Goal: Task Accomplishment & Management: Manage account settings

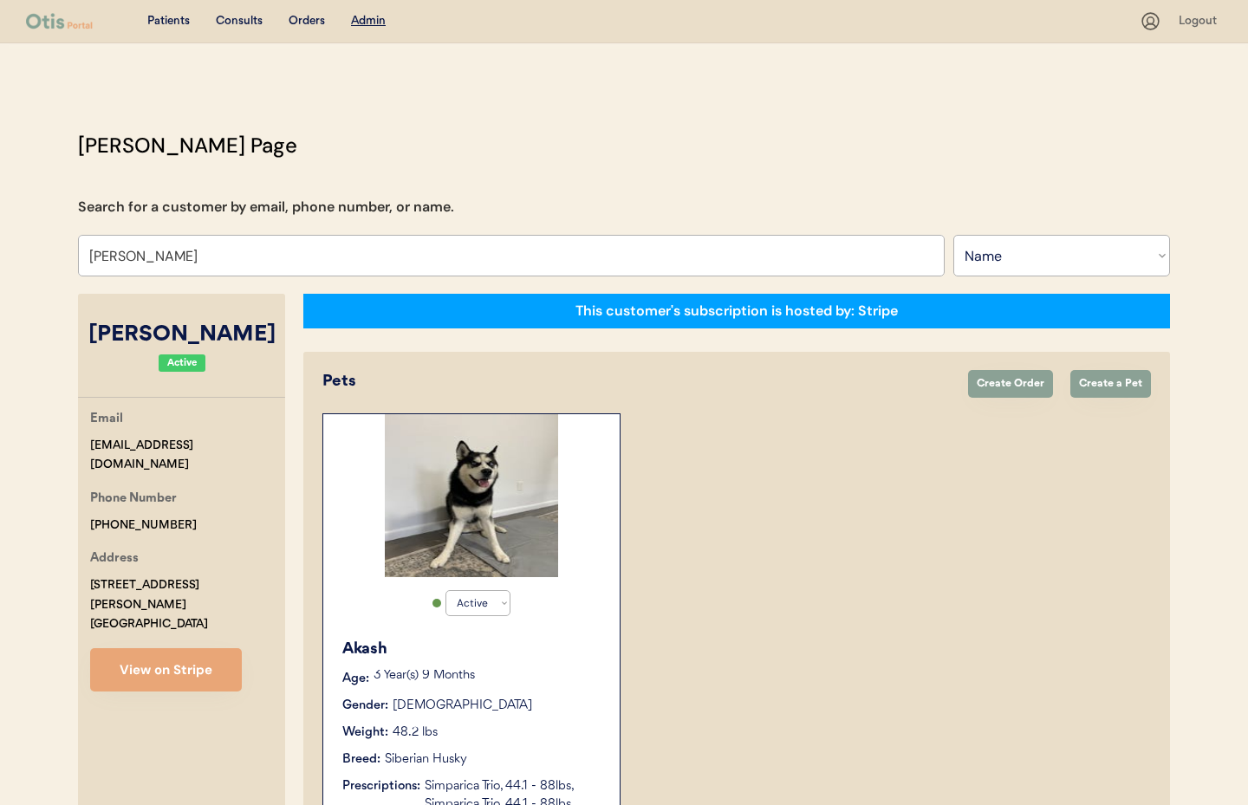
select select ""Name""
select select "true"
drag, startPoint x: 120, startPoint y: 250, endPoint x: 110, endPoint y: 250, distance: 9.5
click at [110, 250] on input "[PERSON_NAME]" at bounding box center [511, 256] width 867 height 42
type input "L"
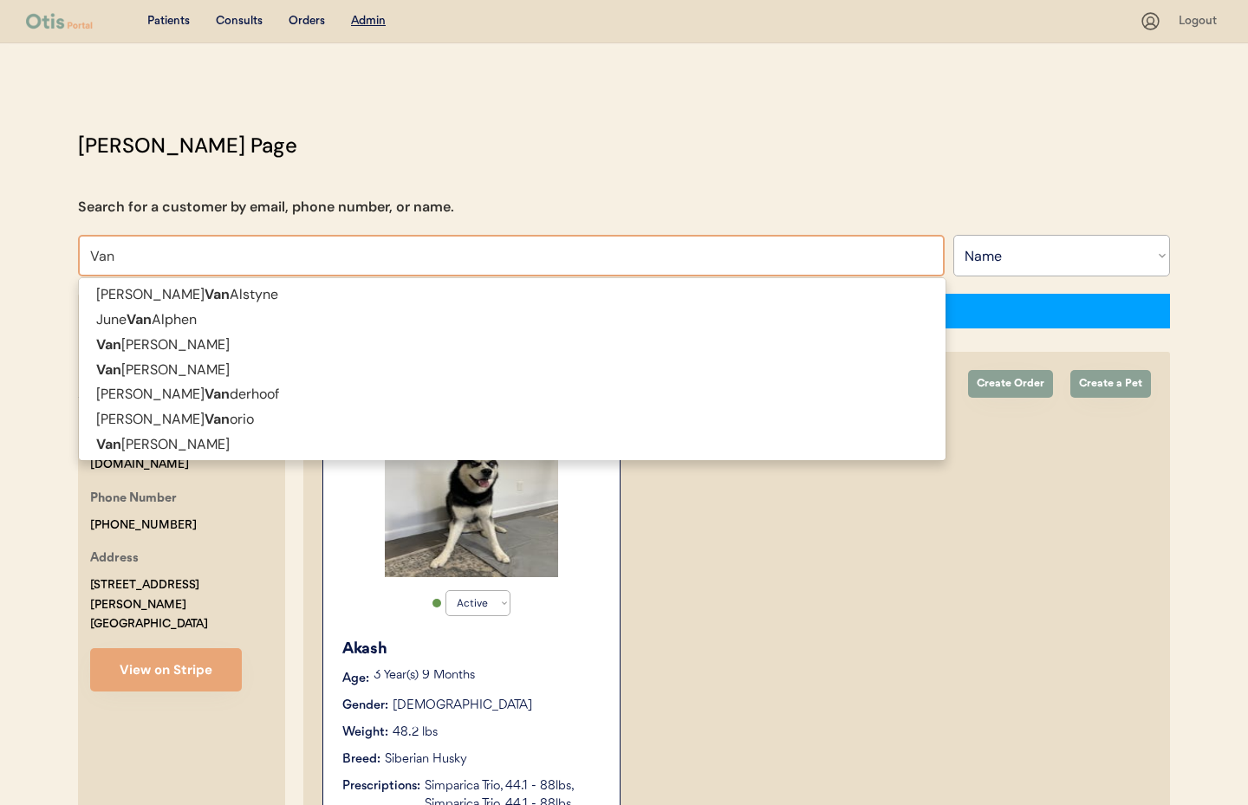
type input "VanE"
type input "[PERSON_NAME]"
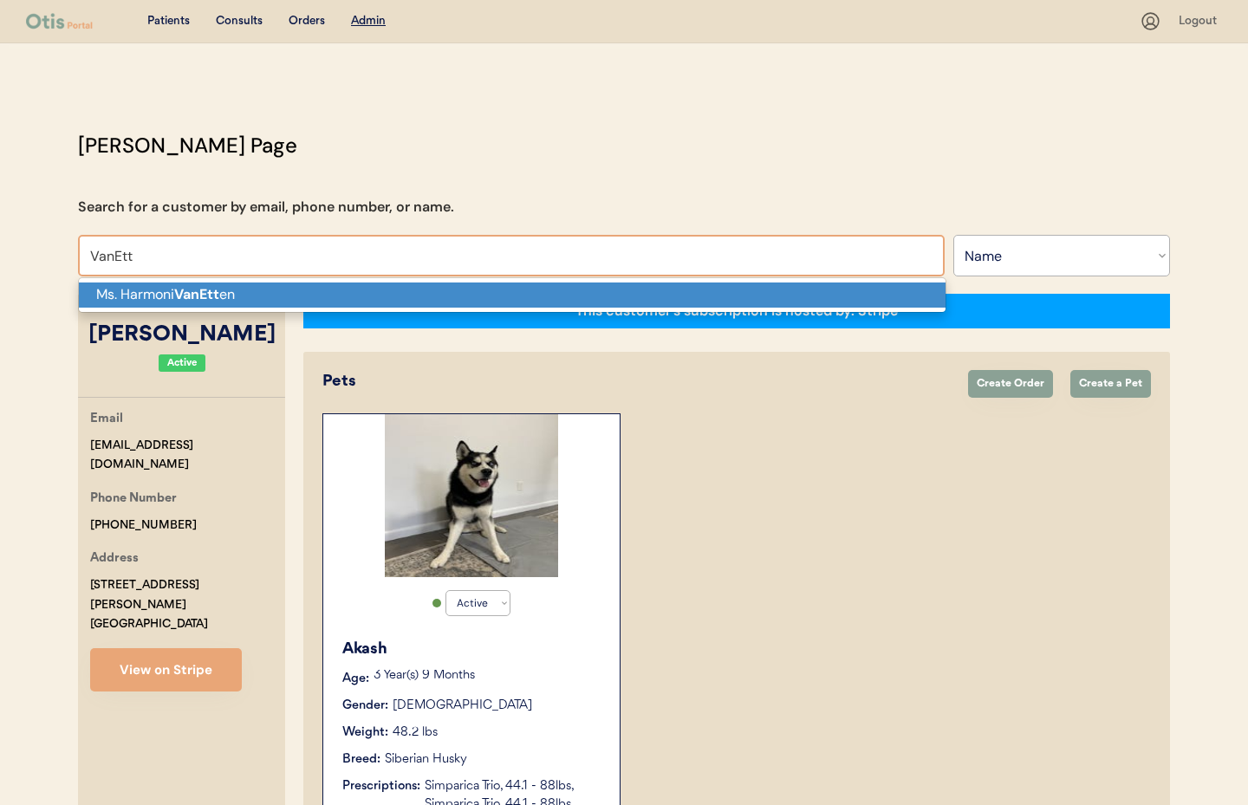
click at [131, 303] on p "[PERSON_NAME] en" at bounding box center [512, 295] width 867 height 25
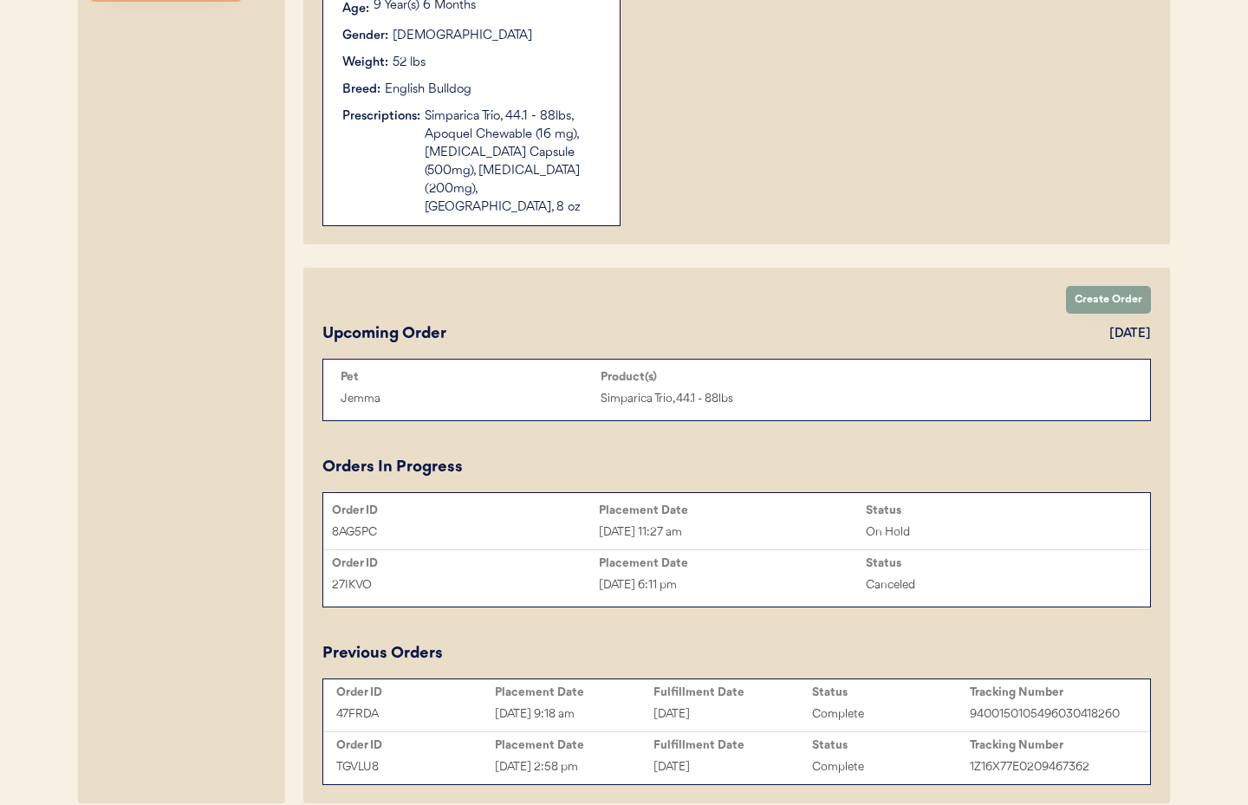
scroll to position [731, 0]
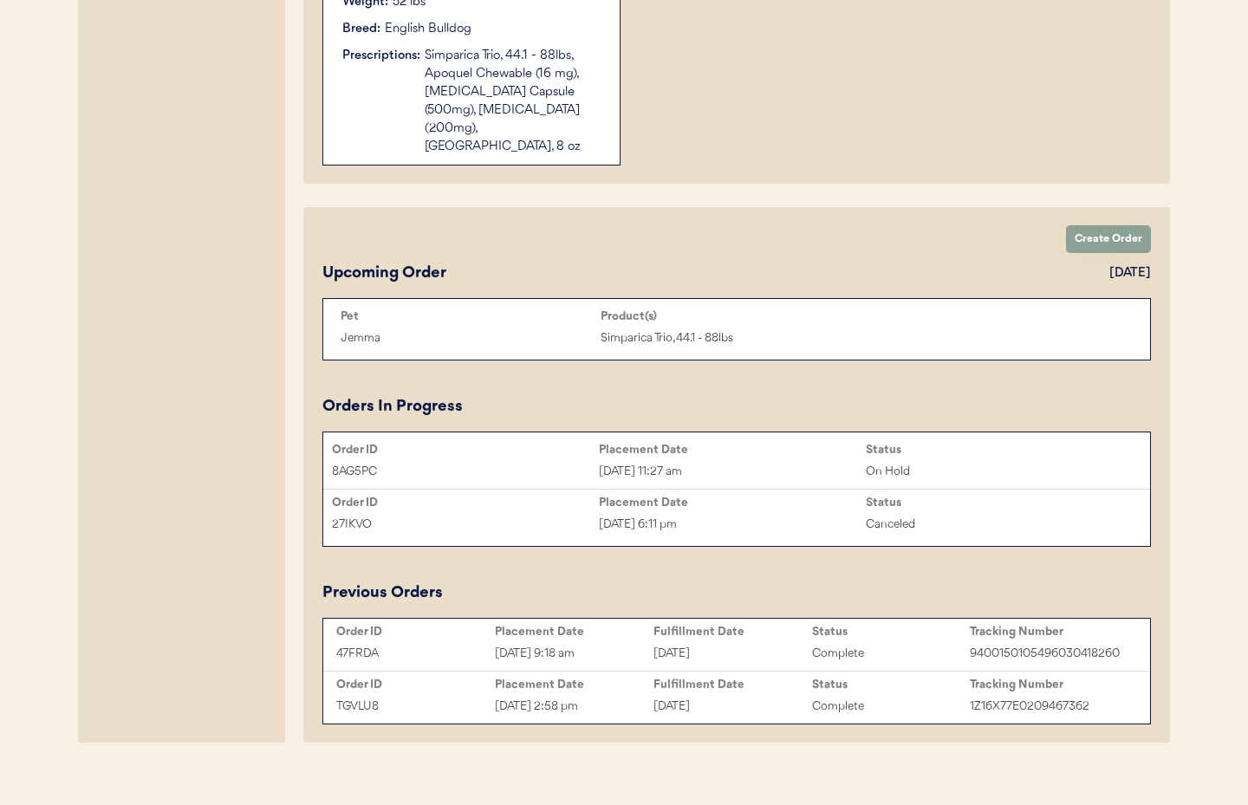
type input "Ms. Harmoni VanEtten"
click at [728, 459] on div "8AG5PC Sep 13, 2025 11:27 am On Hold" at bounding box center [736, 472] width 827 height 26
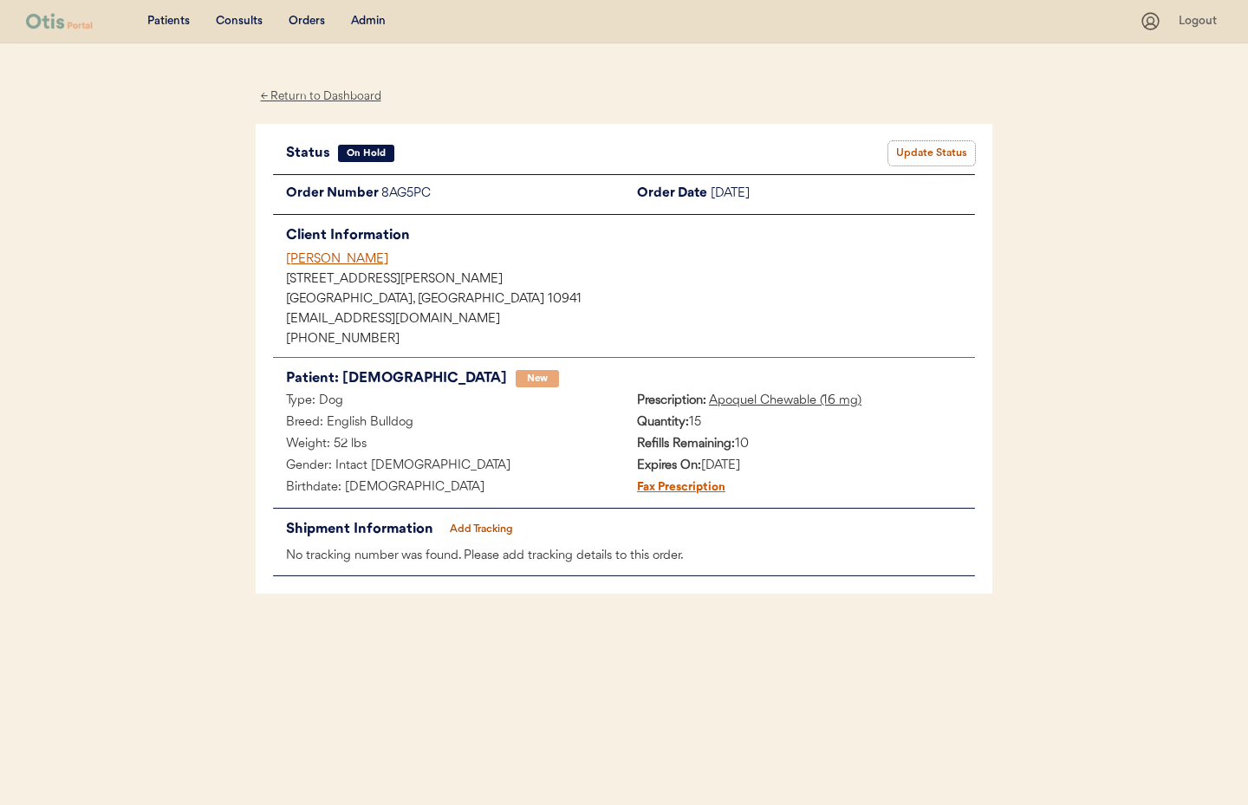
click at [914, 152] on button "Update Status" at bounding box center [932, 153] width 87 height 24
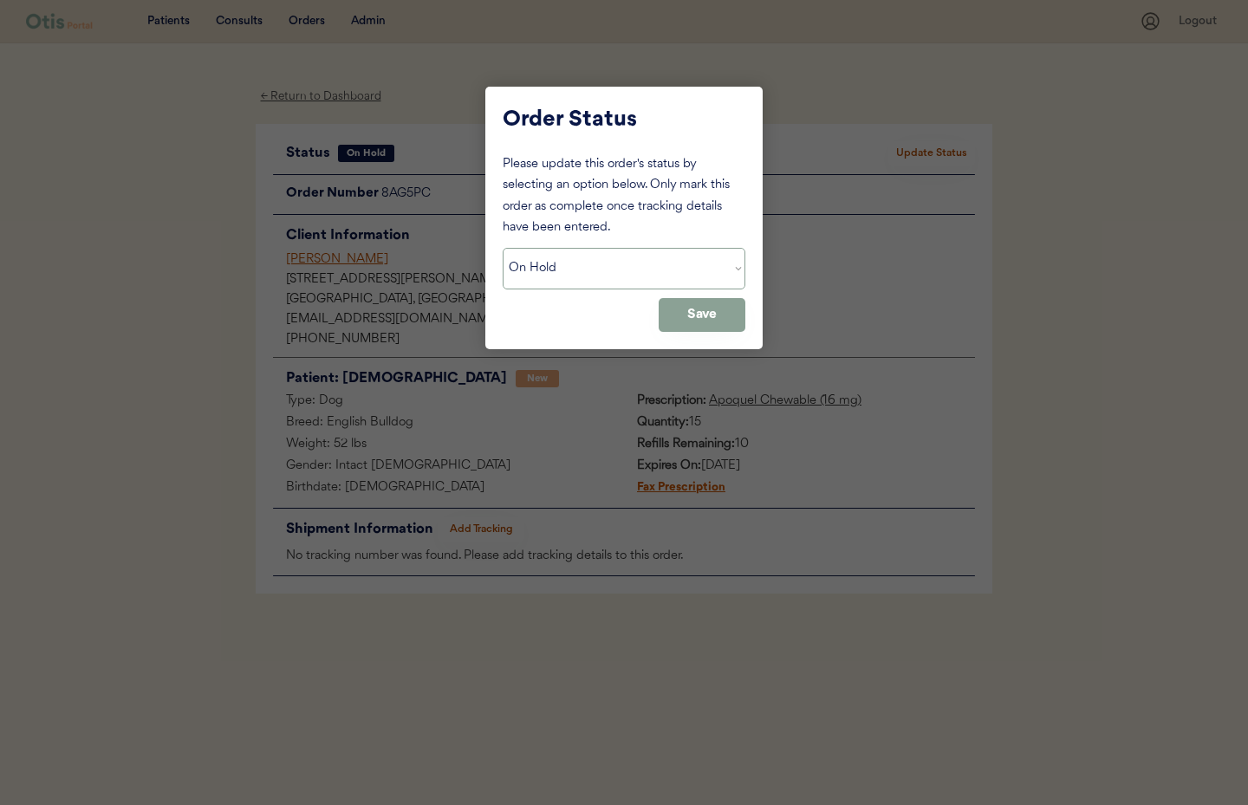
click at [601, 277] on select "Status On Hold New In Progress Complete Pending HW Consent Canceled" at bounding box center [624, 269] width 243 height 42
click at [503, 248] on select "Status On Hold New In Progress Complete Pending HW Consent Canceled" at bounding box center [624, 269] width 243 height 42
click at [685, 312] on button "Save" at bounding box center [702, 315] width 87 height 34
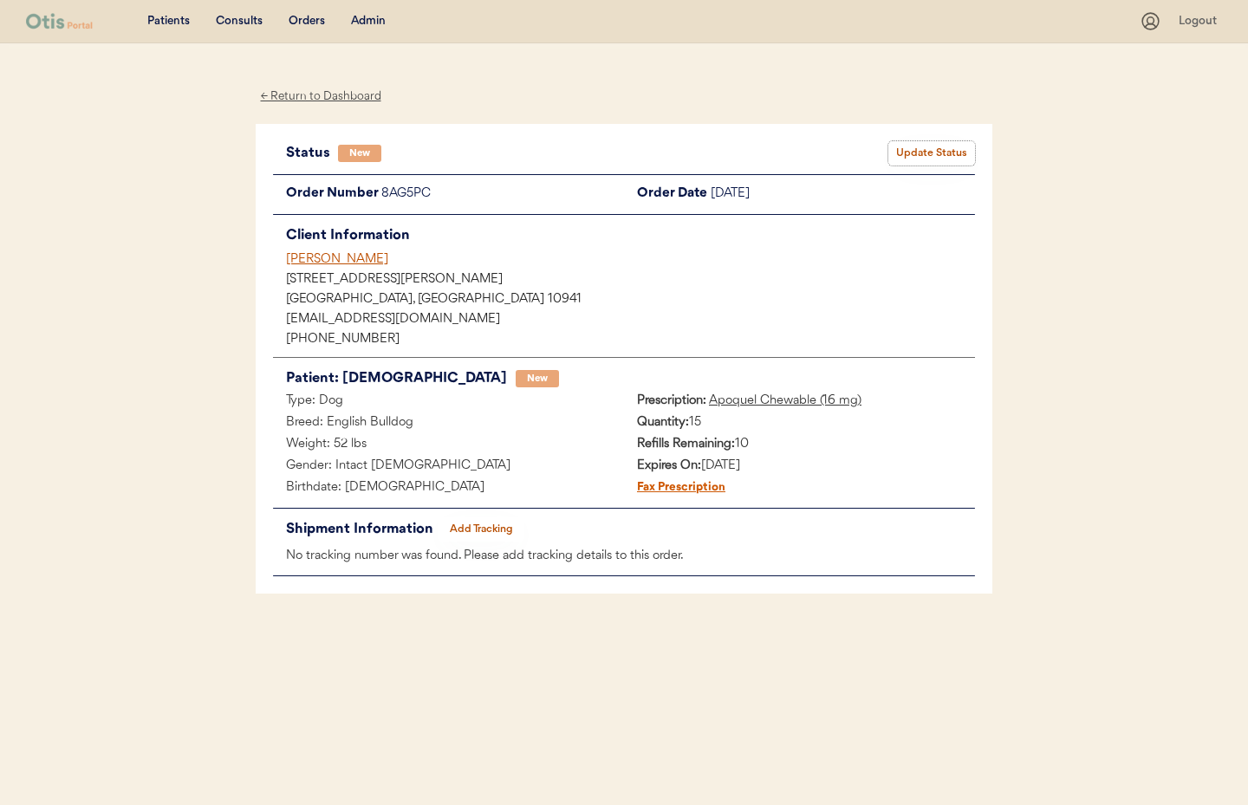
click at [919, 152] on button "Update Status" at bounding box center [932, 153] width 87 height 24
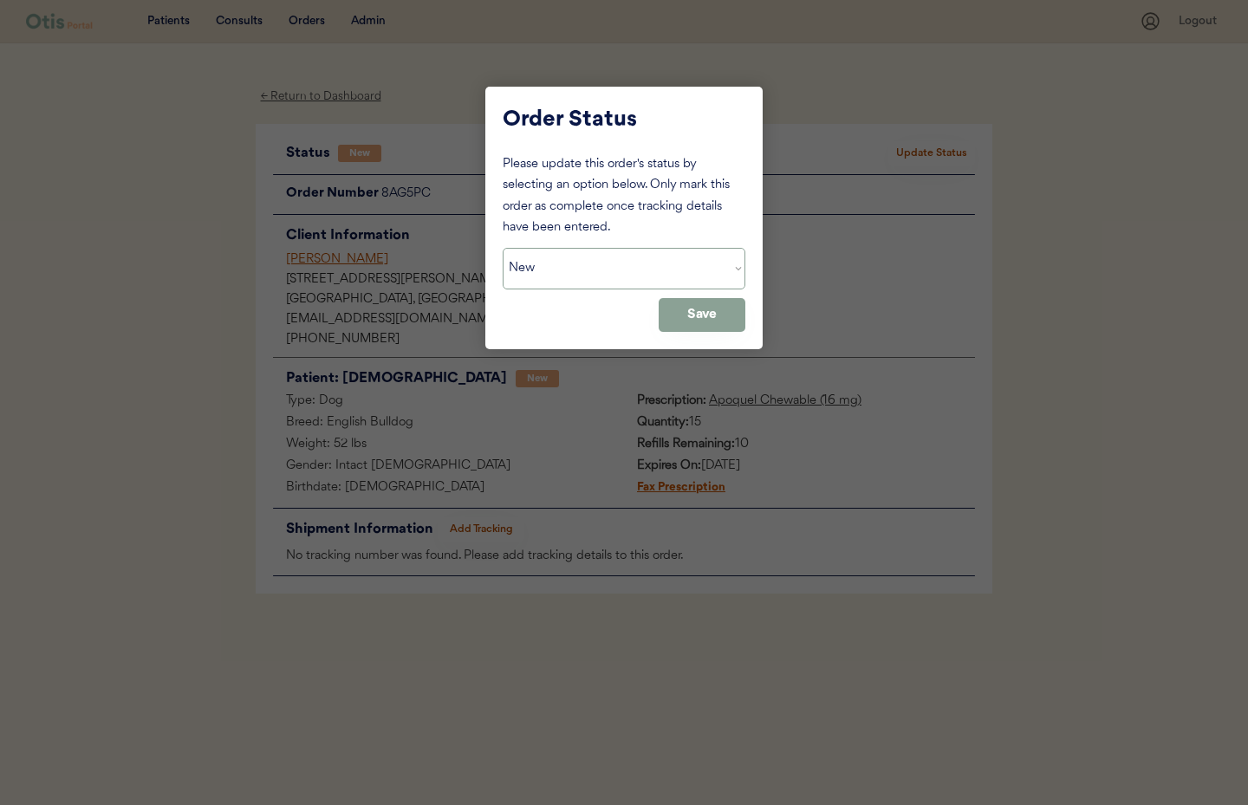
click at [631, 268] on select "Status On Hold New In Progress Complete Pending HW Consent Canceled" at bounding box center [624, 269] width 243 height 42
select select ""on_hold""
click at [503, 248] on select "Status On Hold New In Progress Complete Pending HW Consent Canceled" at bounding box center [624, 269] width 243 height 42
drag, startPoint x: 695, startPoint y: 316, endPoint x: 606, endPoint y: 279, distance: 96.8
click at [695, 316] on button "Save" at bounding box center [702, 315] width 87 height 34
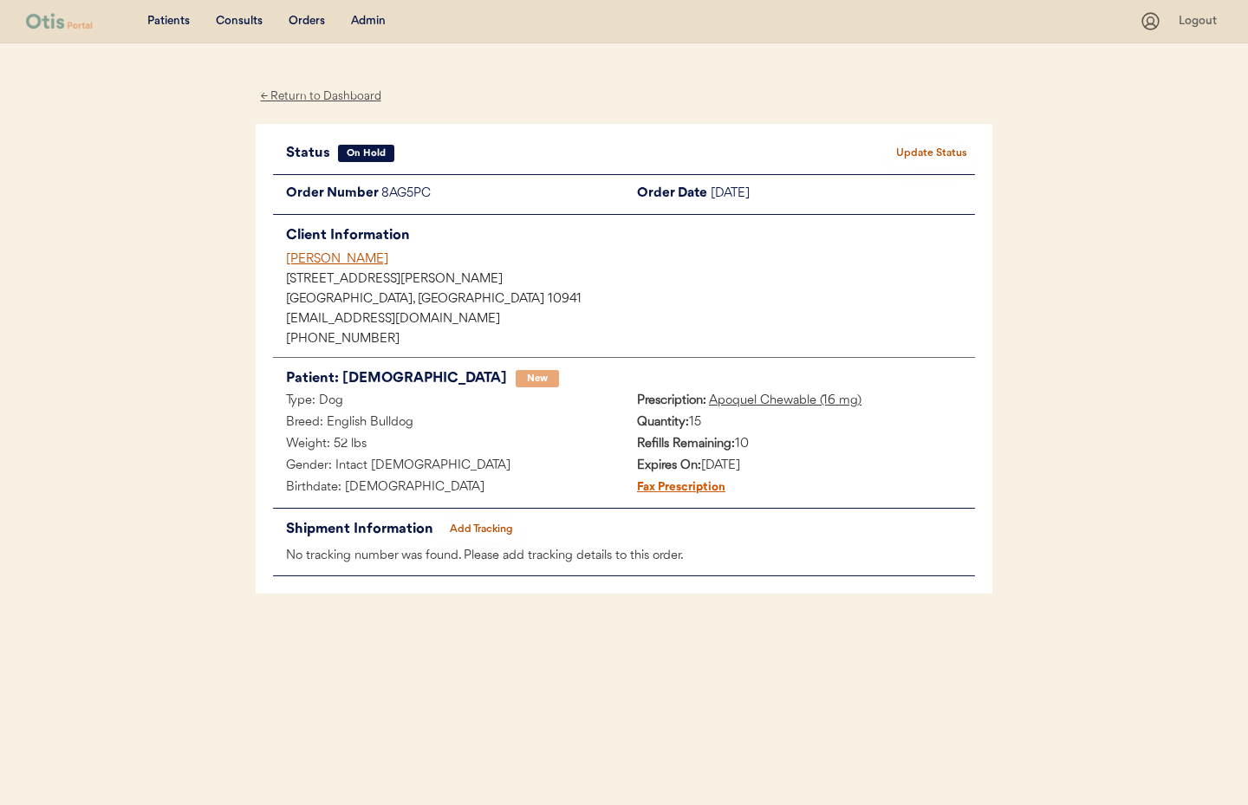
click at [327, 95] on div "← Return to Dashboard" at bounding box center [321, 97] width 130 height 20
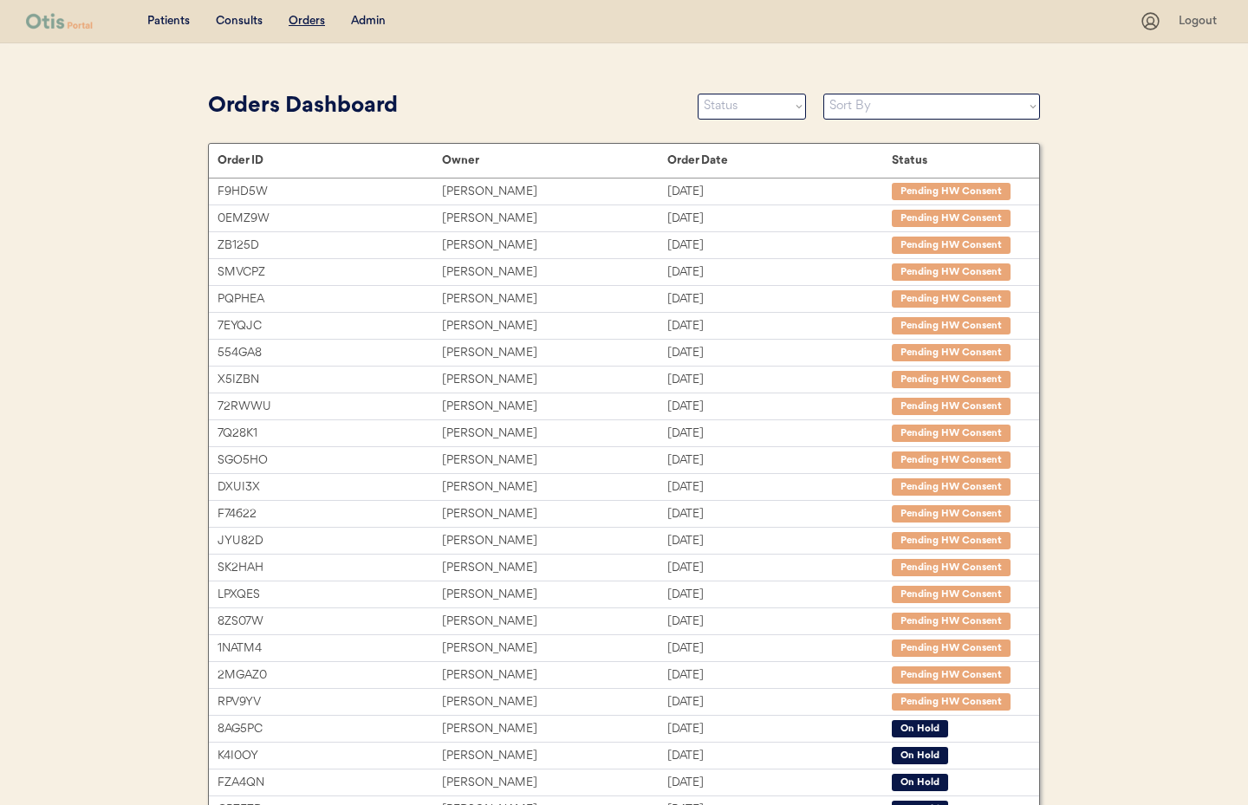
click at [368, 23] on div "Admin" at bounding box center [368, 21] width 35 height 17
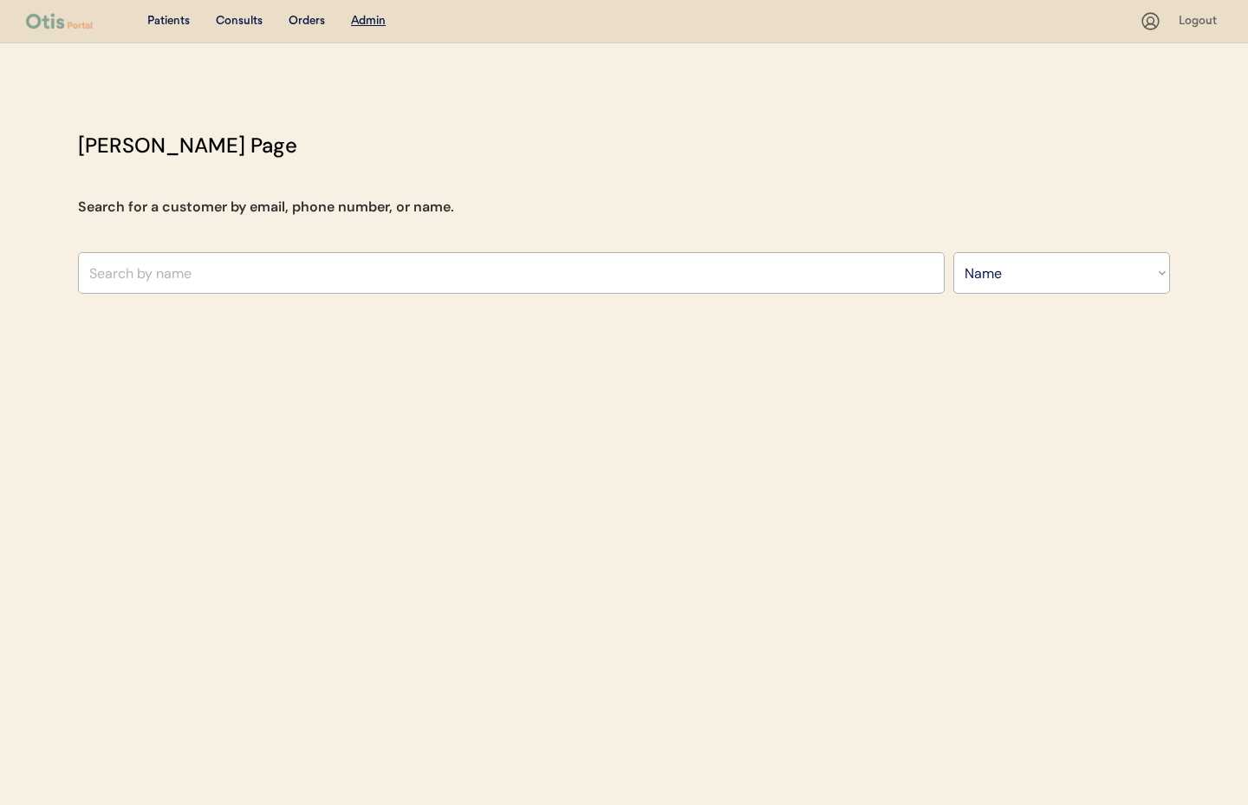
select select ""Name""
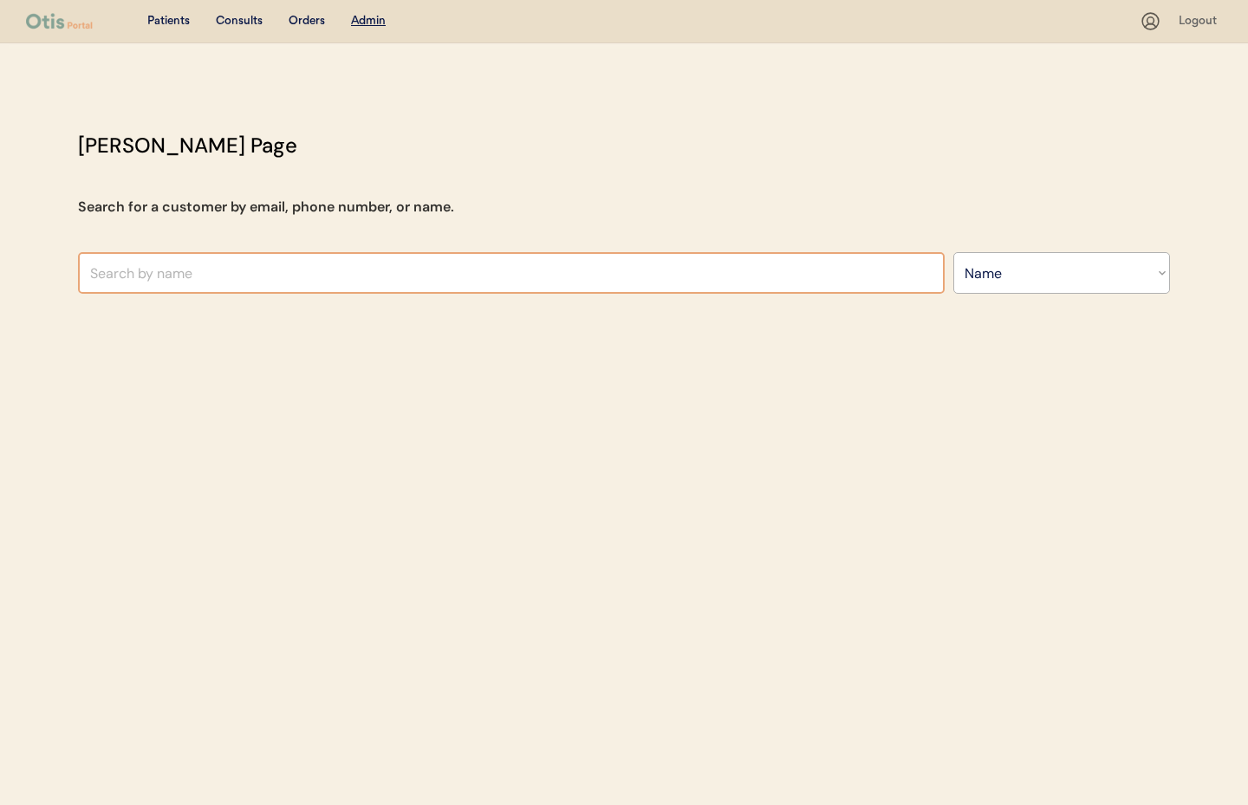
click at [223, 277] on input "text" at bounding box center [511, 273] width 867 height 42
type input "Kelly dar"
type input "Kelly dart"
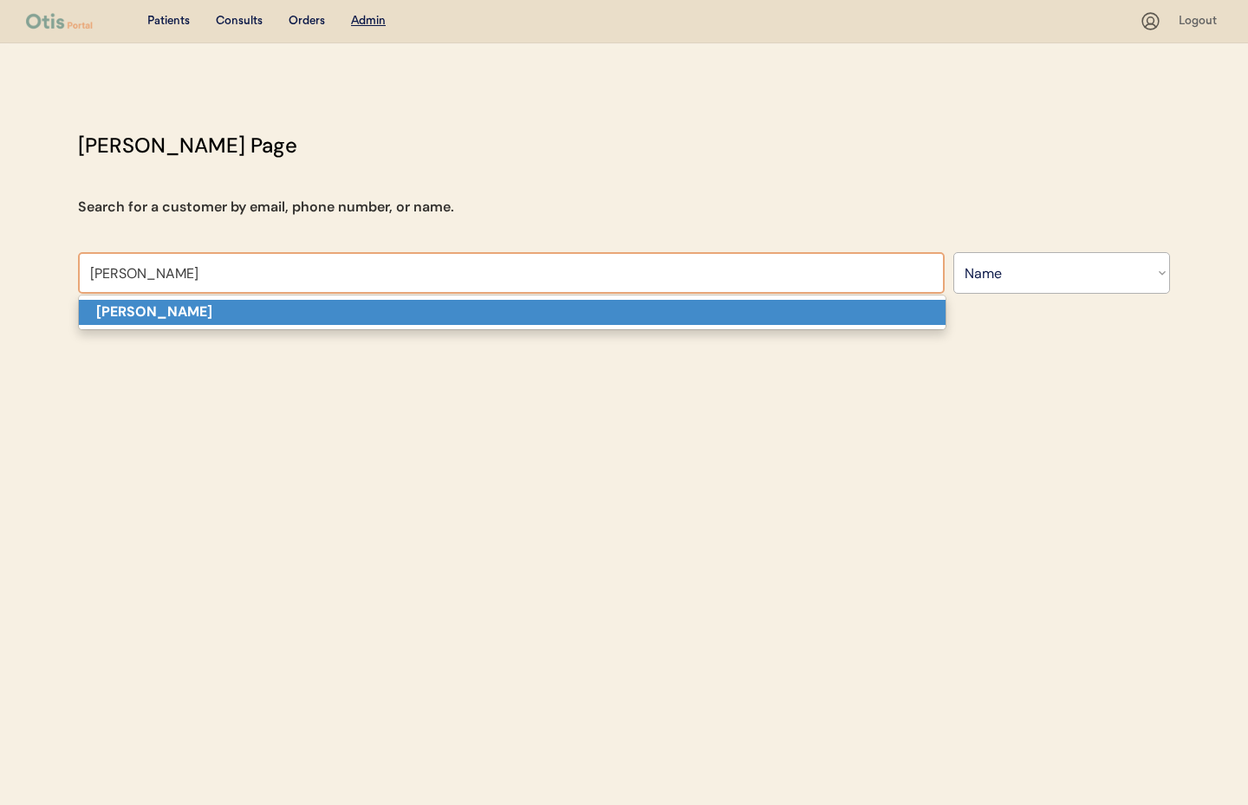
click at [219, 320] on p "Kelly dart" at bounding box center [512, 312] width 867 height 25
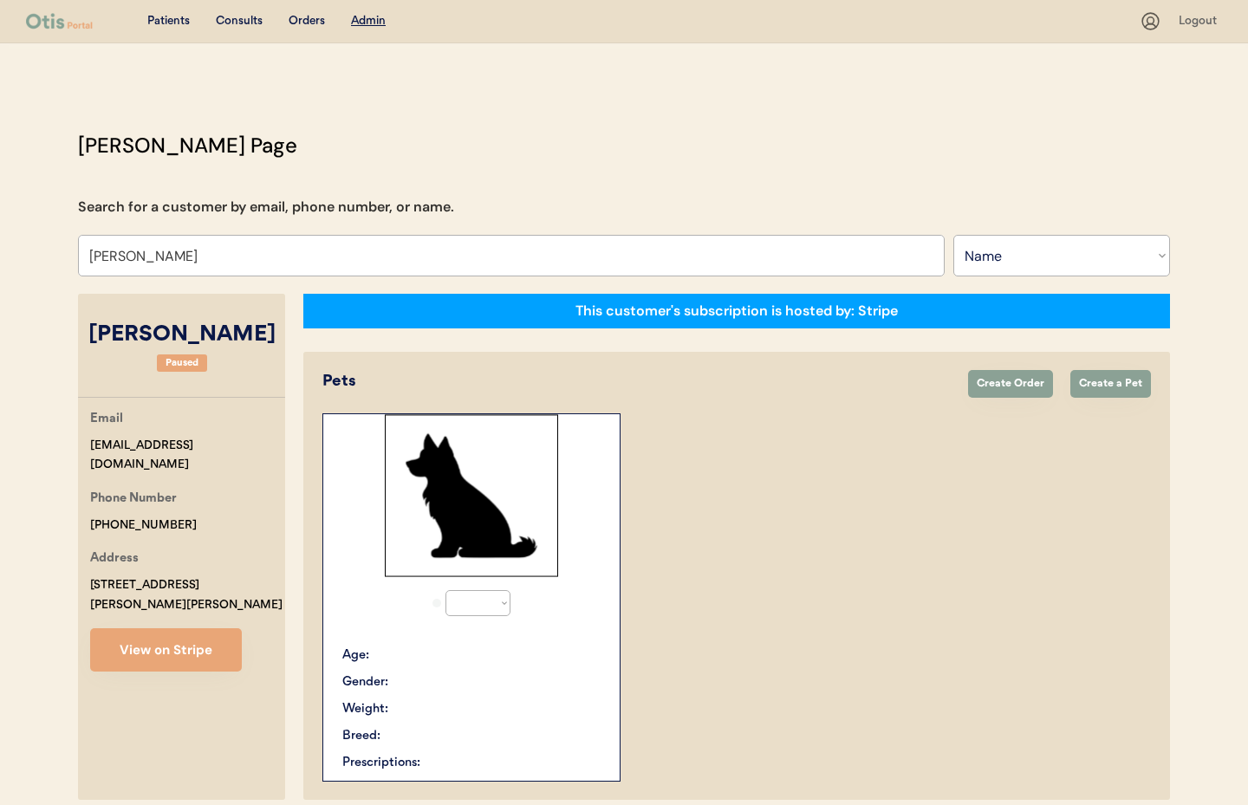
select select "true"
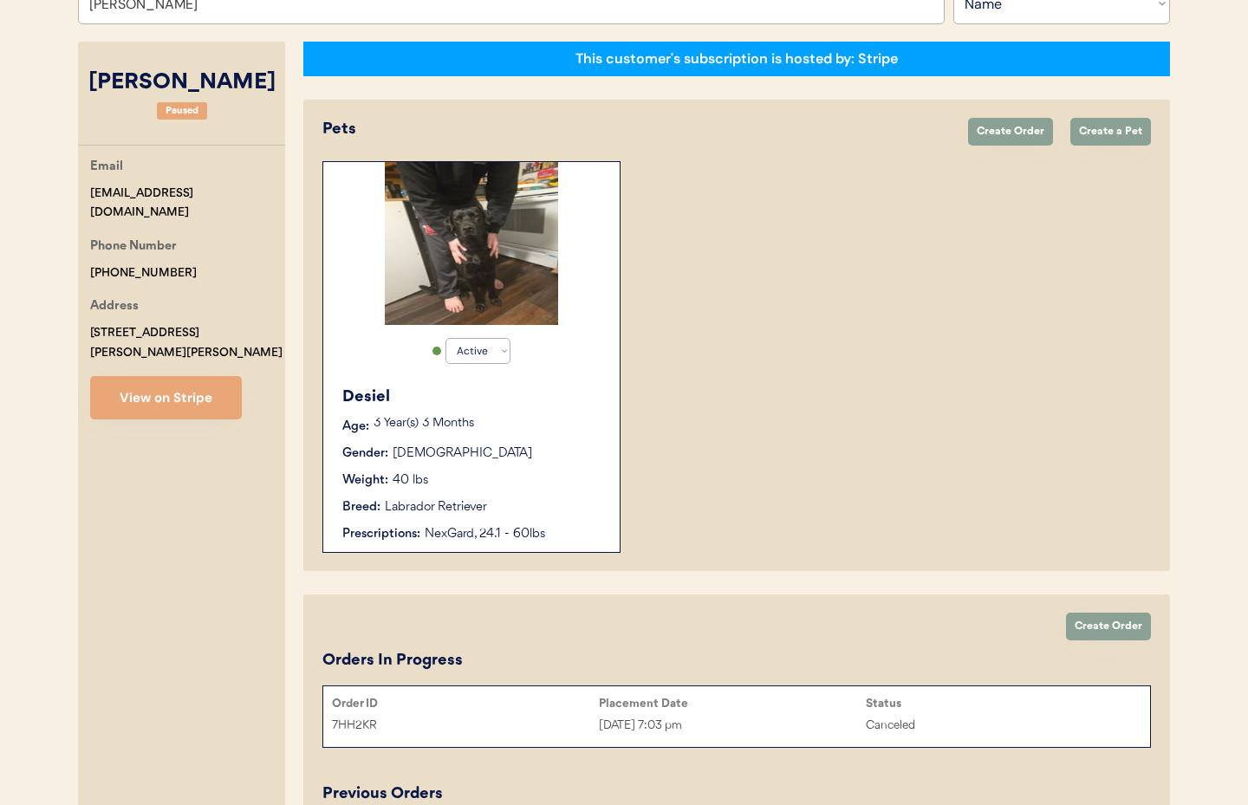
scroll to position [432, 0]
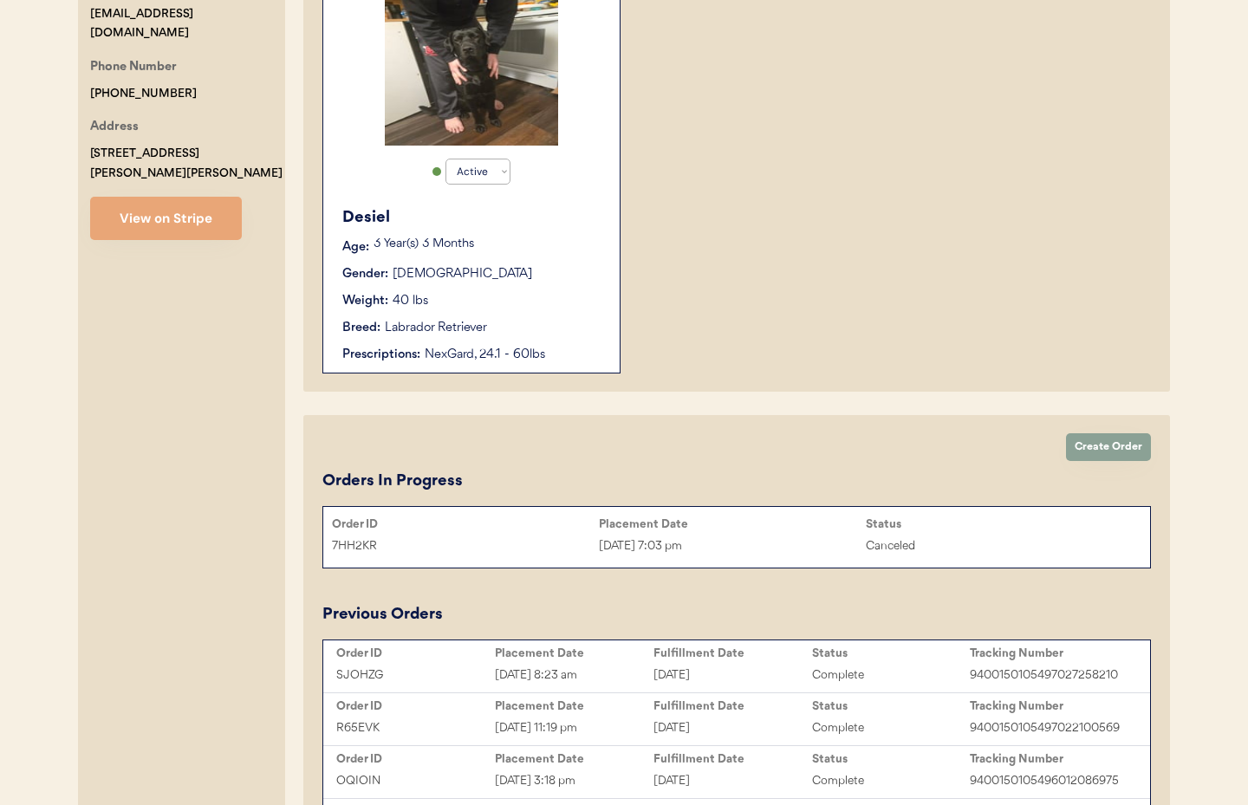
type input "Kelly dart"
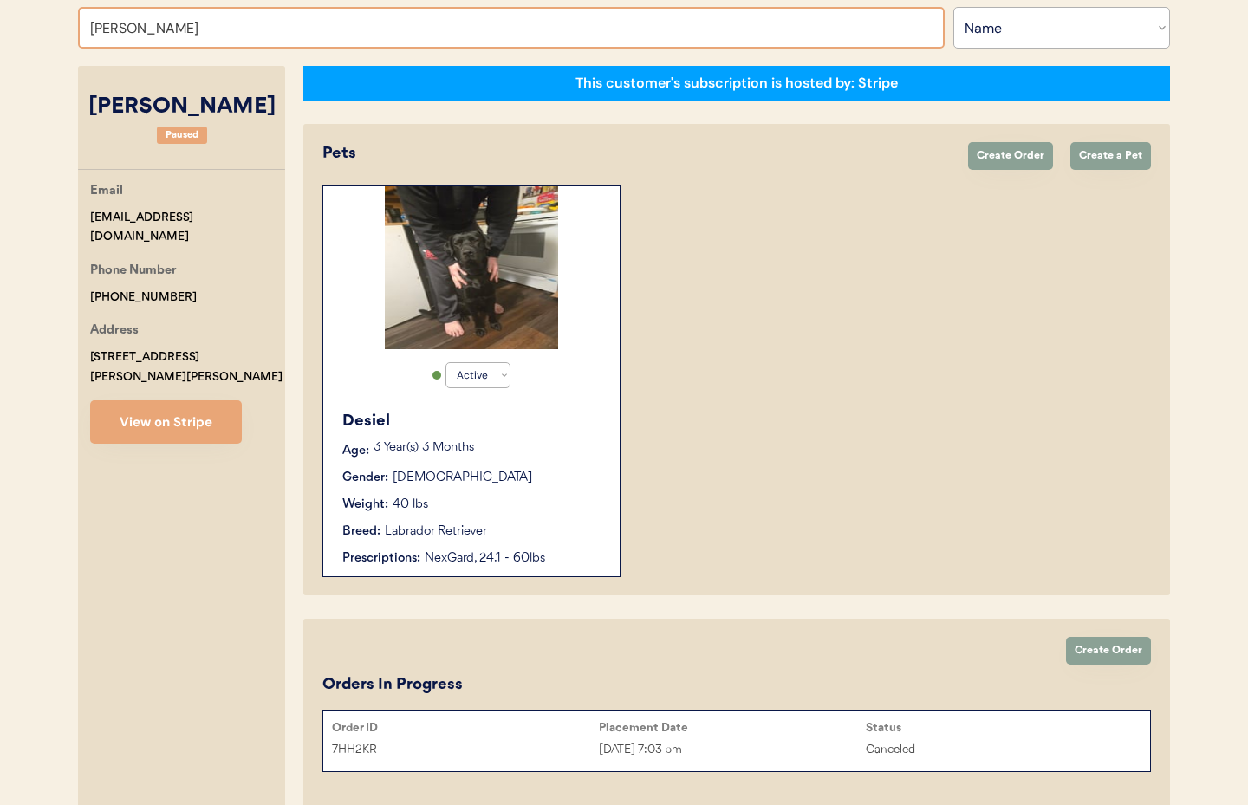
scroll to position [227, 0]
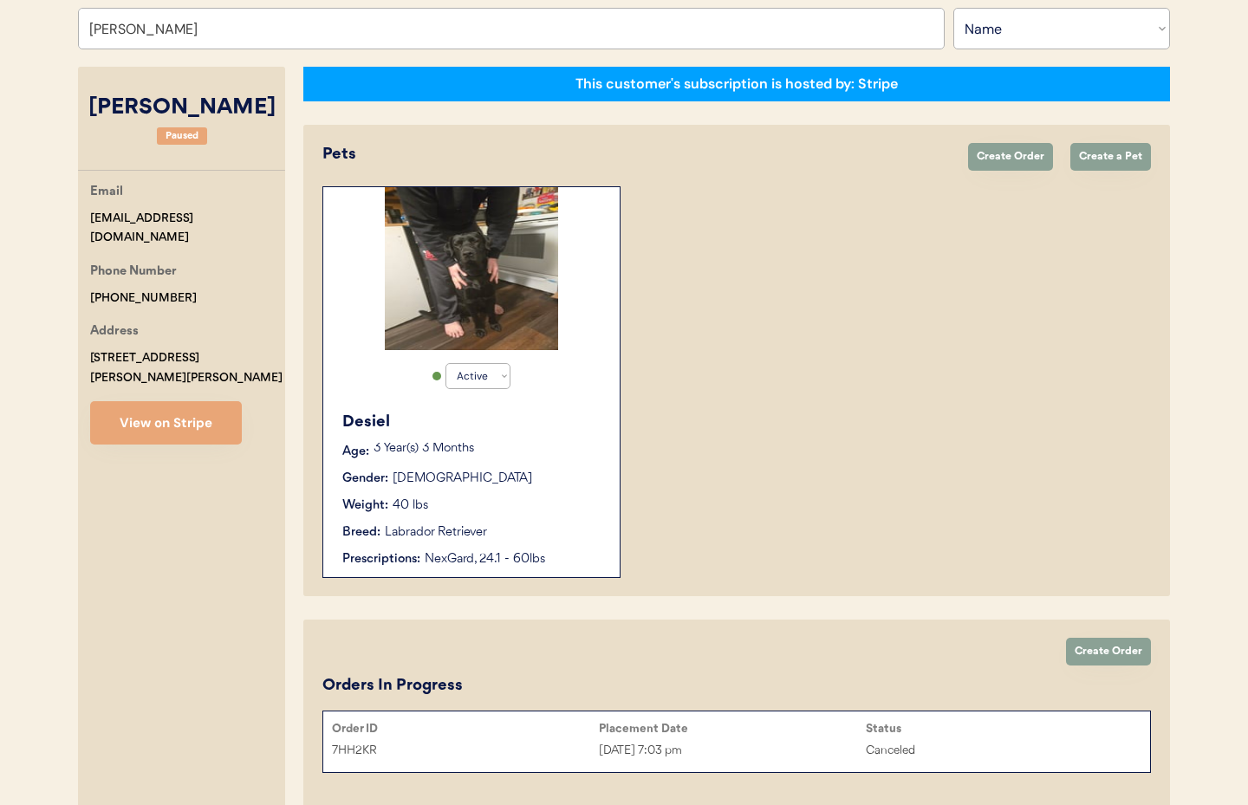
click at [496, 495] on div "Desiel Age: 3 Year(s) 3 Months Gender: Male Weight: 40 lbs Breed: Labrador Retr…" at bounding box center [471, 489] width 279 height 175
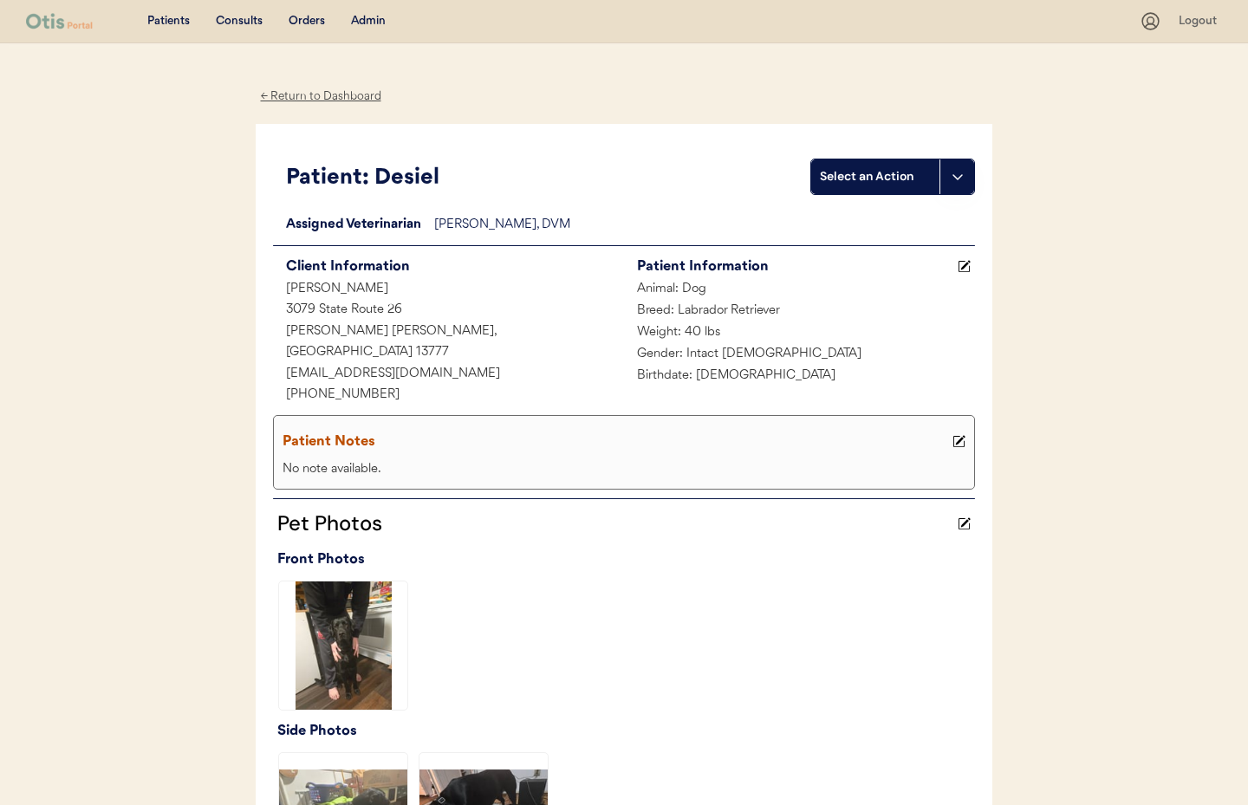
click at [307, 98] on div "← Return to Dashboard" at bounding box center [321, 97] width 130 height 20
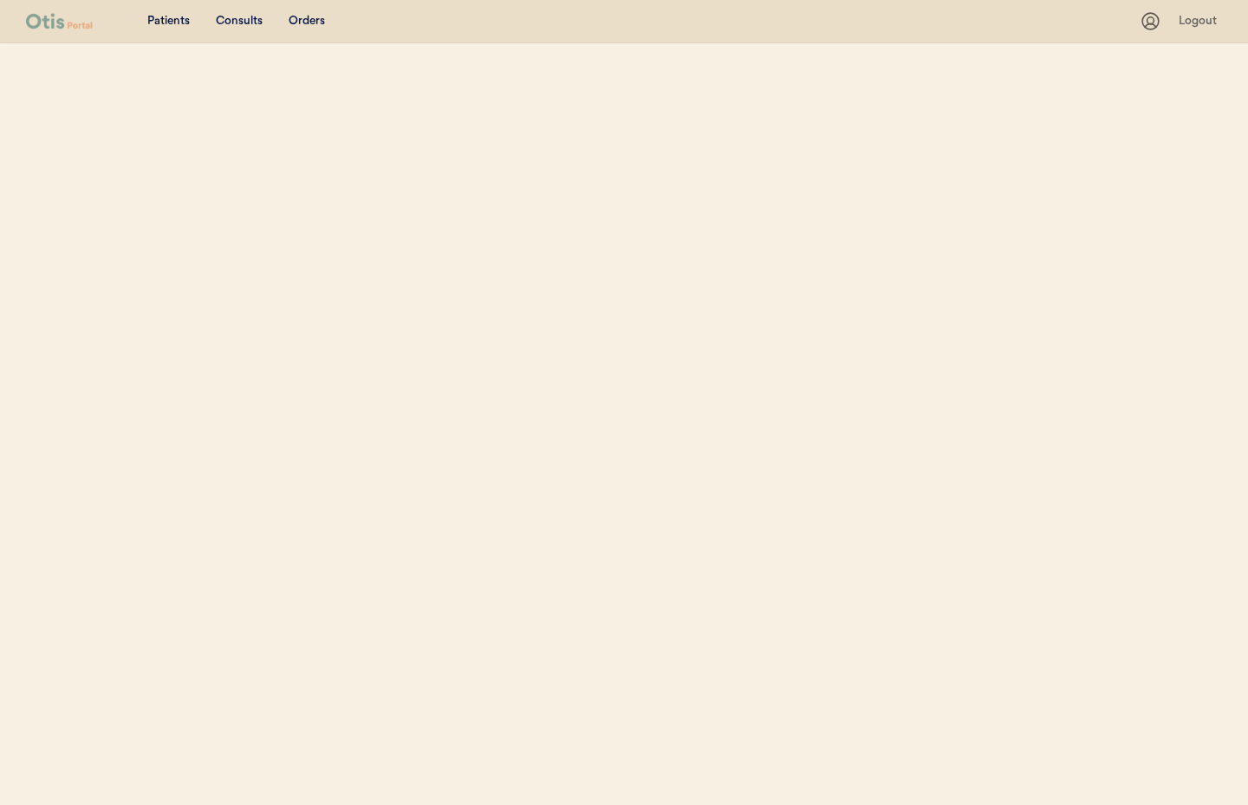
select select ""Name""
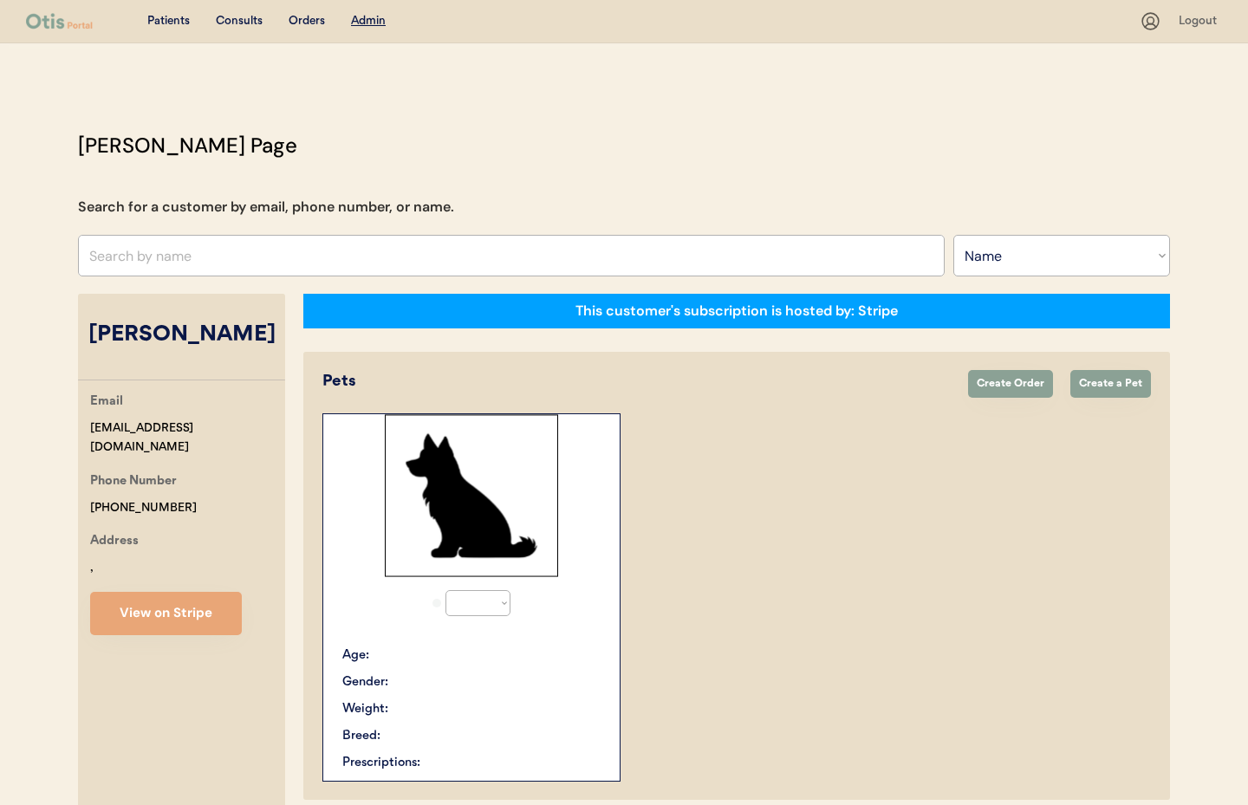
scroll to position [206, 0]
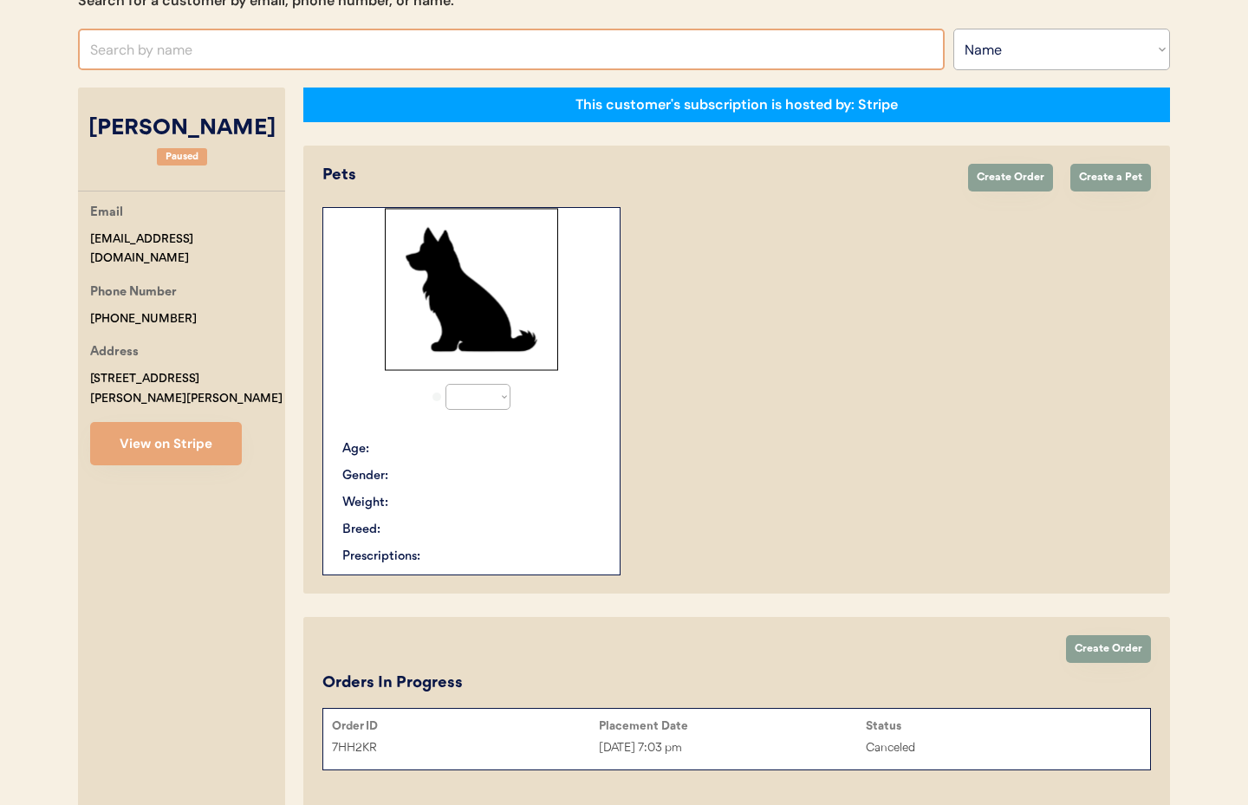
click at [213, 51] on input "text" at bounding box center [511, 50] width 867 height 42
select select "true"
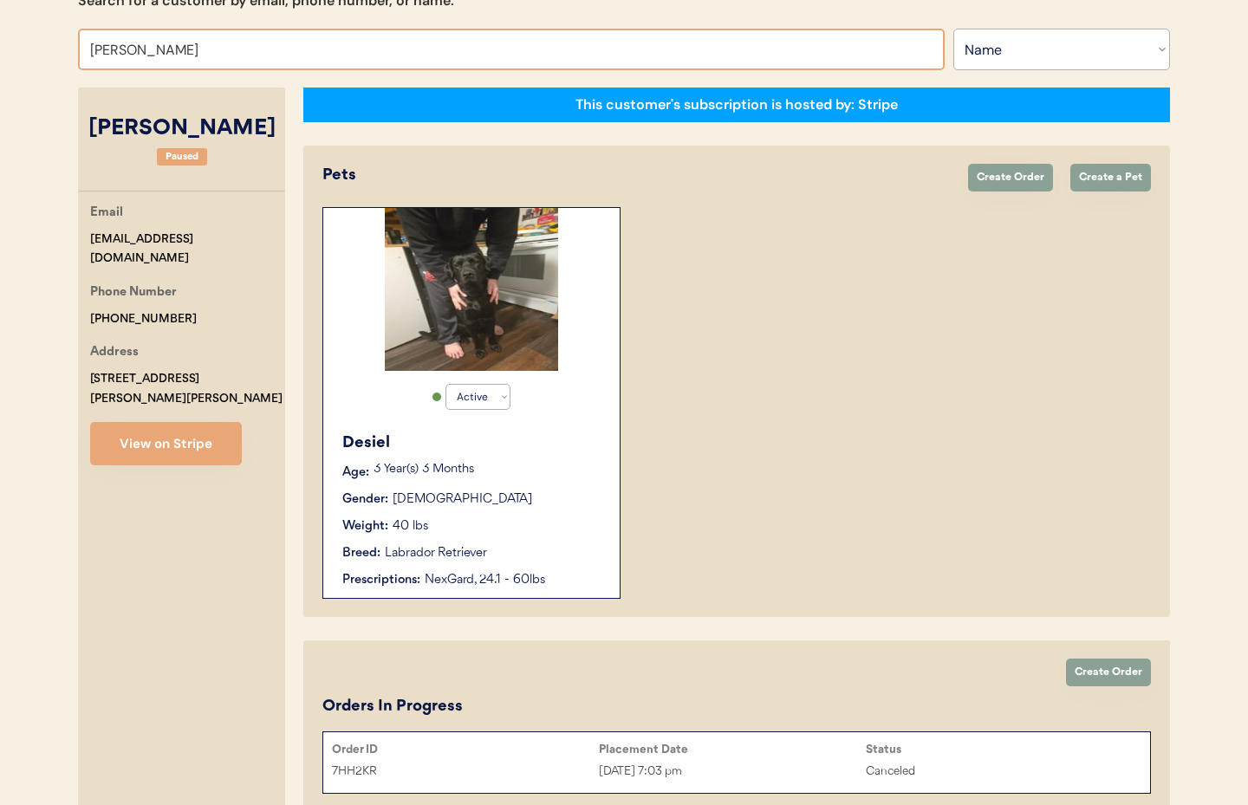
type input "Kelli"
type input "Kellie Jenkins"
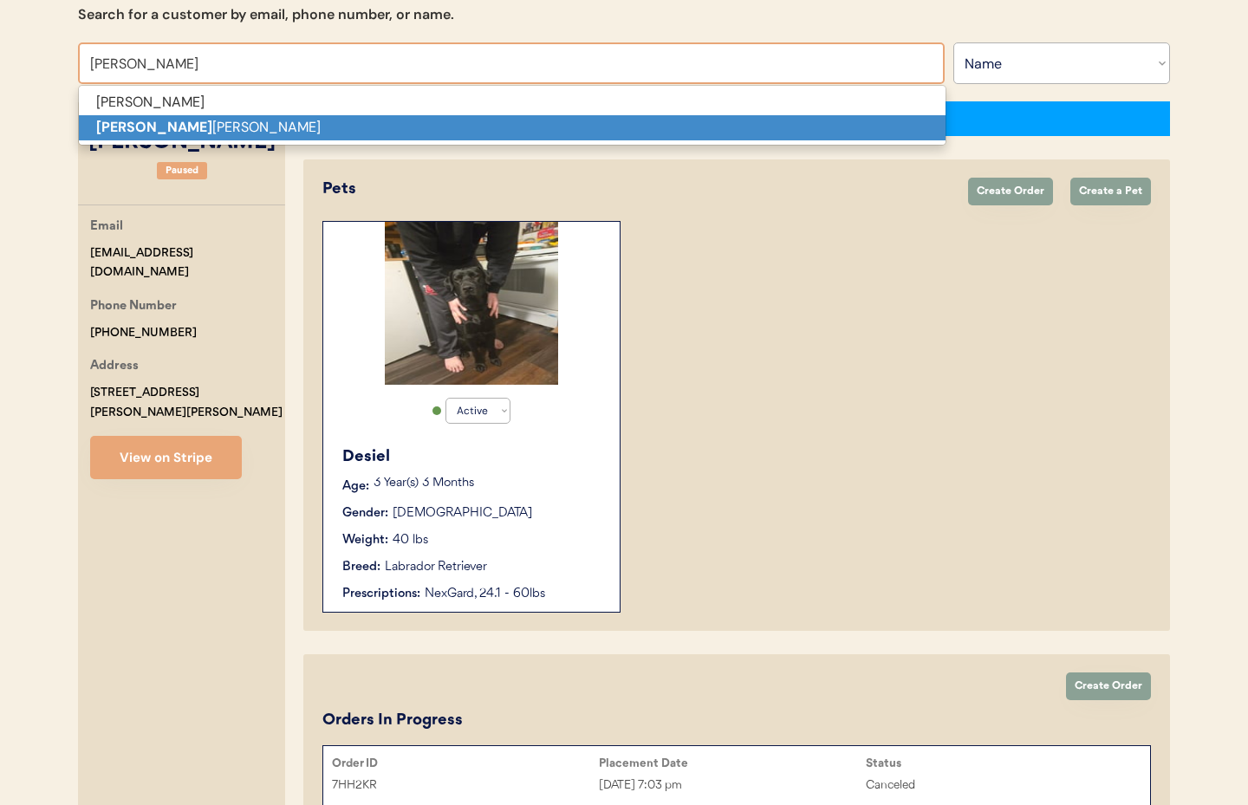
click at [179, 128] on p "Kelli Wolfe" at bounding box center [512, 127] width 867 height 25
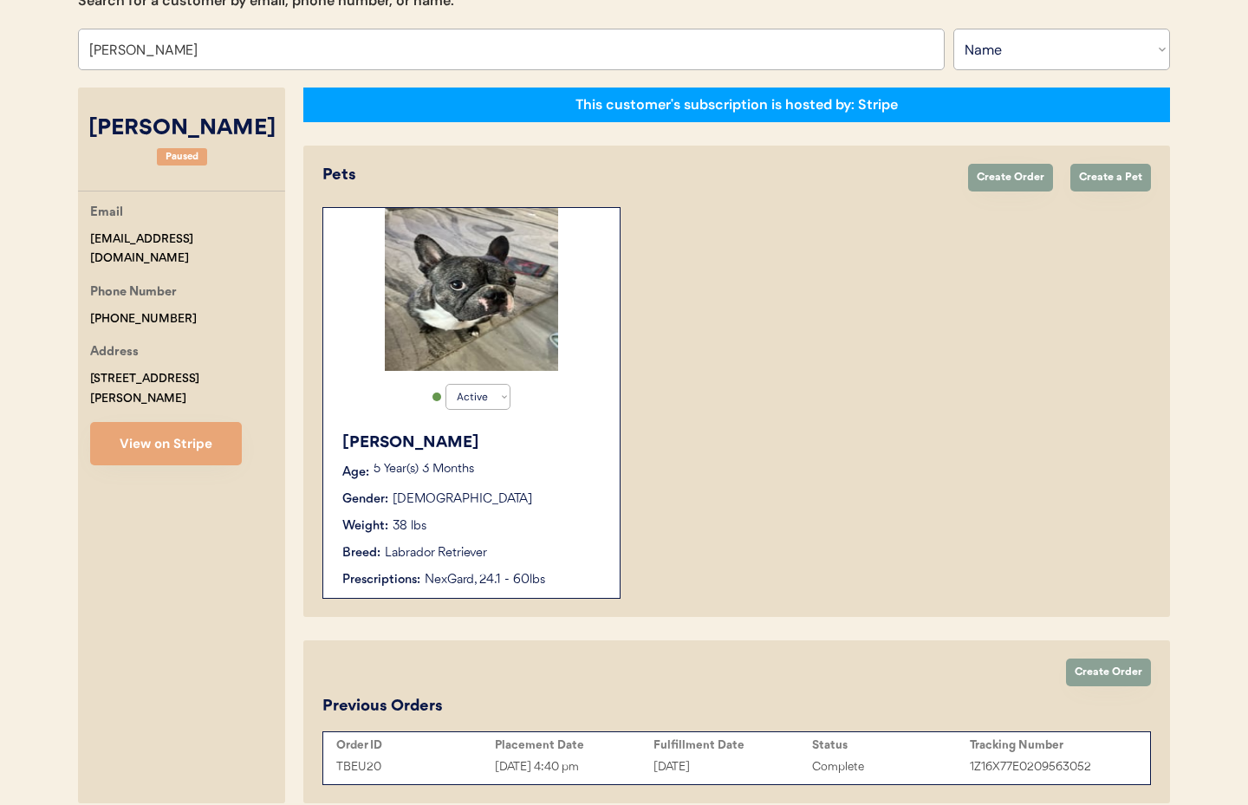
scroll to position [285, 0]
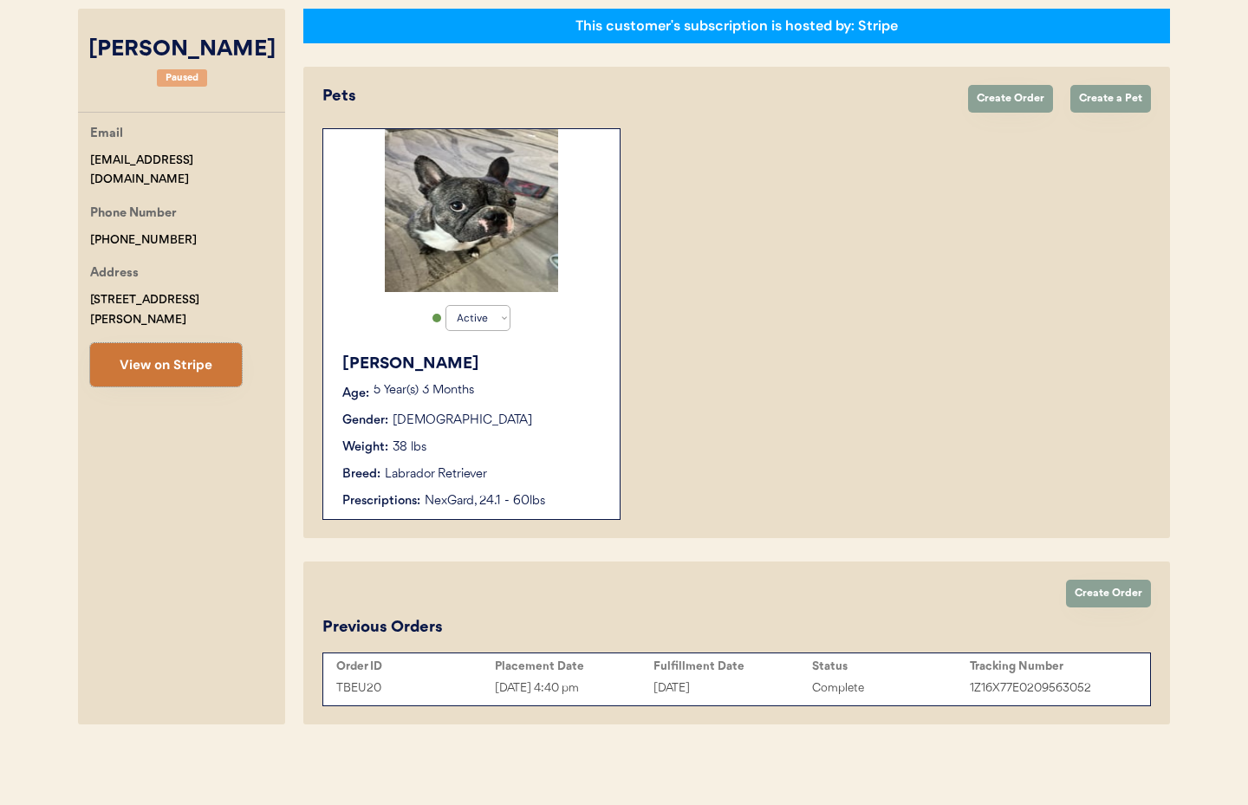
click at [181, 353] on button "View on Stripe" at bounding box center [166, 364] width 152 height 43
drag, startPoint x: 218, startPoint y: 159, endPoint x: 98, endPoint y: 154, distance: 120.6
click at [81, 152] on div "Email kelliaspiering@gmail.com Phone Number +16233209766 Address 864 Costigan D…" at bounding box center [181, 255] width 207 height 263
copy div "kelliaspiering@gmail.com"
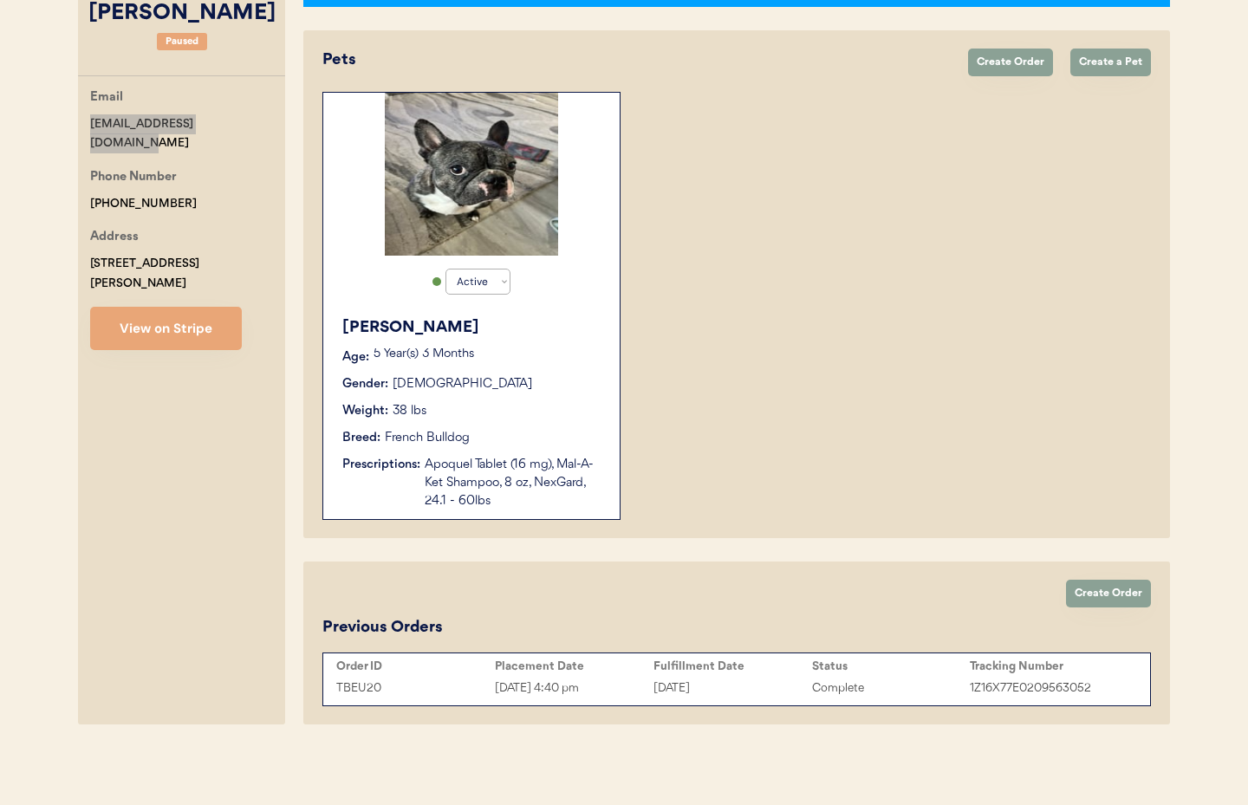
scroll to position [0, 0]
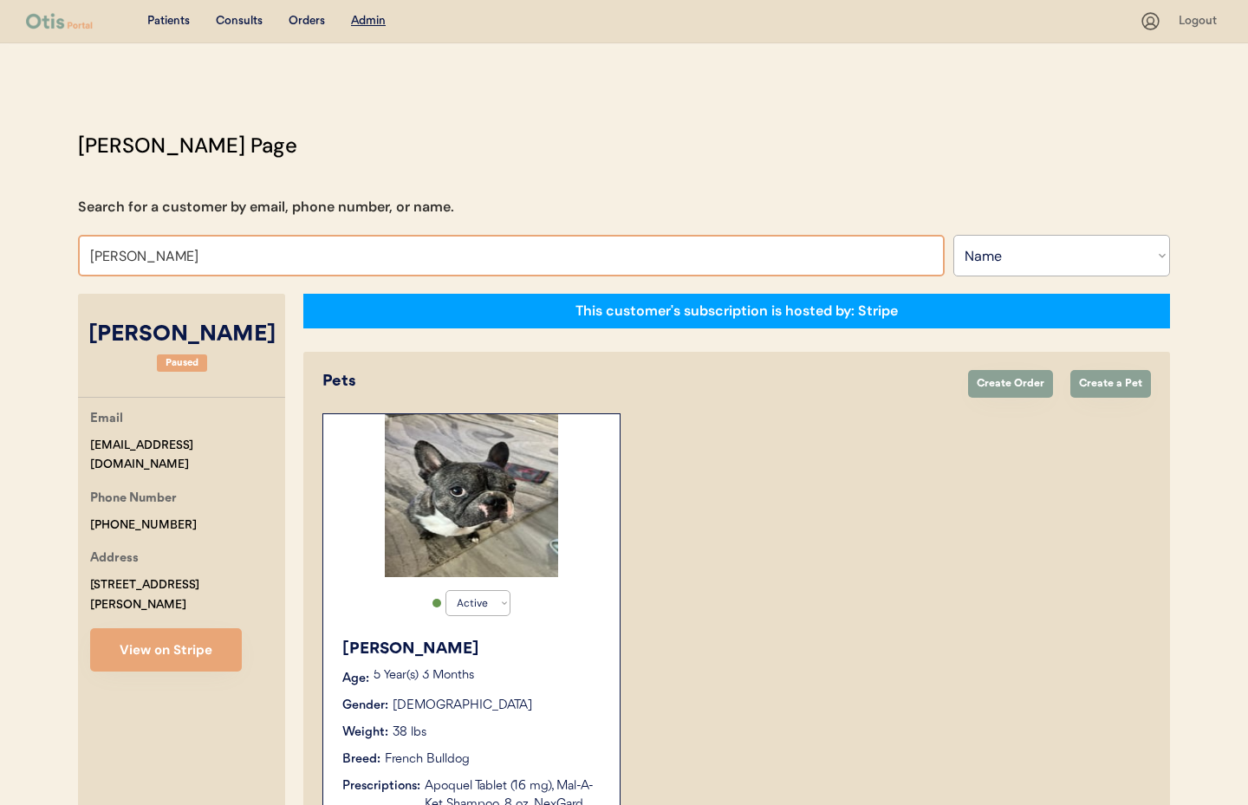
click at [59, 248] on div "Patients Consults Orders Admin Logout Otis Admin Page Search for a customer by …" at bounding box center [624, 563] width 1248 height 1127
type input "[PERSON_NAME]"
type input "[PERSON_NAME] di Cola"
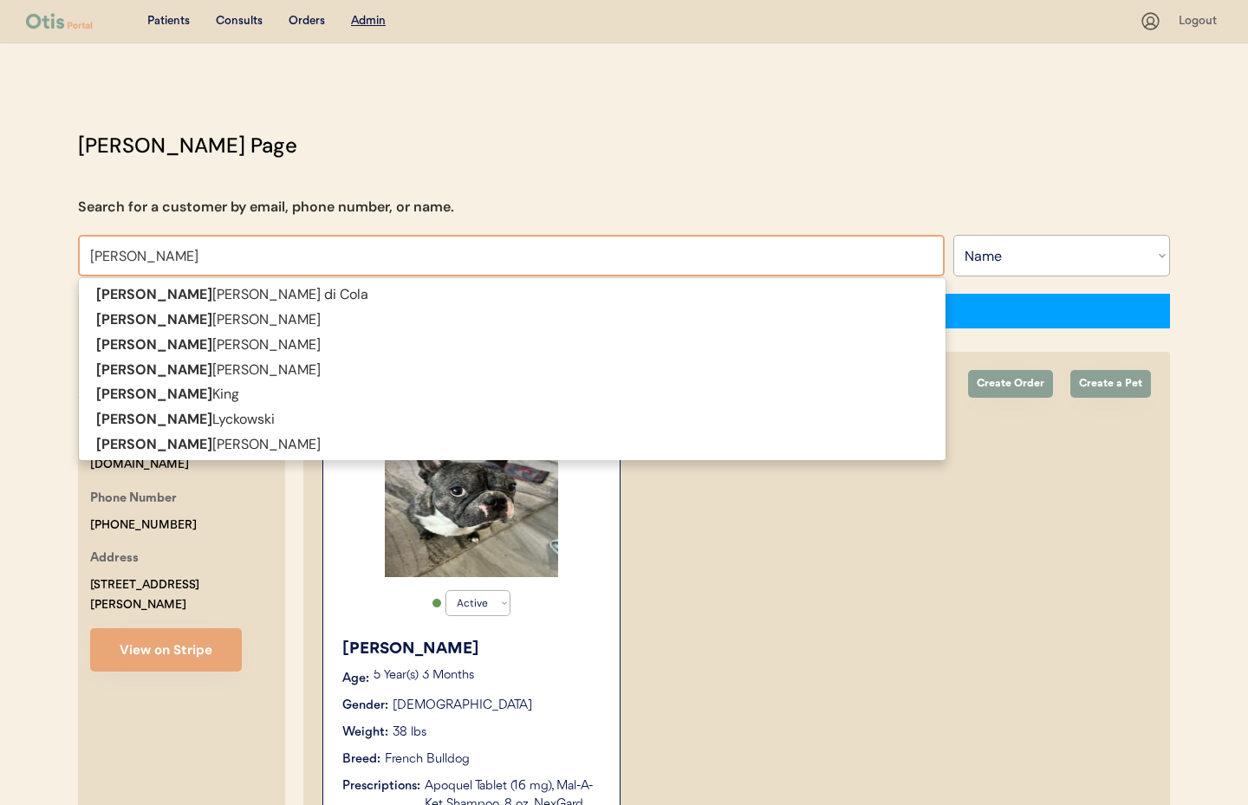
type input "[PERSON_NAME]"
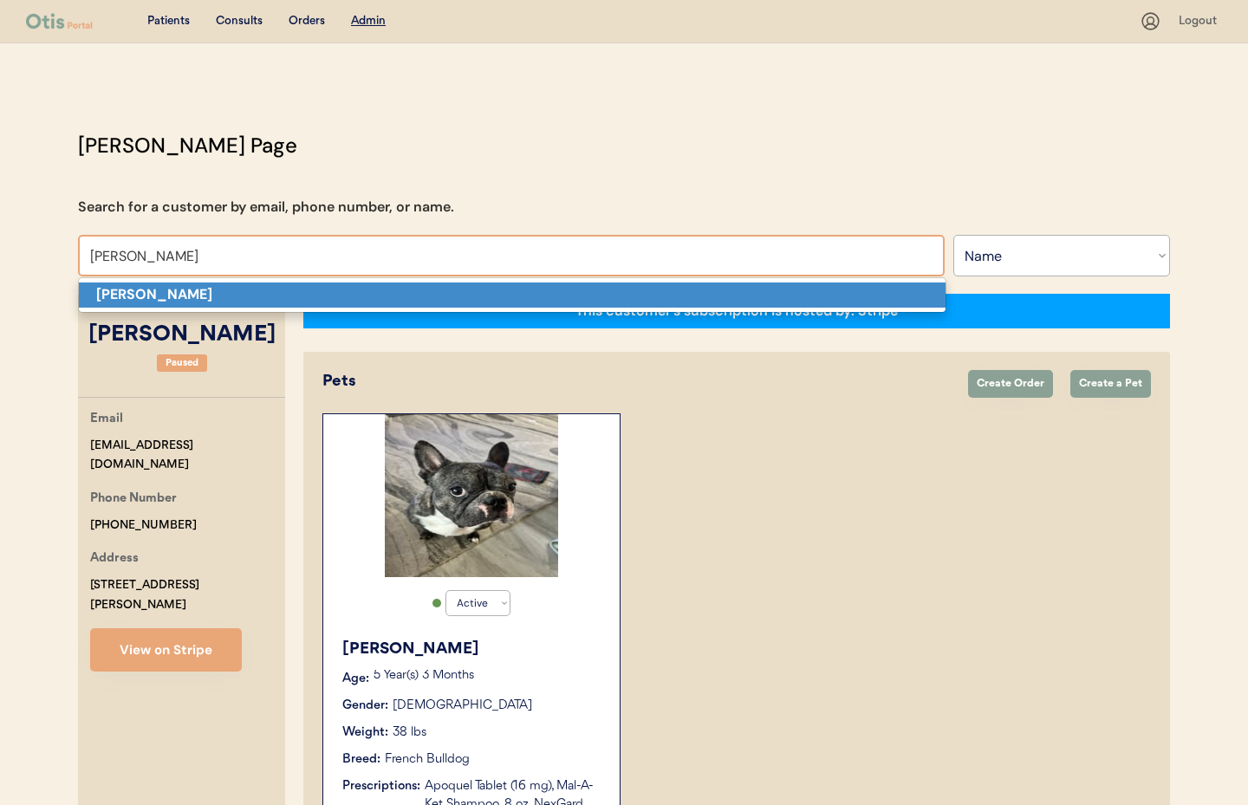
click at [127, 287] on strong "[PERSON_NAME]" at bounding box center [154, 294] width 116 height 18
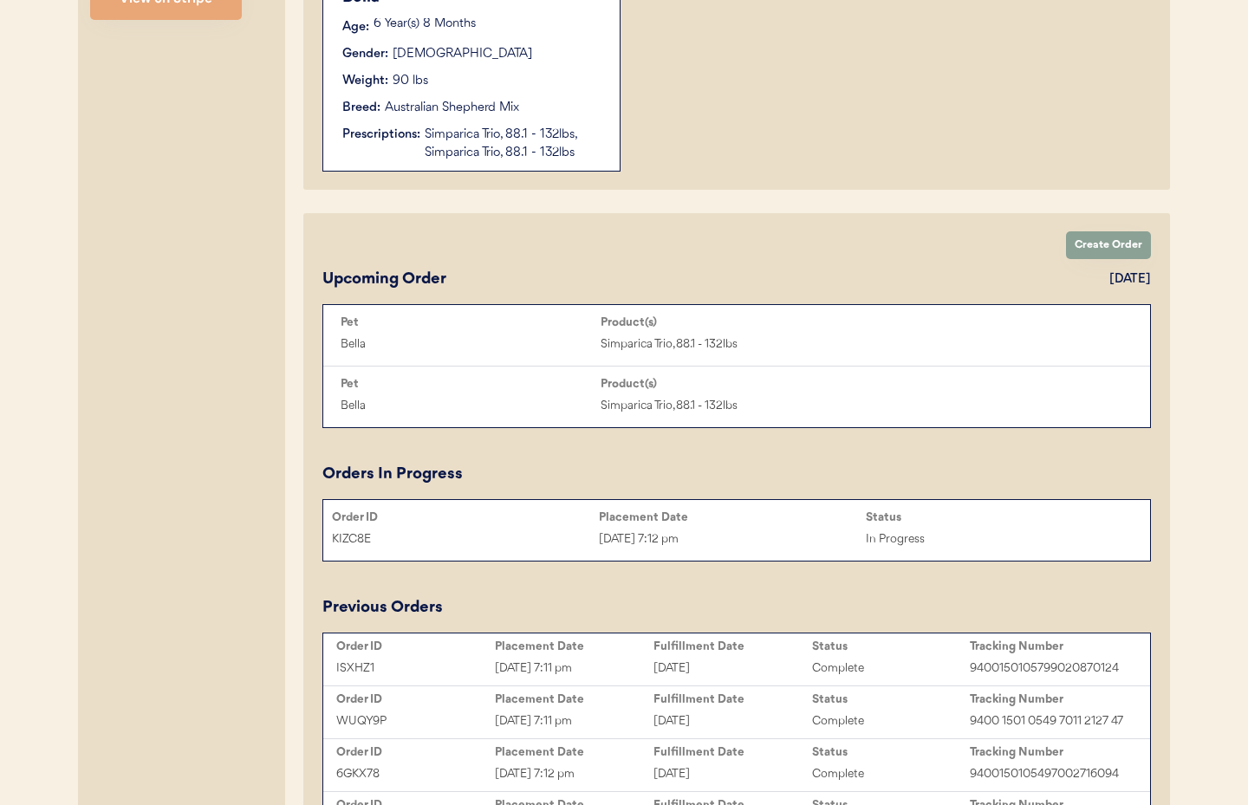
scroll to position [663, 0]
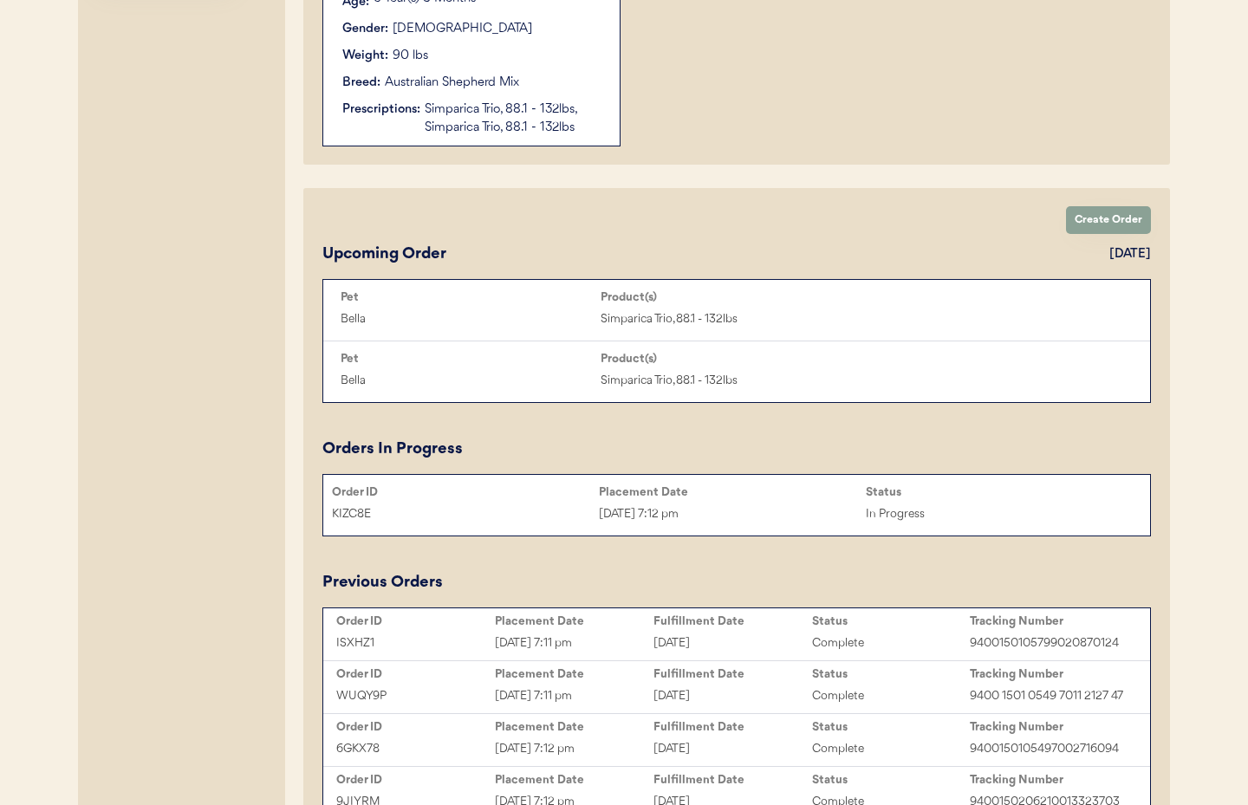
type input "[PERSON_NAME]"
click at [680, 515] on div "[DATE] 7:12 pm" at bounding box center [732, 515] width 267 height 20
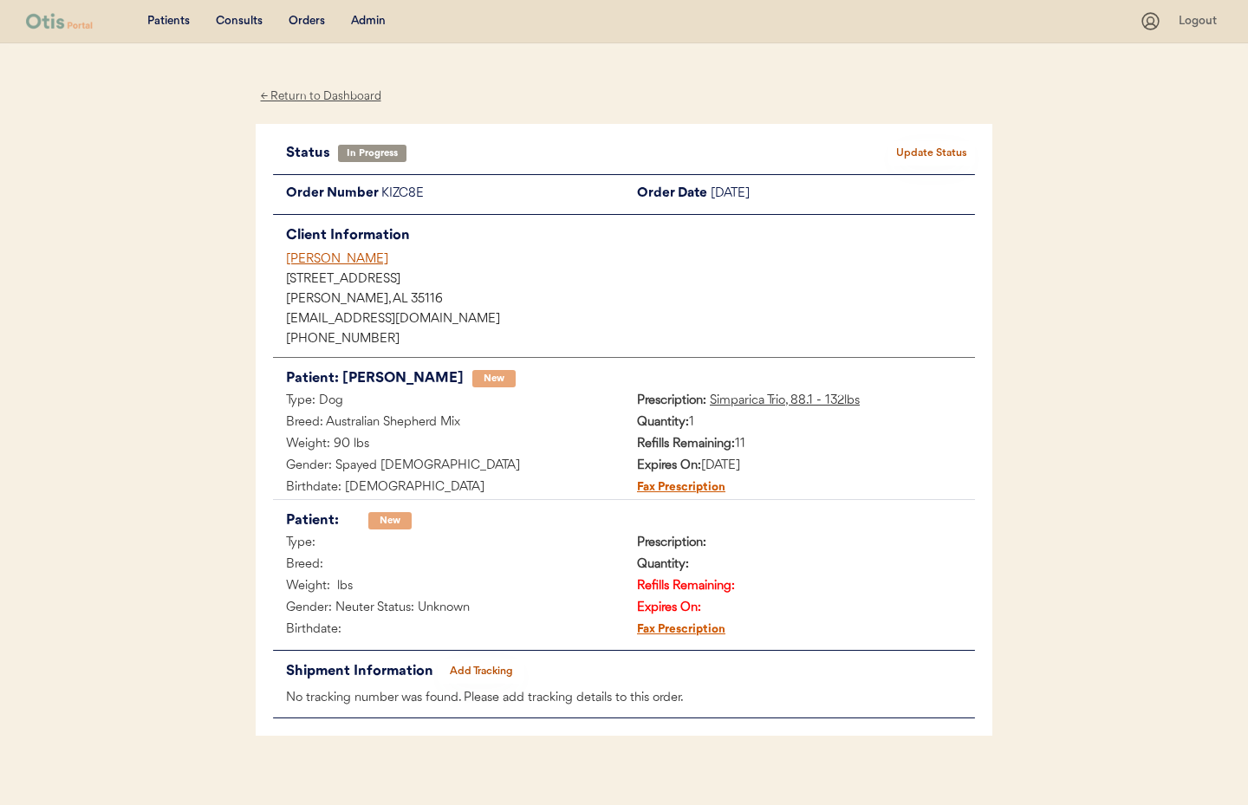
click at [297, 98] on div "← Return to Dashboard" at bounding box center [321, 97] width 130 height 20
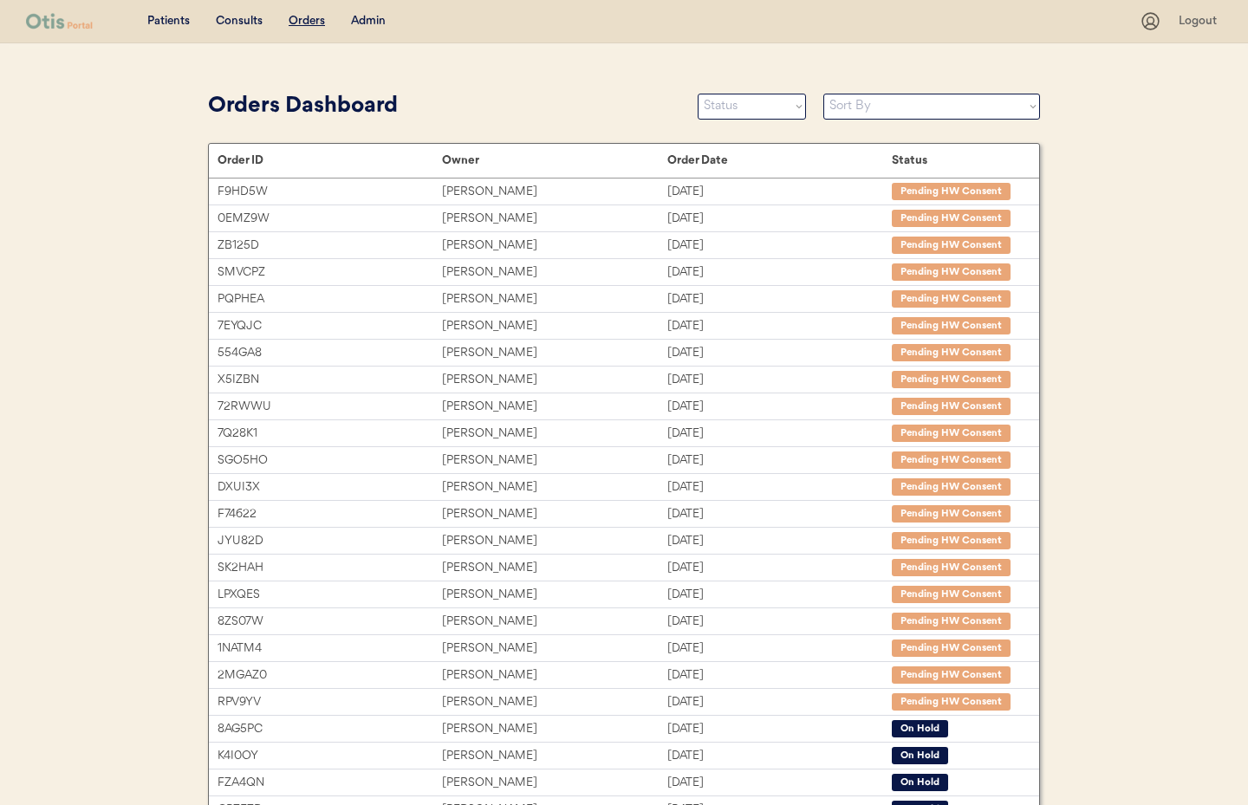
click at [374, 11] on div "Patients Consults Orders Admin" at bounding box center [583, 21] width 1114 height 22
click at [375, 22] on div "Admin" at bounding box center [368, 21] width 35 height 17
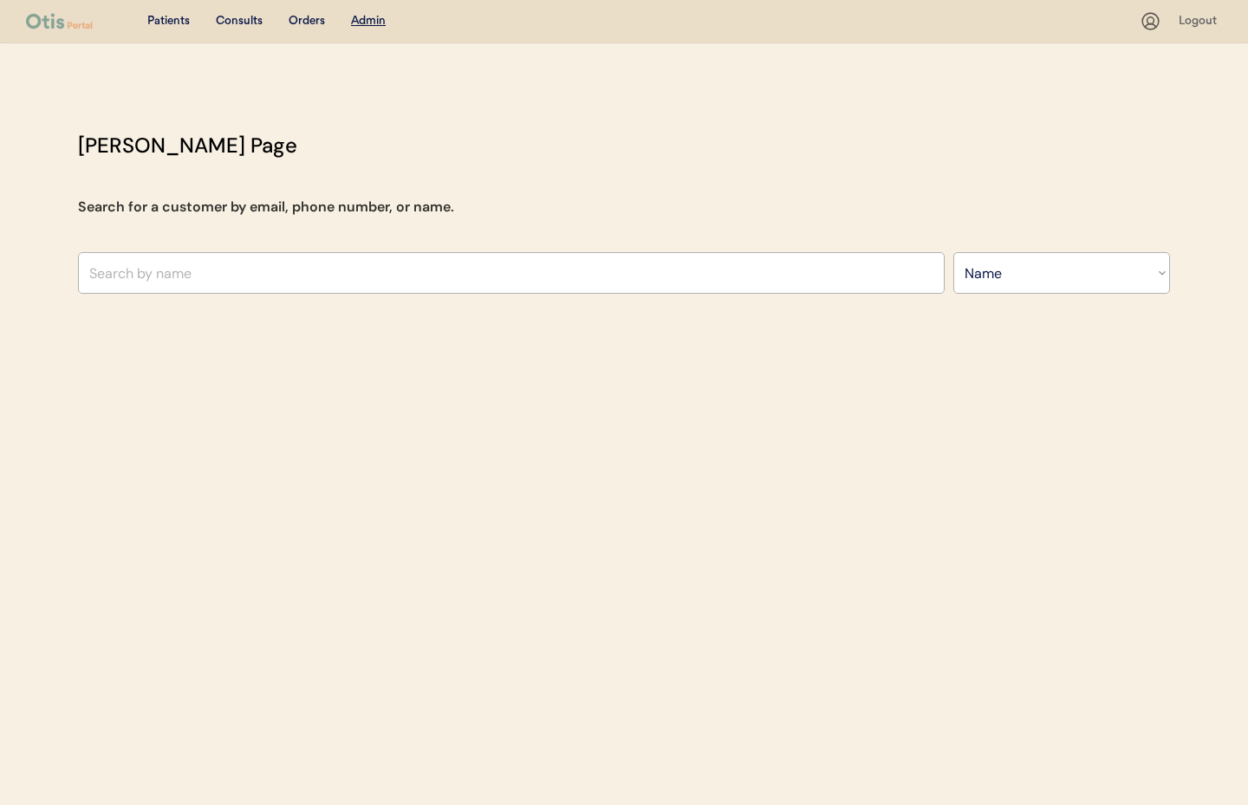
select select ""Name""
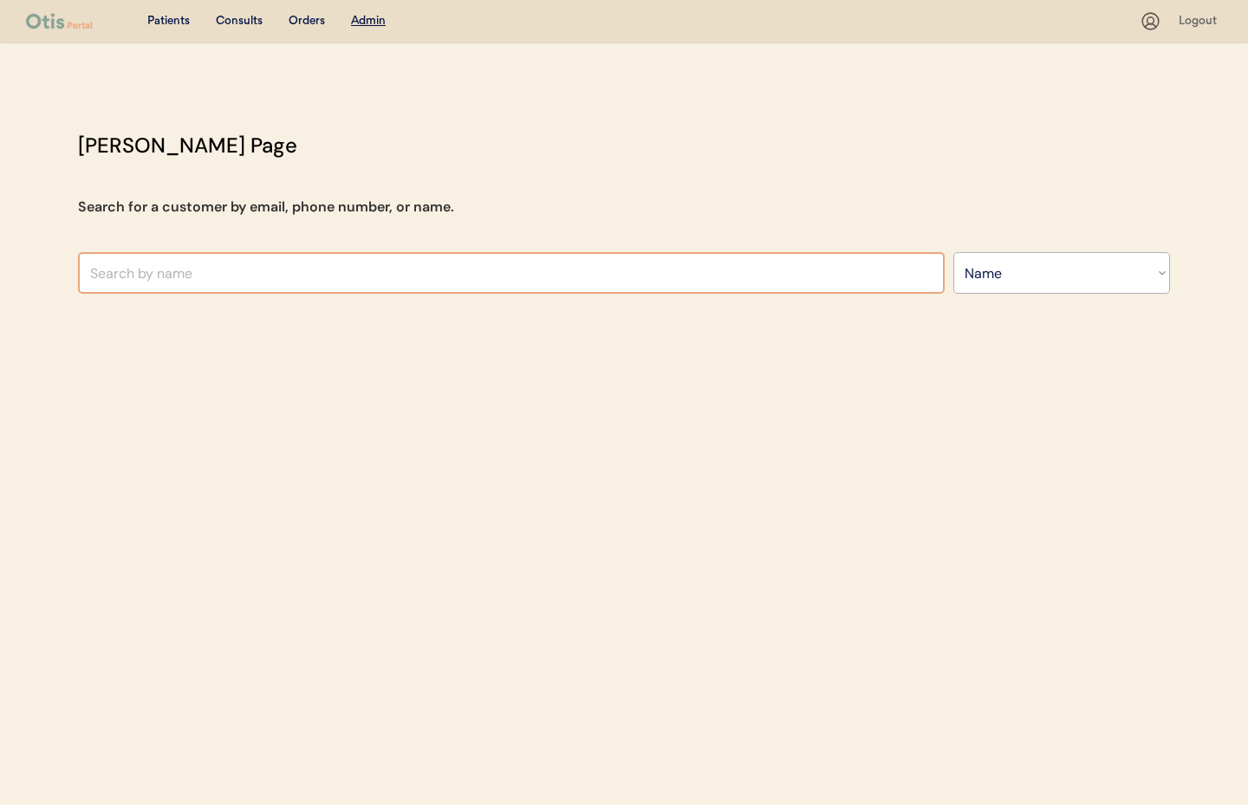
click at [288, 269] on input "text" at bounding box center [511, 273] width 867 height 42
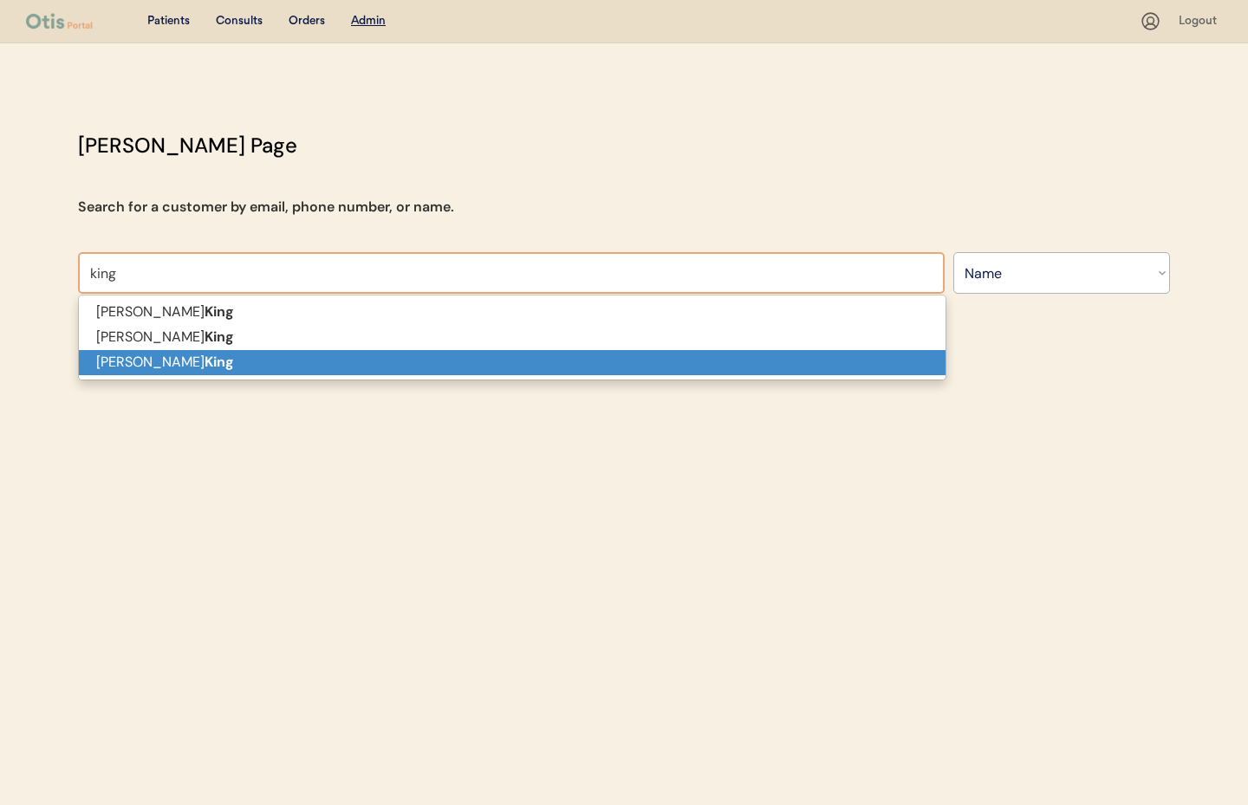
click at [173, 368] on p "[PERSON_NAME]" at bounding box center [512, 362] width 867 height 25
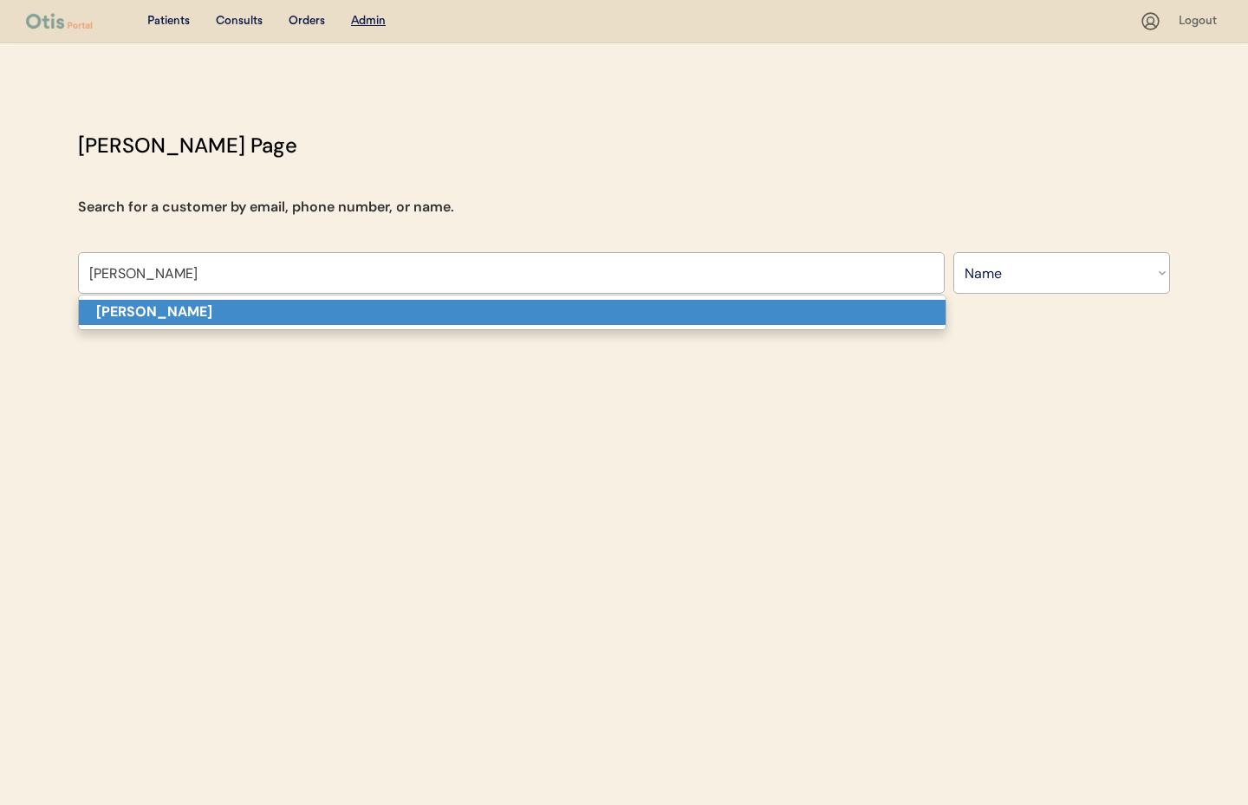
click at [210, 310] on p "[PERSON_NAME]" at bounding box center [512, 312] width 867 height 25
click at [188, 316] on p "[PERSON_NAME]" at bounding box center [512, 312] width 867 height 25
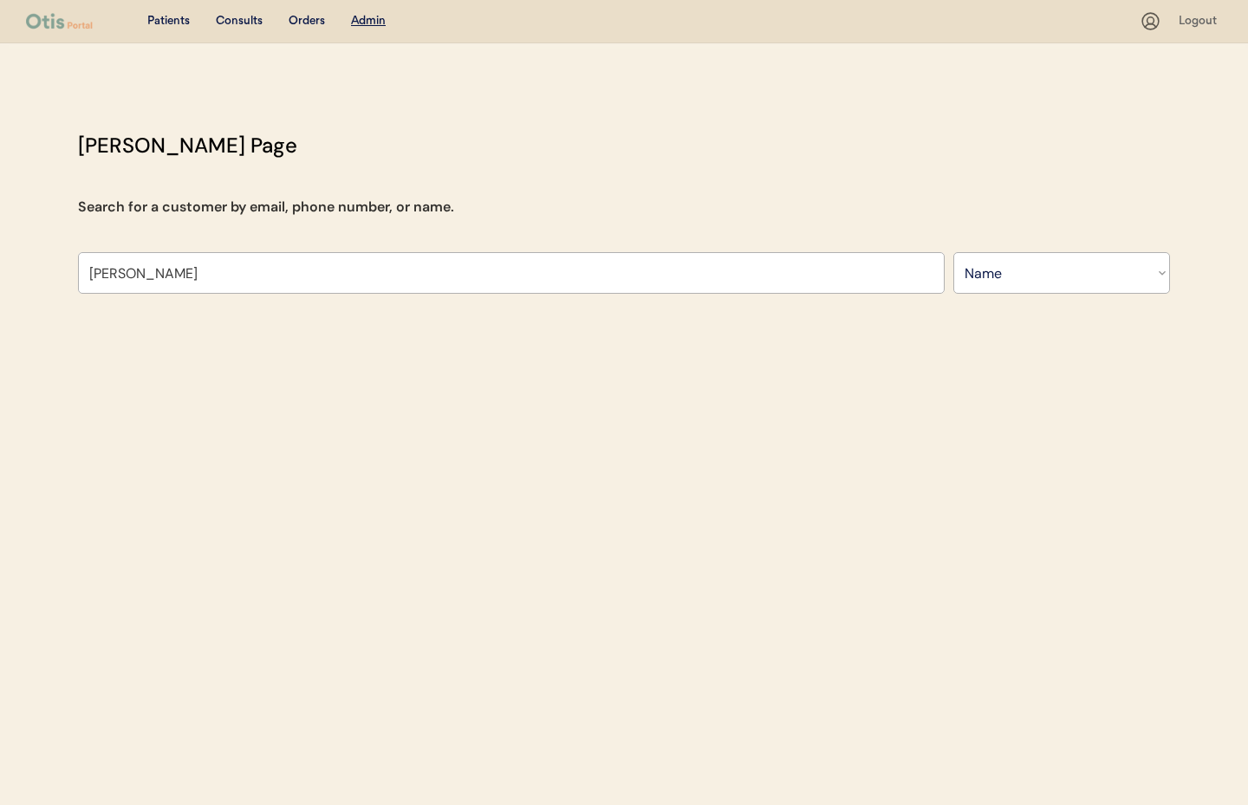
type input "[PERSON_NAME]"
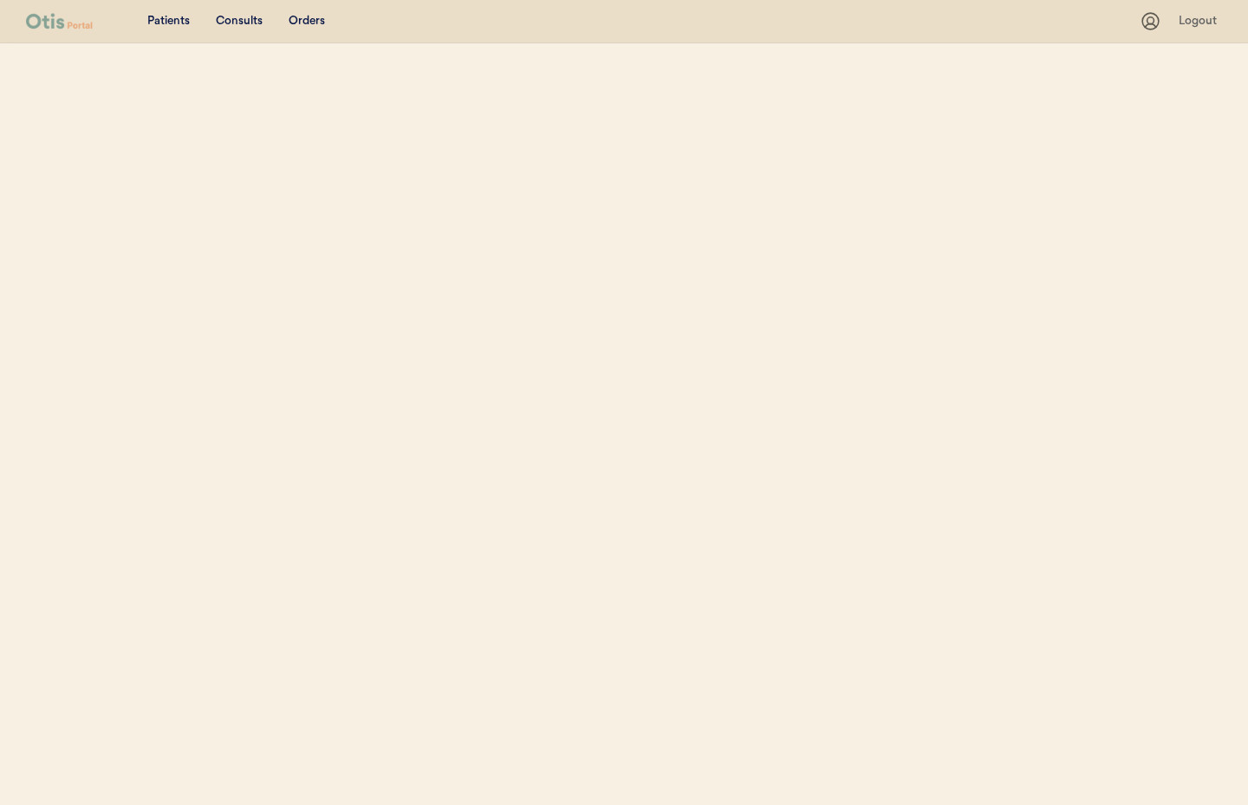
select select ""Name""
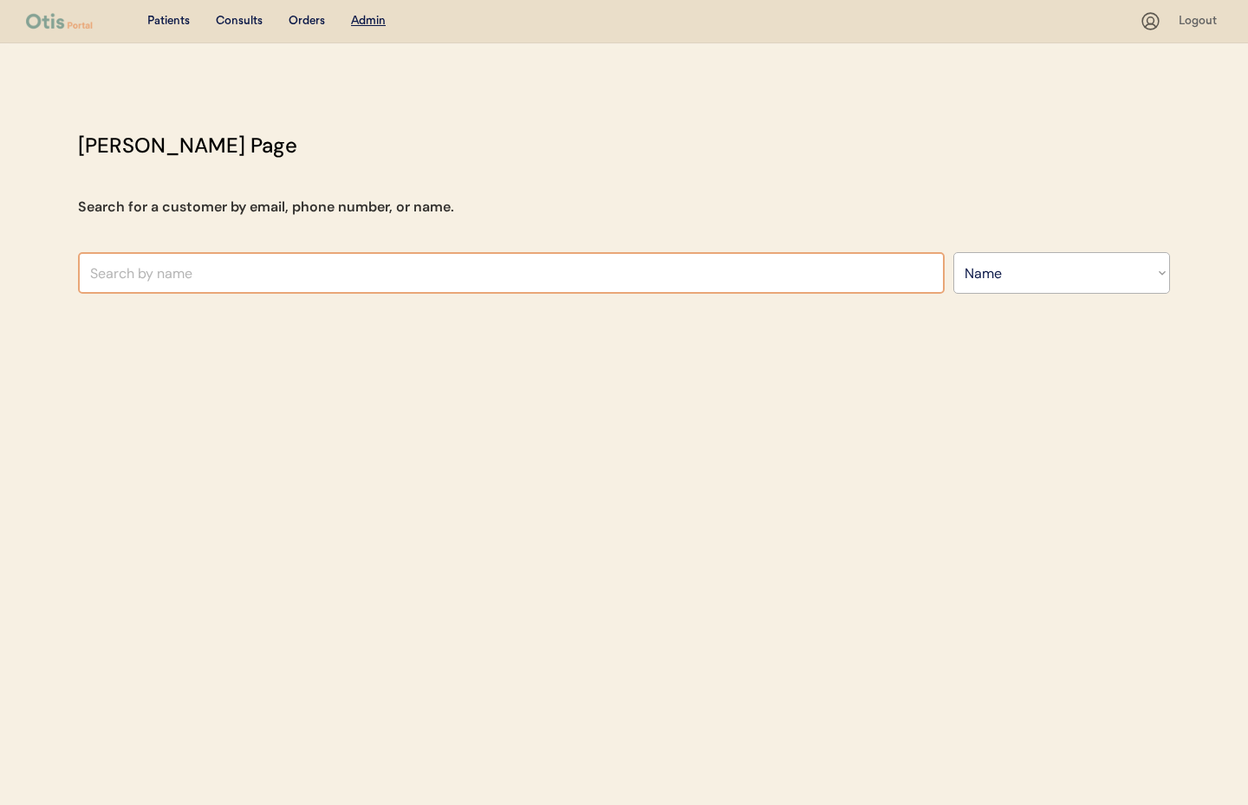
click at [179, 273] on input "text" at bounding box center [511, 273] width 867 height 42
type input "[PERSON_NAME]"
type input "[PERSON_NAME] di Cola"
type input "[PERSON_NAME]"
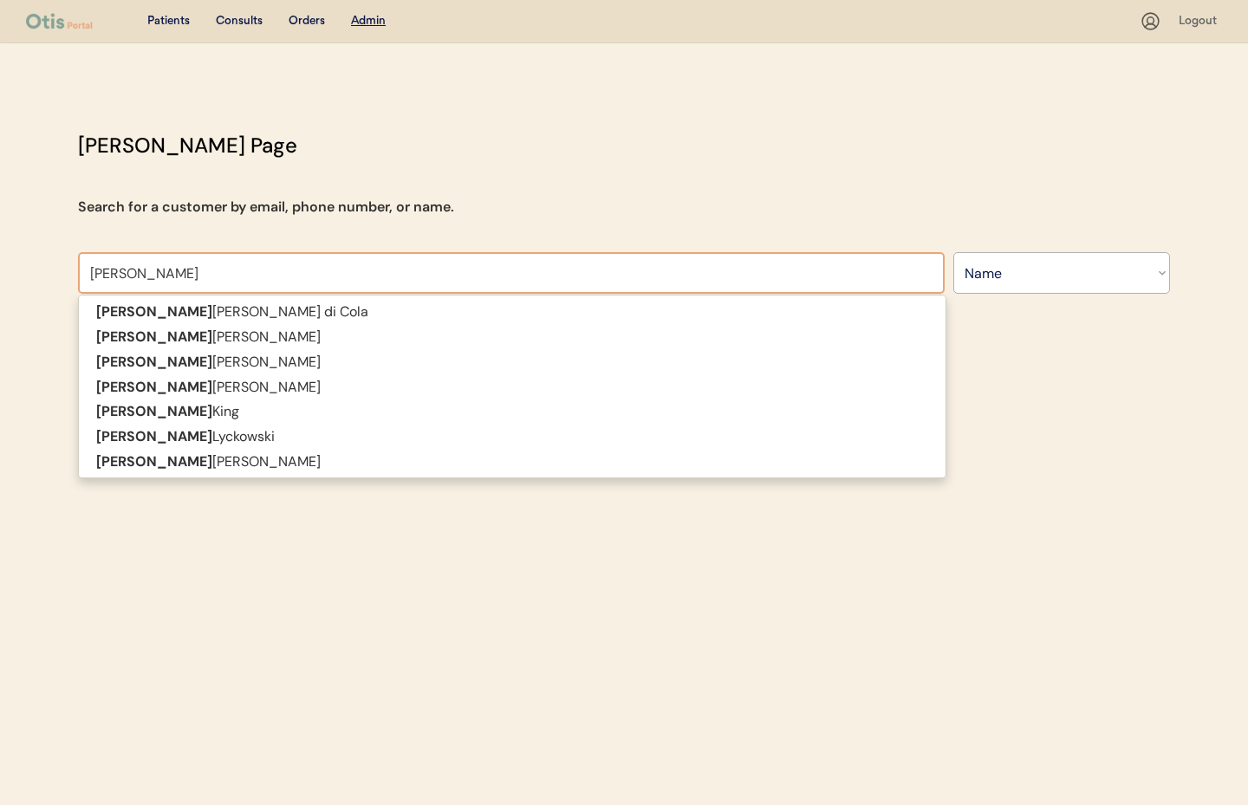
type input "[PERSON_NAME]"
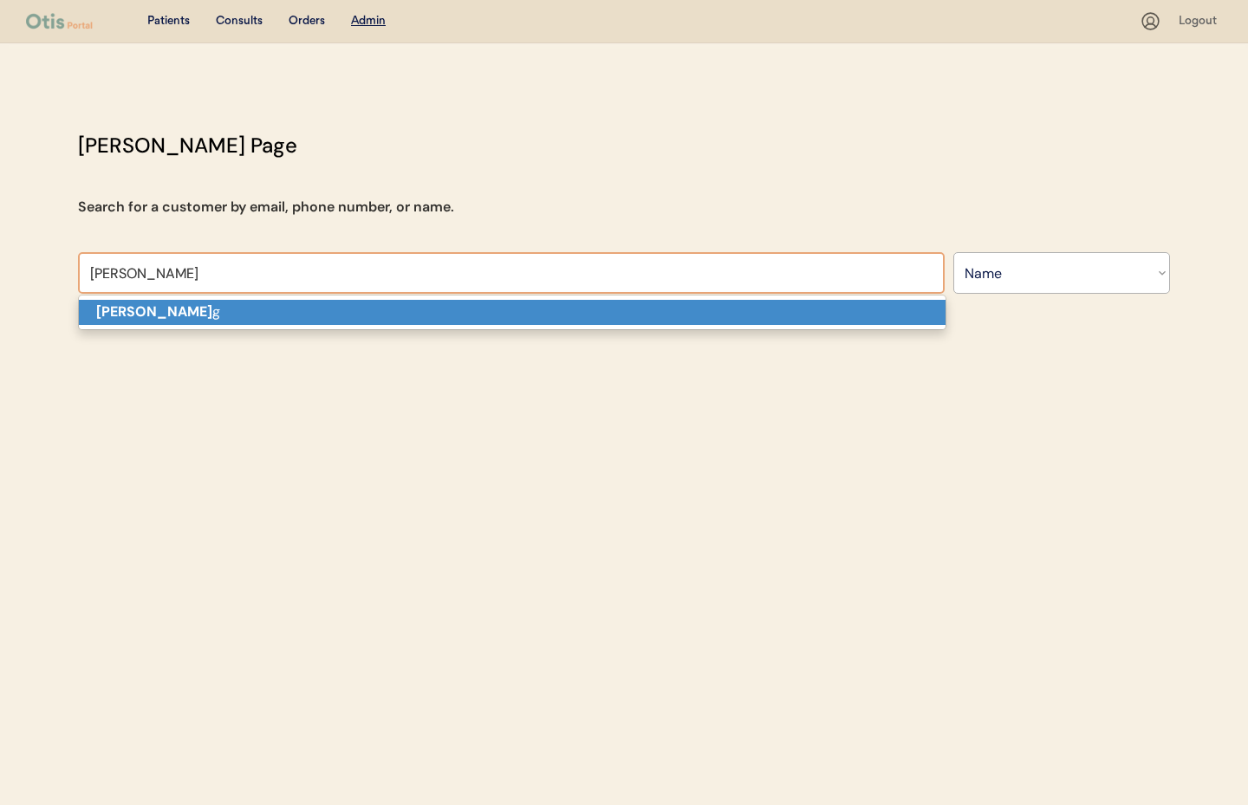
click at [171, 310] on p "[PERSON_NAME] g" at bounding box center [512, 312] width 867 height 25
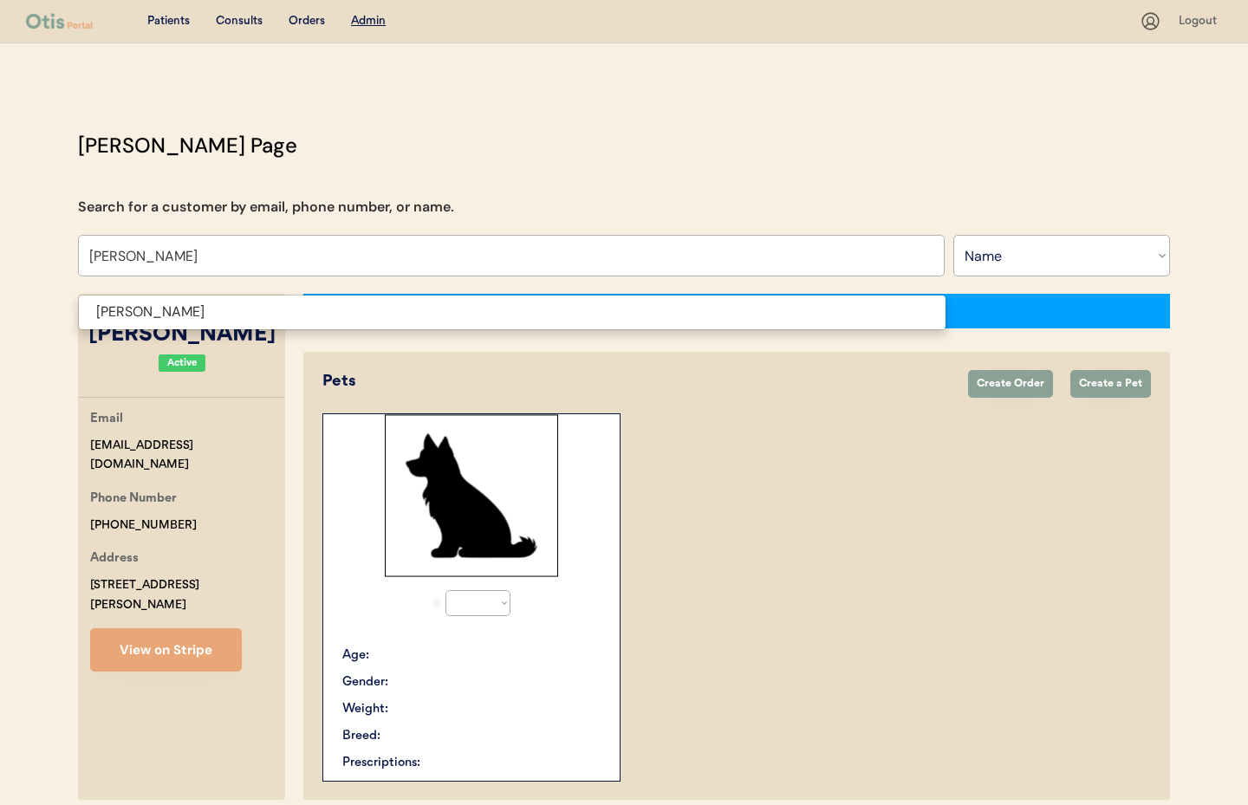
type input "[PERSON_NAME]"
select select "true"
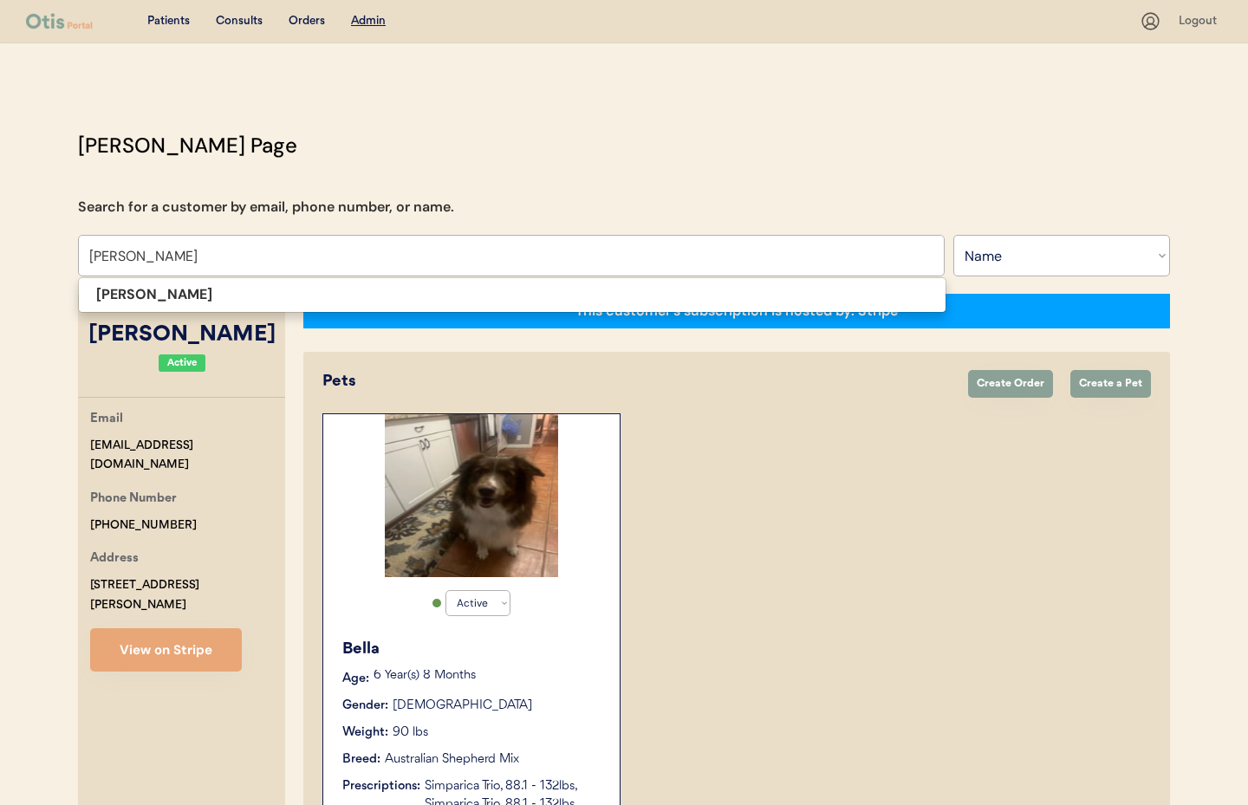
type input "[PERSON_NAME]"
click at [1039, 566] on div "Active Active Inactive [PERSON_NAME] Age: [DEMOGRAPHIC_DATA] Year(s) 8 Months G…" at bounding box center [737, 619] width 829 height 410
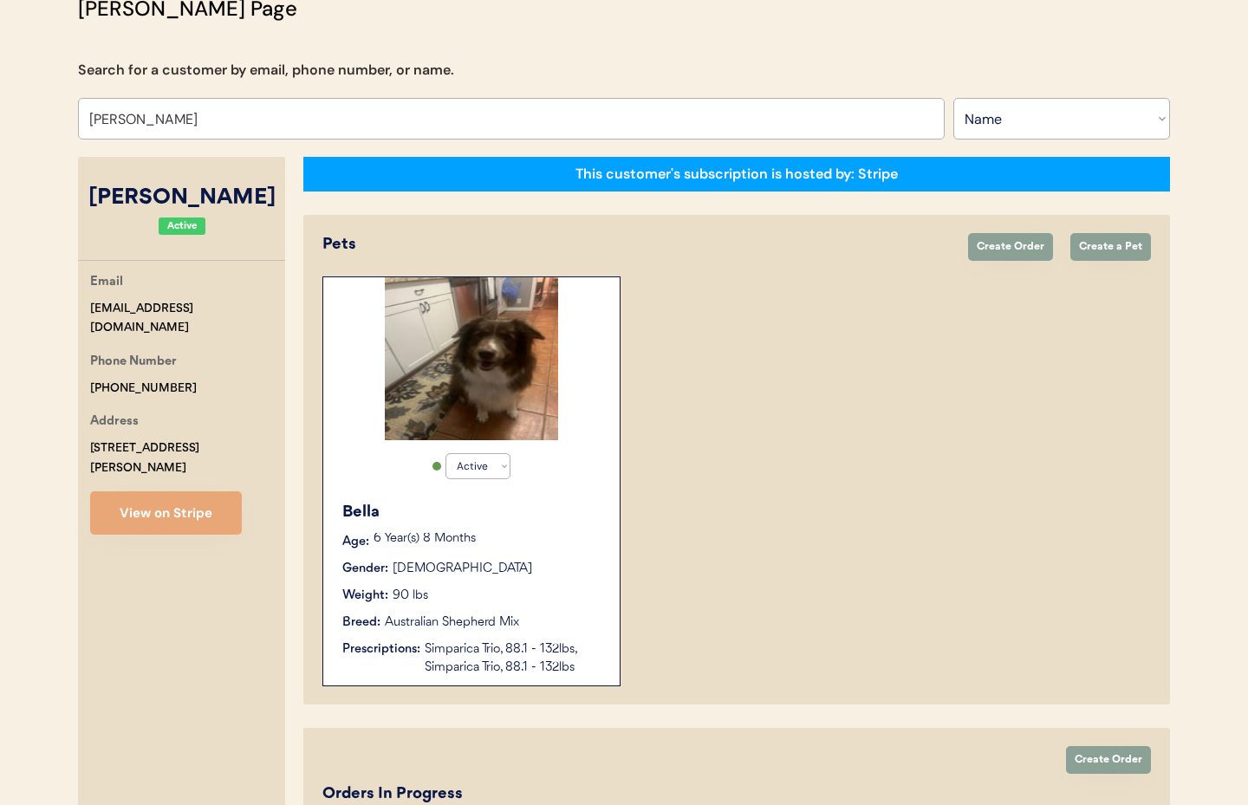
scroll to position [216, 0]
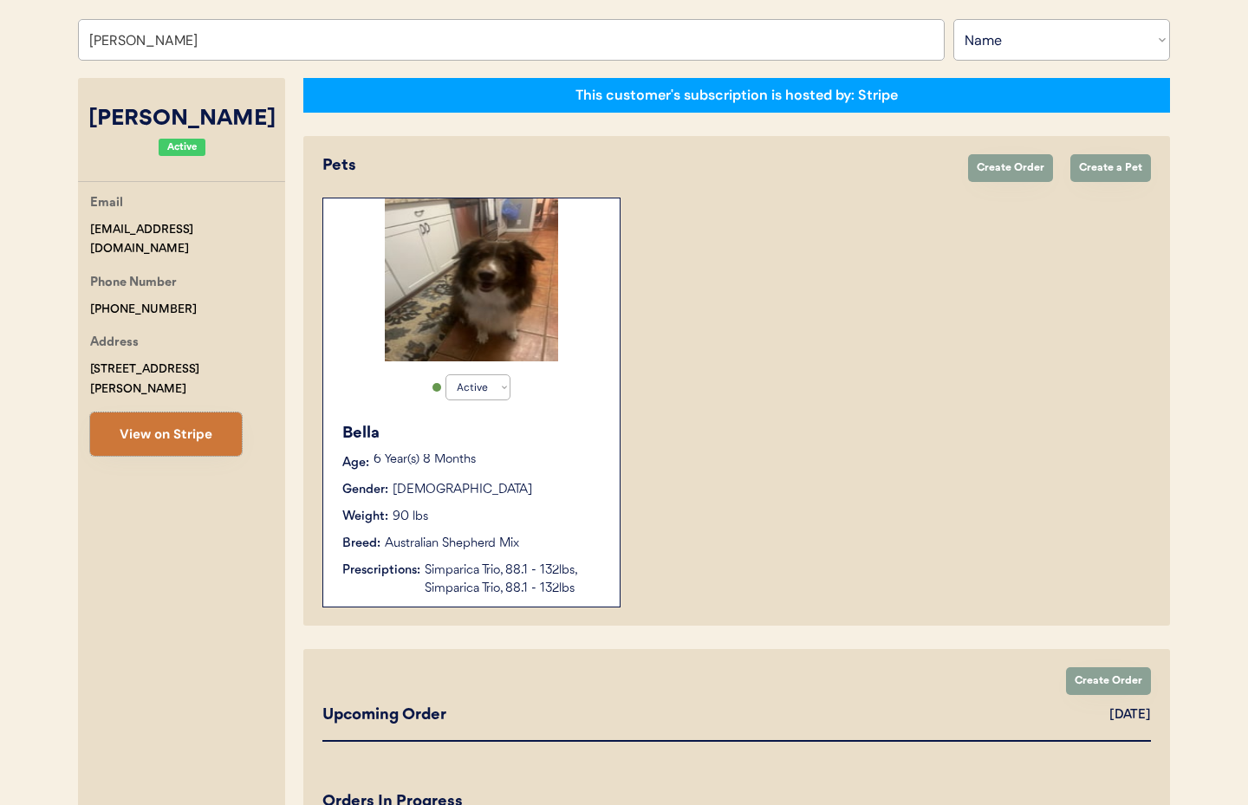
click at [216, 422] on button "View on Stripe" at bounding box center [166, 434] width 152 height 43
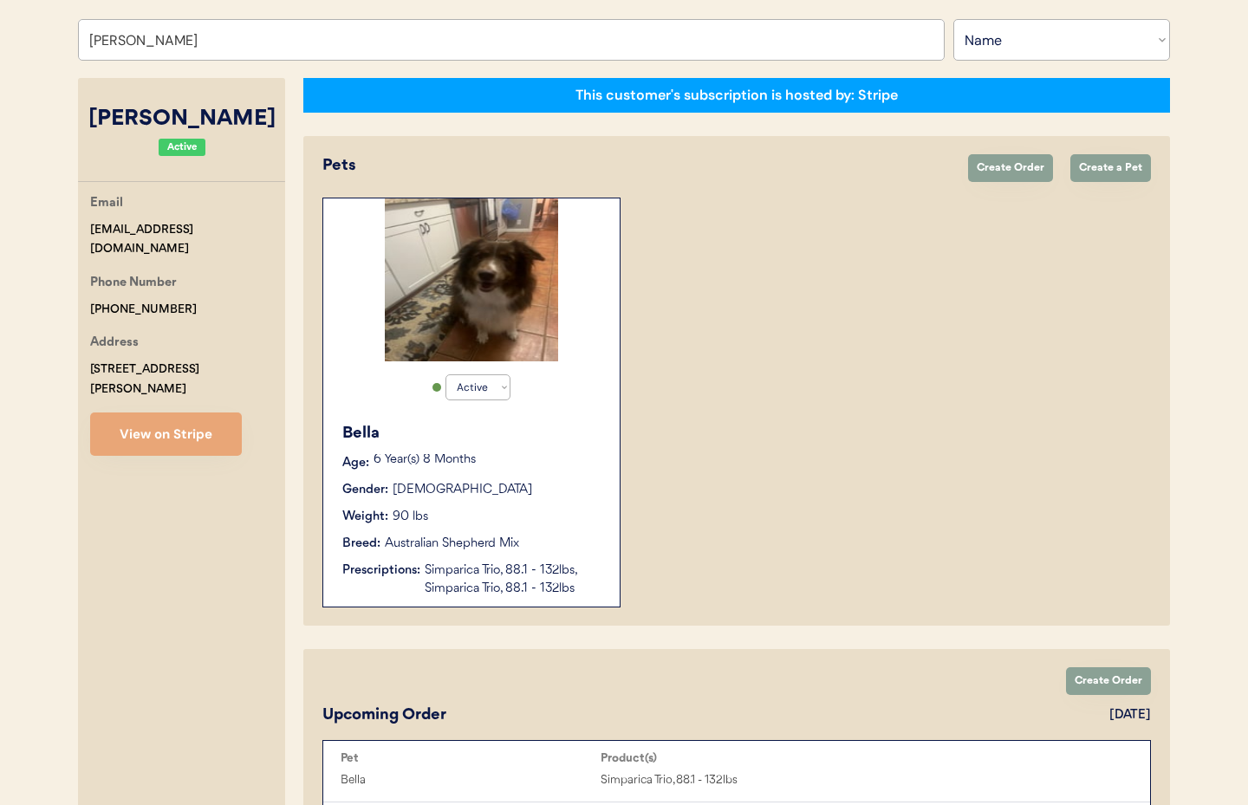
click at [520, 532] on div "[PERSON_NAME] Age: [DEMOGRAPHIC_DATA] Year(s) 8 Months Gender: [DEMOGRAPHIC_DAT…" at bounding box center [471, 510] width 279 height 193
click at [521, 472] on div "Bella Age: 6 Year(s) 8 Months Gender: Female Weight: 90 lbs Breed: Australian S…" at bounding box center [471, 510] width 279 height 193
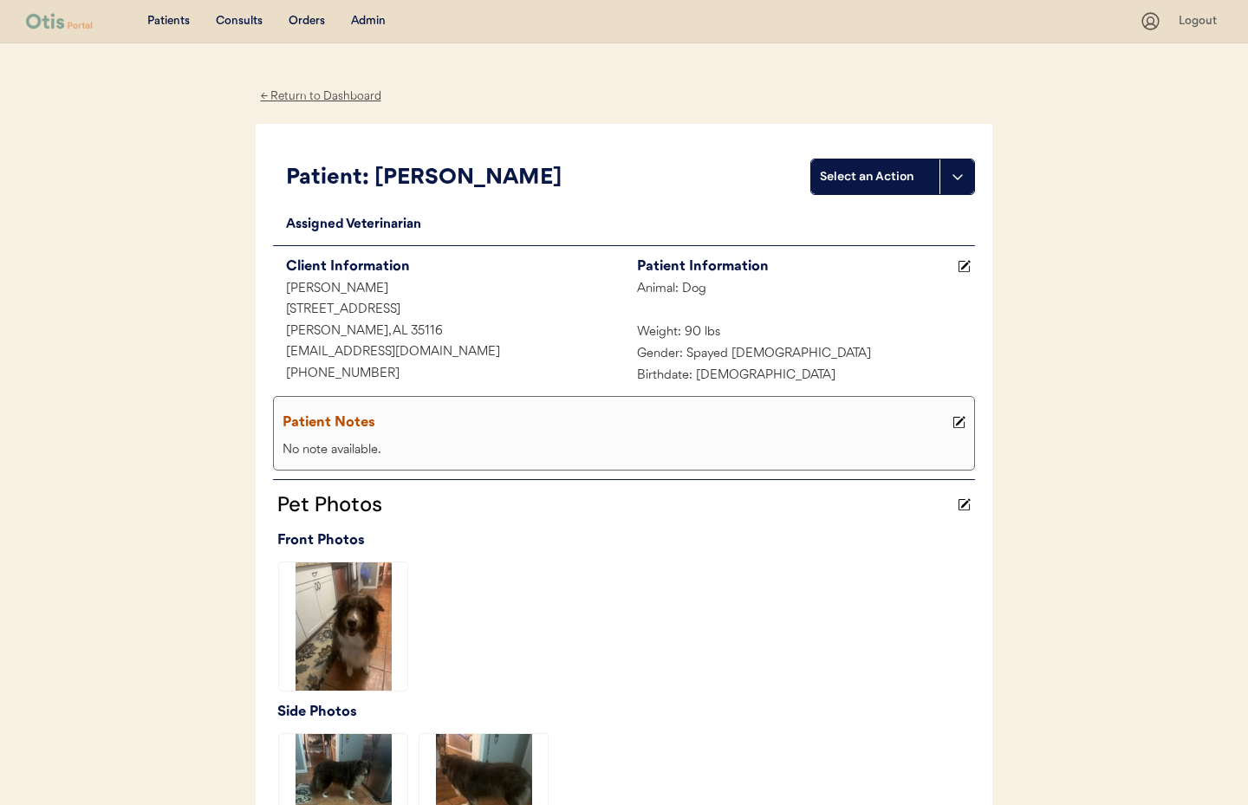
scroll to position [1, 0]
click at [322, 95] on div "← Return to Dashboard" at bounding box center [321, 96] width 130 height 20
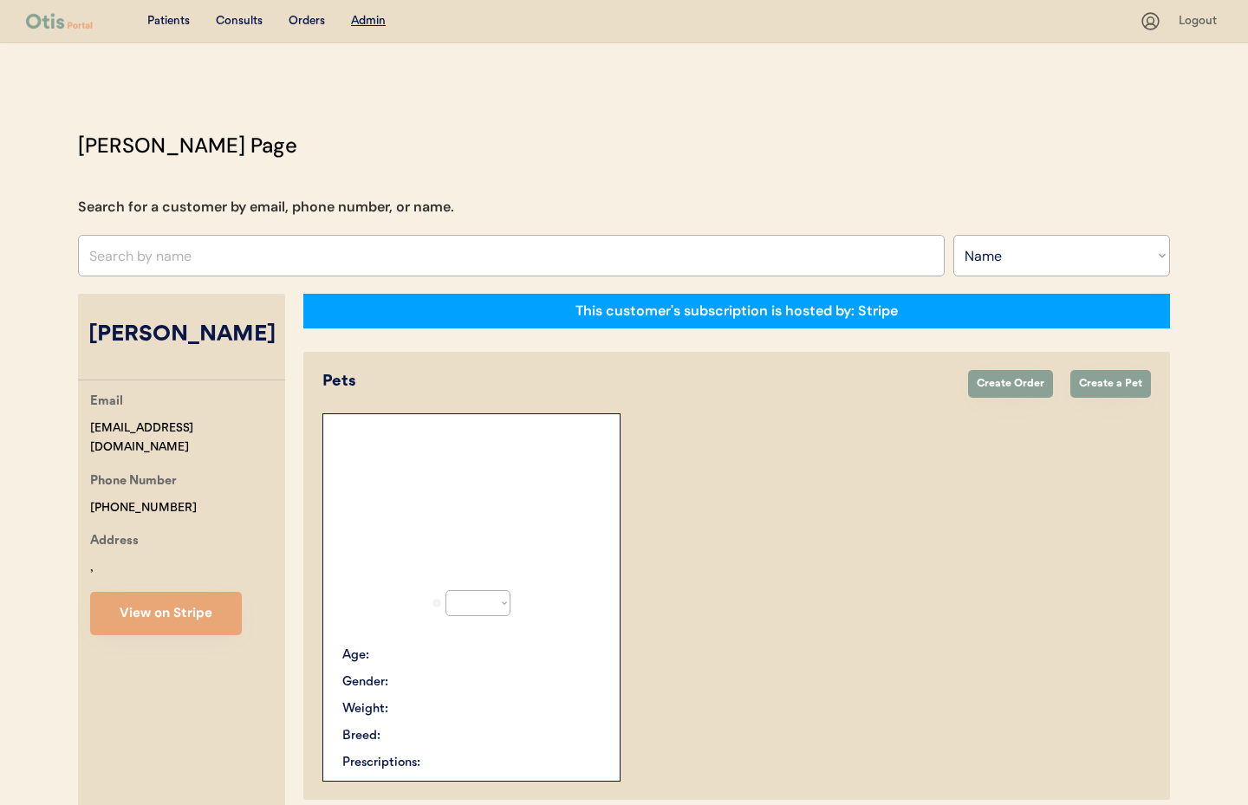
select select ""Name""
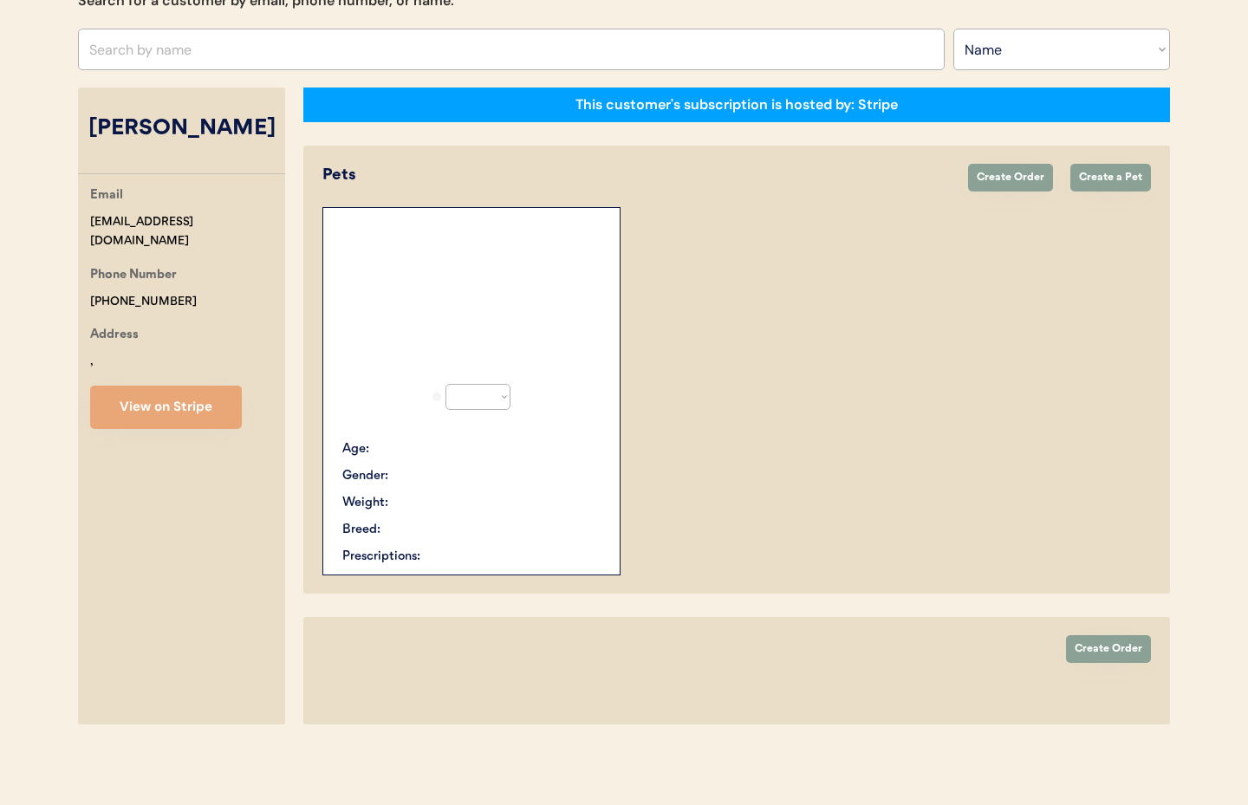
select select "true"
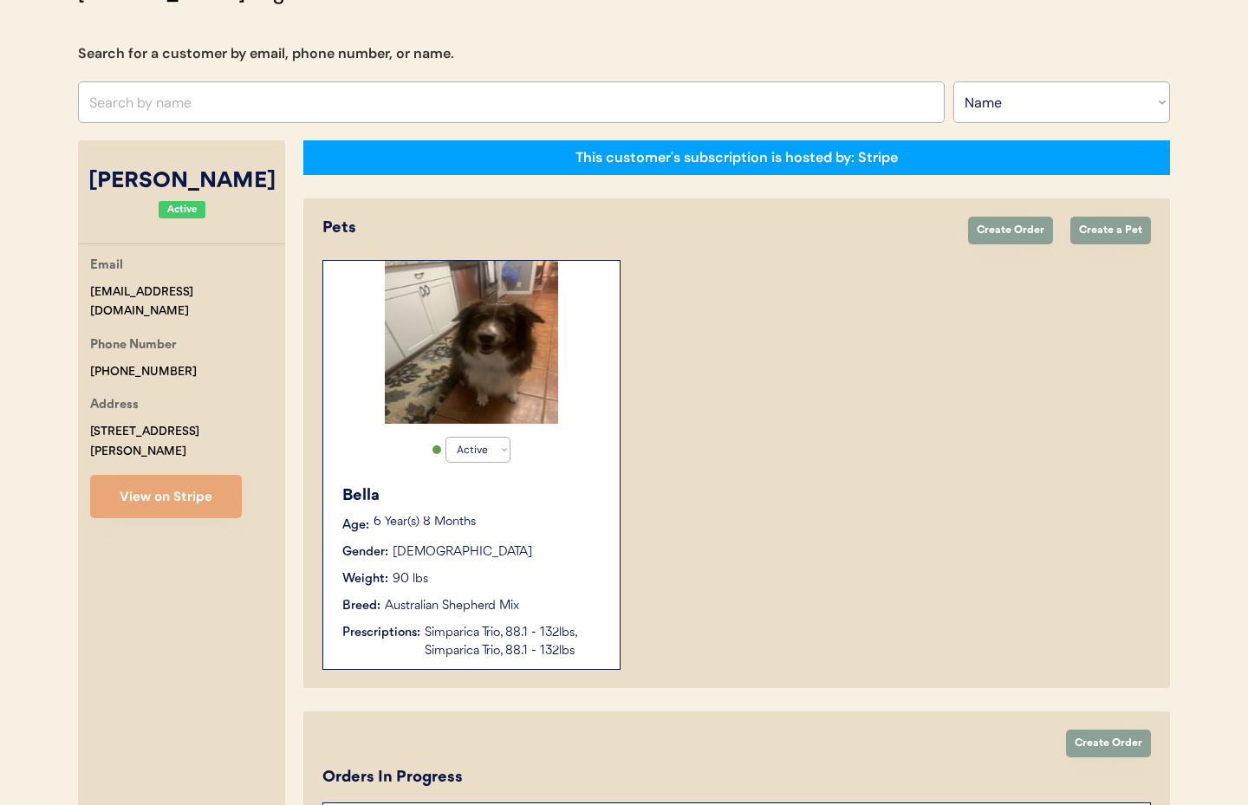
click at [562, 535] on div "Bella Age: 6 Year(s) 8 Months Gender: Female Weight: 90 lbs Breed: Australian S…" at bounding box center [471, 572] width 279 height 193
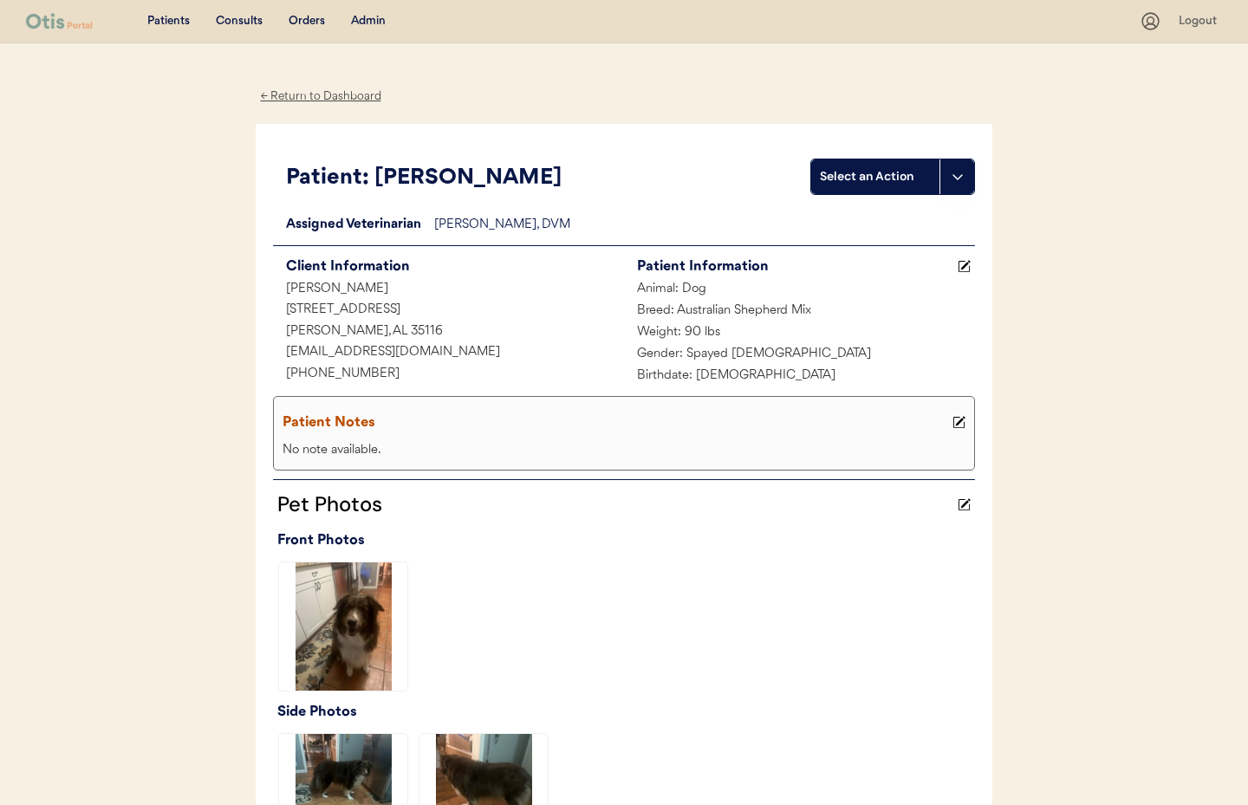
click at [313, 96] on div "← Return to Dashboard" at bounding box center [321, 97] width 130 height 20
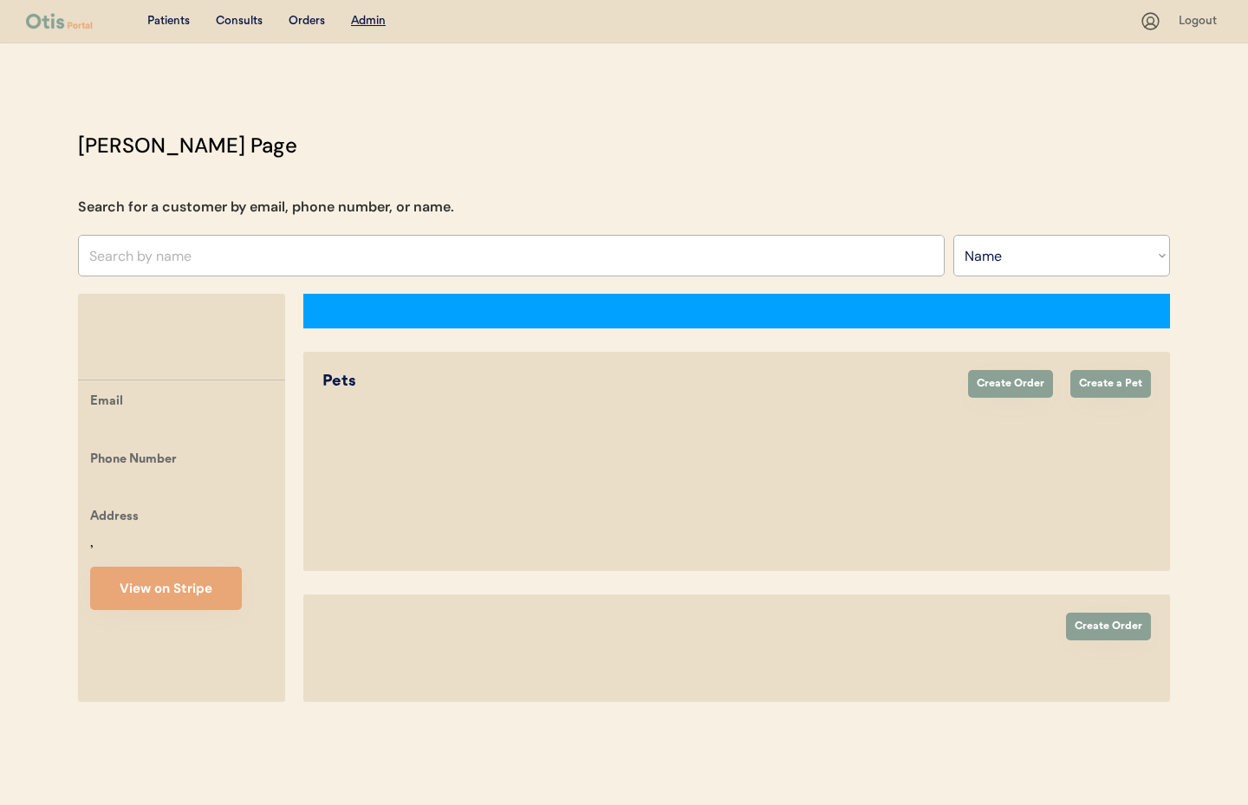
select select ""Name""
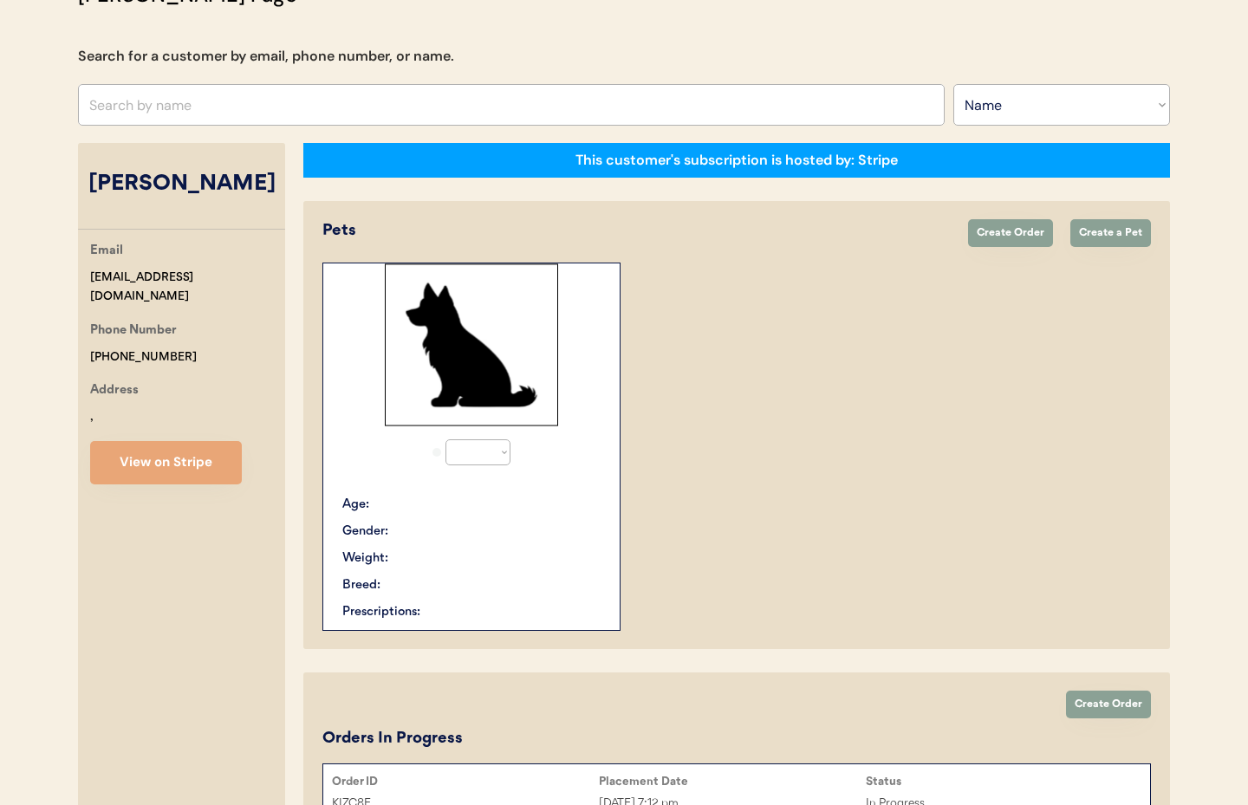
select select "true"
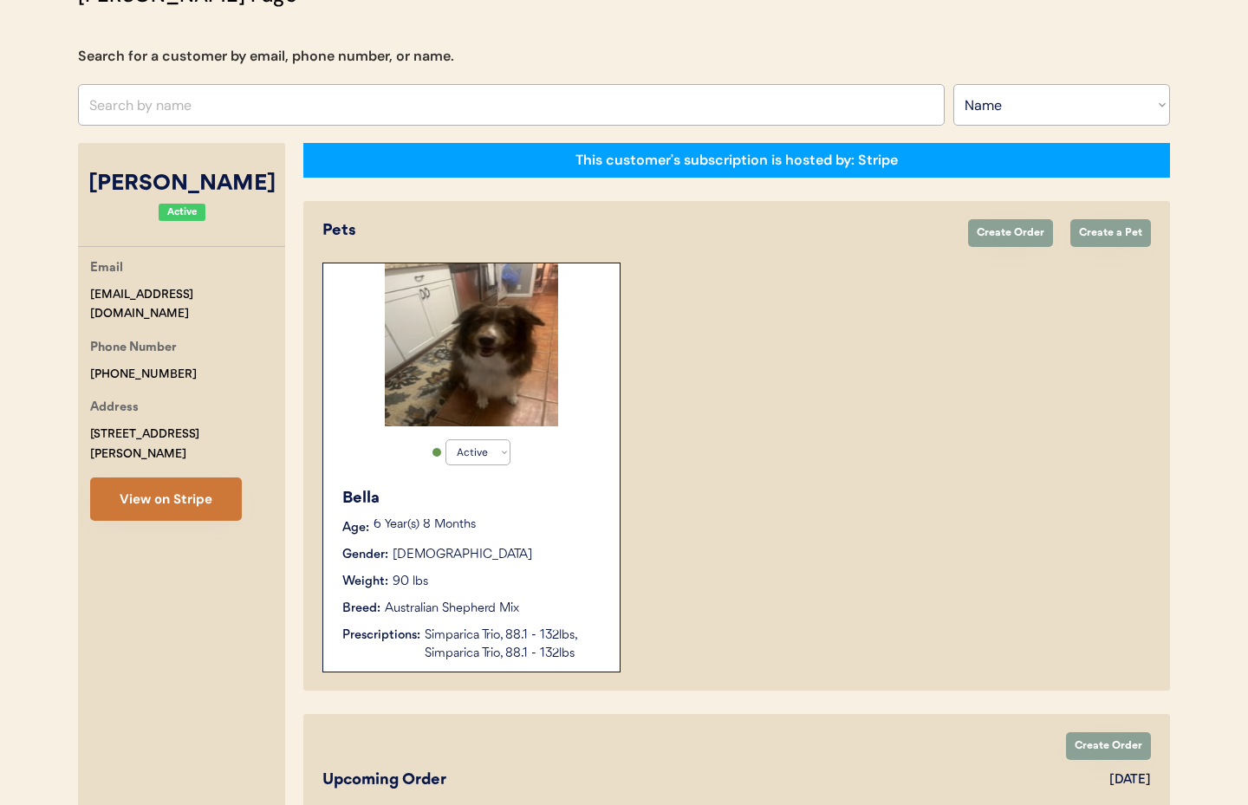
click at [150, 480] on button "View on Stripe" at bounding box center [166, 499] width 152 height 43
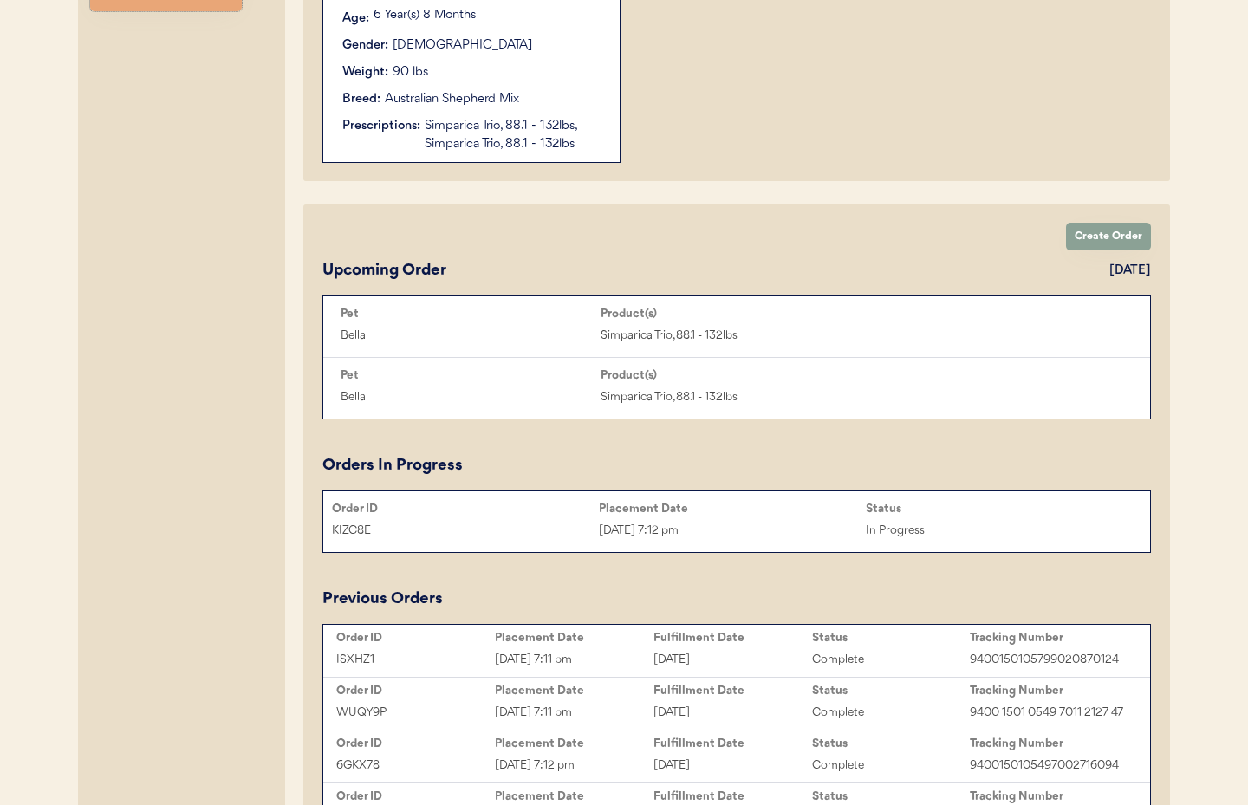
scroll to position [650, 0]
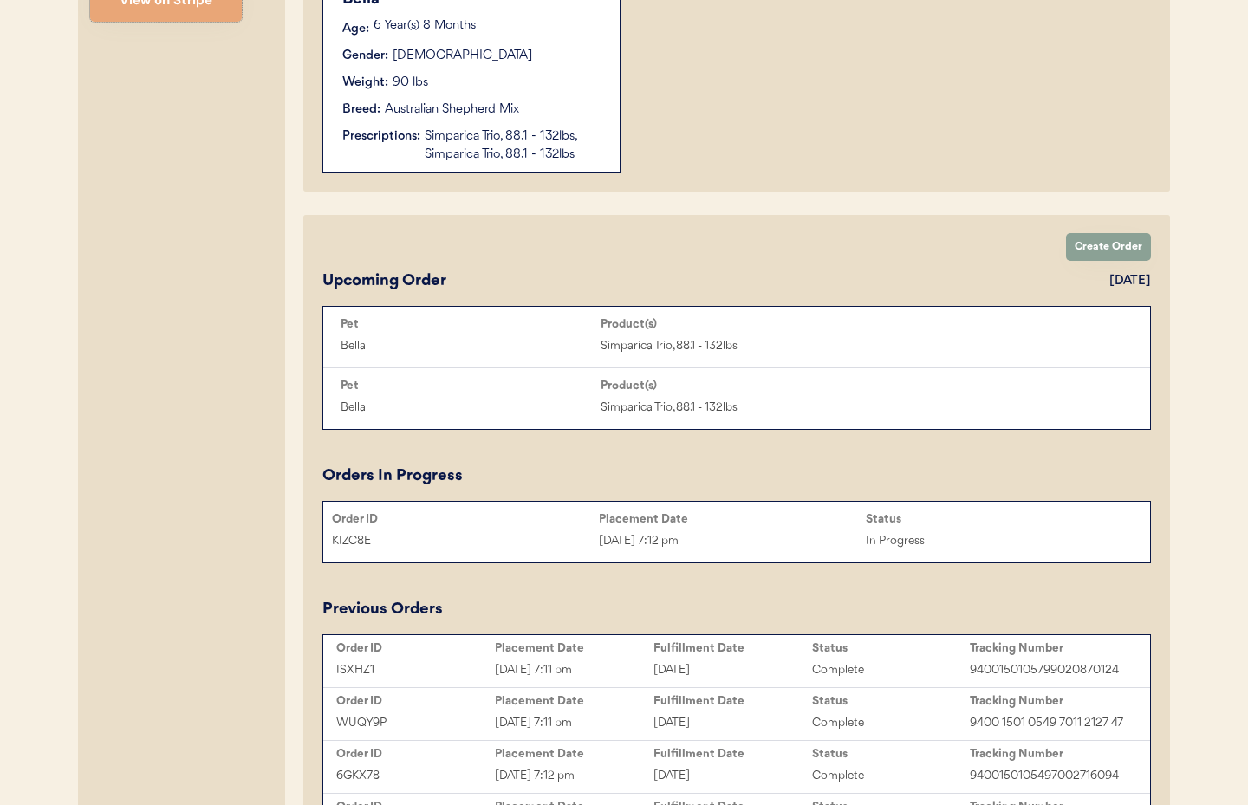
click at [970, 538] on div "In Progress" at bounding box center [999, 541] width 267 height 20
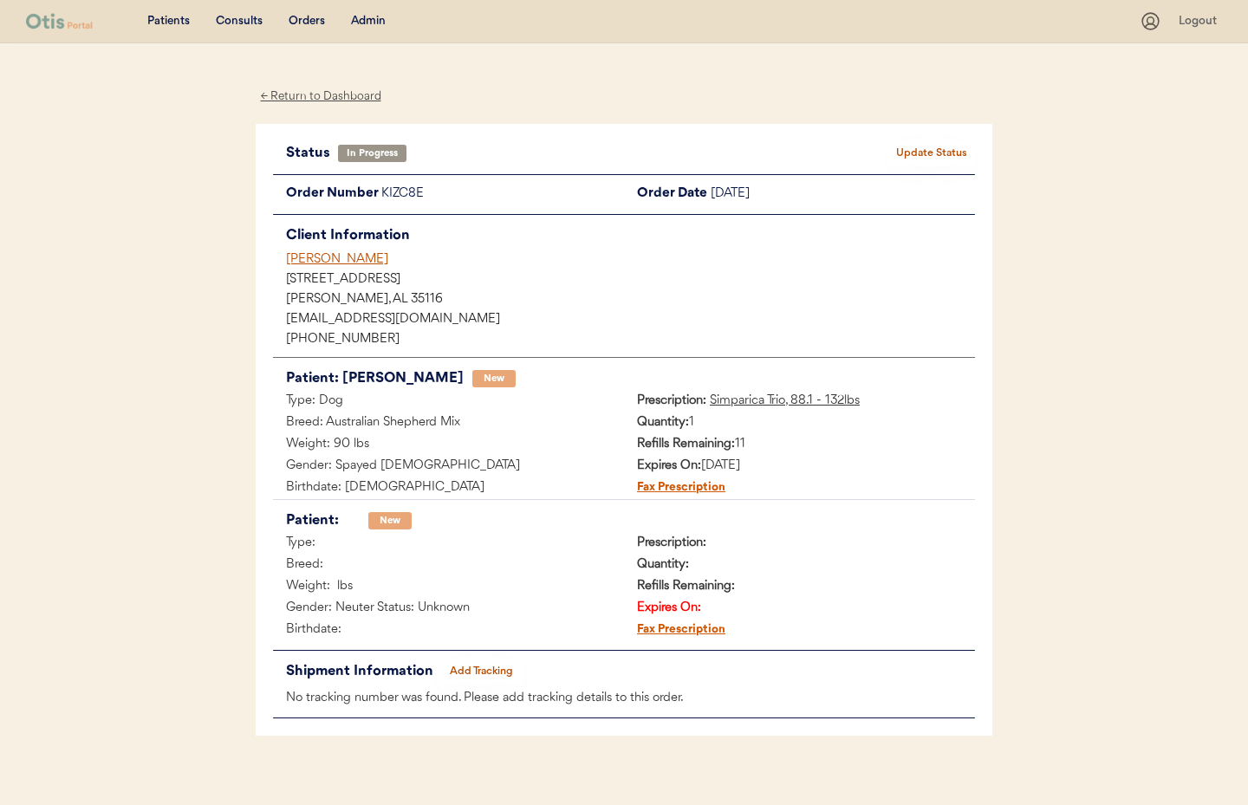
click at [936, 155] on button "Update Status" at bounding box center [932, 153] width 87 height 24
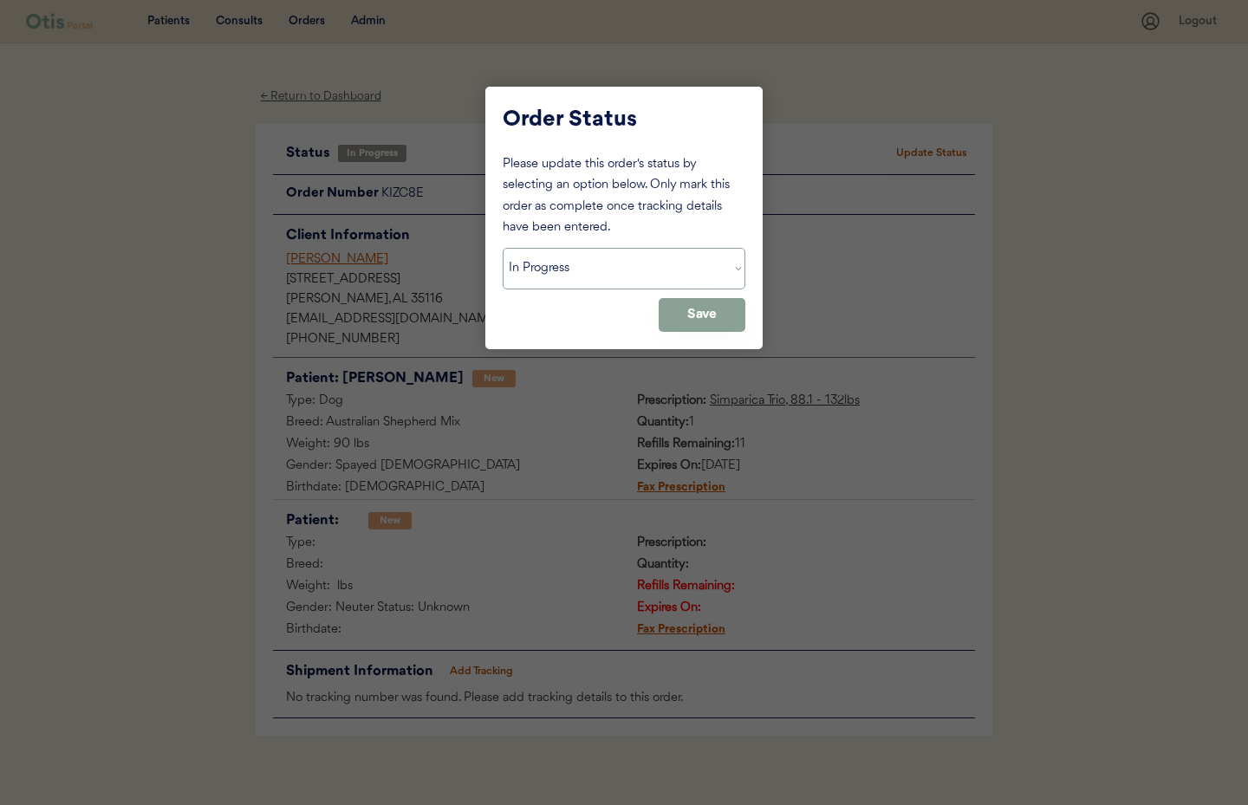
click at [674, 269] on select "Status On Hold New In Progress Complete Pending HW Consent Canceled" at bounding box center [624, 269] width 243 height 42
select select ""cancelled""
click at [503, 248] on select "Status On Hold New In Progress Complete Pending HW Consent Canceled" at bounding box center [624, 269] width 243 height 42
click at [681, 311] on button "Save" at bounding box center [702, 315] width 87 height 34
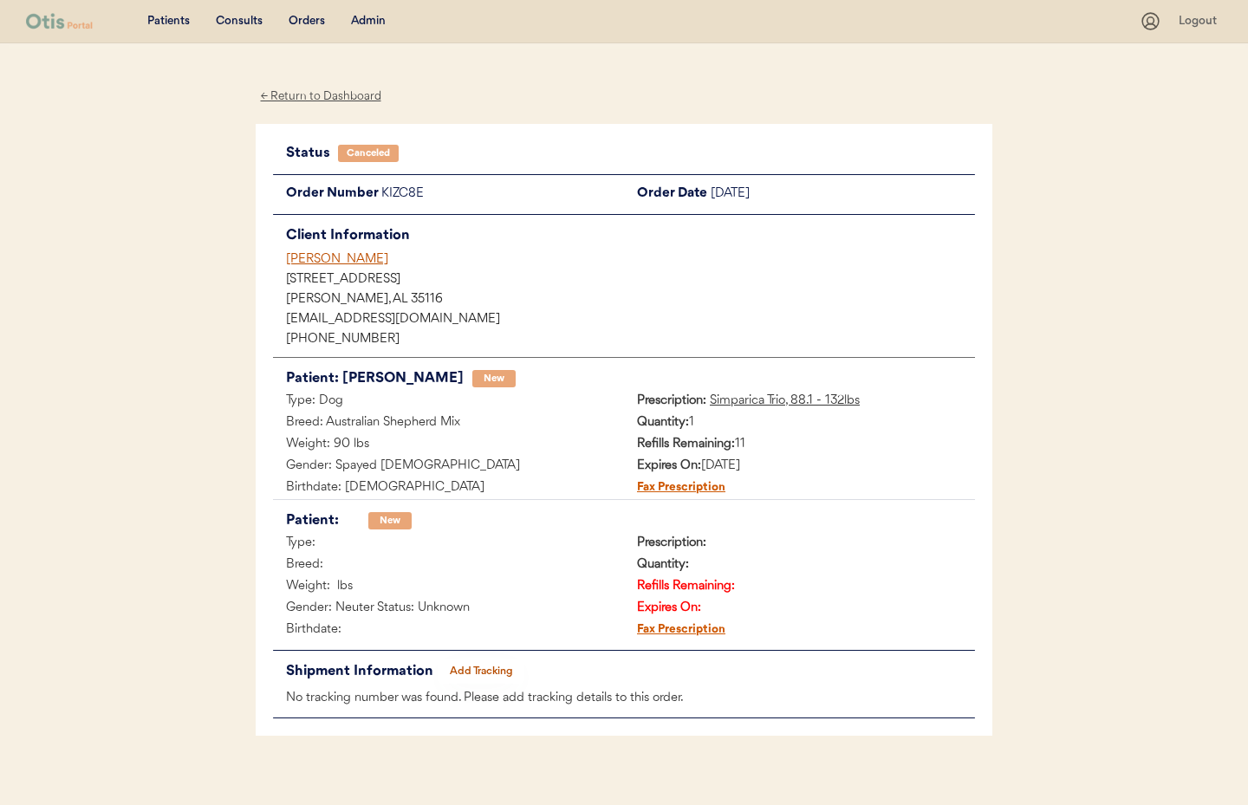
click at [341, 101] on div "← Return to Dashboard" at bounding box center [321, 97] width 130 height 20
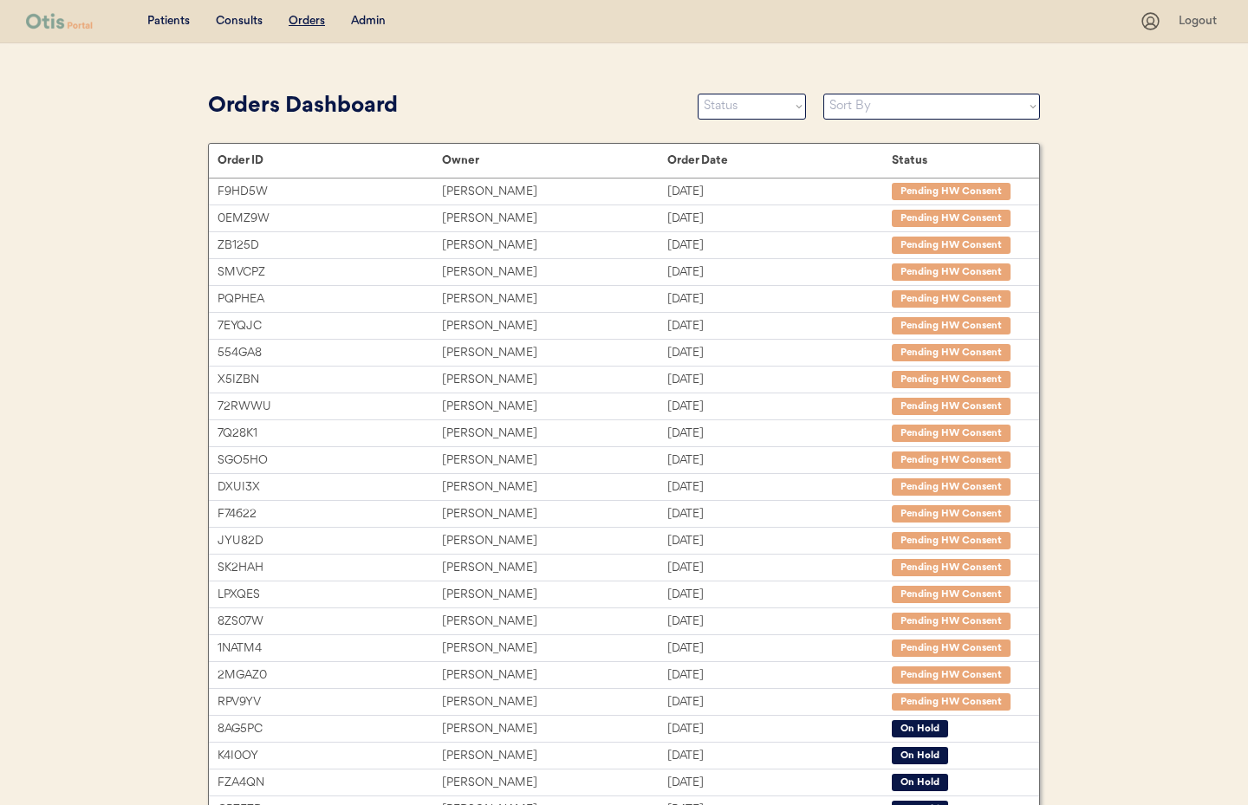
click at [363, 16] on div "Admin" at bounding box center [368, 21] width 35 height 17
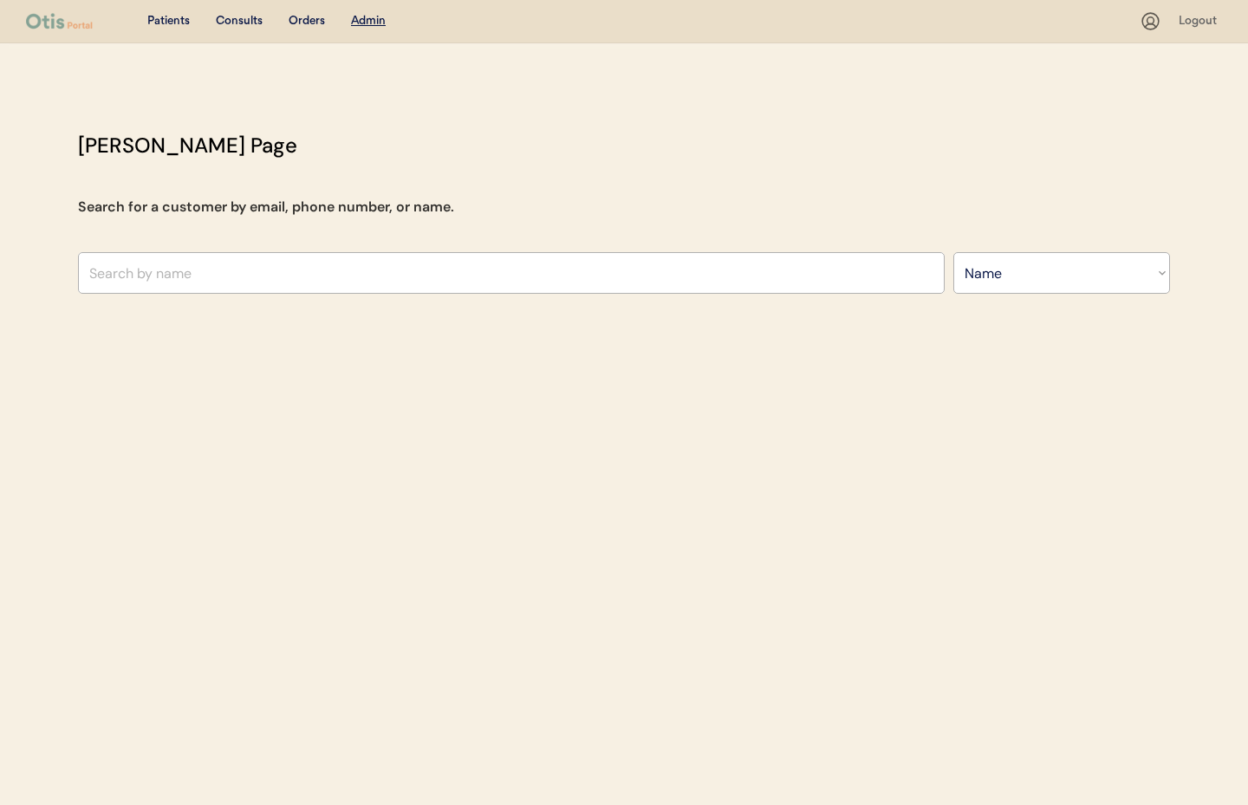
select select ""Name""
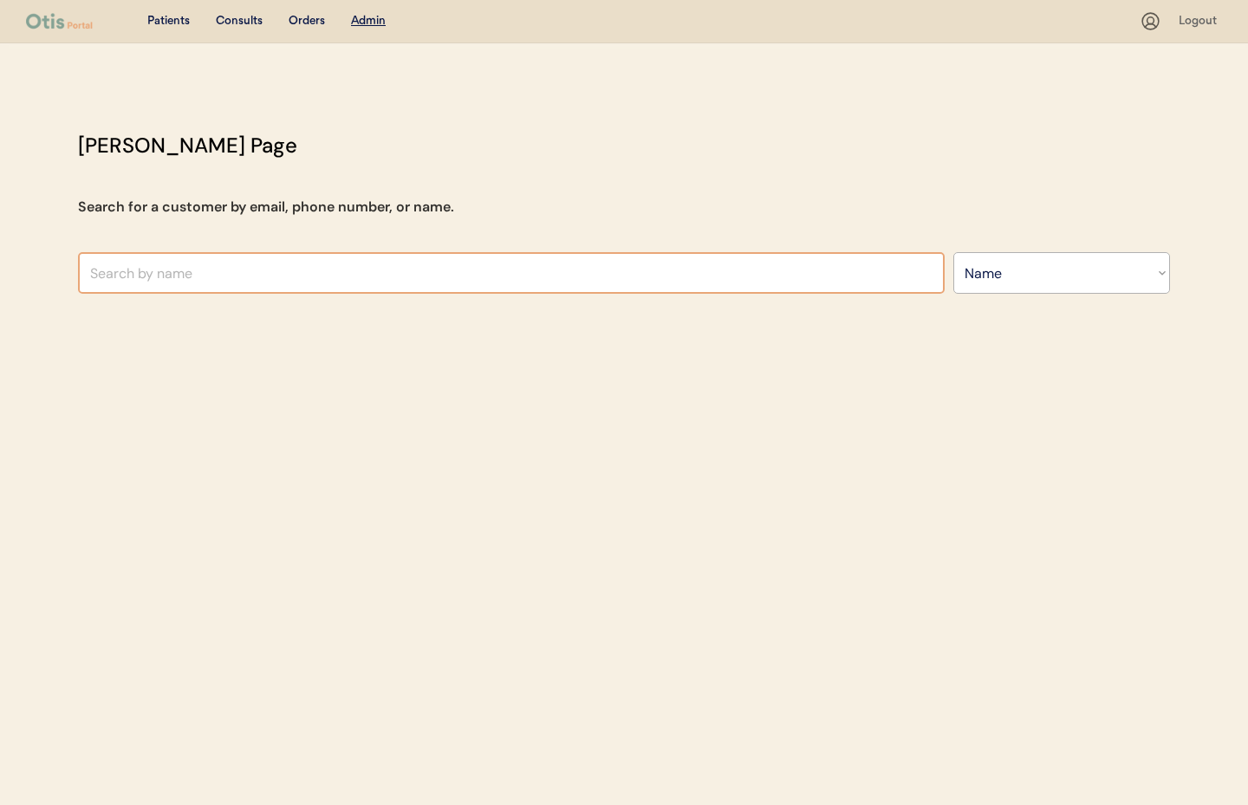
click at [233, 270] on input "text" at bounding box center [511, 273] width 867 height 42
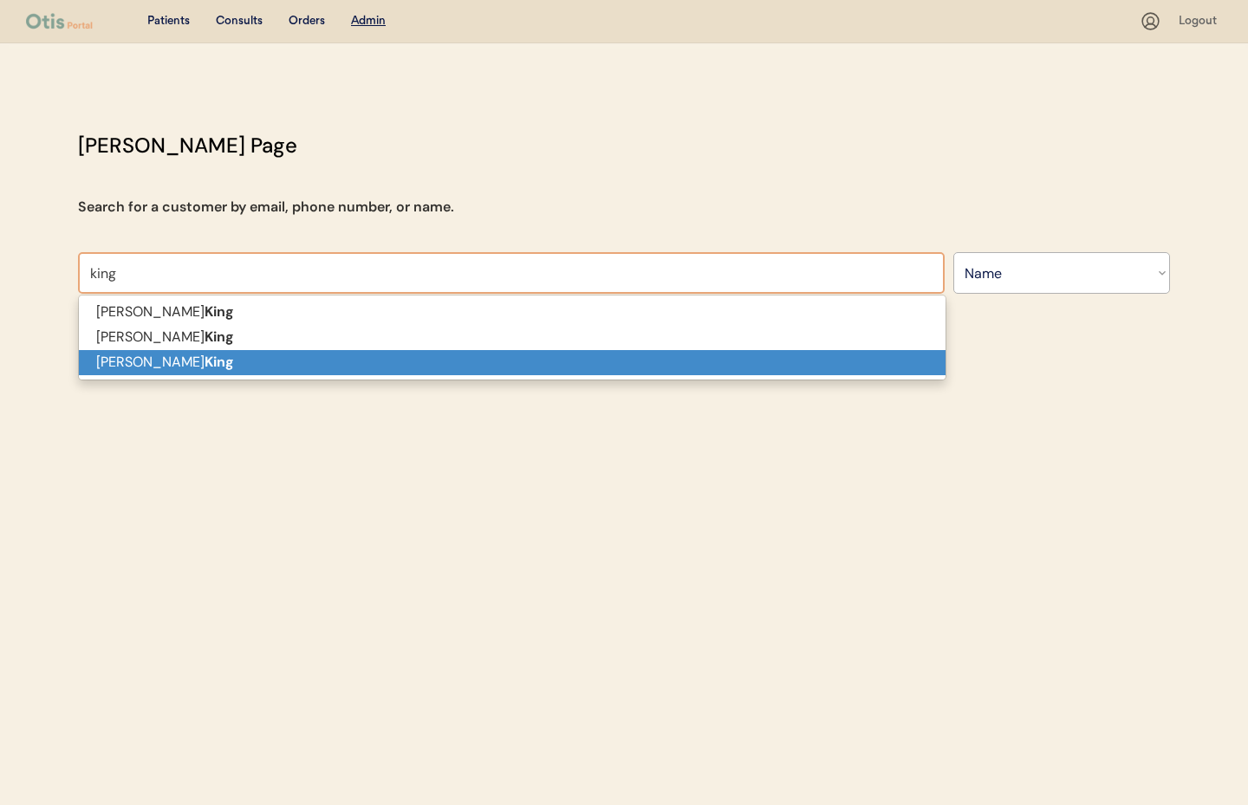
click at [223, 356] on p "Angela King" at bounding box center [512, 362] width 867 height 25
type input "Angela King"
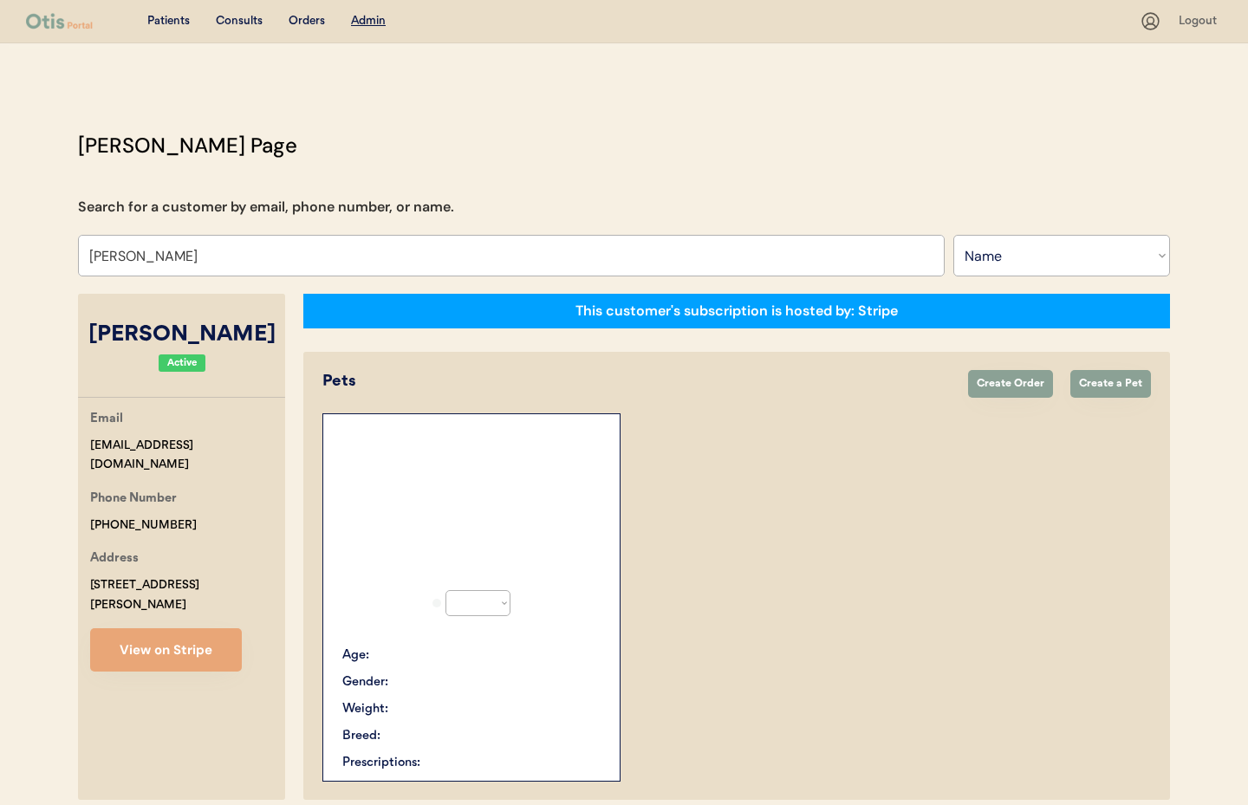
select select "true"
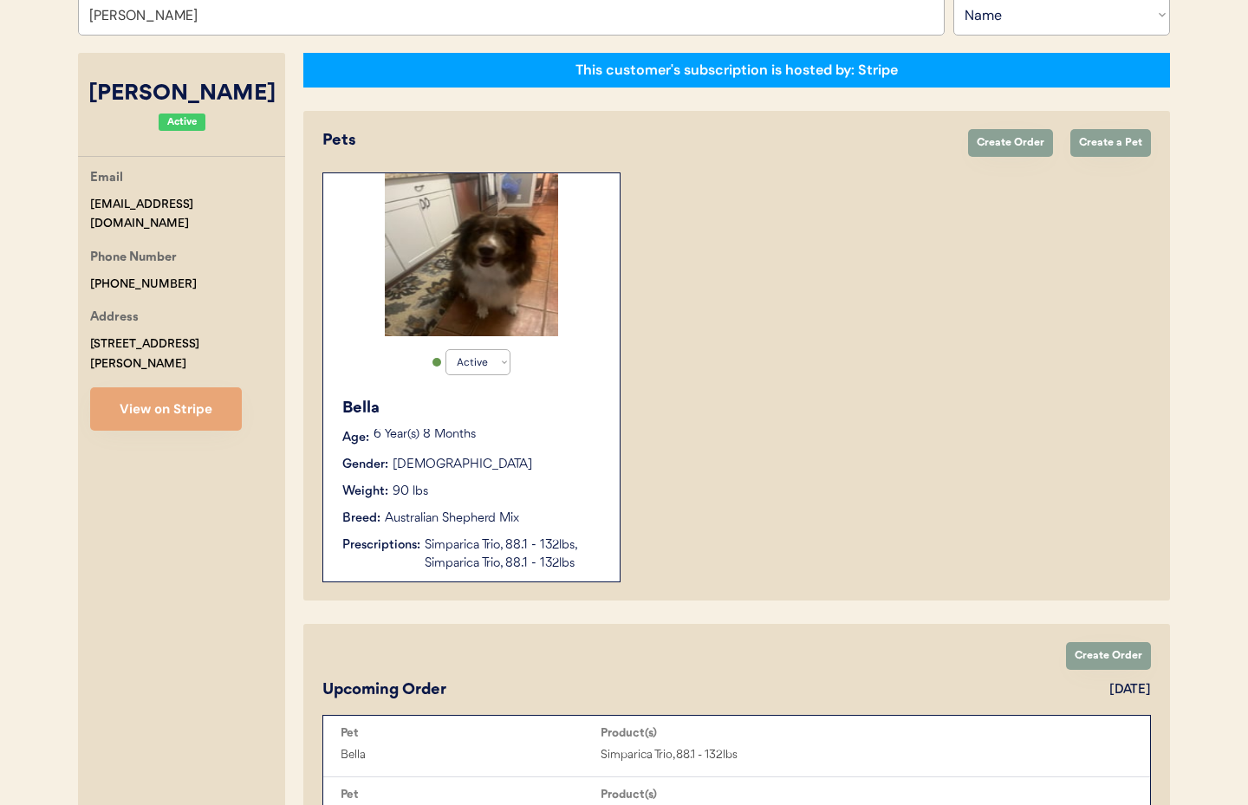
scroll to position [231, 0]
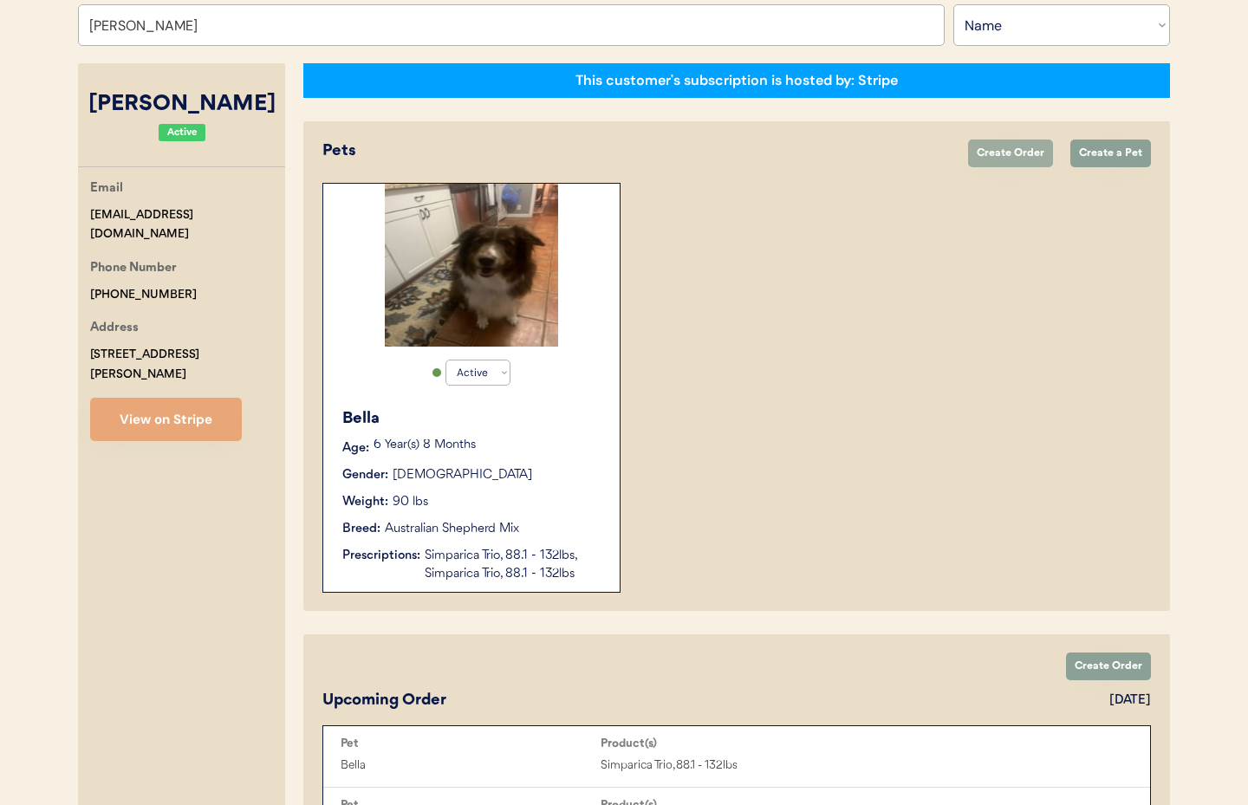
type input "Angela King"
click at [1003, 147] on button "Create Order" at bounding box center [1010, 154] width 85 height 28
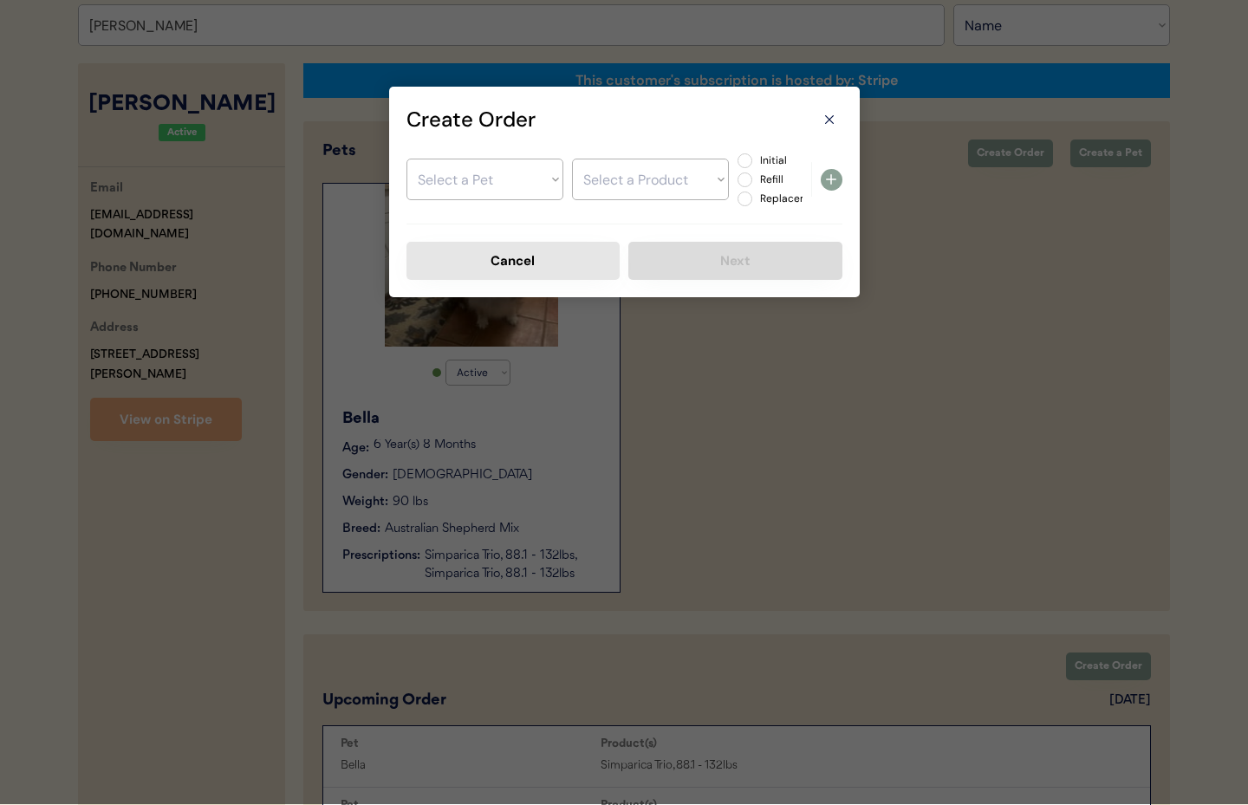
click at [433, 165] on select "Select a Pet Bella" at bounding box center [485, 180] width 157 height 42
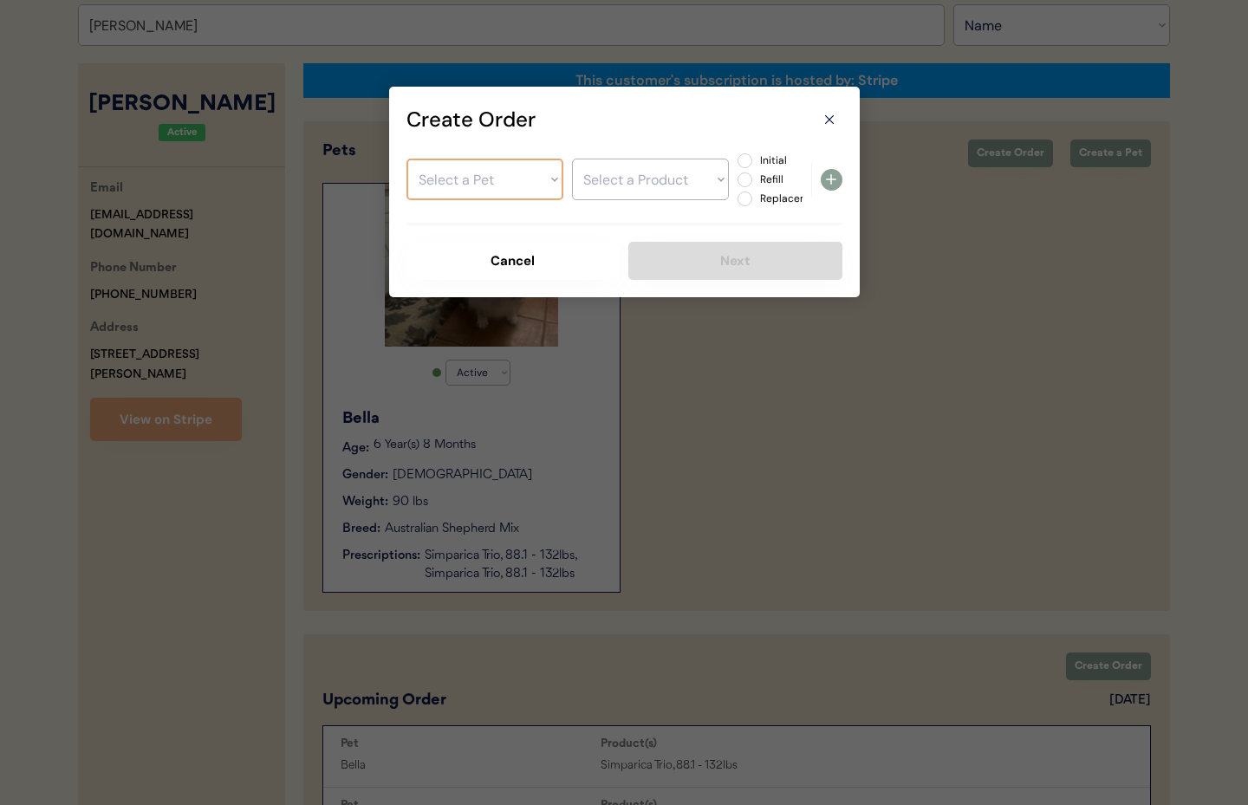
select select ""1348695171700984260__LOOKUP__1728859220478x949925261260881900""
click at [407, 159] on select "Select a Pet Bella" at bounding box center [485, 180] width 157 height 42
click at [655, 191] on select "Select a Product Simparica Trio, 88.1 - 132lbs Simparica Trio, 88.1 - 132lbs" at bounding box center [650, 180] width 157 height 42
select select ""1348695171700984260__LOOKUP__1756222830767x544790969343016960""
click at [572, 159] on select "Select a Product Simparica Trio, 88.1 - 132lbs Simparica Trio, 88.1 - 132lbs" at bounding box center [650, 180] width 157 height 42
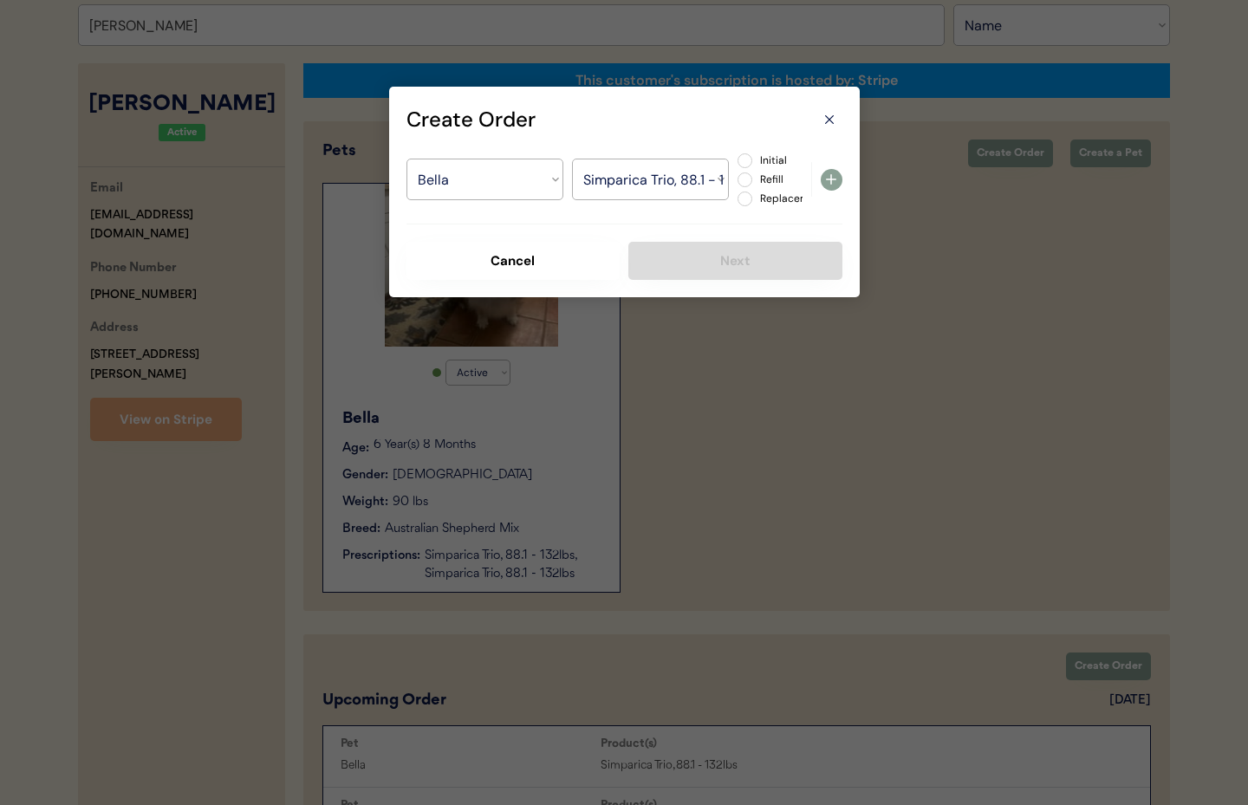
click at [755, 158] on label "Initial" at bounding box center [793, 160] width 76 height 10
click at [736, 158] on input "Initial" at bounding box center [730, 160] width 11 height 11
radio input "true"
click at [825, 182] on icon at bounding box center [831, 179] width 21 height 21
select select ""PLACEHOLDER_1427118222253""
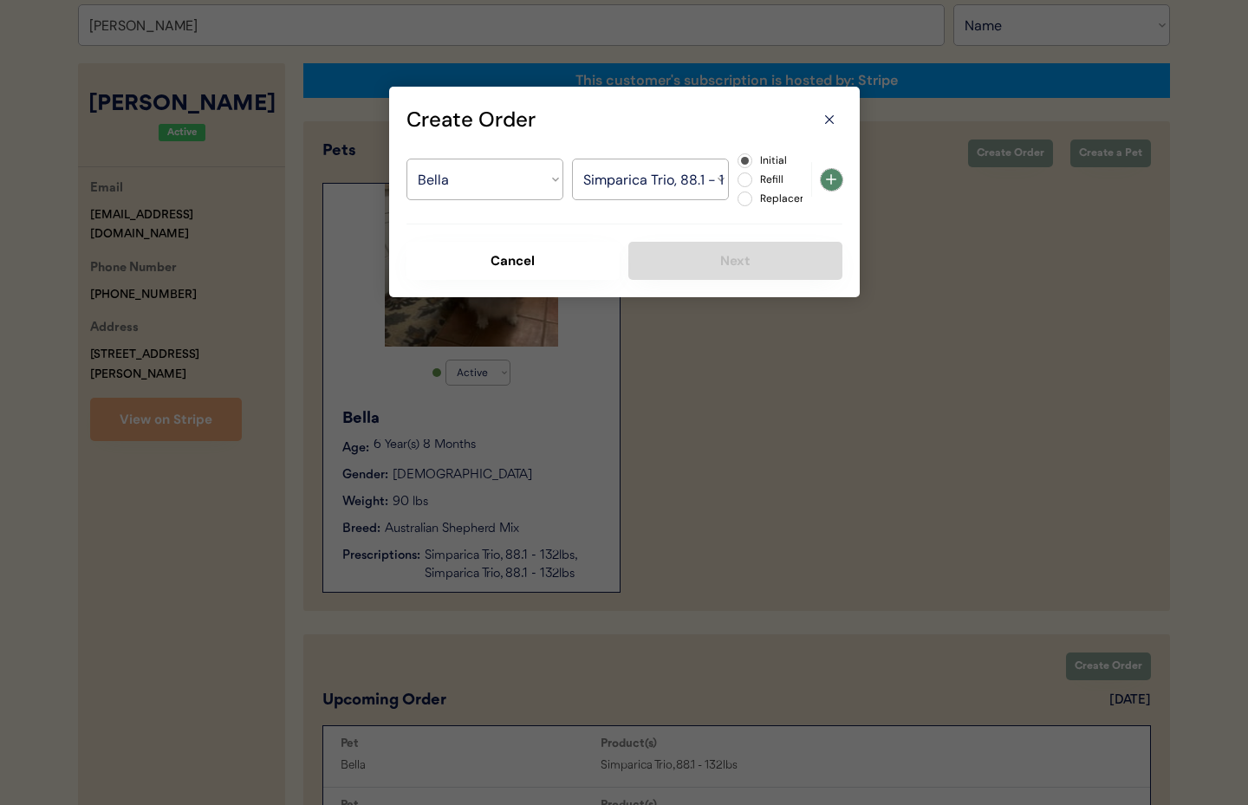
radio input "false"
select select ""PLACEHOLDER_1427118222253""
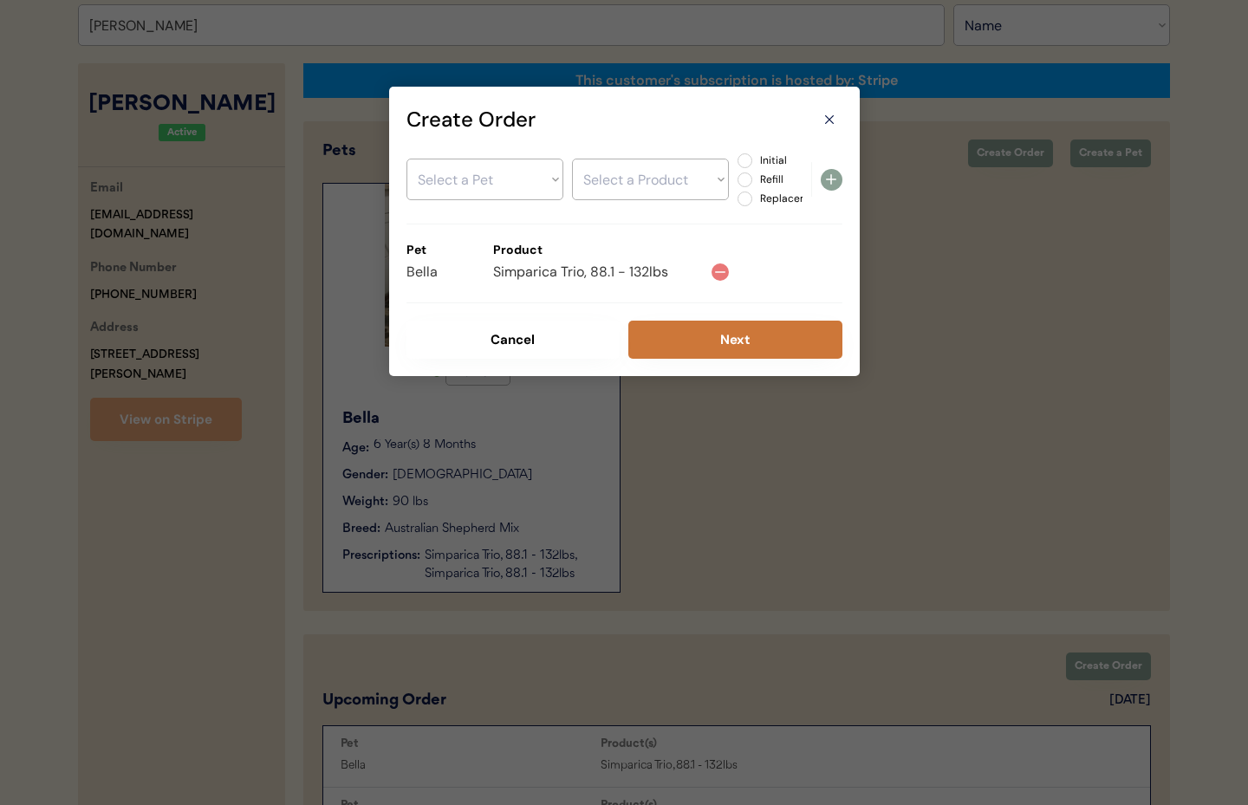
click at [700, 336] on button "Next" at bounding box center [736, 340] width 214 height 38
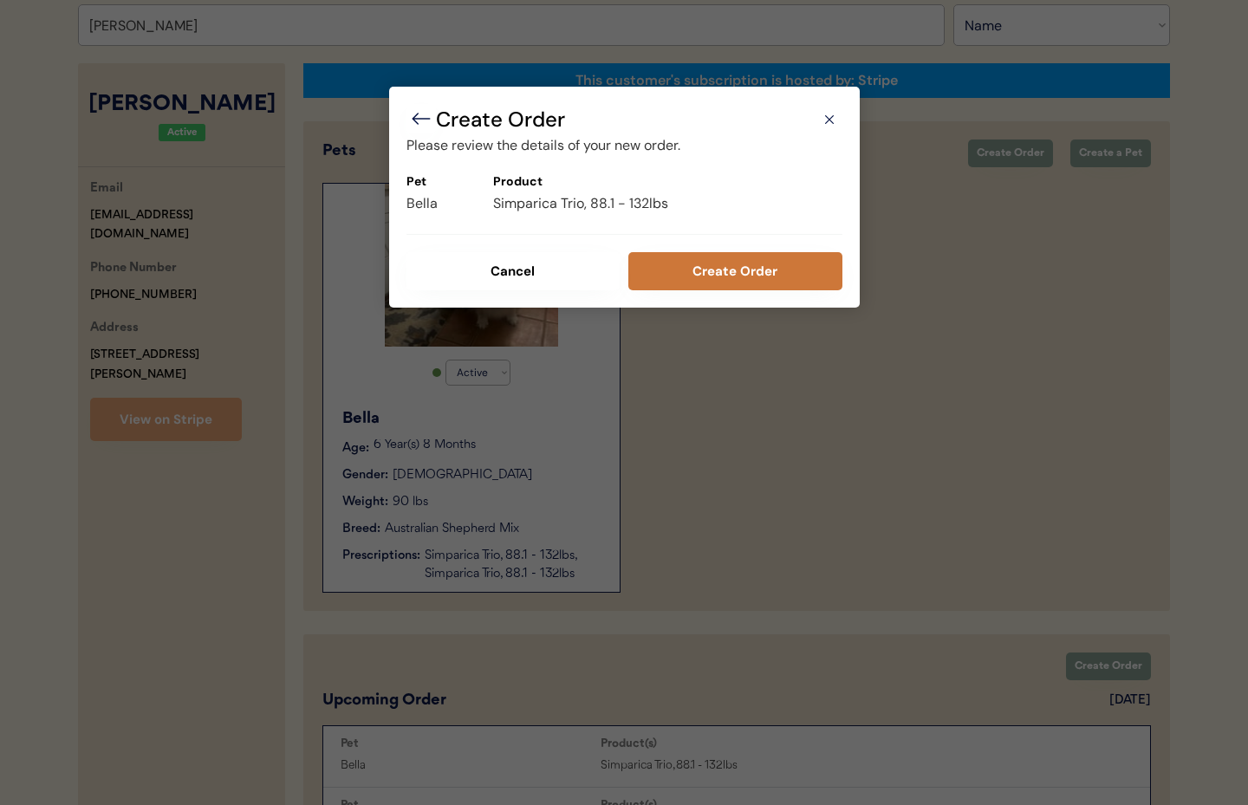
click at [738, 264] on button "Create Order" at bounding box center [736, 271] width 214 height 38
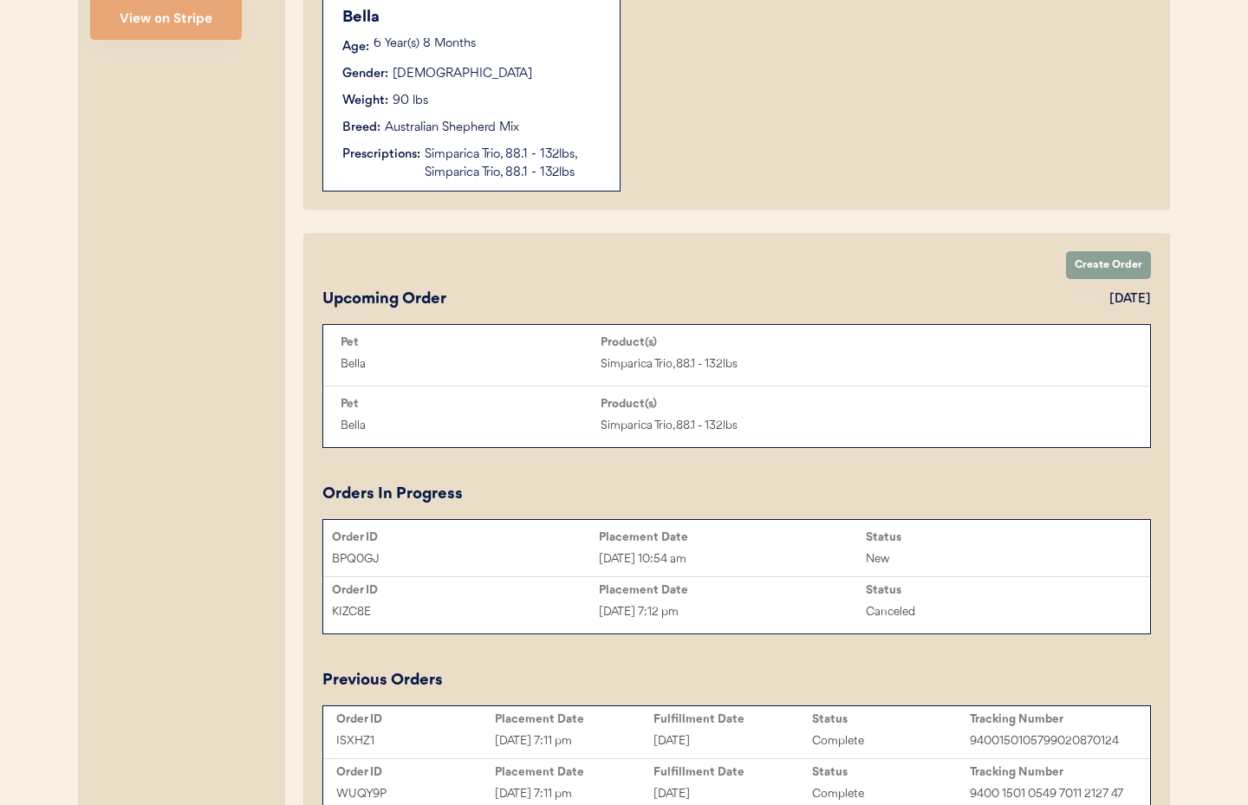
scroll to position [0, 0]
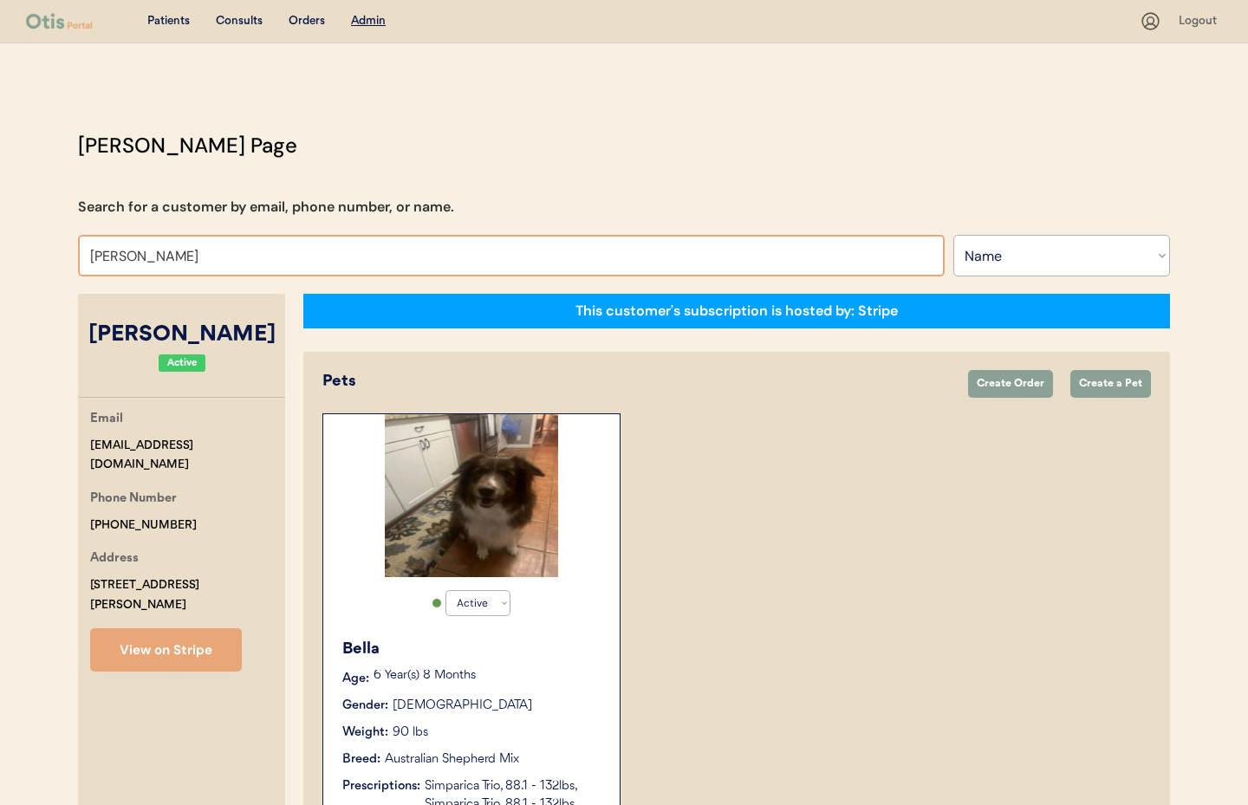
drag, startPoint x: 121, startPoint y: 246, endPoint x: 14, endPoint y: 237, distance: 107.1
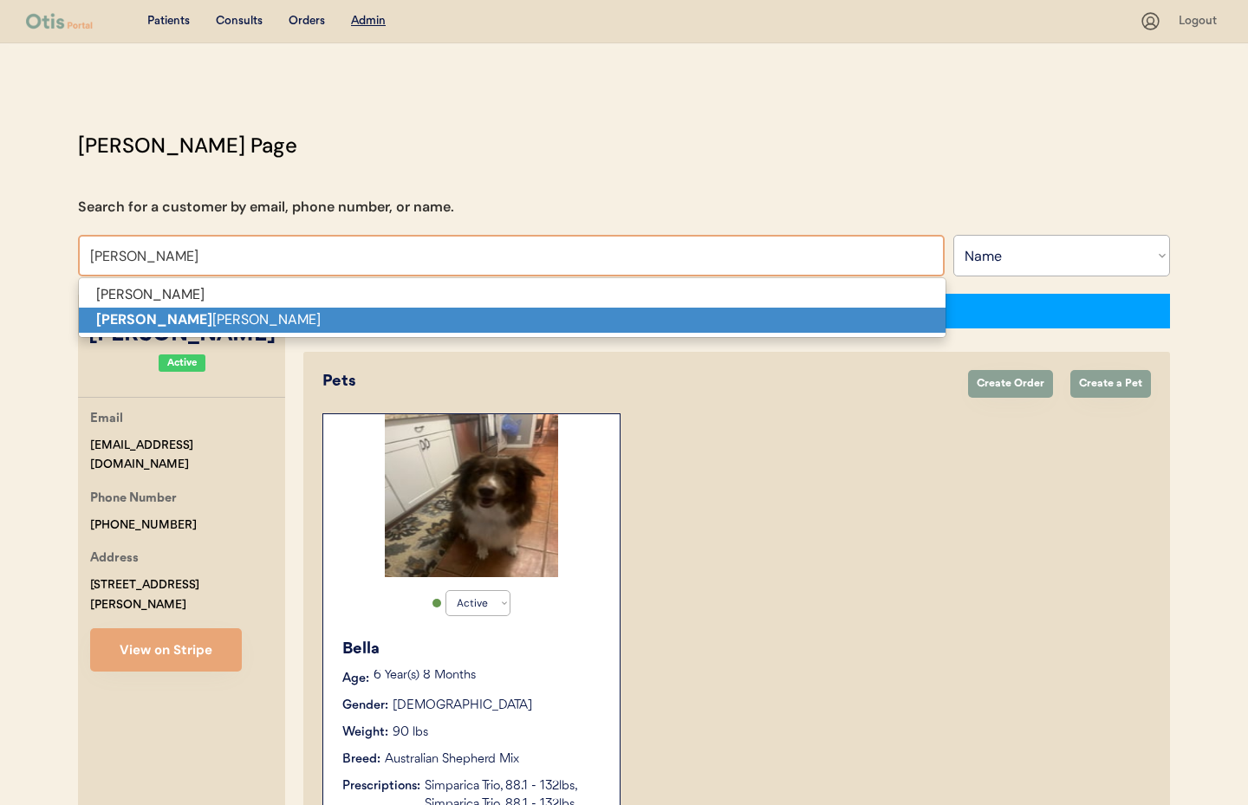
click at [103, 316] on strong "Logan" at bounding box center [154, 319] width 116 height 18
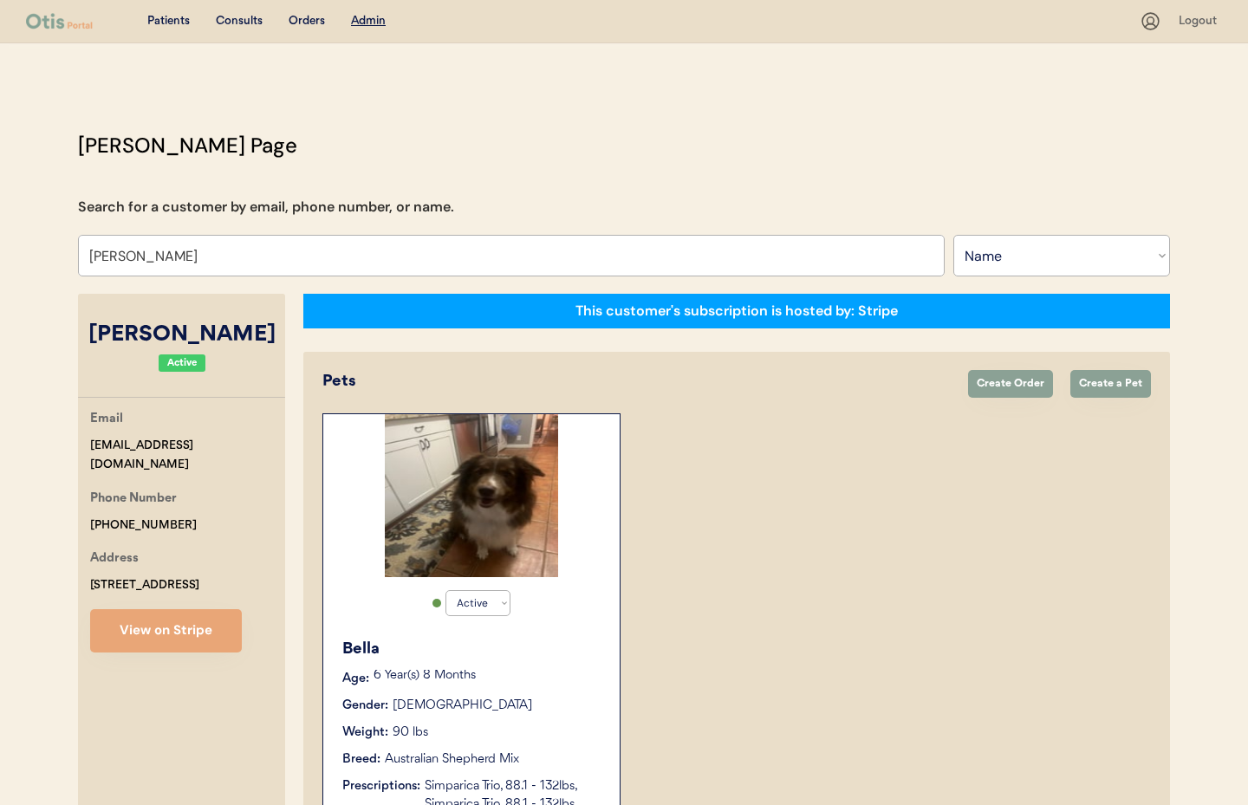
scroll to position [4, 0]
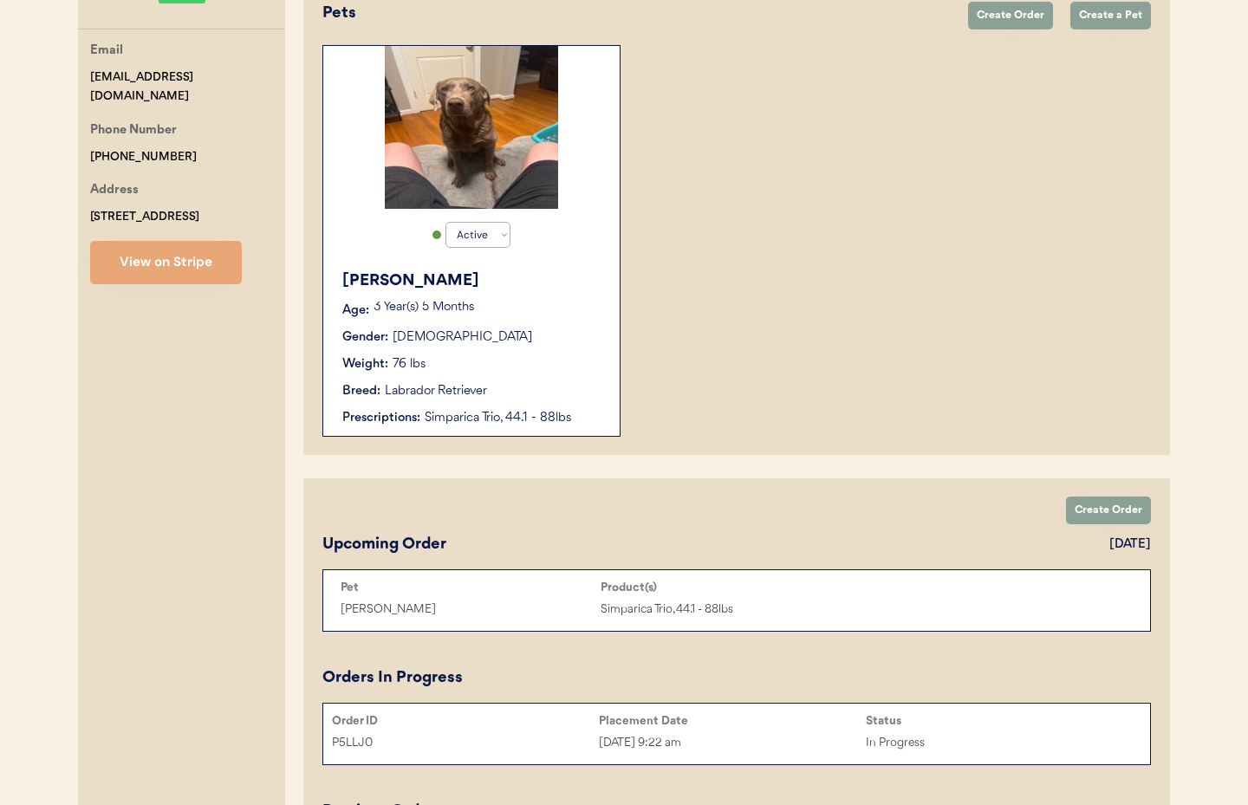
scroll to position [368, 0]
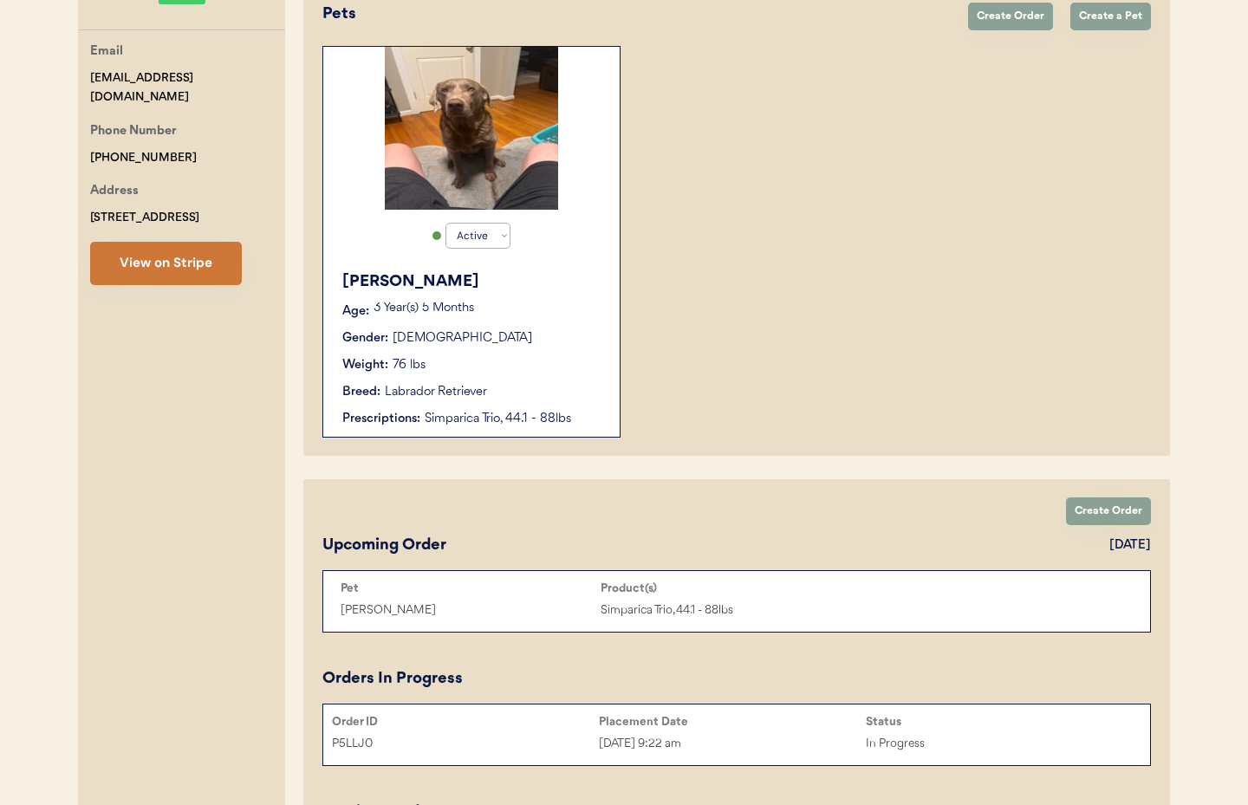
type input "Logan Layton"
click at [114, 264] on button "View on Stripe" at bounding box center [166, 263] width 152 height 43
click at [464, 410] on div "Simparica Trio, 44.1 - 88lbs" at bounding box center [514, 419] width 178 height 18
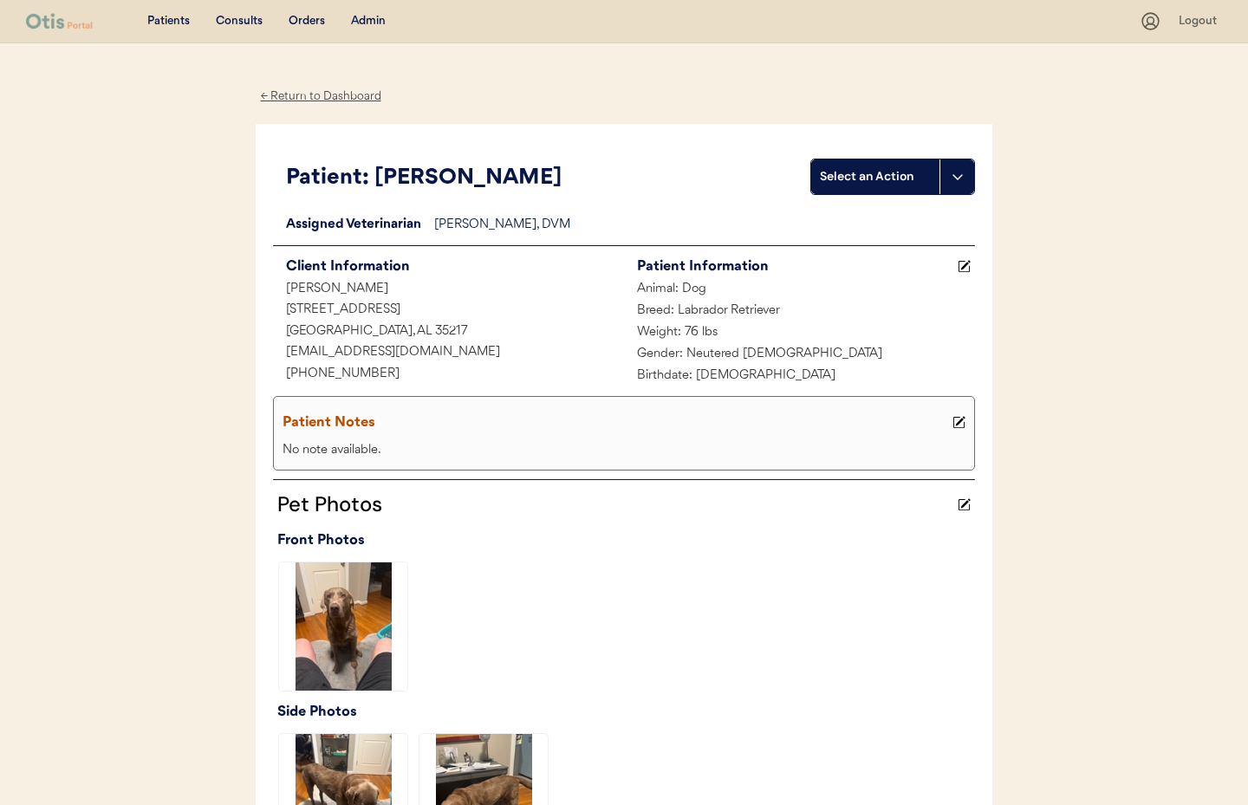
click at [291, 88] on div "← Return to Dashboard" at bounding box center [321, 97] width 130 height 20
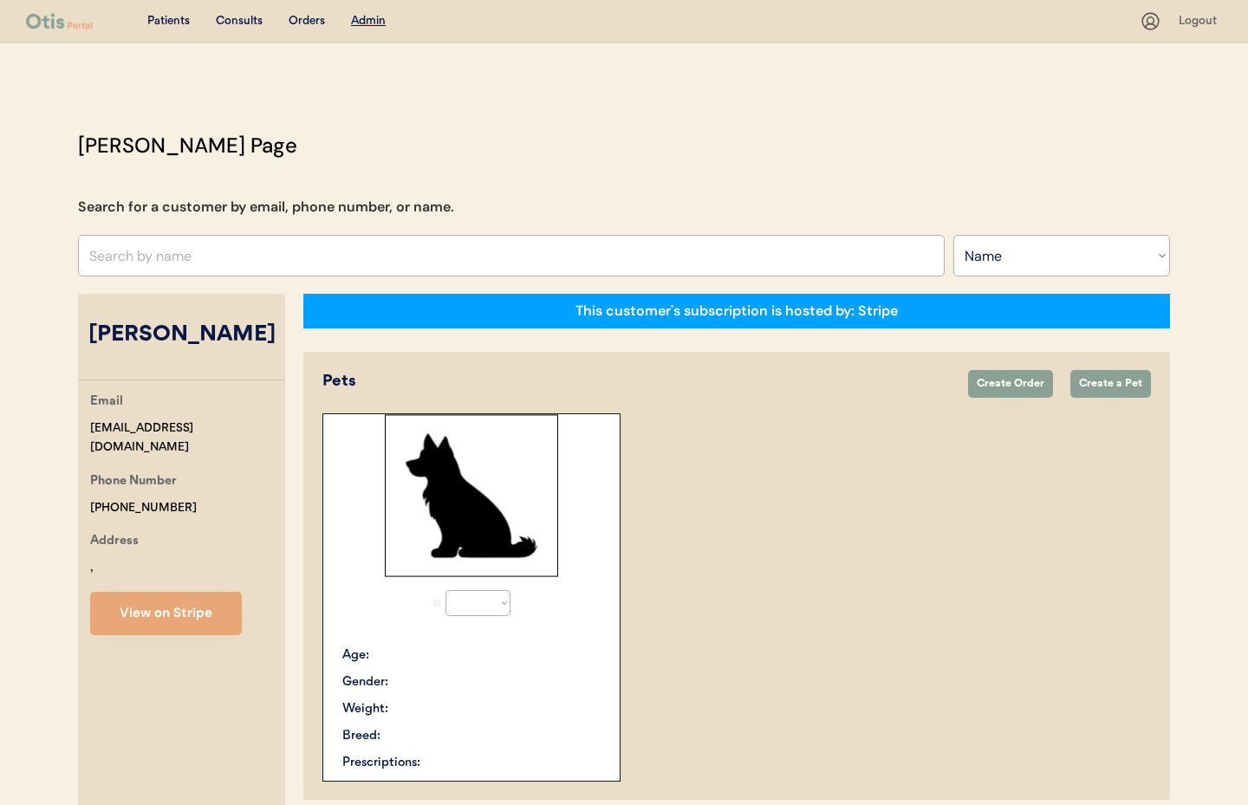
select select ""Name""
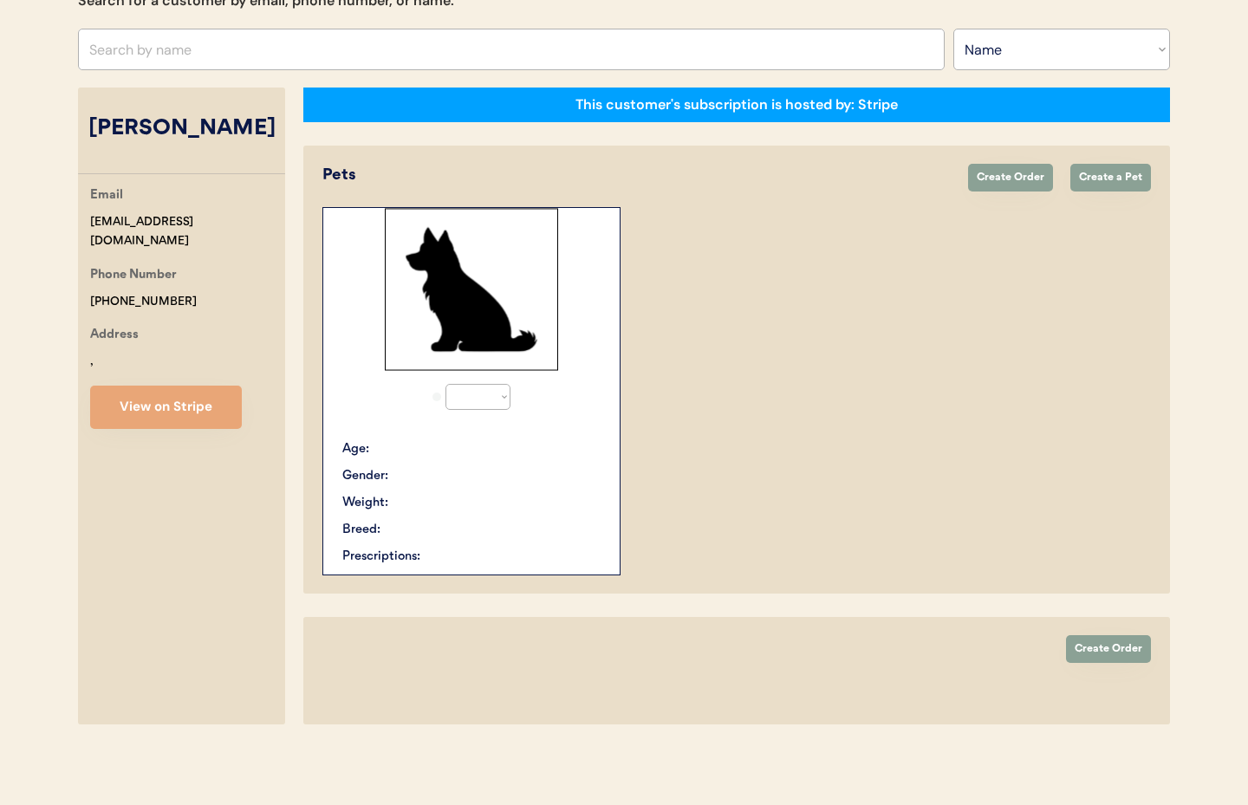
select select "true"
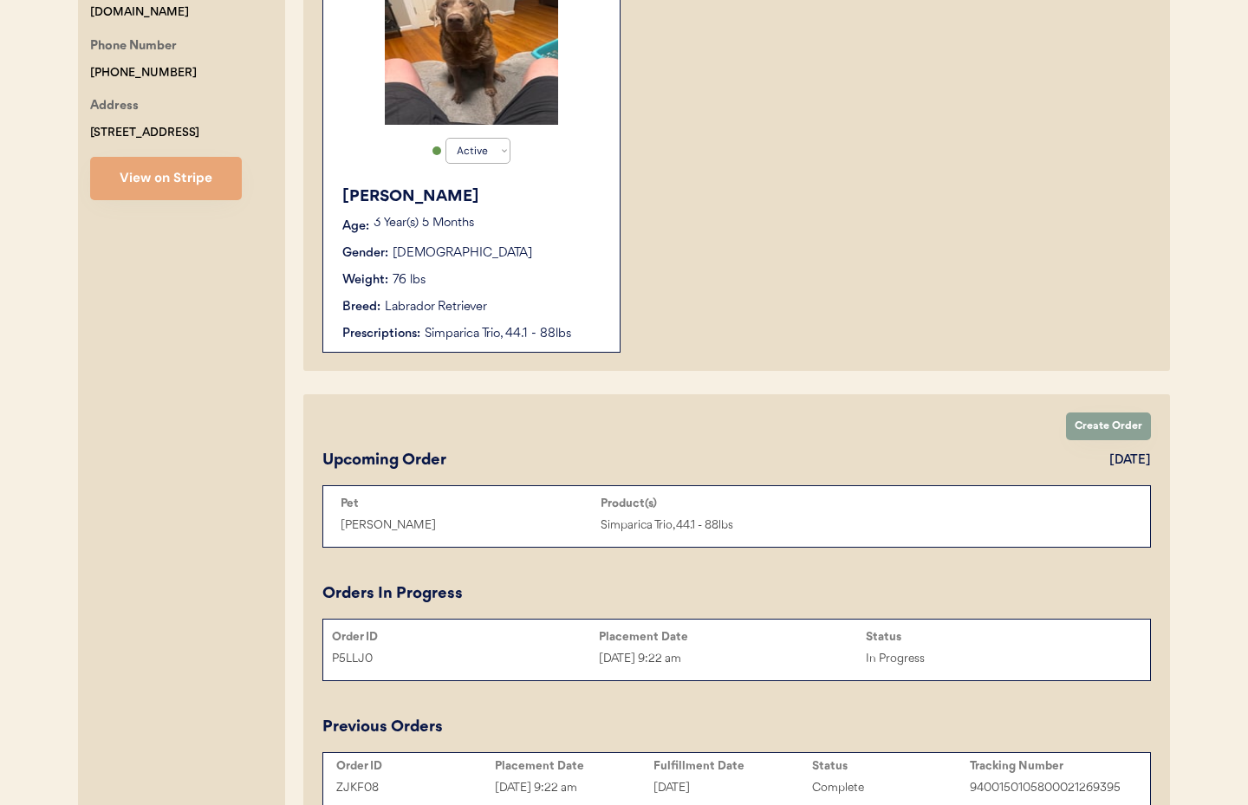
scroll to position [486, 0]
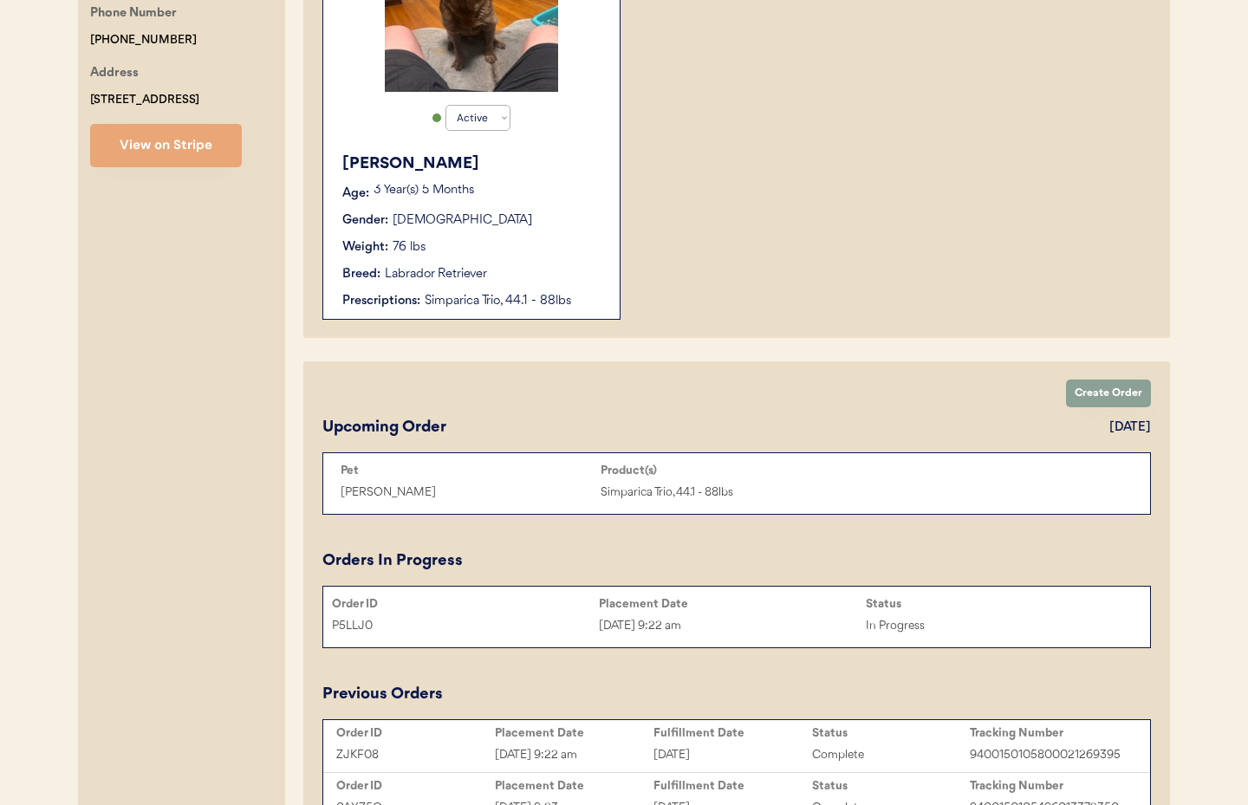
click at [727, 635] on div "[DATE] 9:22 am" at bounding box center [732, 626] width 267 height 20
click at [694, 629] on div "[DATE] 9:22 am" at bounding box center [732, 626] width 267 height 20
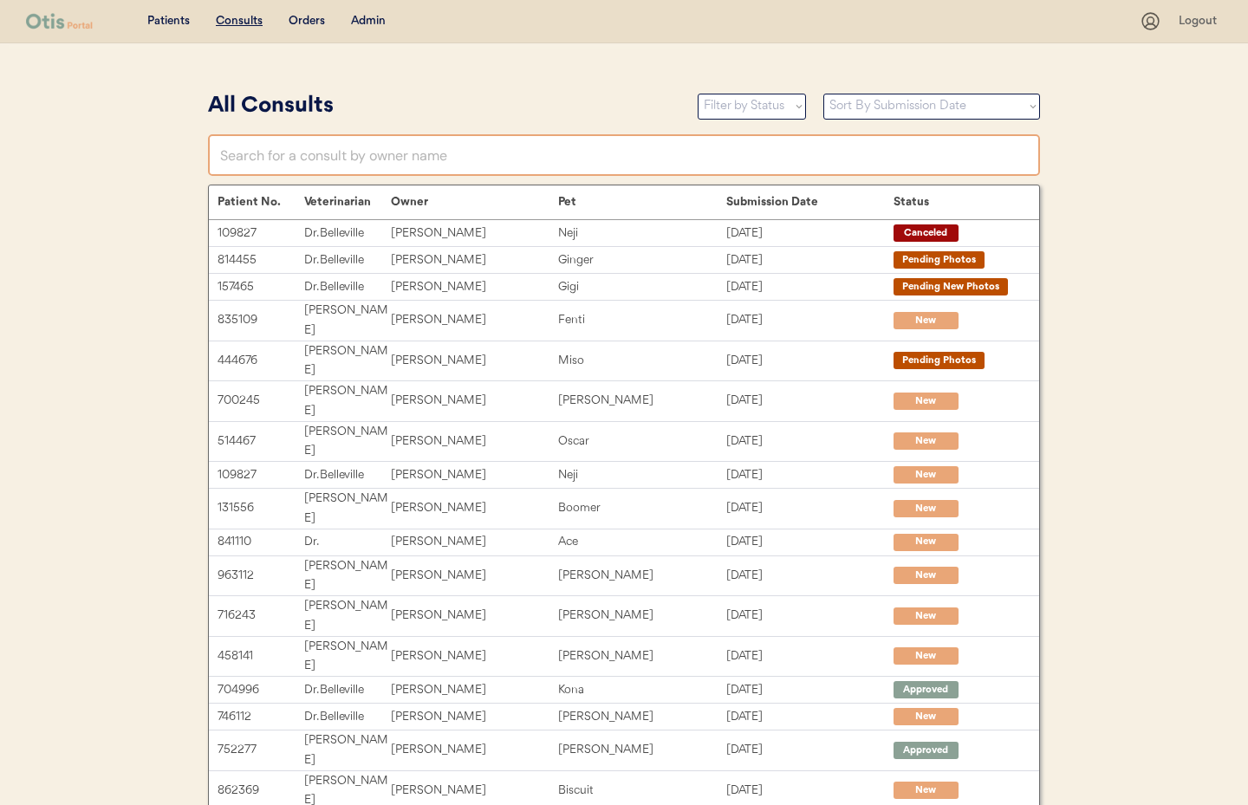
click at [323, 161] on input "text" at bounding box center [624, 155] width 832 height 42
click at [368, 23] on div "Admin" at bounding box center [368, 21] width 35 height 17
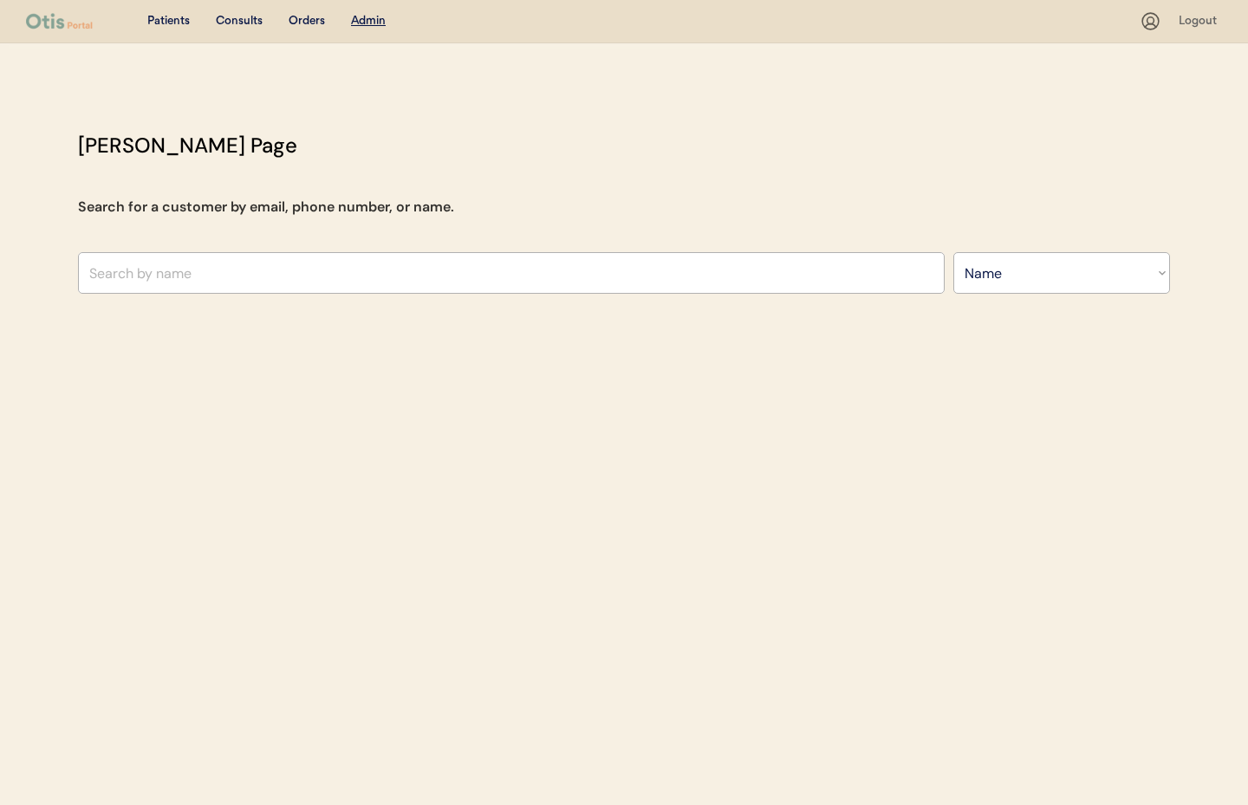
select select ""Name""
click at [337, 163] on div "Otis Admin Page Search for a customer by email, phone number, or name. Search B…" at bounding box center [624, 216] width 1127 height 173
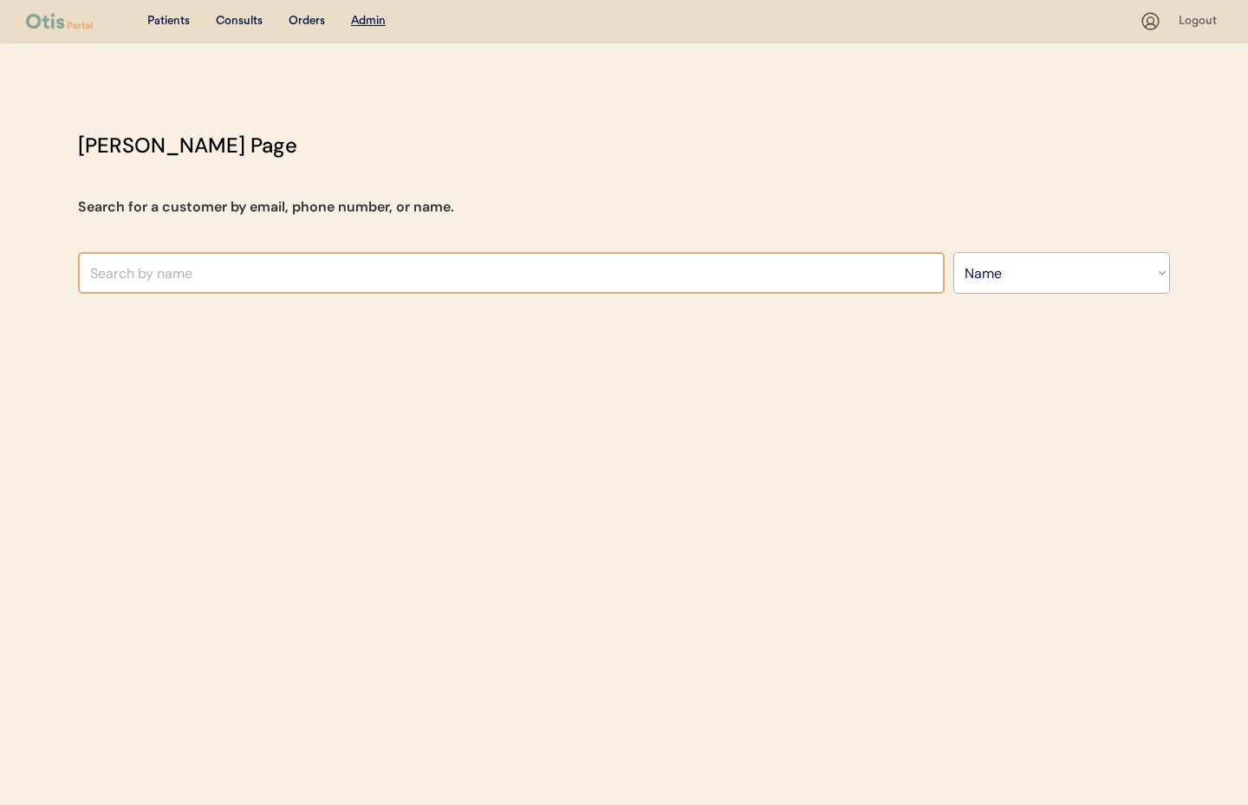
click at [293, 260] on input "text" at bounding box center [511, 273] width 867 height 42
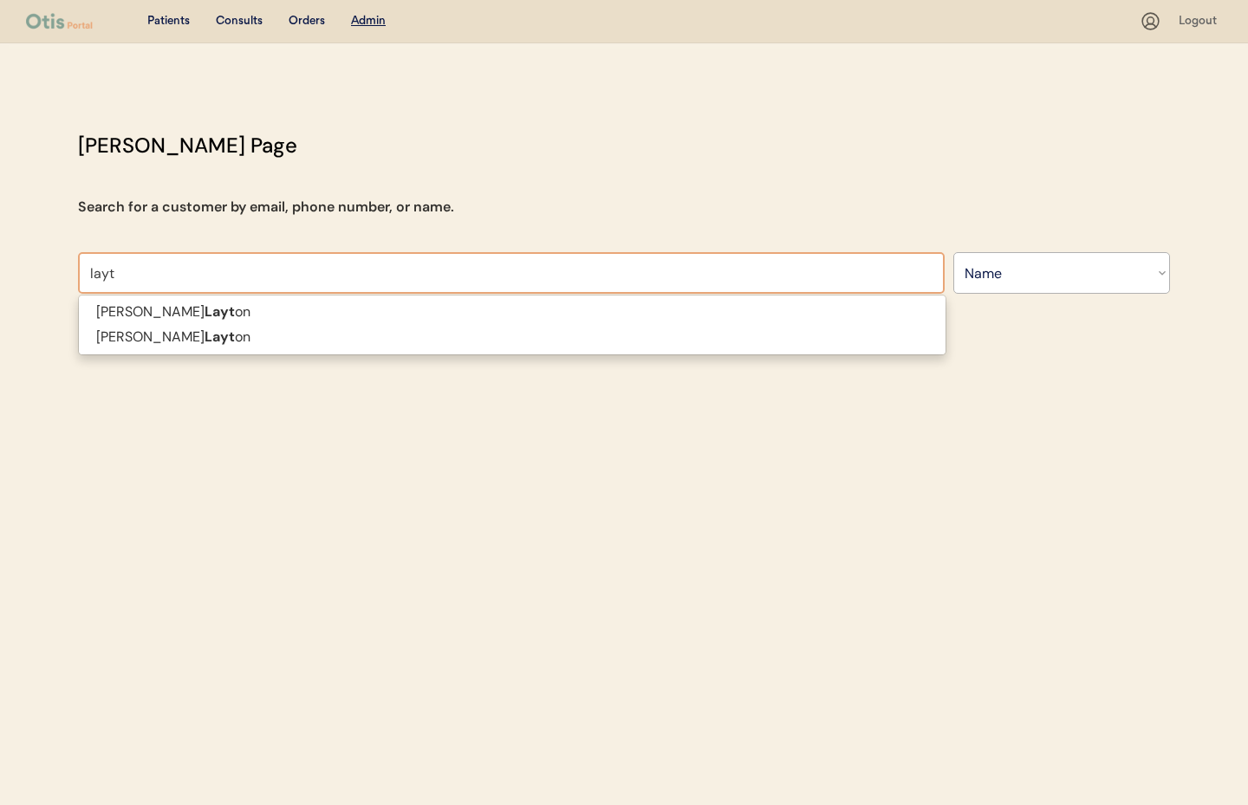
click at [236, 345] on p "Logan Layt on" at bounding box center [512, 337] width 867 height 25
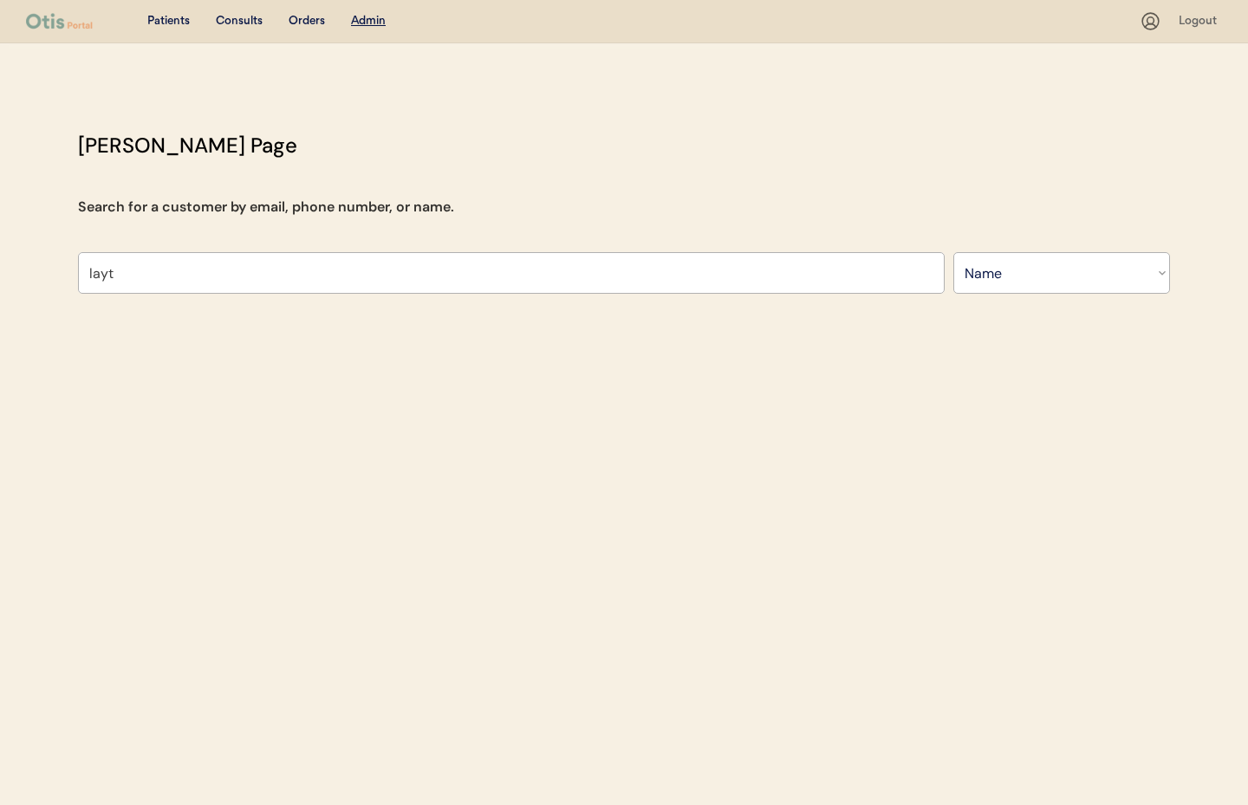
type input "Logan Layton"
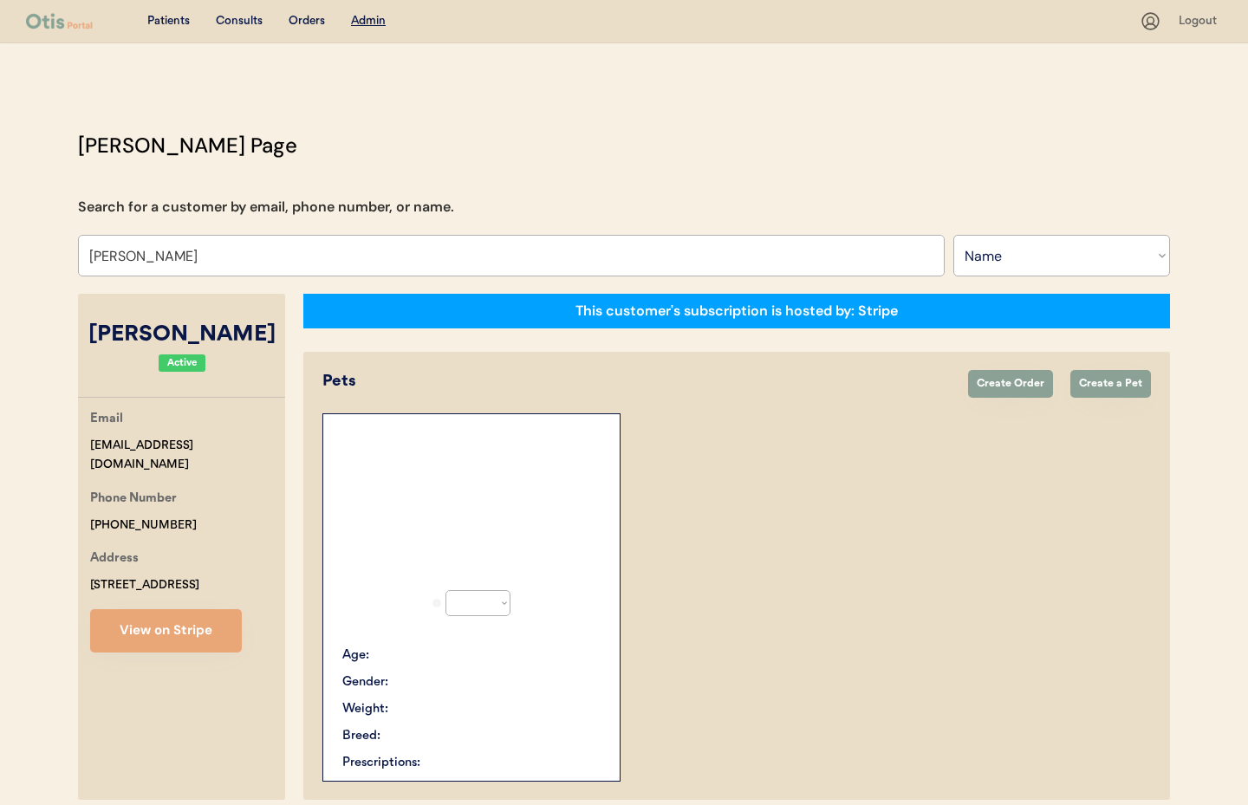
select select "true"
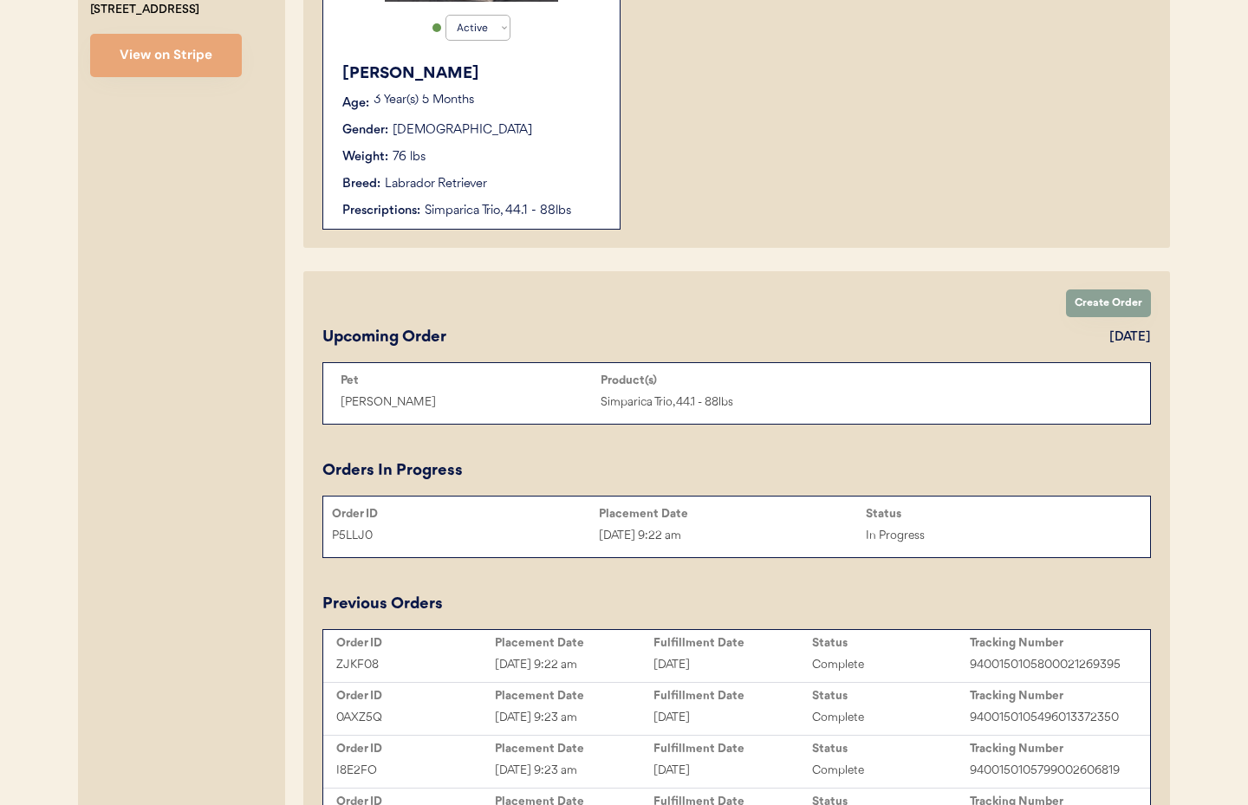
scroll to position [603, 0]
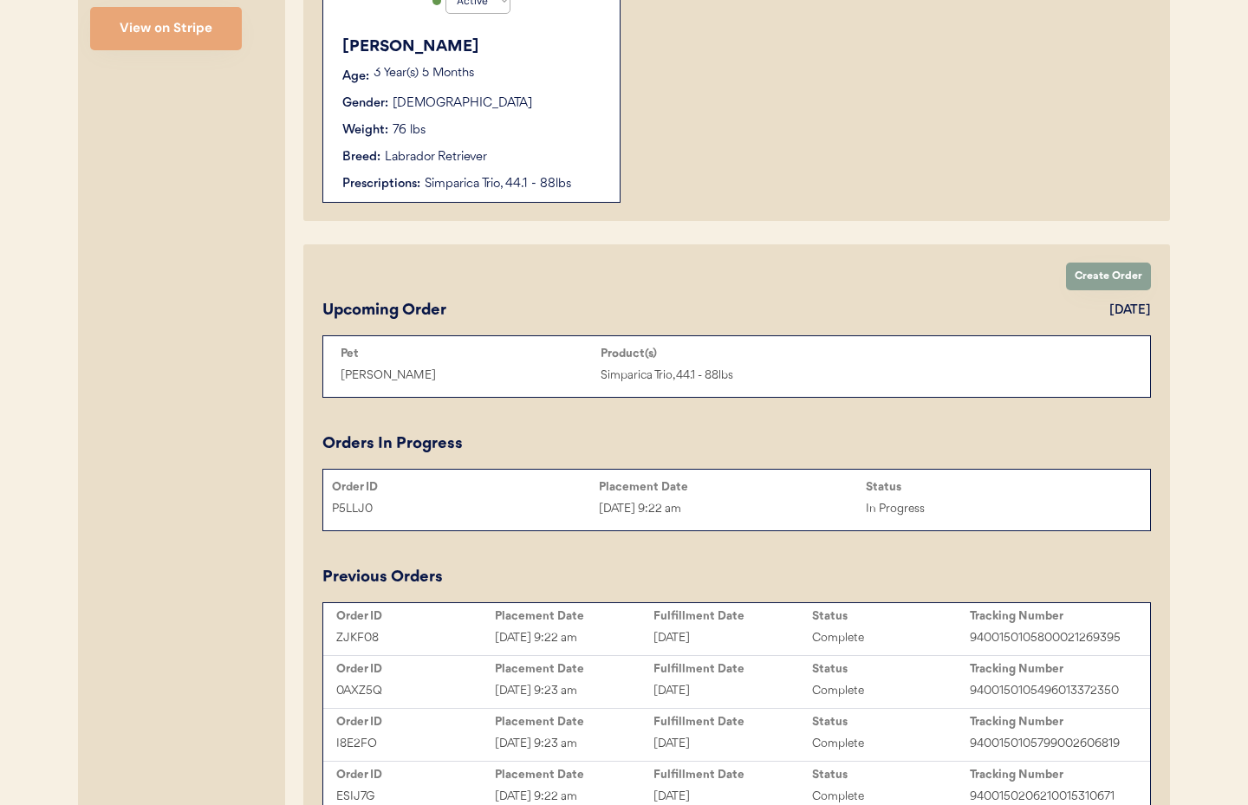
type input "Logan Layton"
click at [775, 500] on div "Sep 15, 2025 9:22 am" at bounding box center [732, 509] width 267 height 20
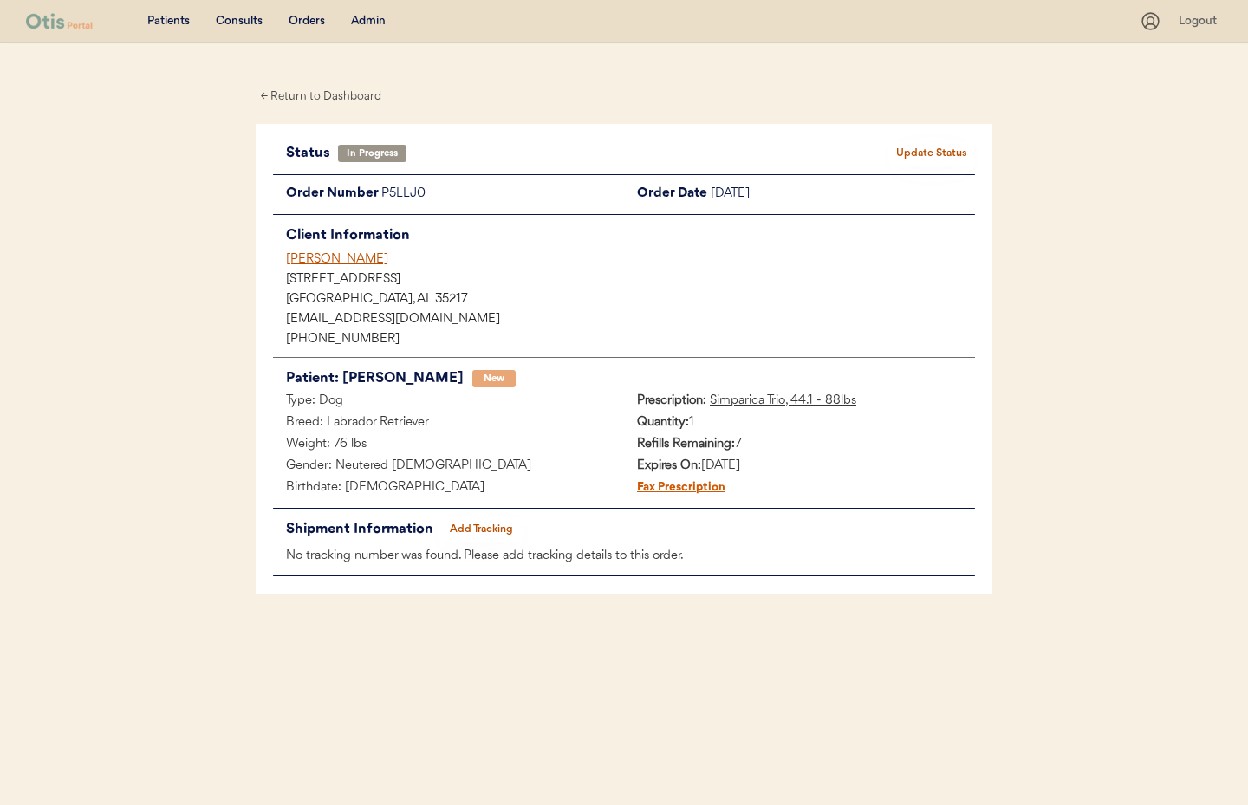
click at [317, 95] on div "← Return to Dashboard" at bounding box center [321, 97] width 130 height 20
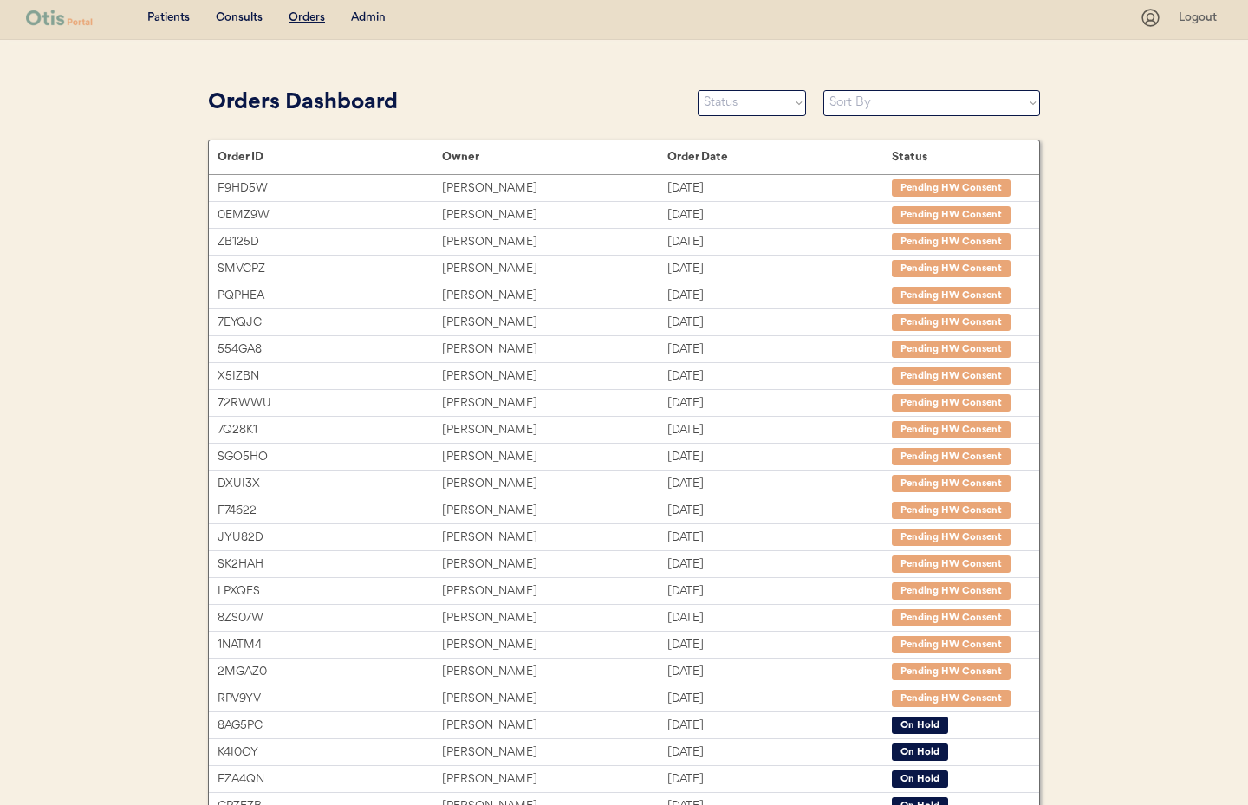
click at [363, 22] on div "Admin" at bounding box center [368, 18] width 35 height 17
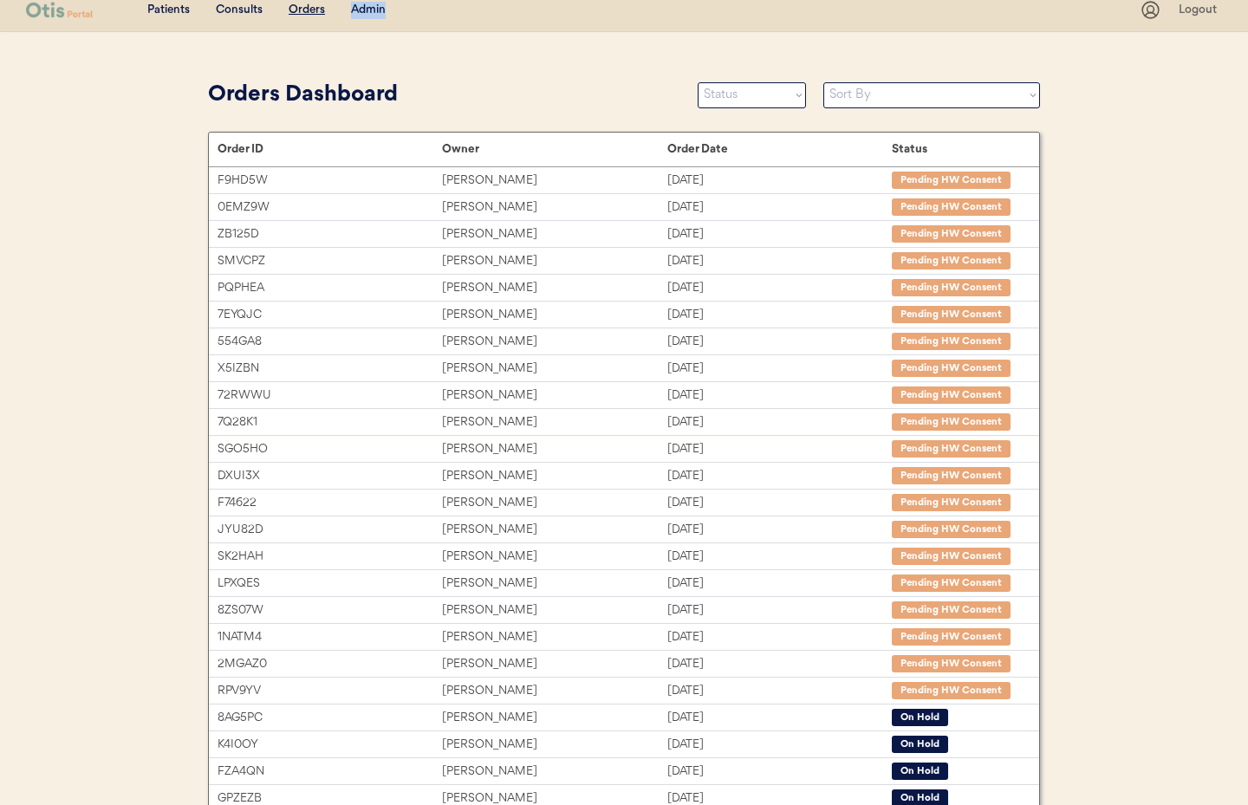
scroll to position [12, 0]
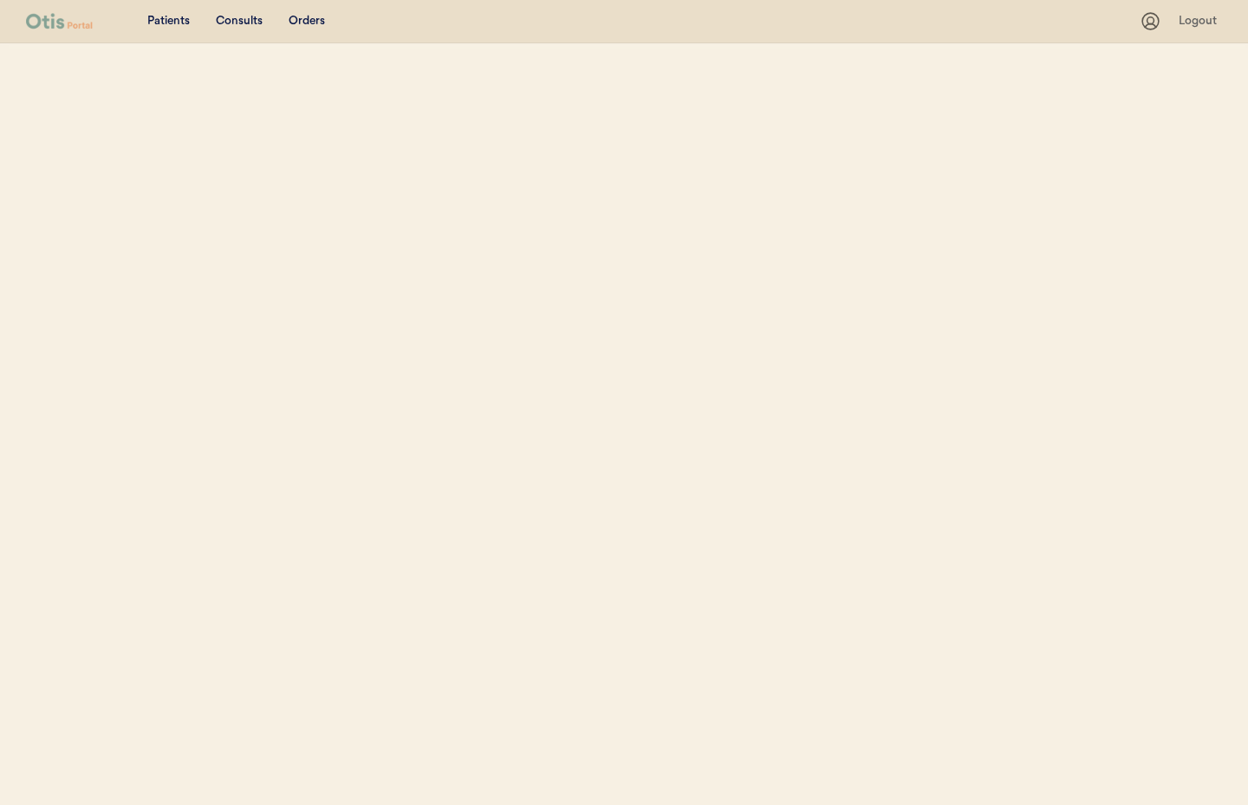
select select ""Name""
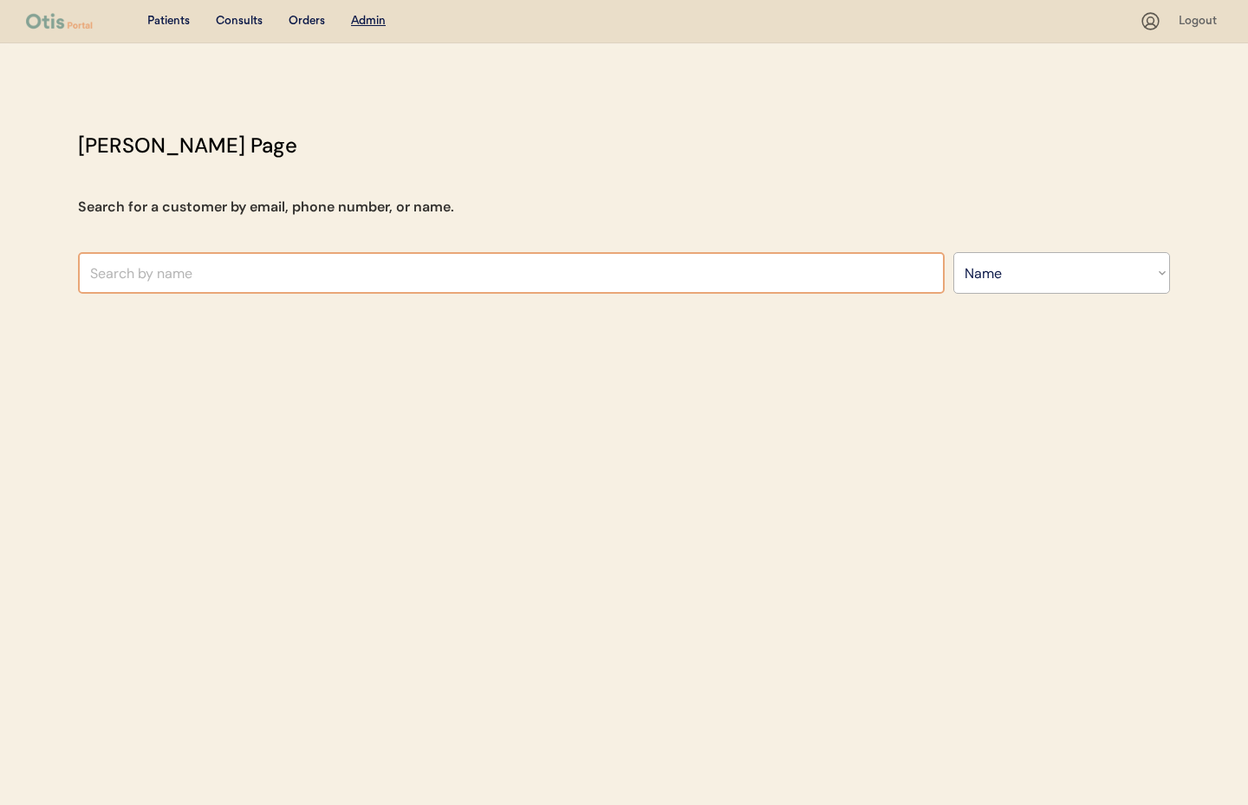
click at [264, 268] on input "text" at bounding box center [511, 273] width 867 height 42
type input "Aa"
type input "Aaryn Johnson"
type input "Aar"
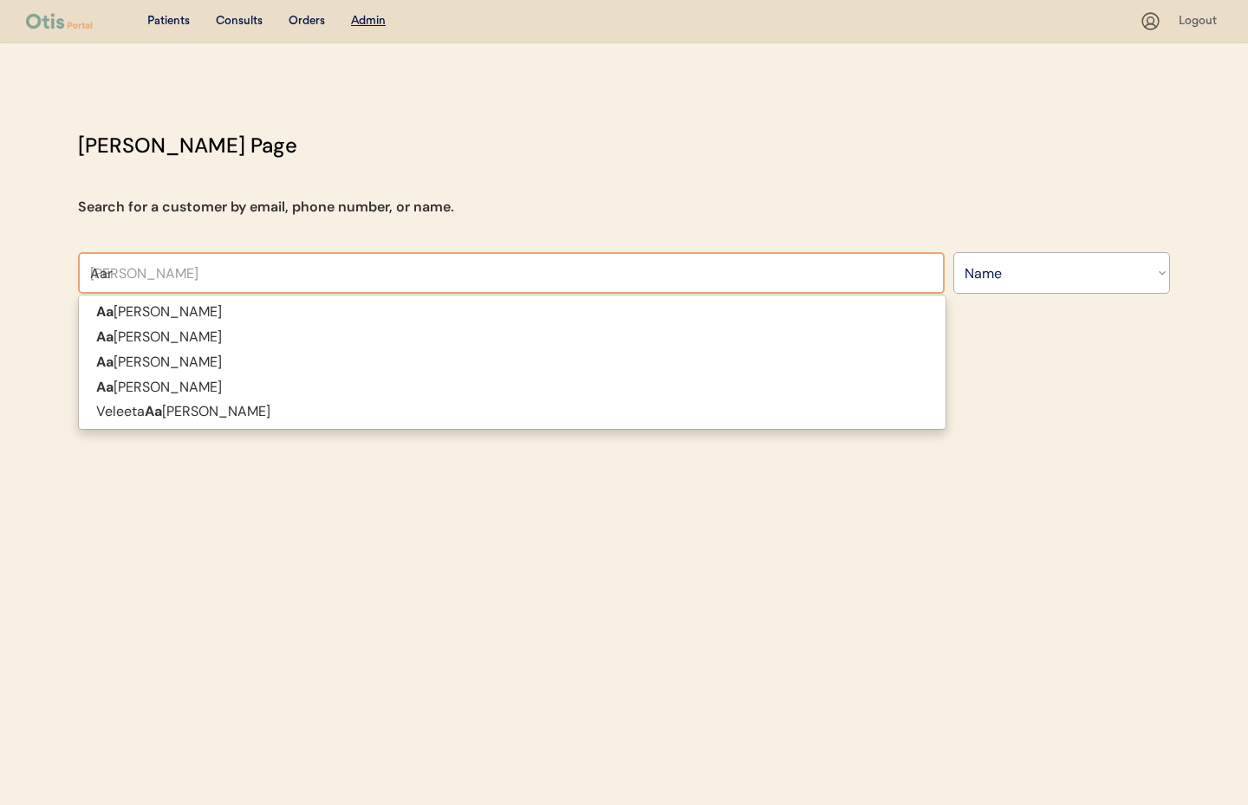
type input "Aaro"
type input "Aaron Cicio"
type input "Aaron"
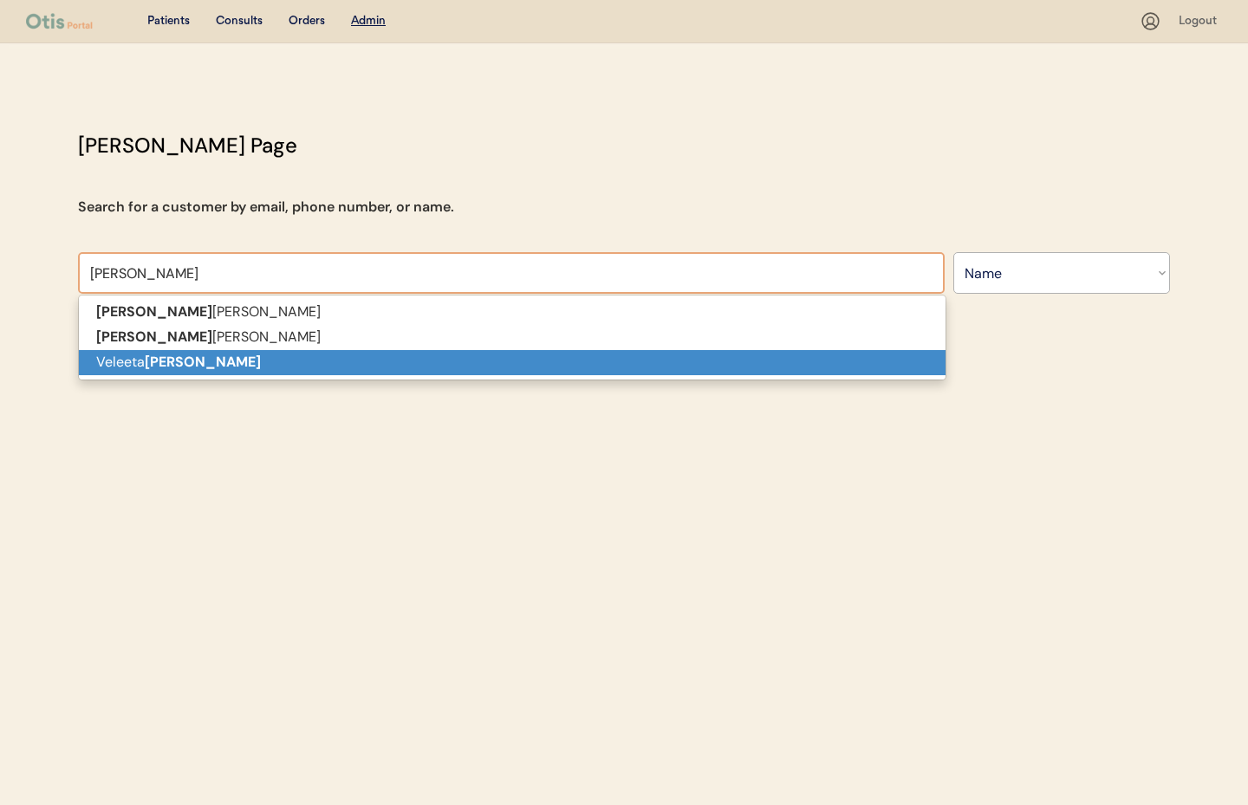
click at [228, 361] on p "Veleeta Aaron" at bounding box center [512, 362] width 867 height 25
type input "Veleeta Aaron"
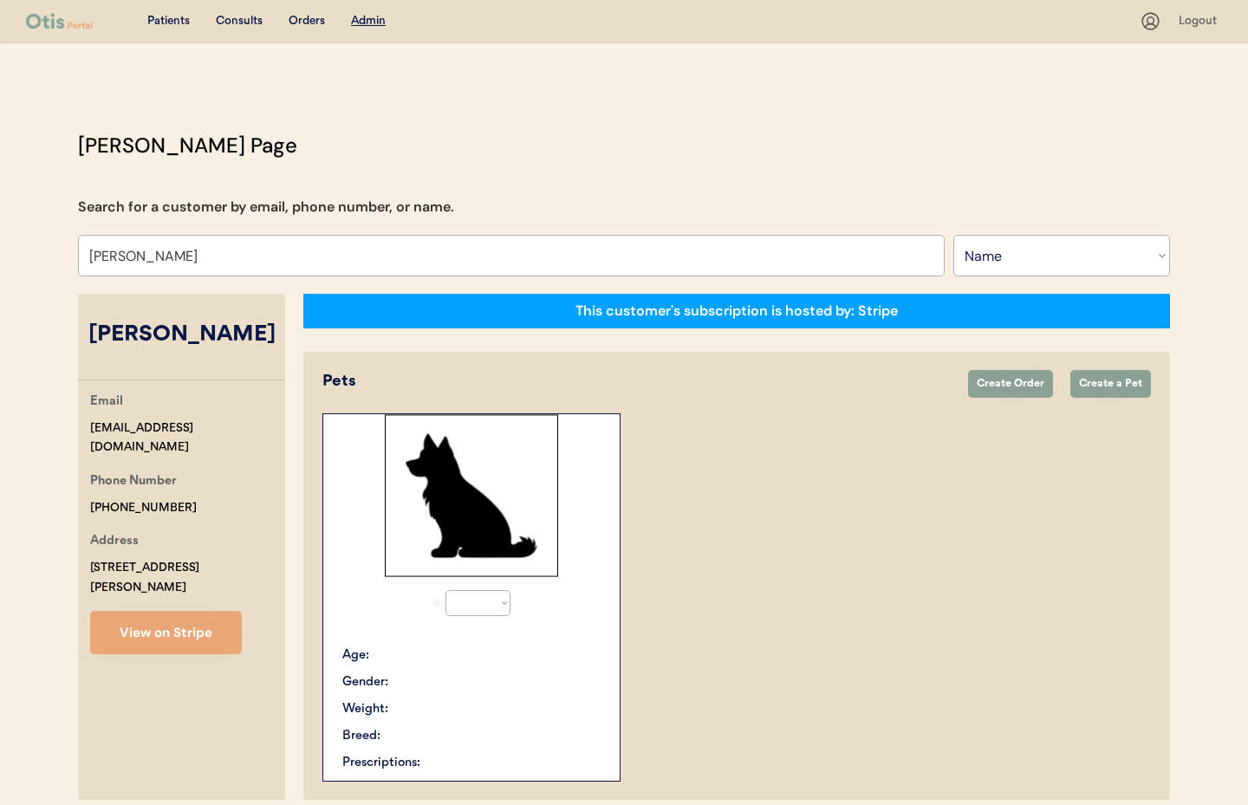
select select "true"
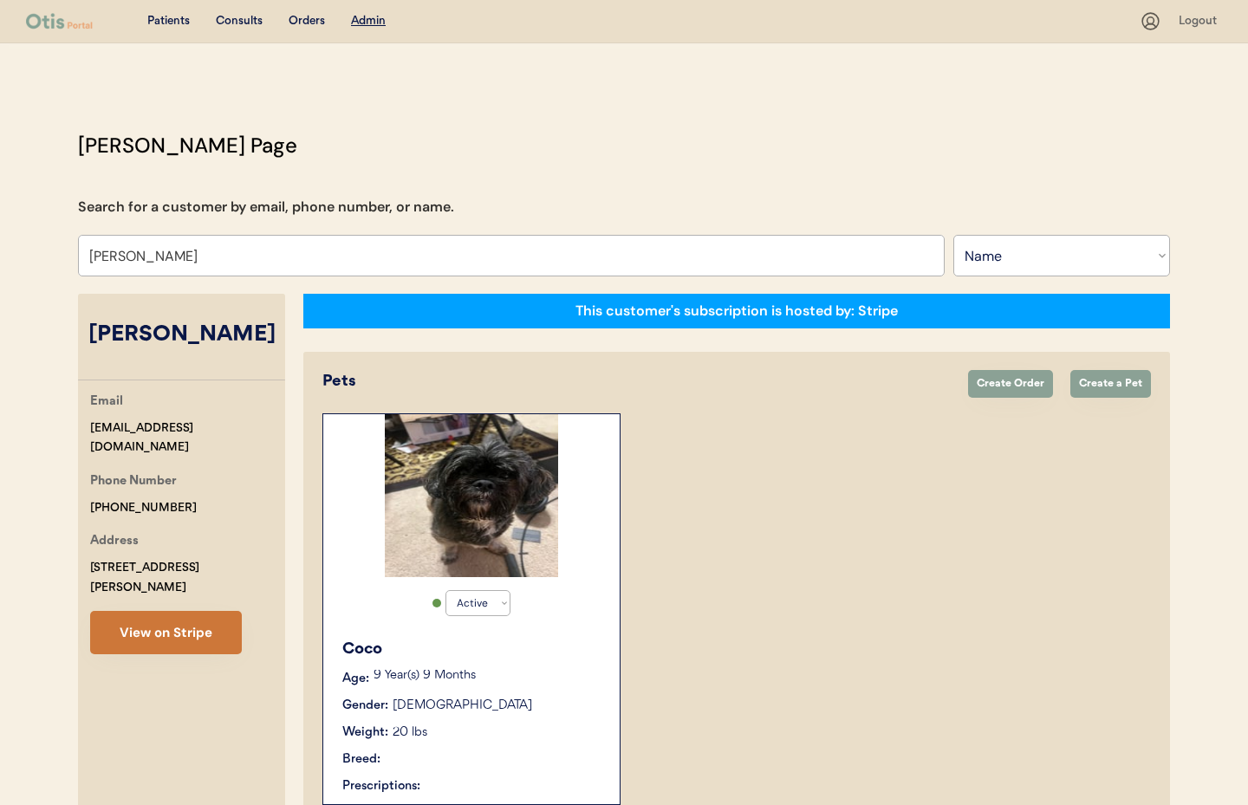
type input "Veleeta Aaron"
click at [179, 617] on button "View on Stripe" at bounding box center [166, 632] width 152 height 43
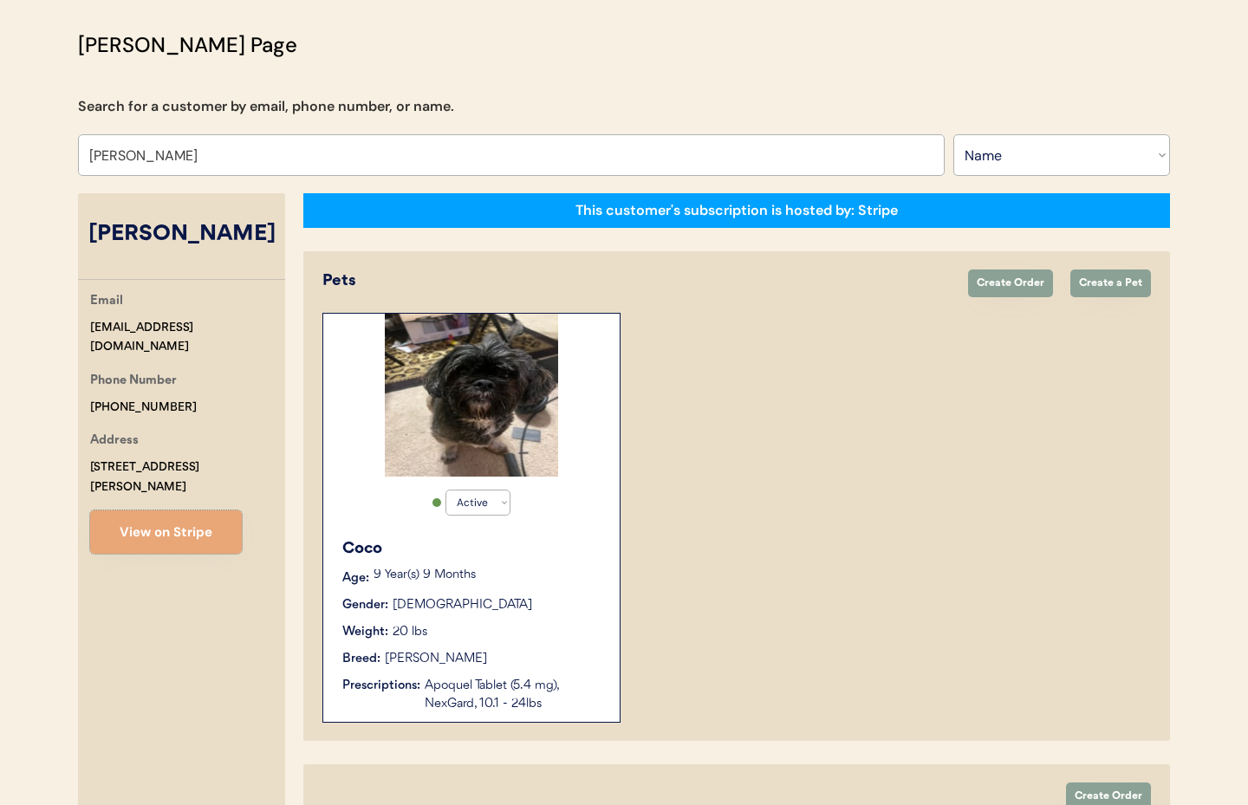
scroll to position [101, 0]
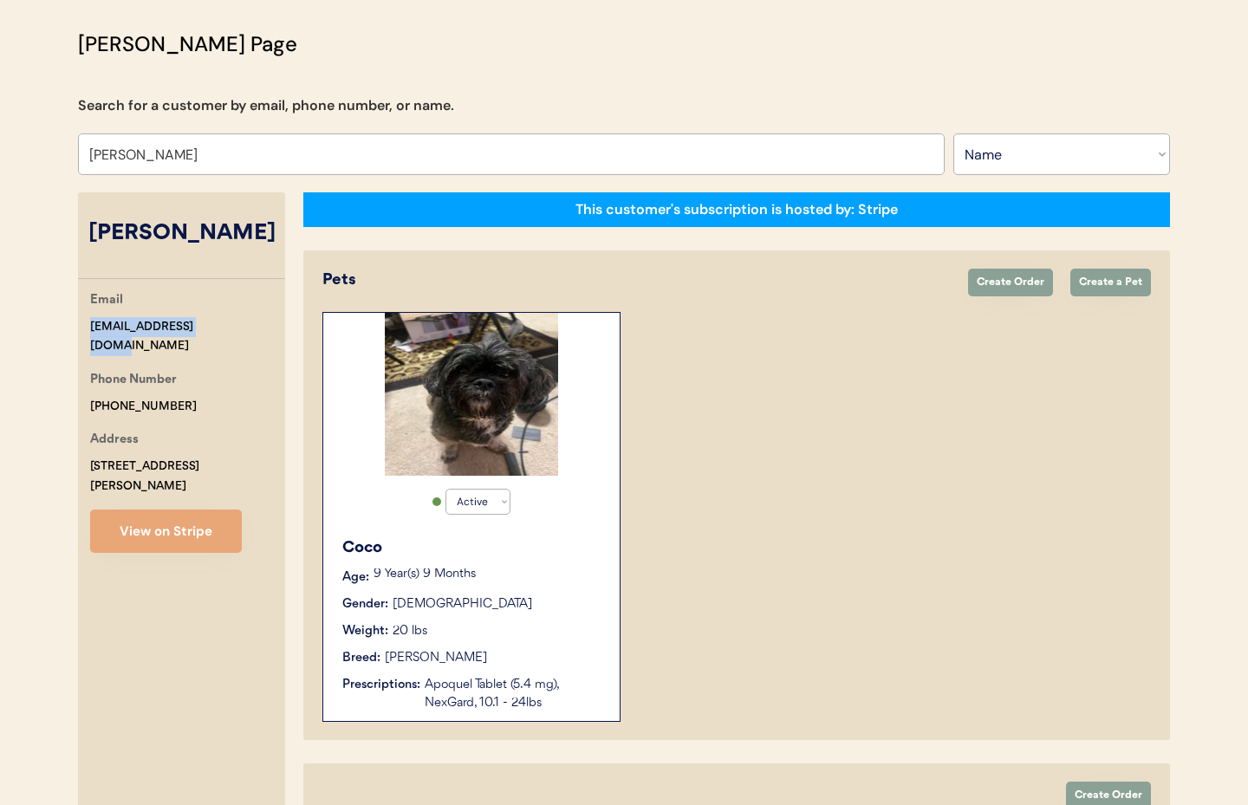
drag, startPoint x: 214, startPoint y: 328, endPoint x: 102, endPoint y: 326, distance: 111.9
click at [87, 327] on div "Email vettiefaye@gmail.com Phone Number +12516047599 Address 1709 Princeton Woo…" at bounding box center [181, 421] width 207 height 263
click at [113, 326] on div "vettiefaye@gmail.com" at bounding box center [187, 337] width 195 height 40
drag, startPoint x: 212, startPoint y: 331, endPoint x: 91, endPoint y: 327, distance: 120.6
click at [81, 329] on div "Email vettiefaye@gmail.com Phone Number +12516047599 Address 1709 Princeton Woo…" at bounding box center [181, 421] width 207 height 263
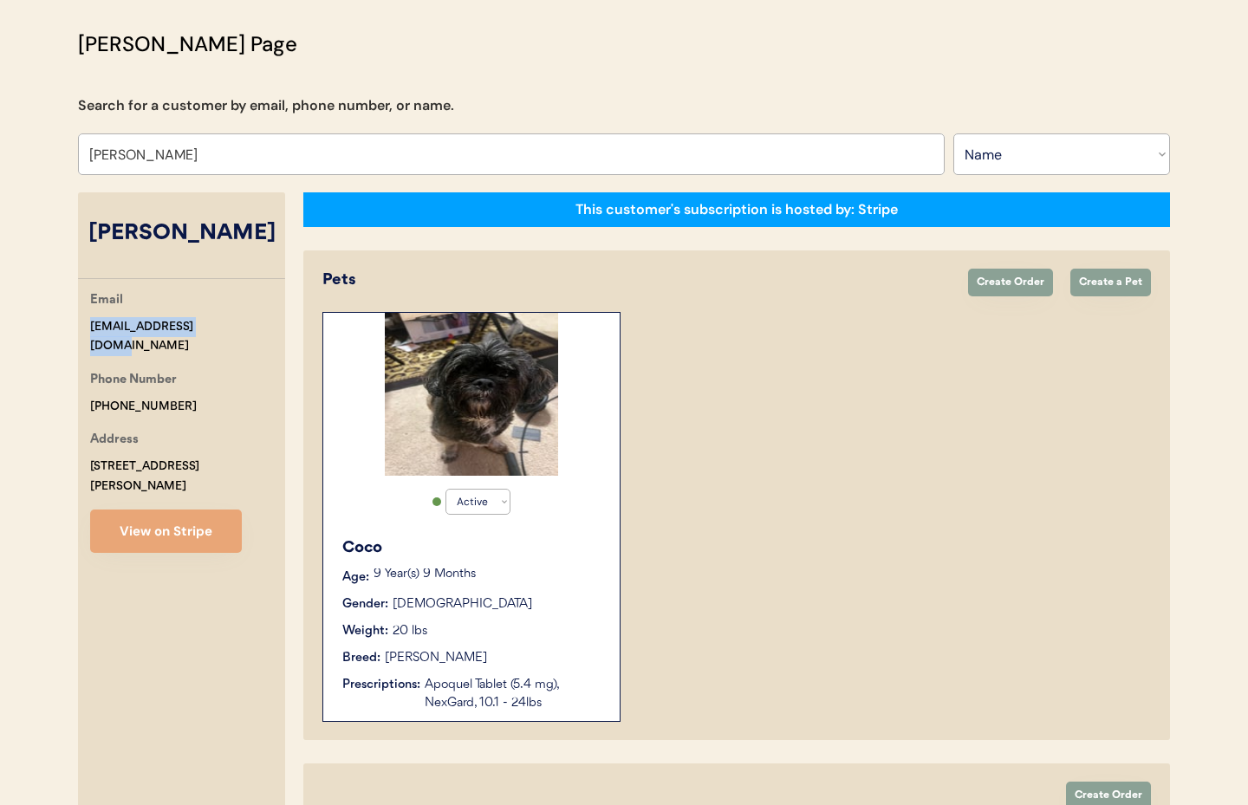
copy div "vettiefaye@gmail.com"
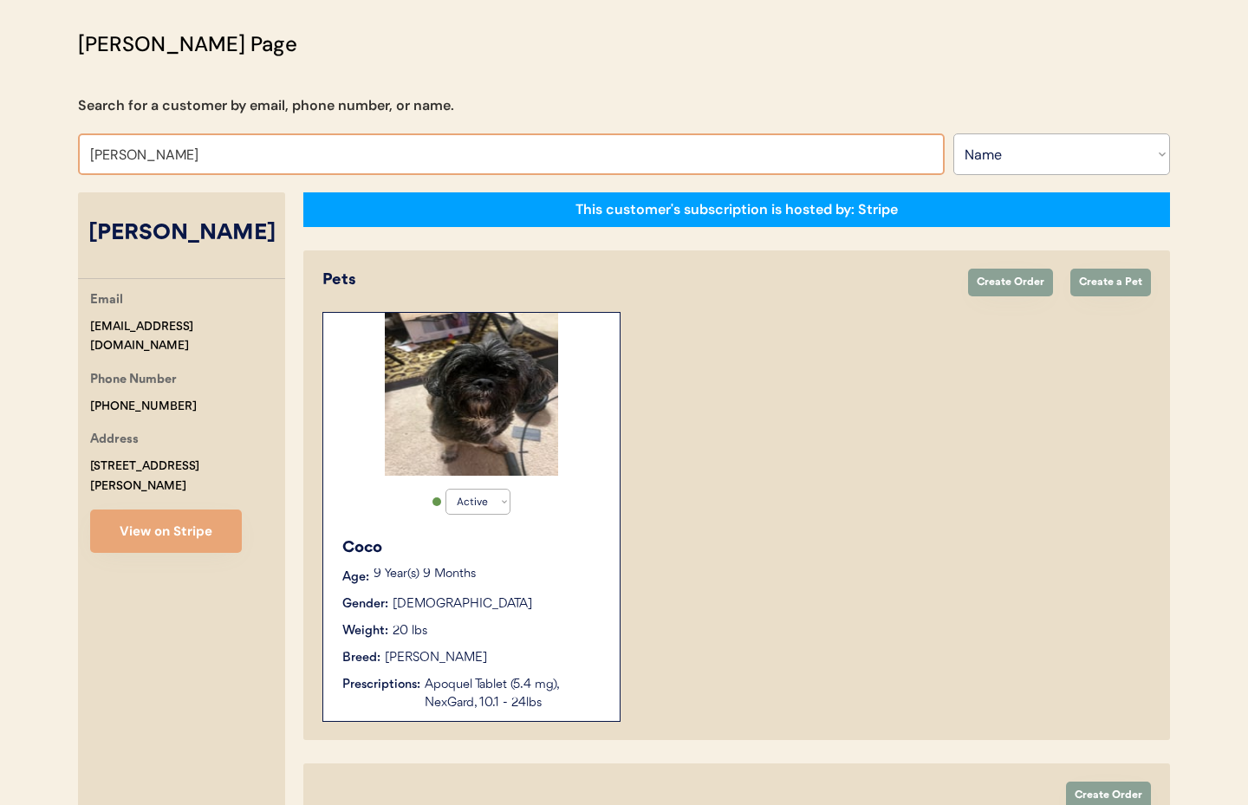
click at [201, 155] on input "Veleeta Aaron" at bounding box center [511, 155] width 867 height 42
drag, startPoint x: 212, startPoint y: 158, endPoint x: 70, endPoint y: 150, distance: 142.4
click at [38, 149] on div "Patients Consults Orders Admin Logout Otis Admin Page Search for a customer by …" at bounding box center [624, 506] width 1248 height 1215
paste input "Jacqueline Hodges"
type input "Jacqueline Hodges"
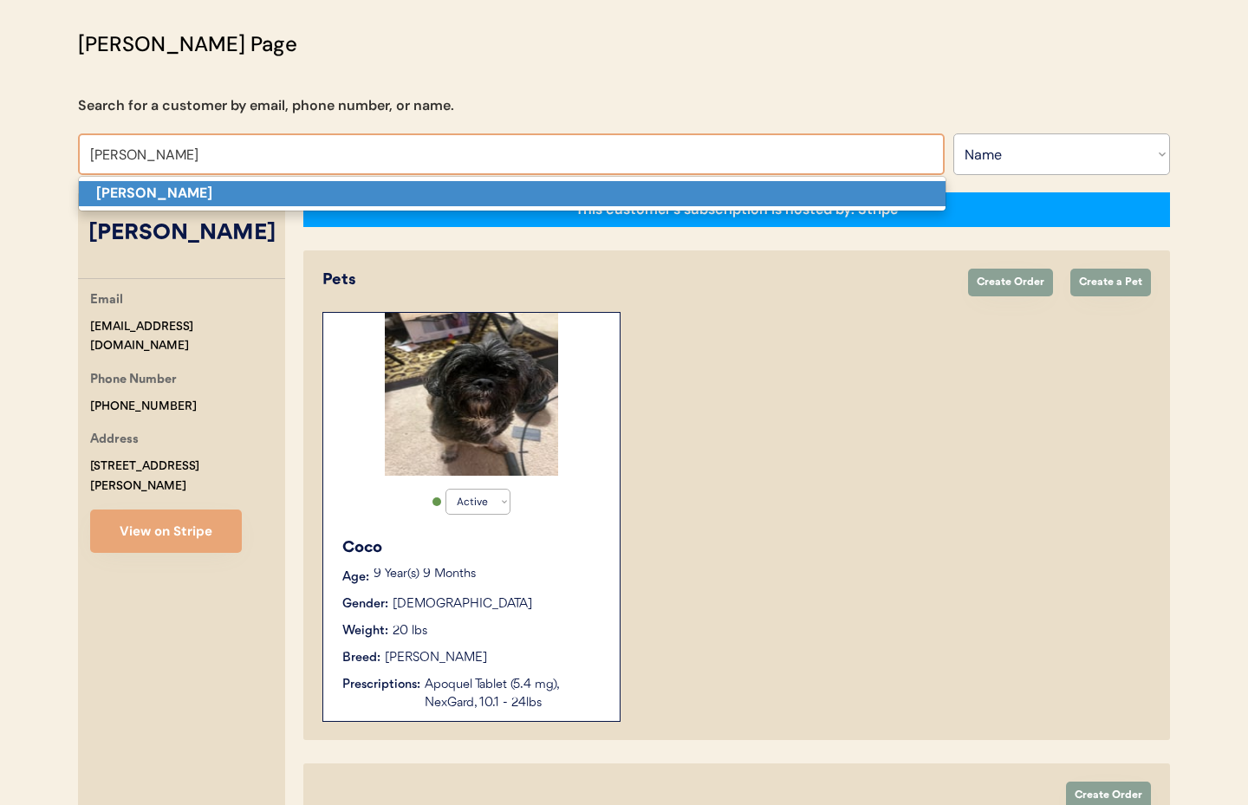
drag, startPoint x: 190, startPoint y: 186, endPoint x: 227, endPoint y: 199, distance: 39.5
click at [191, 186] on strong "Jacqueline Hodges" at bounding box center [154, 193] width 116 height 18
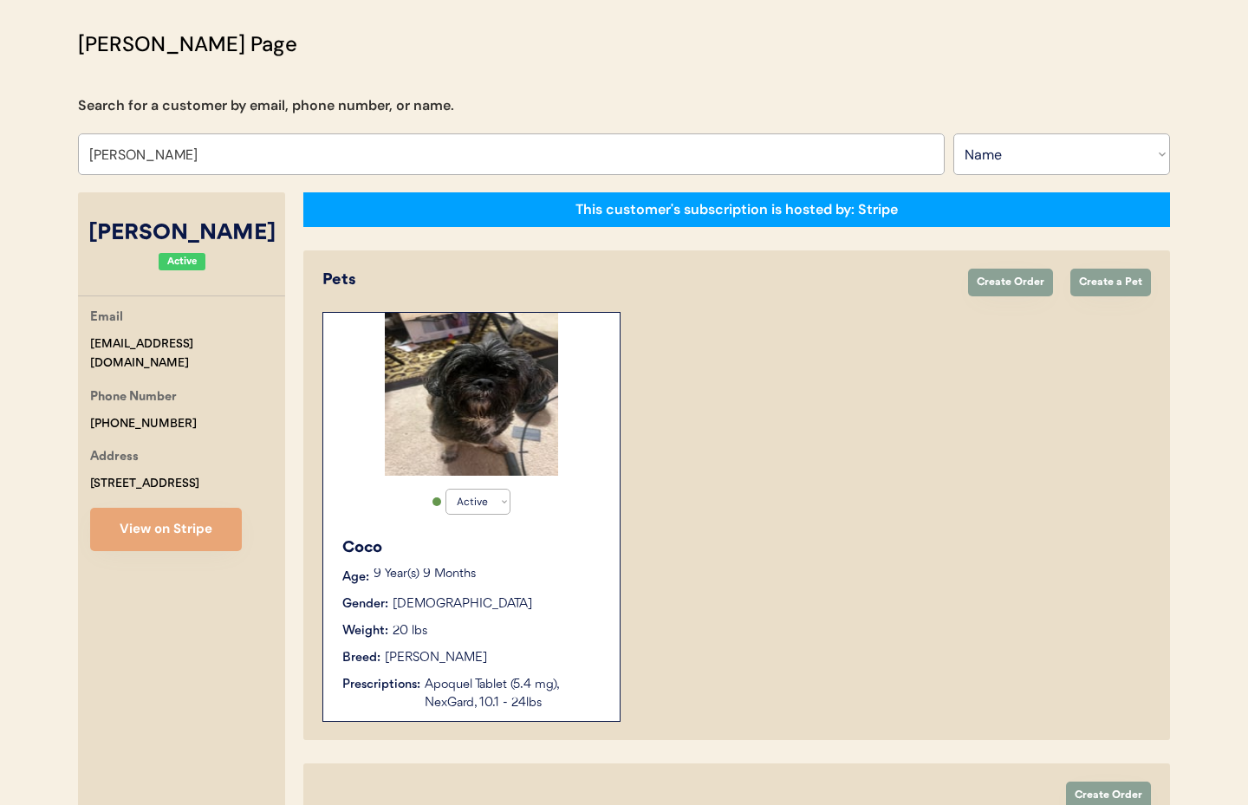
select select "true"
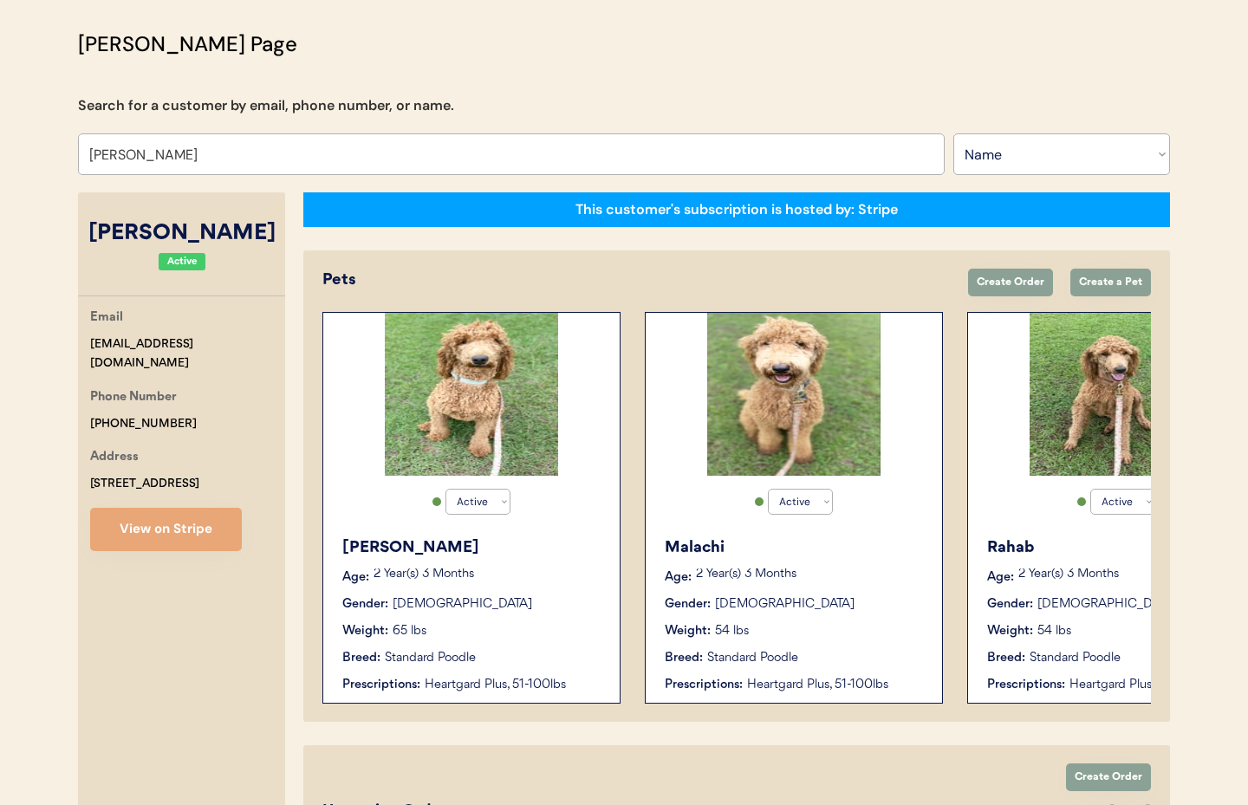
type input "Jacqueline Hodges"
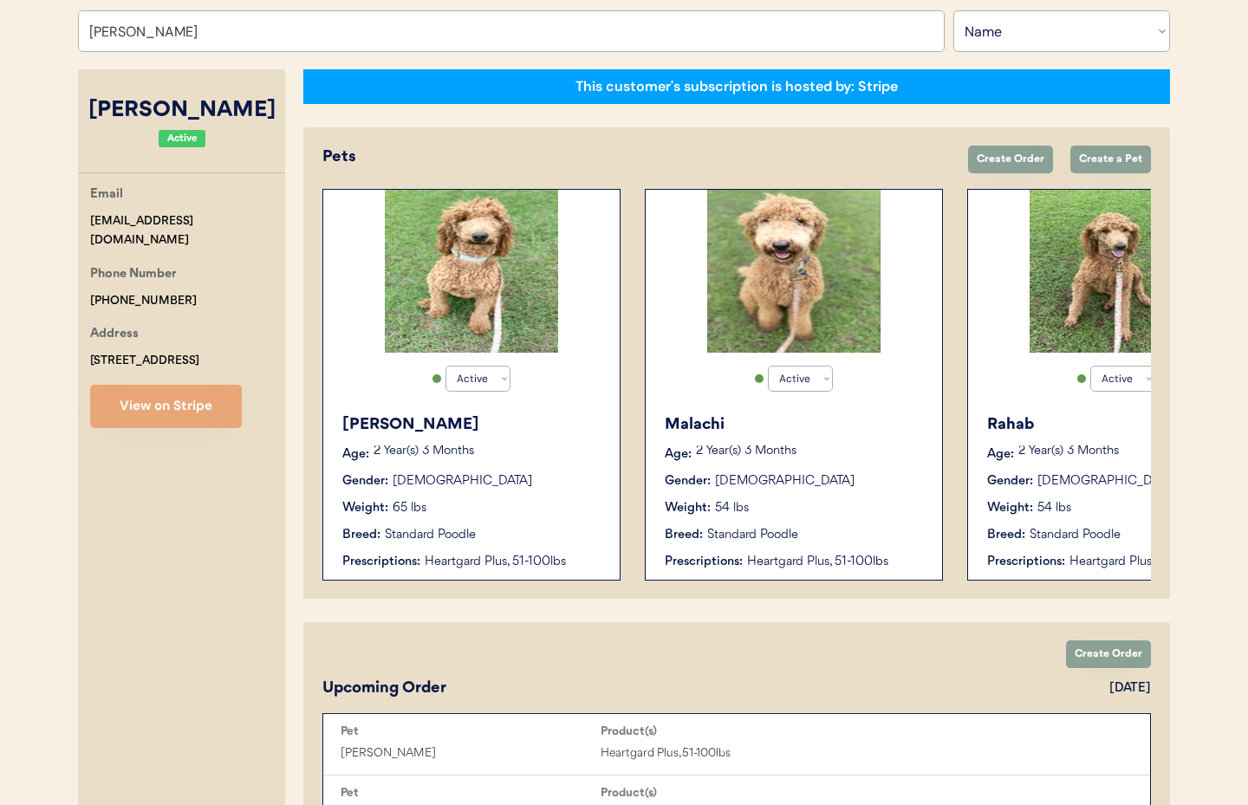
click at [548, 455] on p "2 Year(s) 3 Months" at bounding box center [488, 452] width 229 height 12
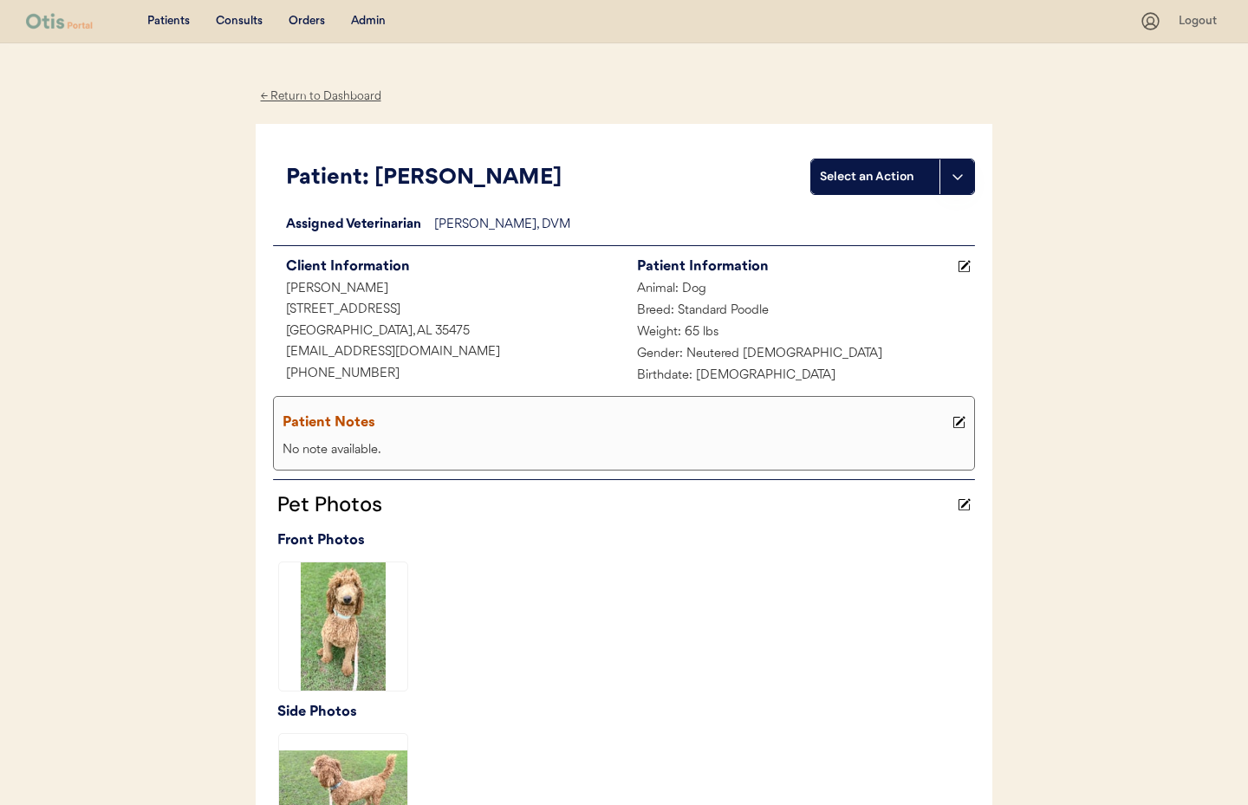
click at [316, 99] on div "← Return to Dashboard" at bounding box center [321, 97] width 130 height 20
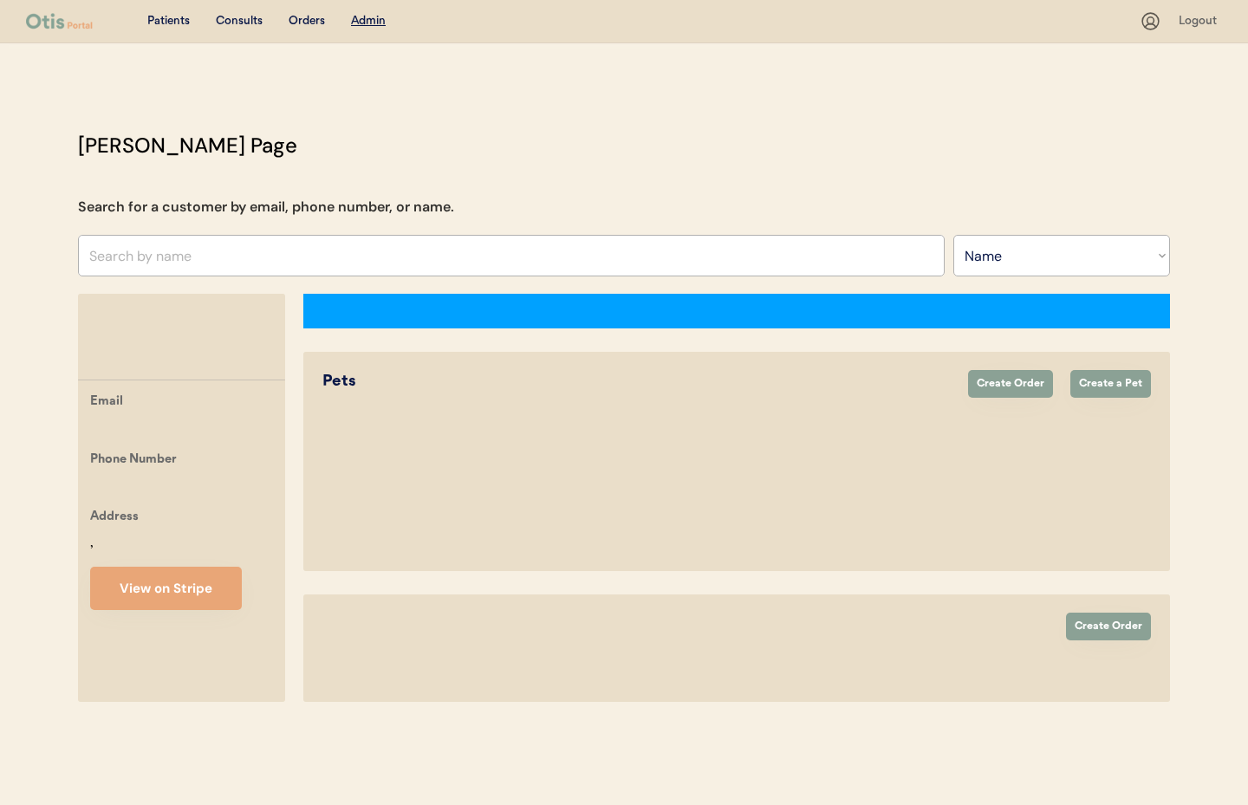
select select ""Name""
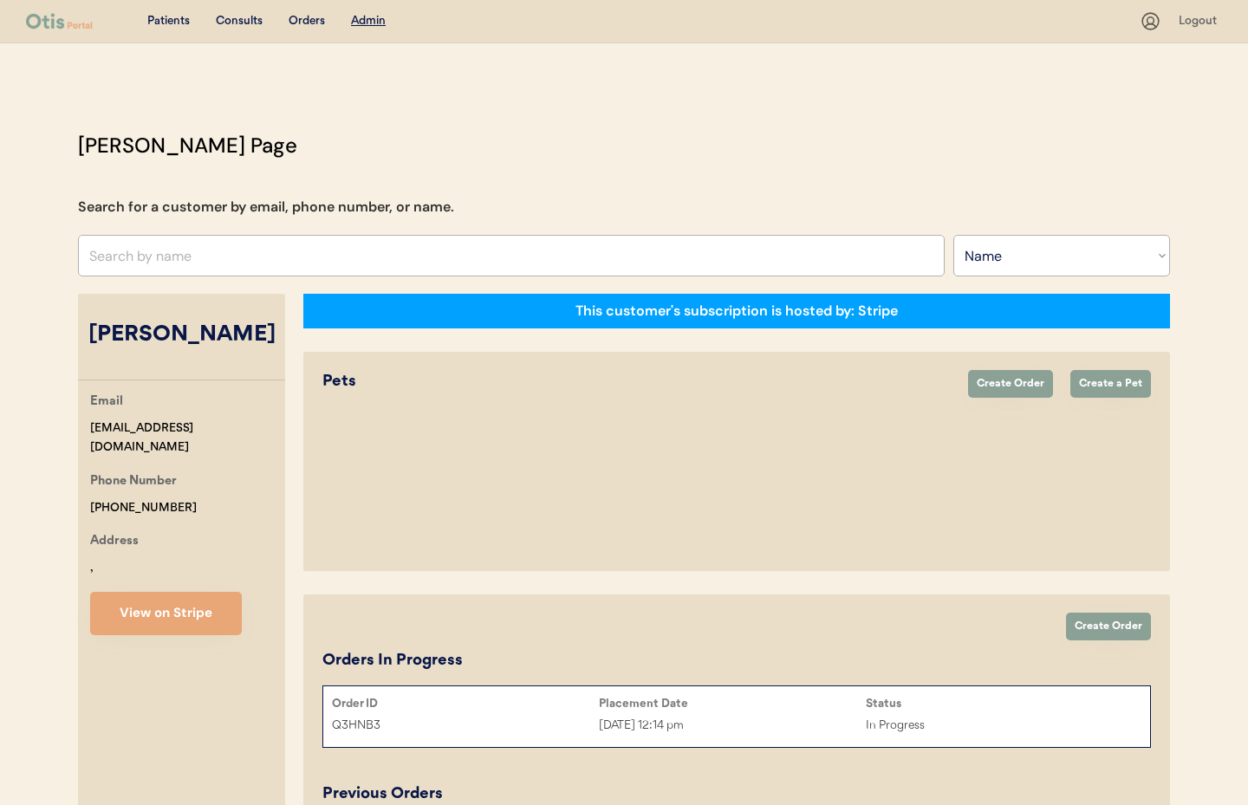
select select "true"
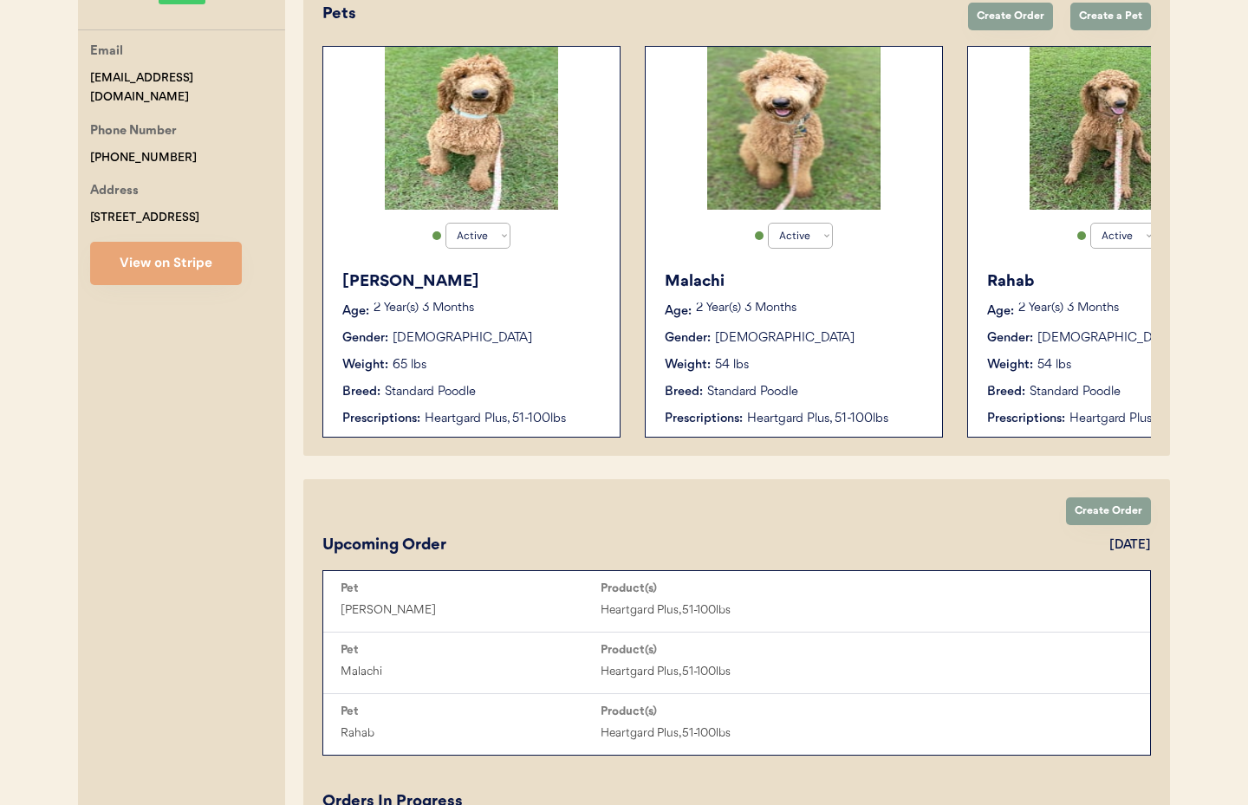
scroll to position [358, 0]
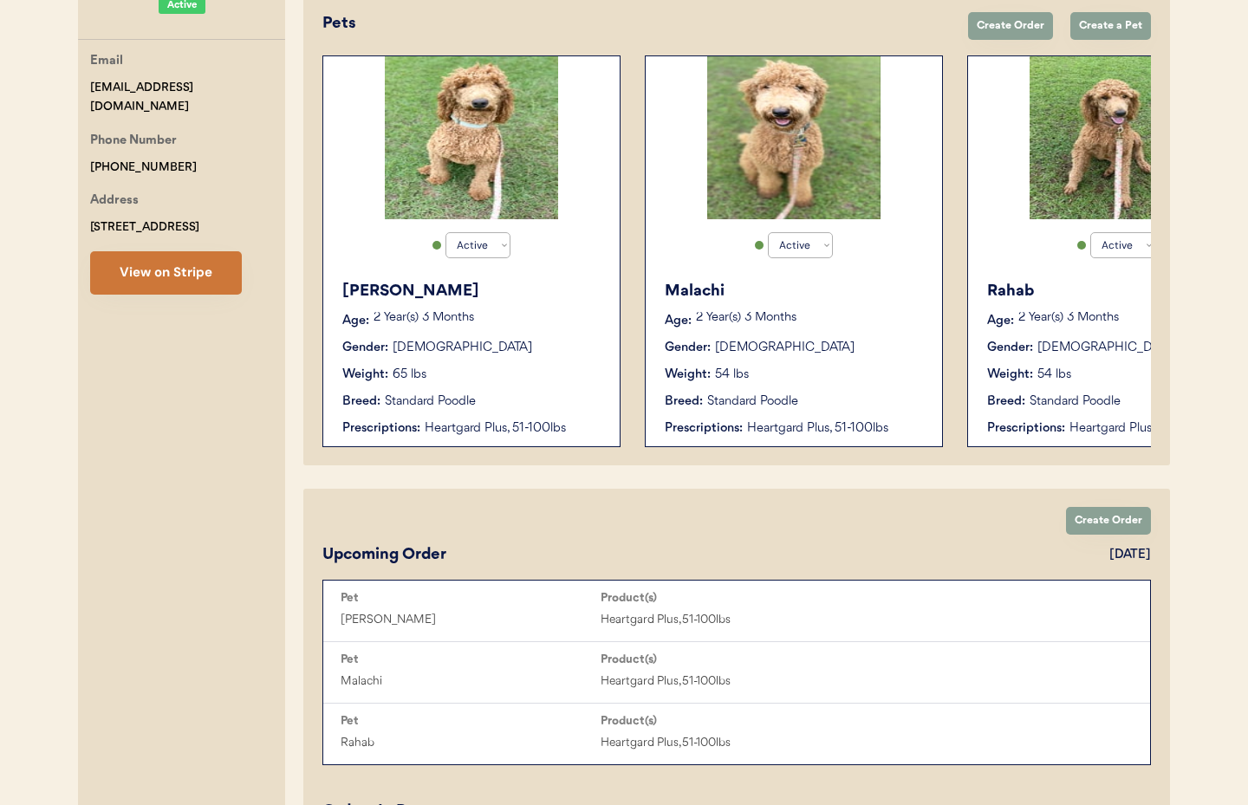
click at [172, 275] on button "View on Stripe" at bounding box center [166, 272] width 152 height 43
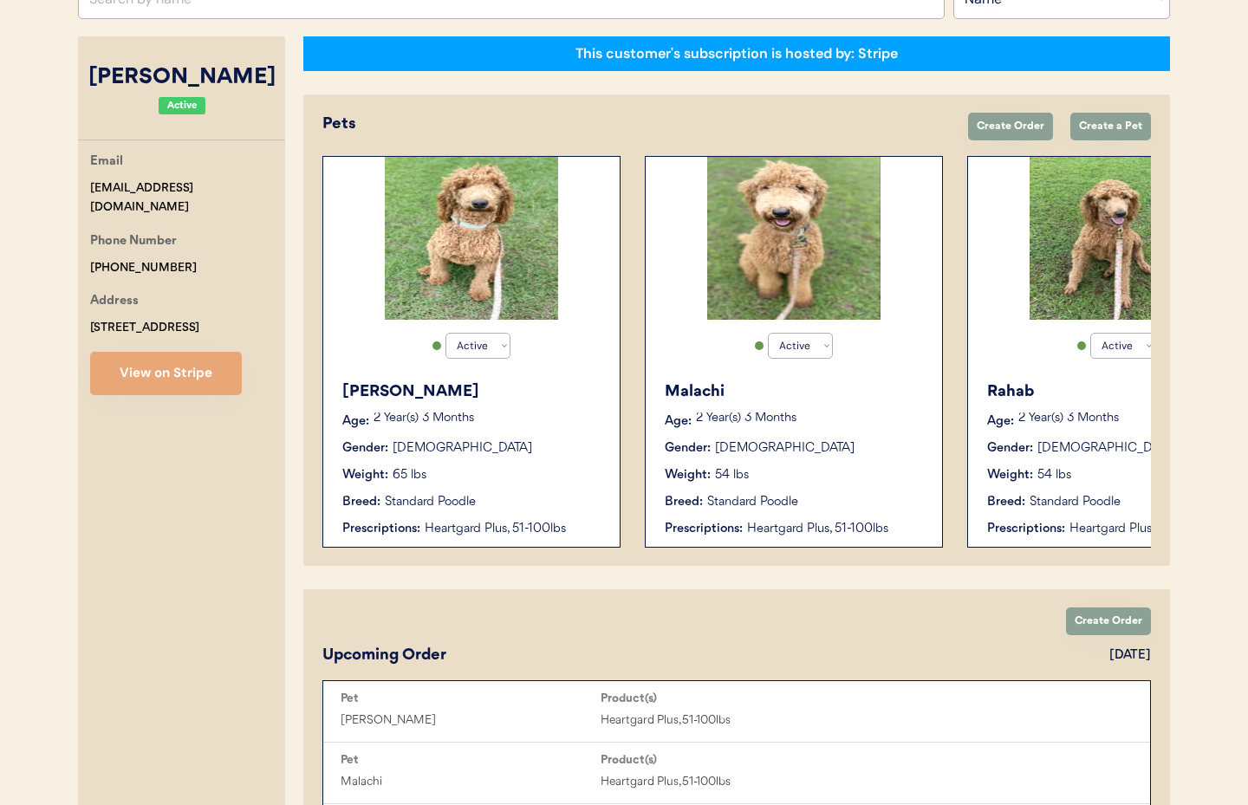
scroll to position [0, 139]
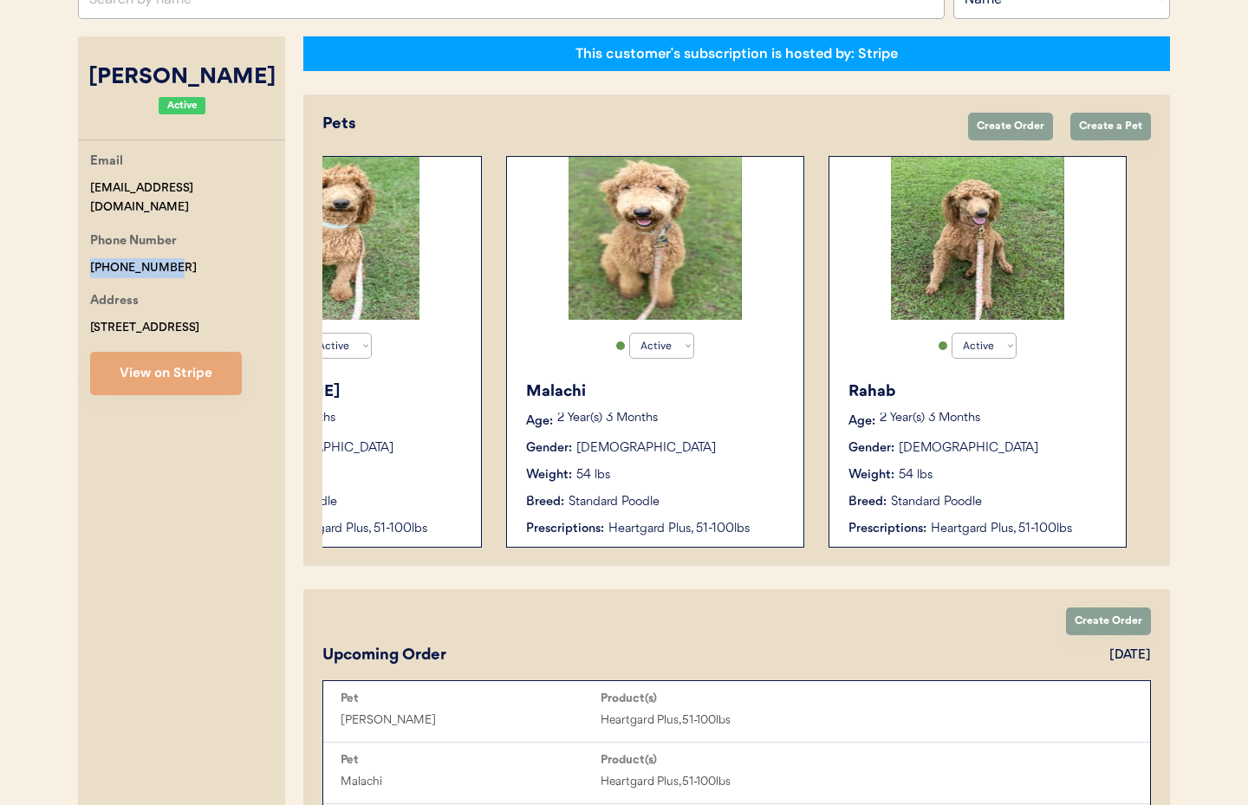
drag, startPoint x: 175, startPoint y: 244, endPoint x: 80, endPoint y: 237, distance: 95.6
click at [73, 237] on div "[PERSON_NAME] Page Search for a customer by email, phone number, or name. Searc…" at bounding box center [624, 810] width 1127 height 1874
copy div "[PHONE_NUMBER]"
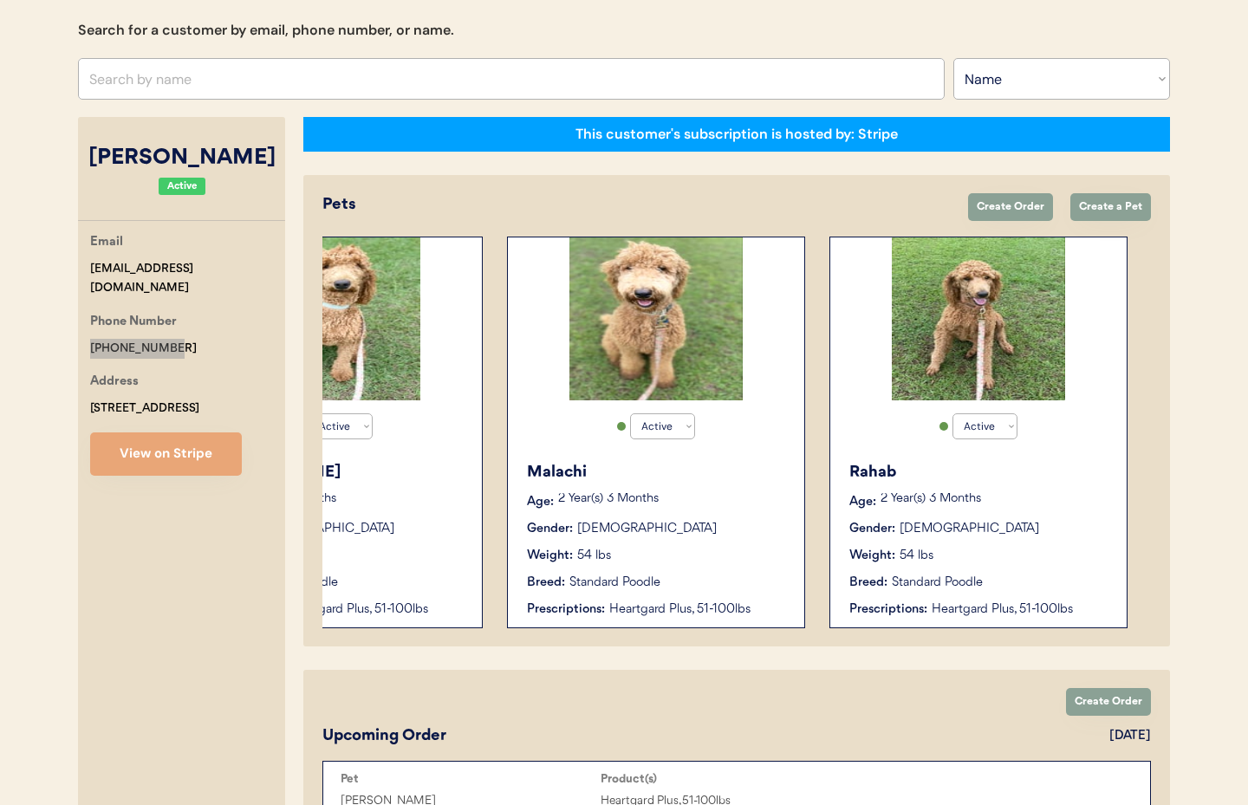
scroll to position [186, 0]
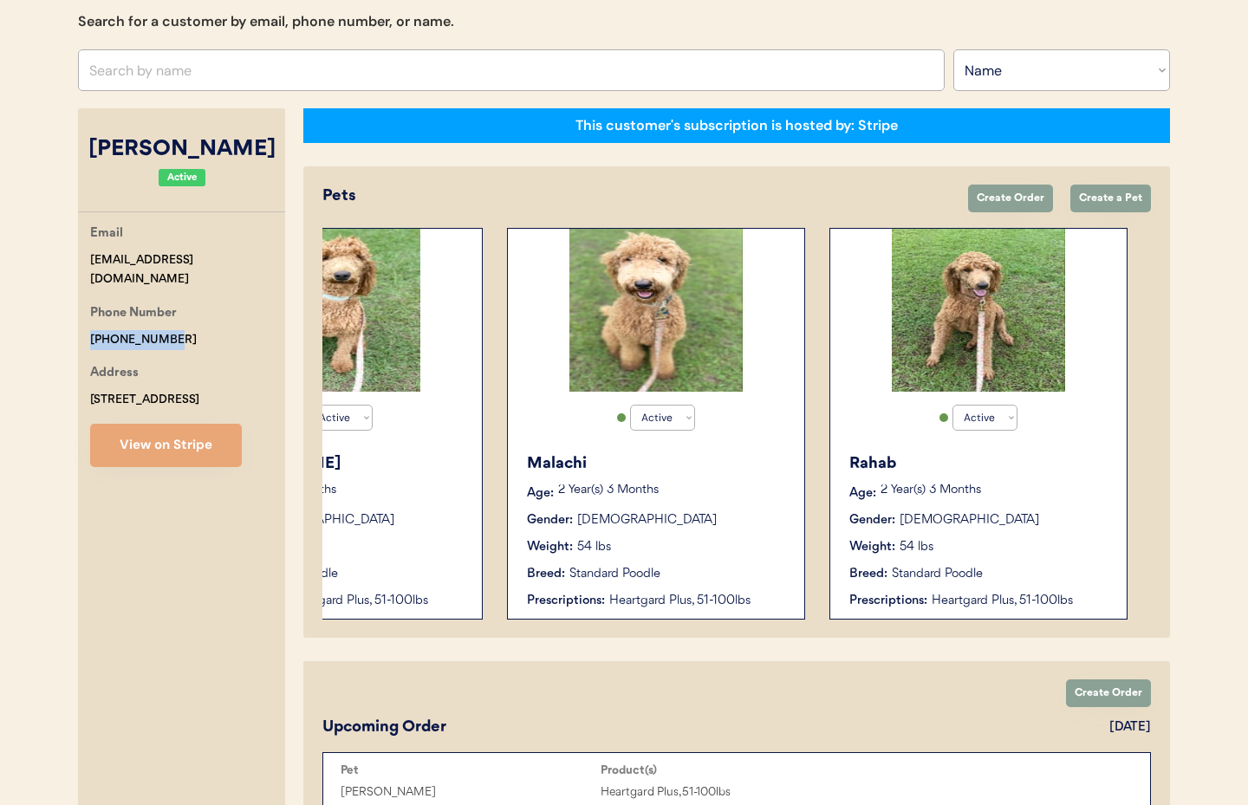
click at [678, 561] on div "Malachi Age: [DEMOGRAPHIC_DATA] Year(s) 3 Months Gender: [DEMOGRAPHIC_DATA] Wei…" at bounding box center [656, 531] width 279 height 175
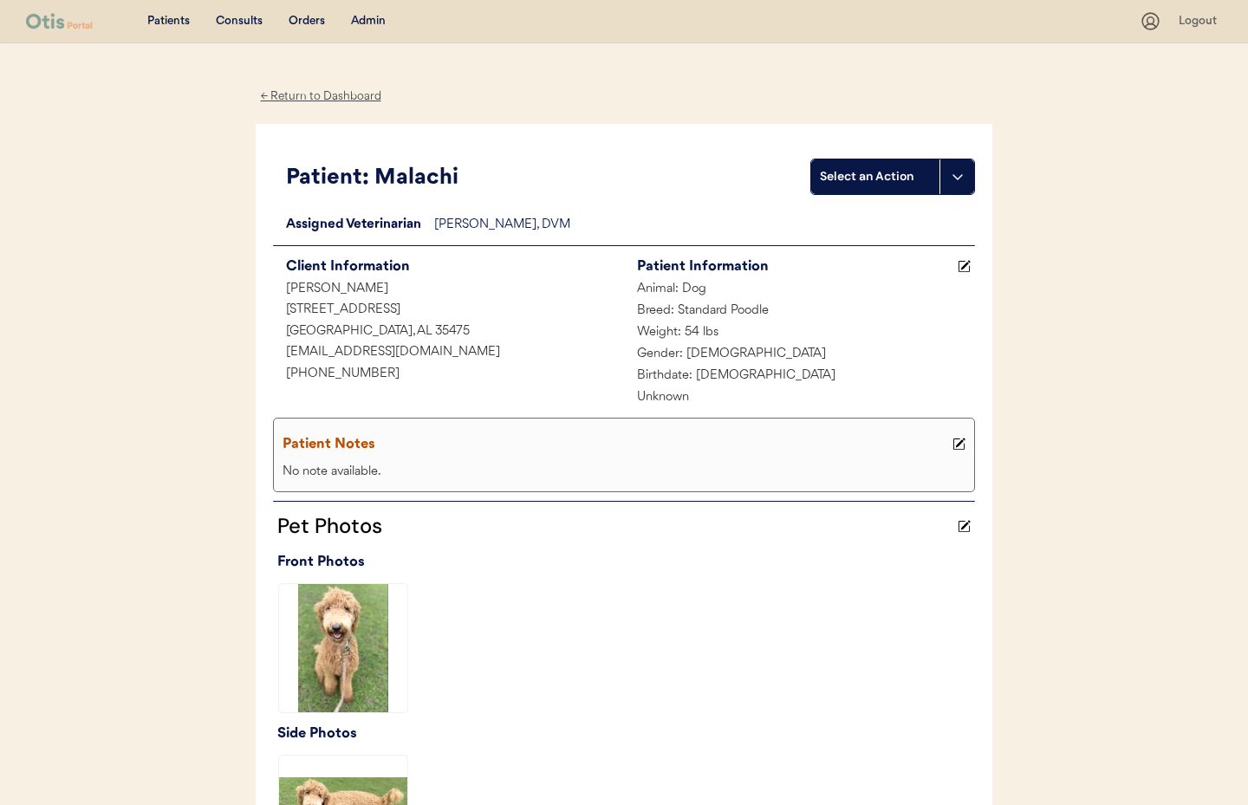
click at [368, 21] on div "Admin" at bounding box center [368, 21] width 35 height 17
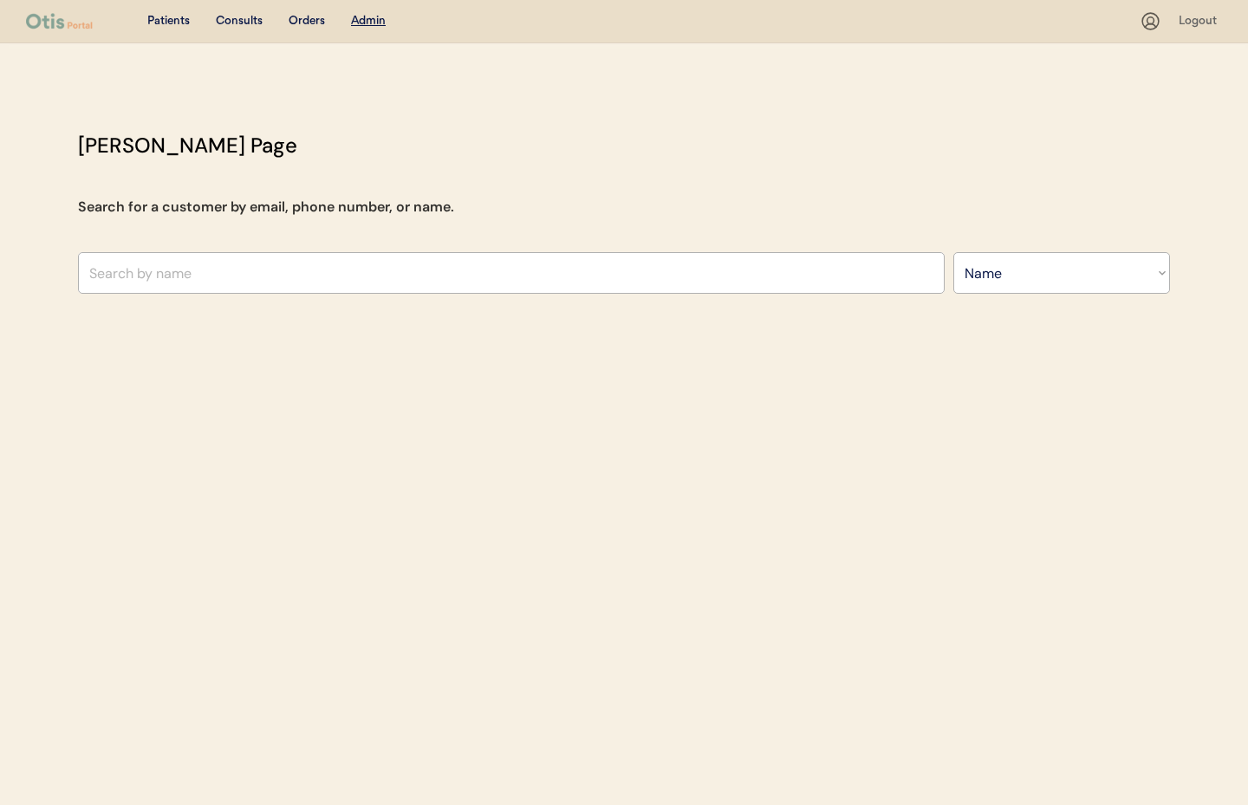
select select ""Name""
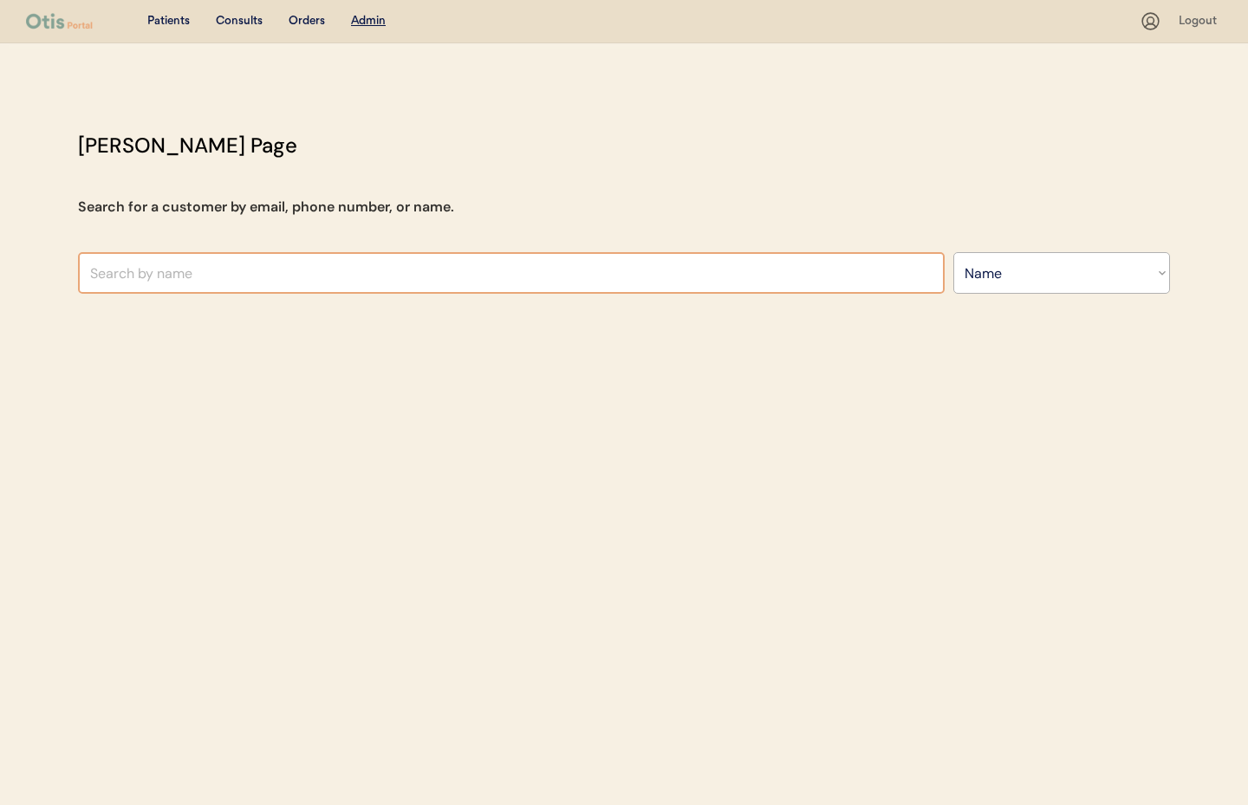
click at [251, 270] on input "text" at bounding box center [511, 273] width 867 height 42
paste input "[PERSON_NAME]"
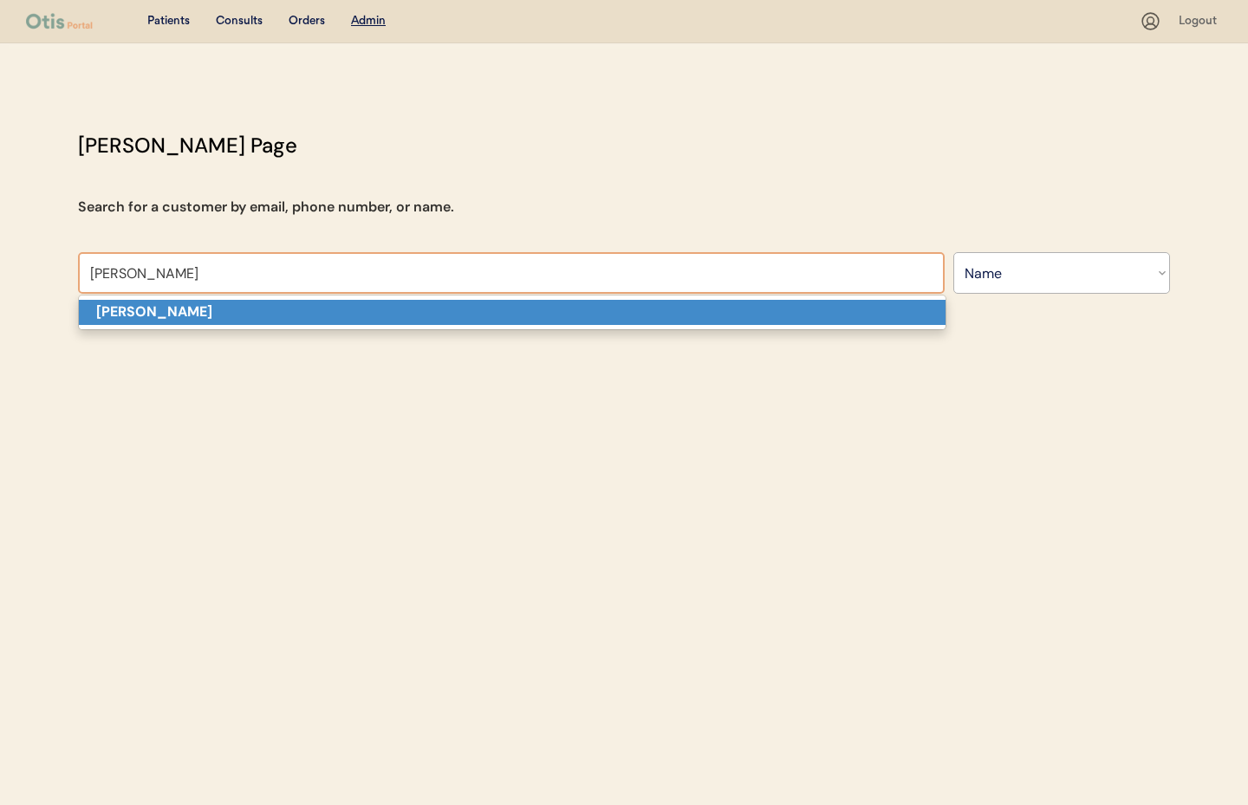
click at [204, 309] on strong "Hafsah Al-Hassan" at bounding box center [154, 312] width 116 height 18
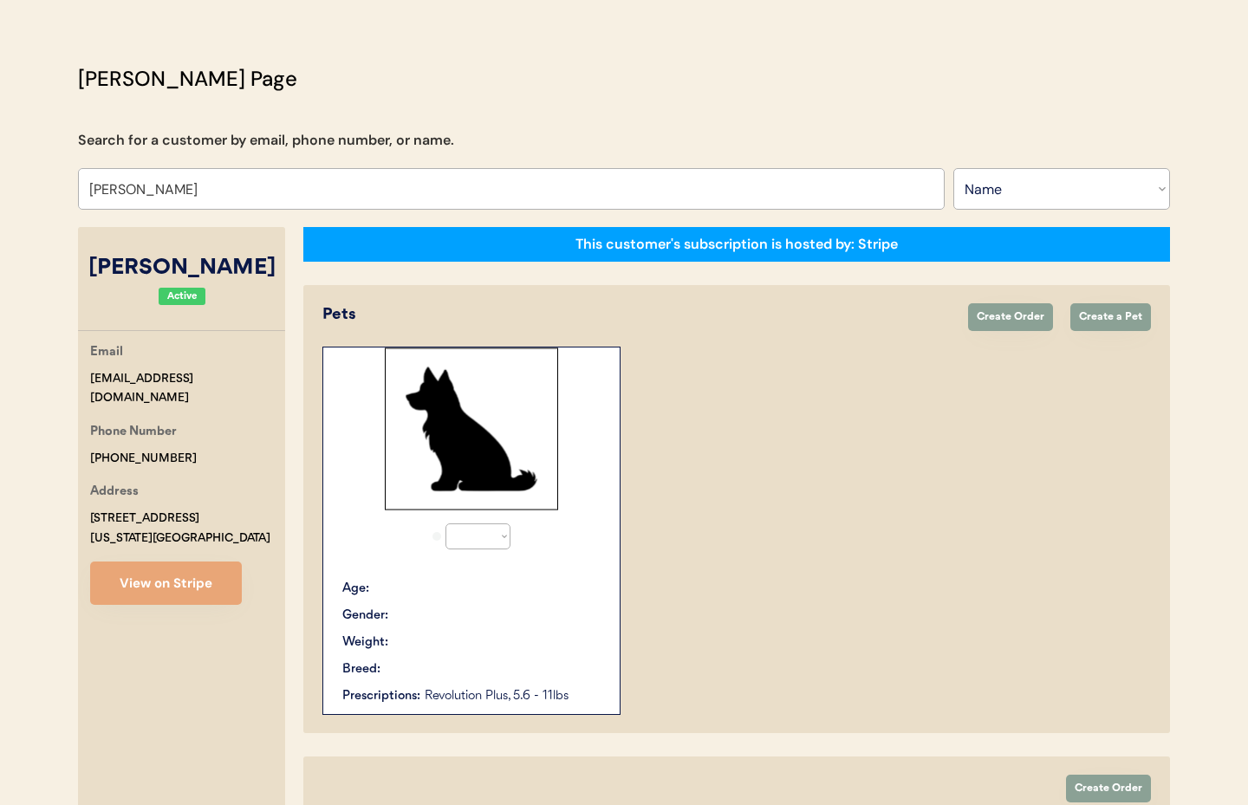
scroll to position [66, 0]
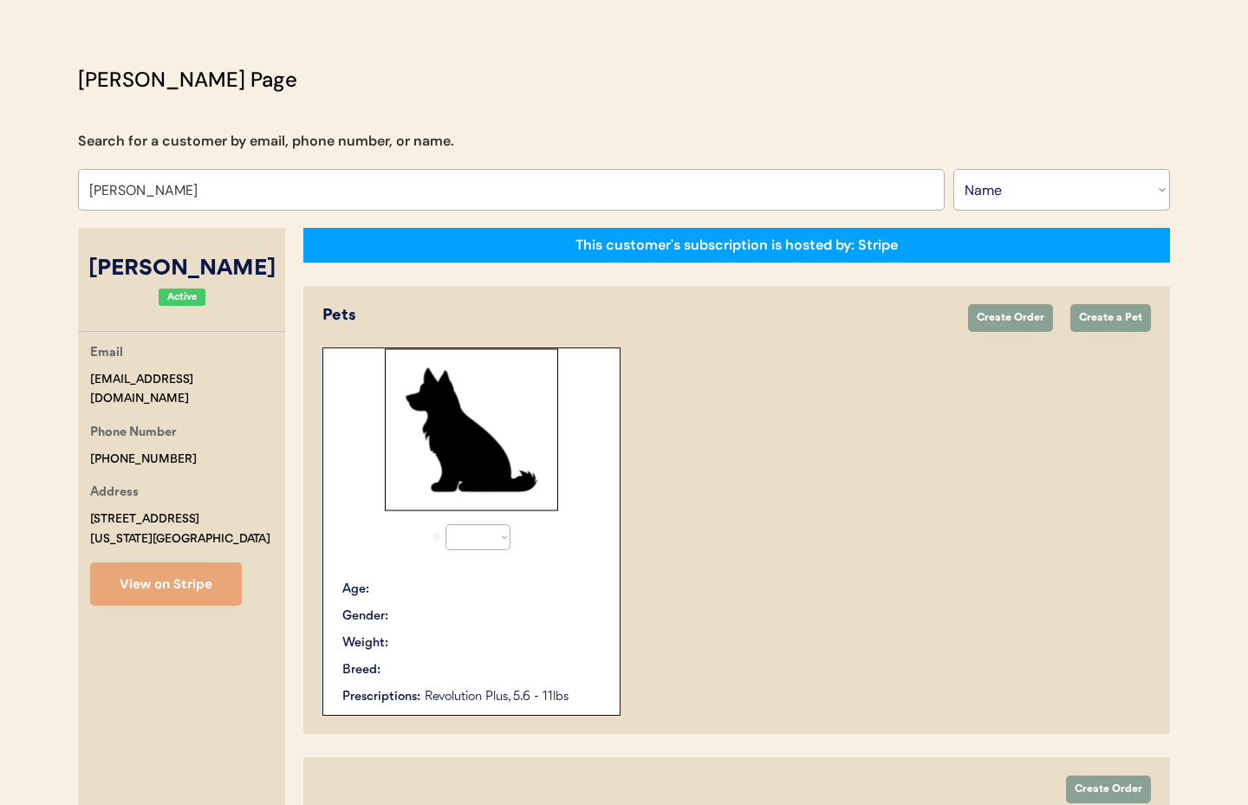
type input "Hafsah Al-Hassan"
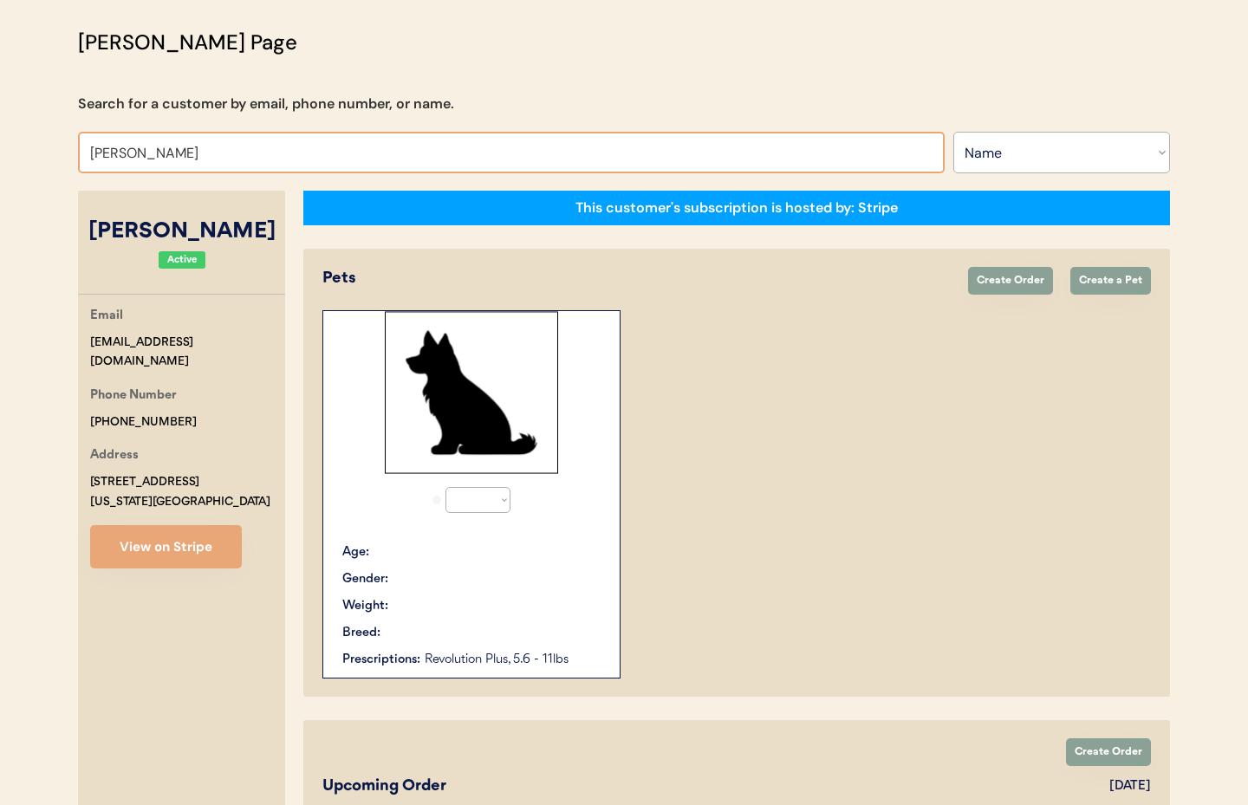
scroll to position [0, 0]
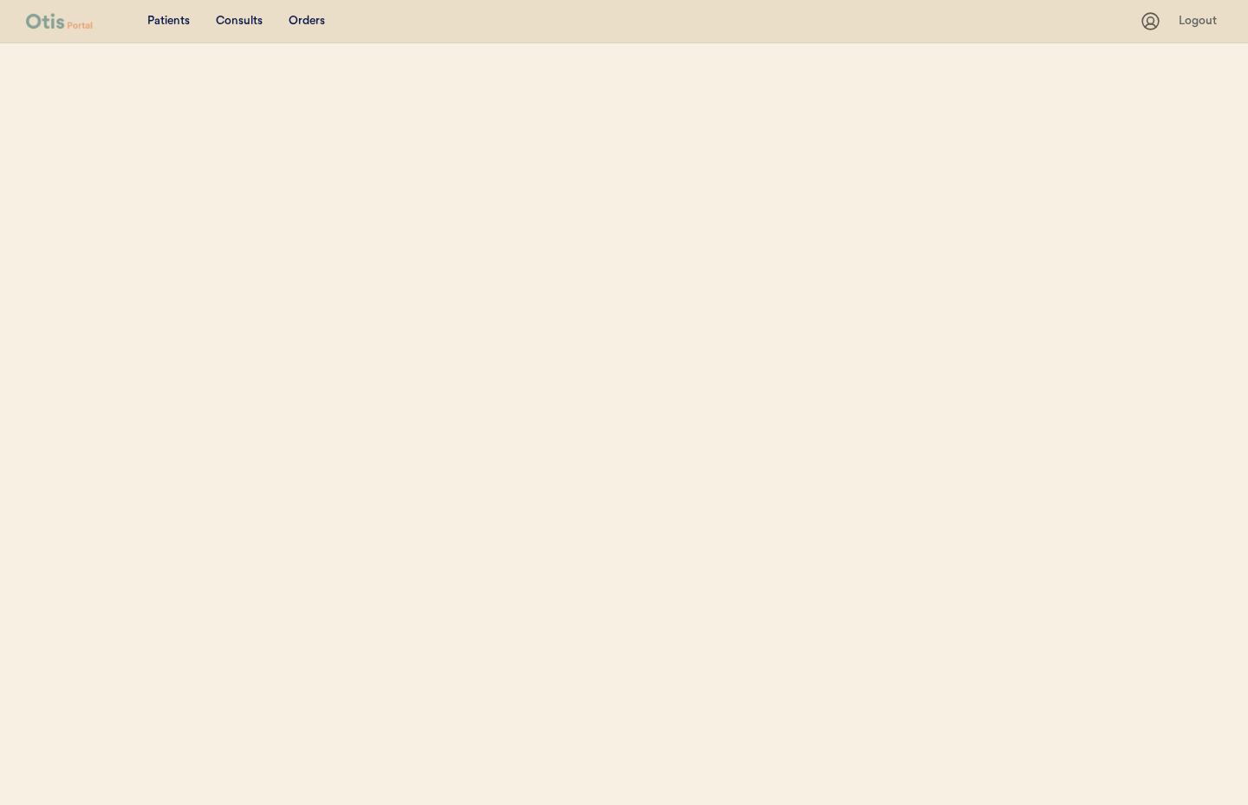
select select ""Name""
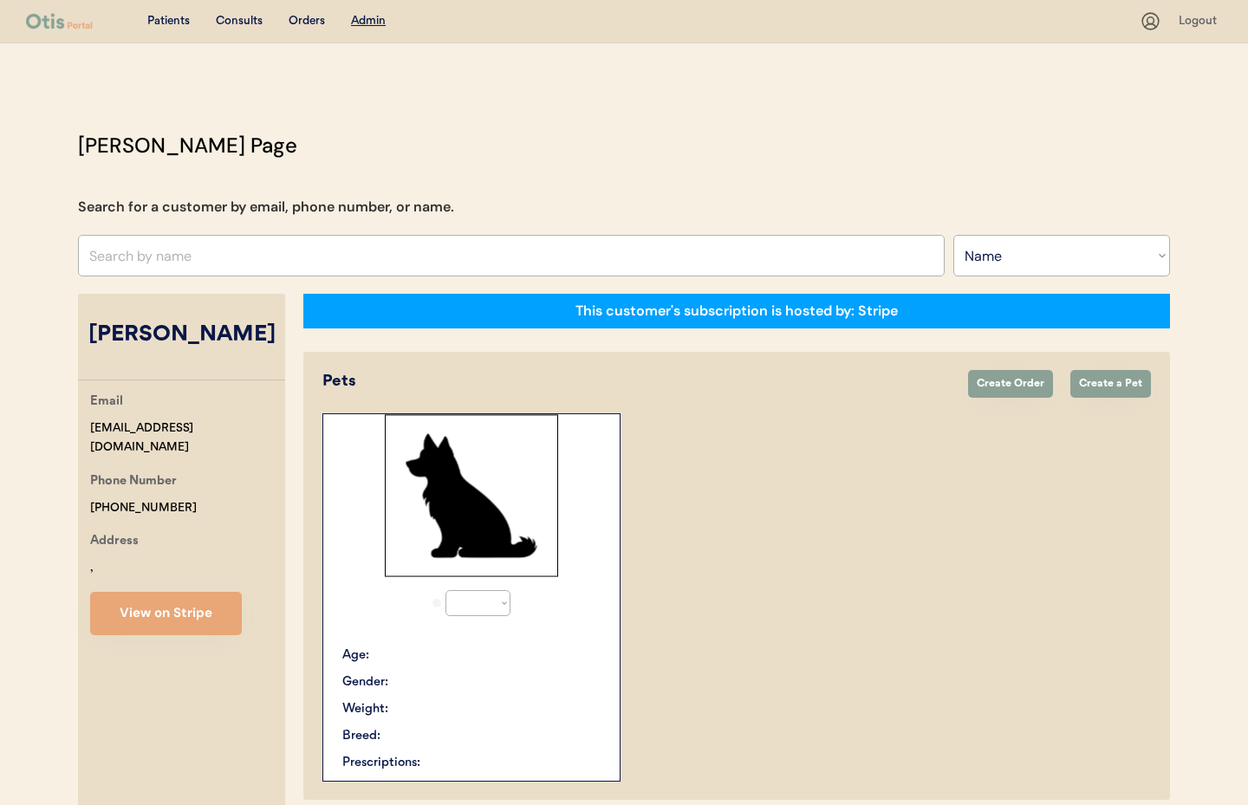
select select "true"
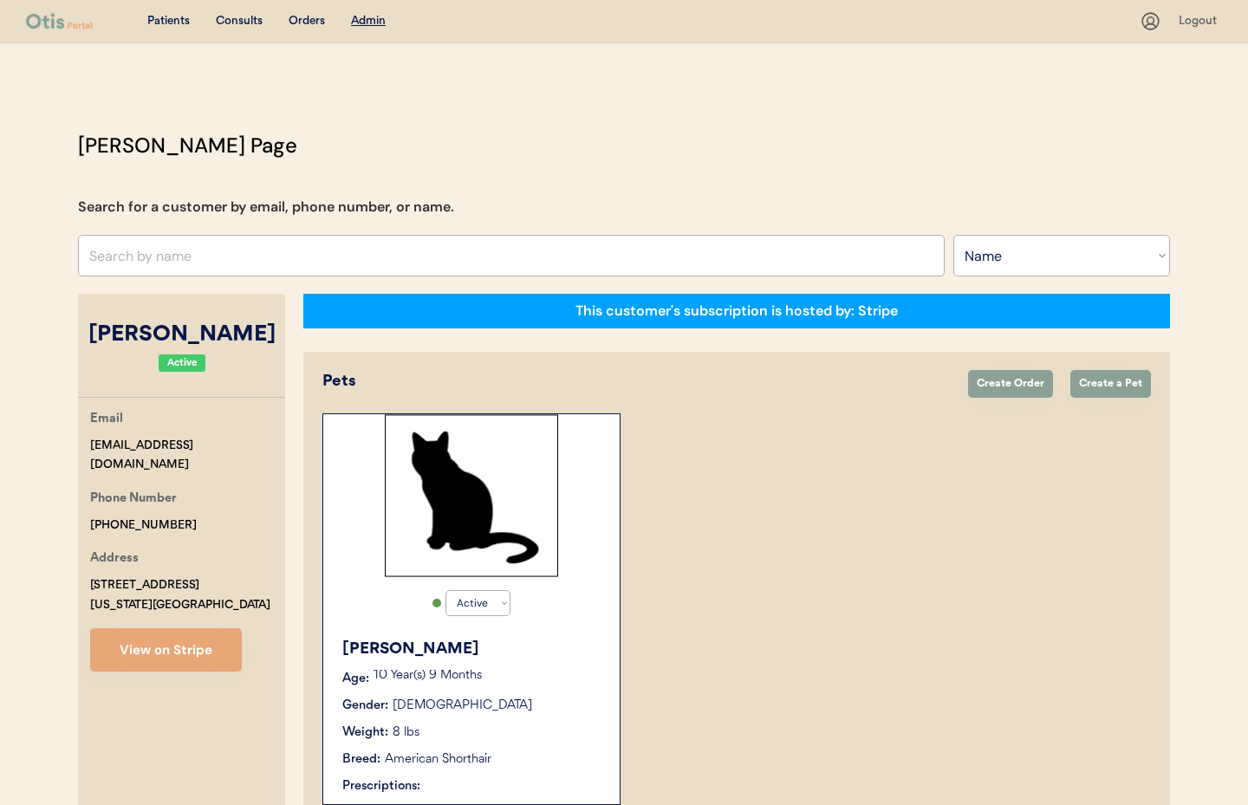
scroll to position [327, 0]
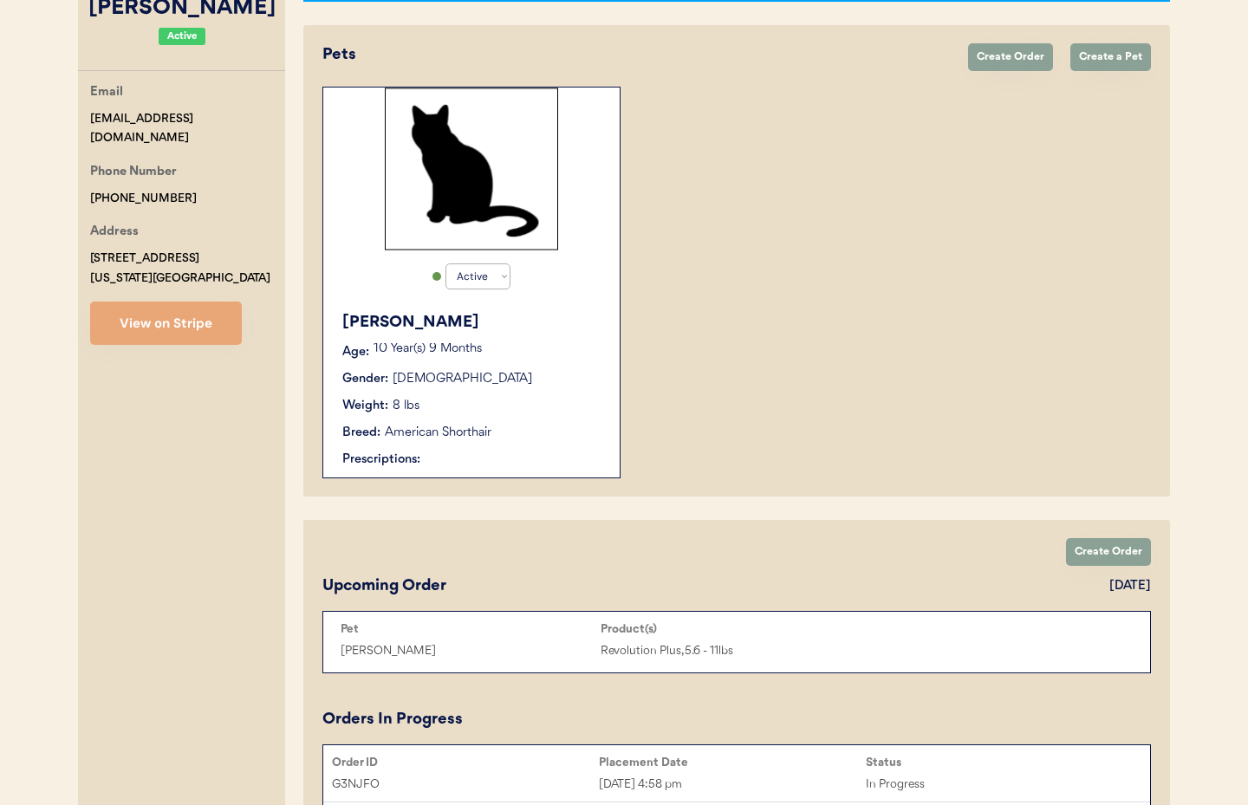
click at [499, 417] on div "[PERSON_NAME] Age: [DEMOGRAPHIC_DATA] Year(s) 9 Months Gender: [DEMOGRAPHIC_DAT…" at bounding box center [471, 390] width 279 height 175
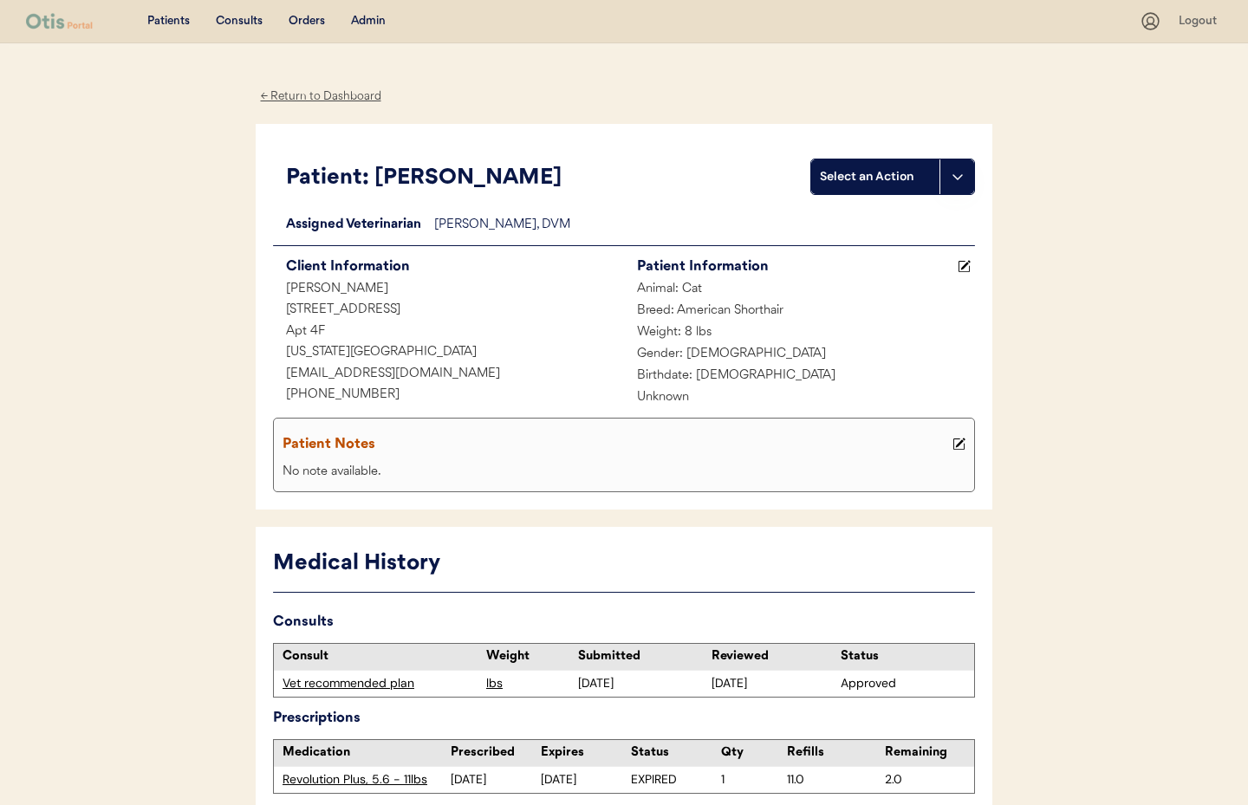
click at [346, 98] on div "← Return to Dashboard" at bounding box center [321, 97] width 130 height 20
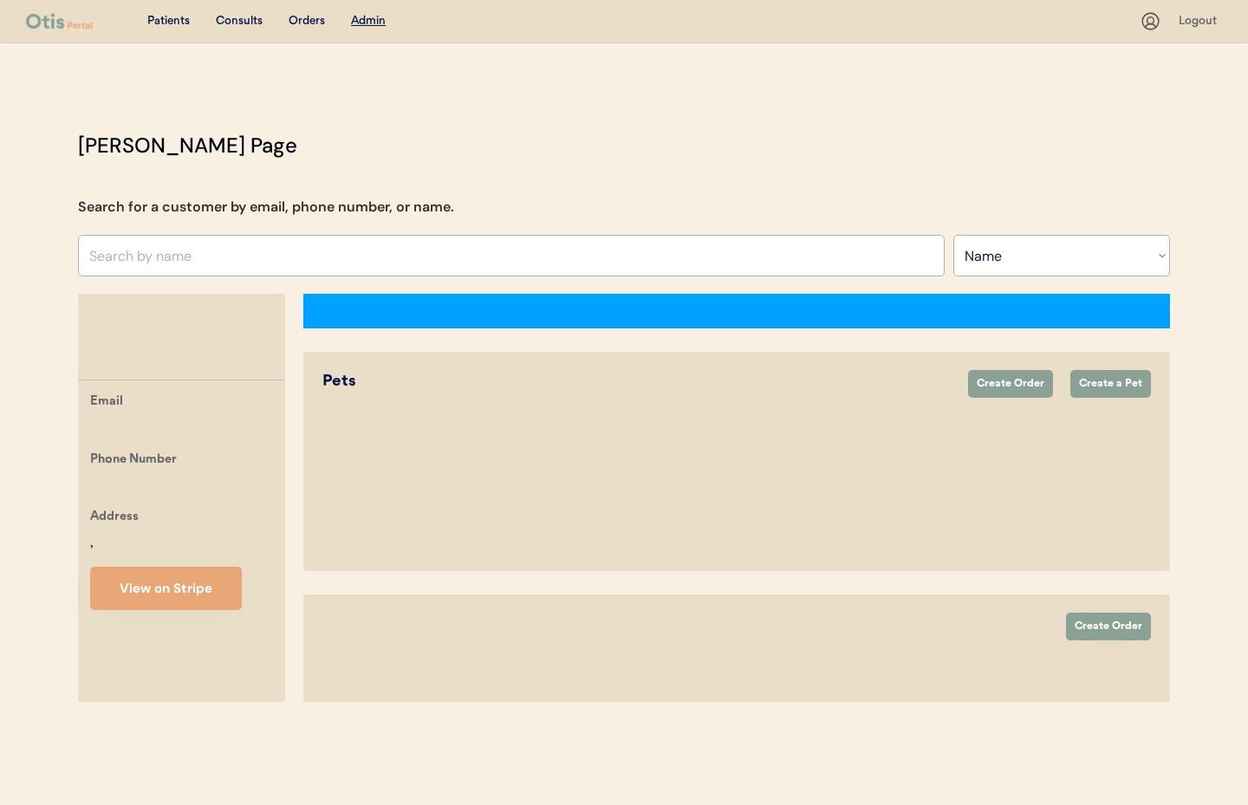
select select ""Name""
select select "true"
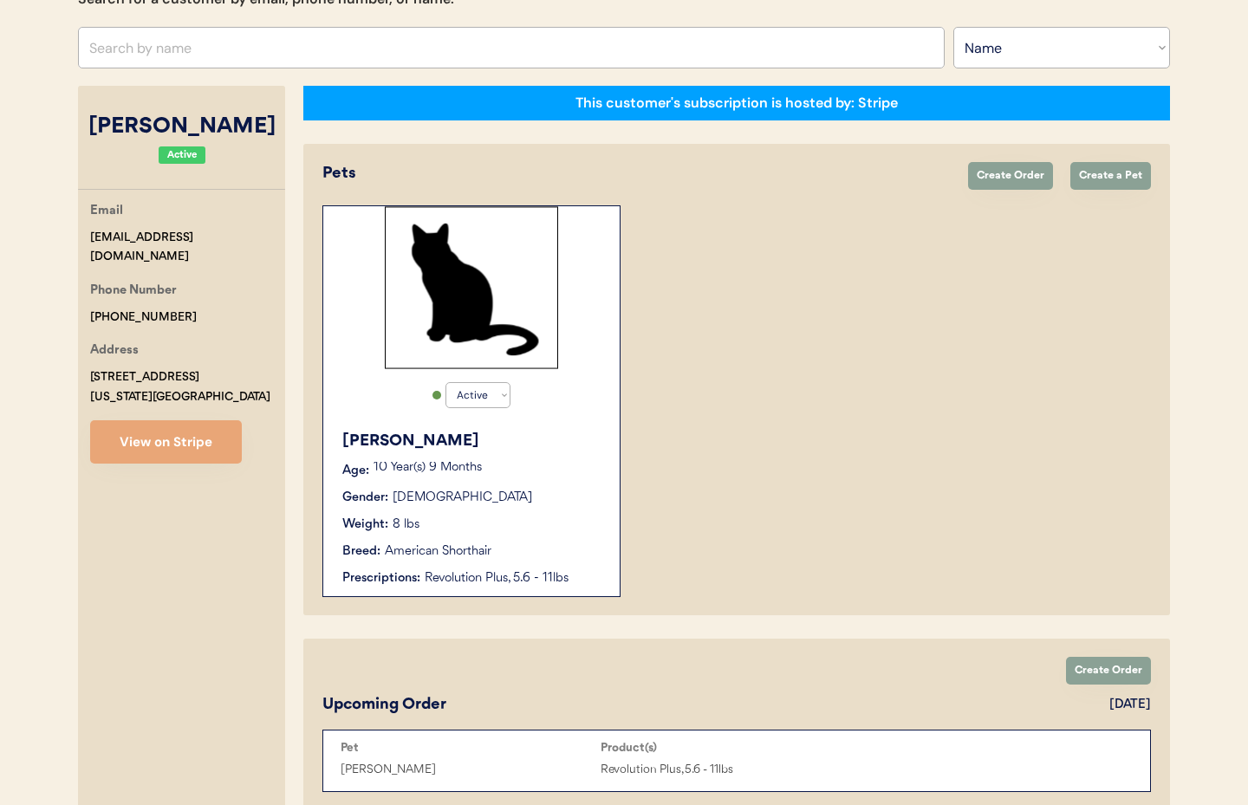
scroll to position [144, 0]
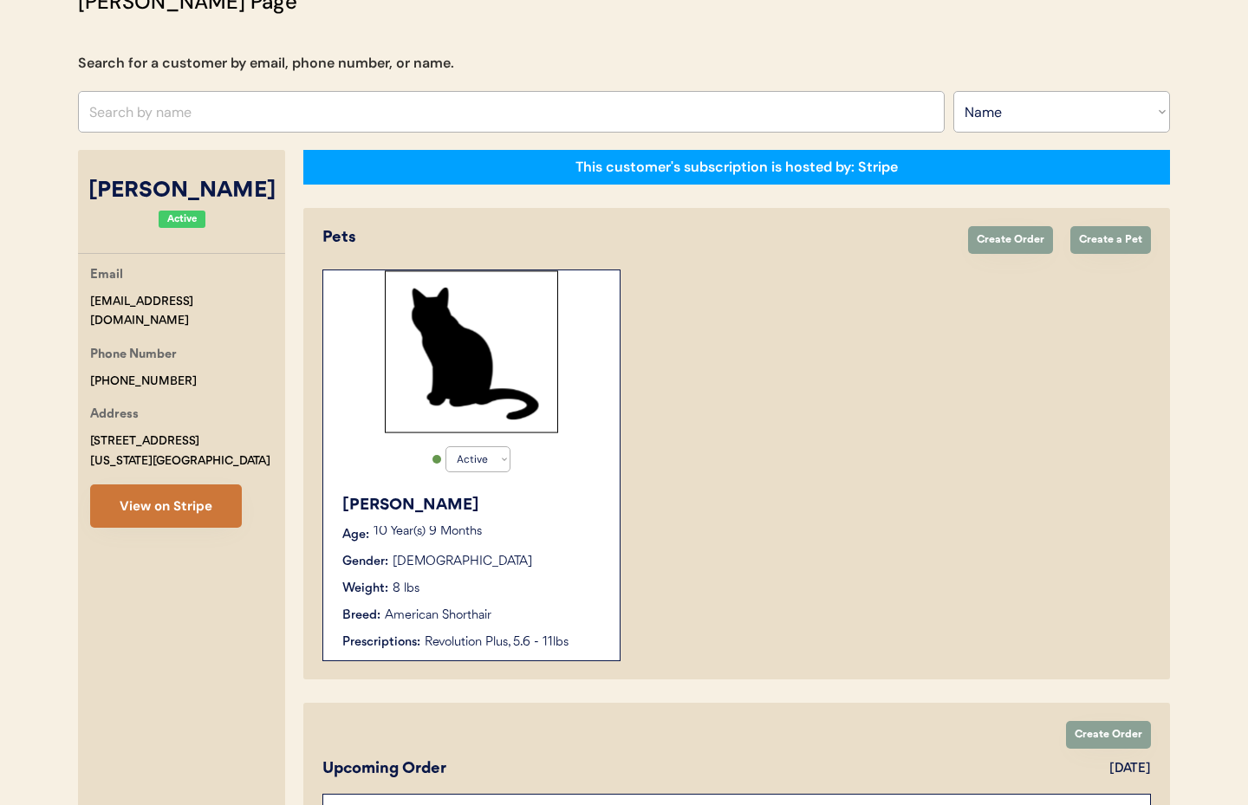
click at [201, 507] on button "View on Stripe" at bounding box center [166, 506] width 152 height 43
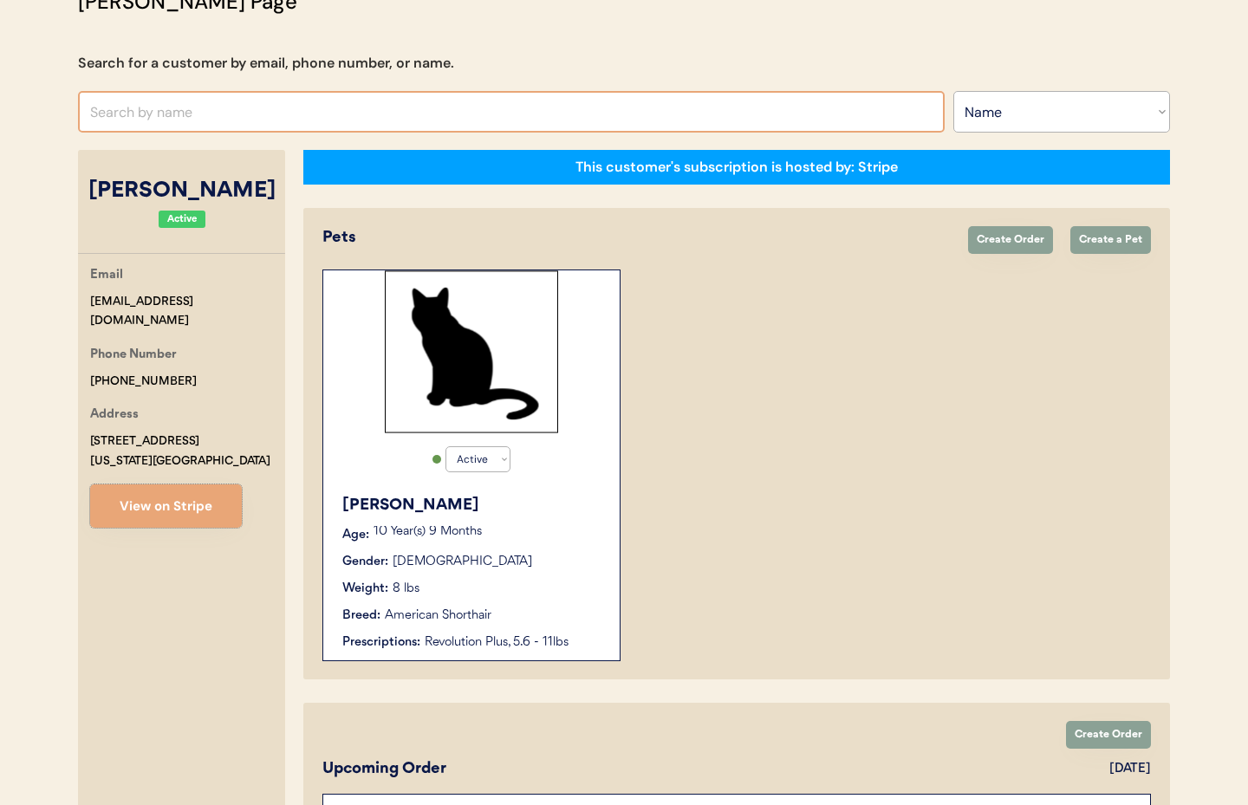
click at [244, 95] on input "text" at bounding box center [511, 112] width 867 height 42
paste input "[PERSON_NAME]"
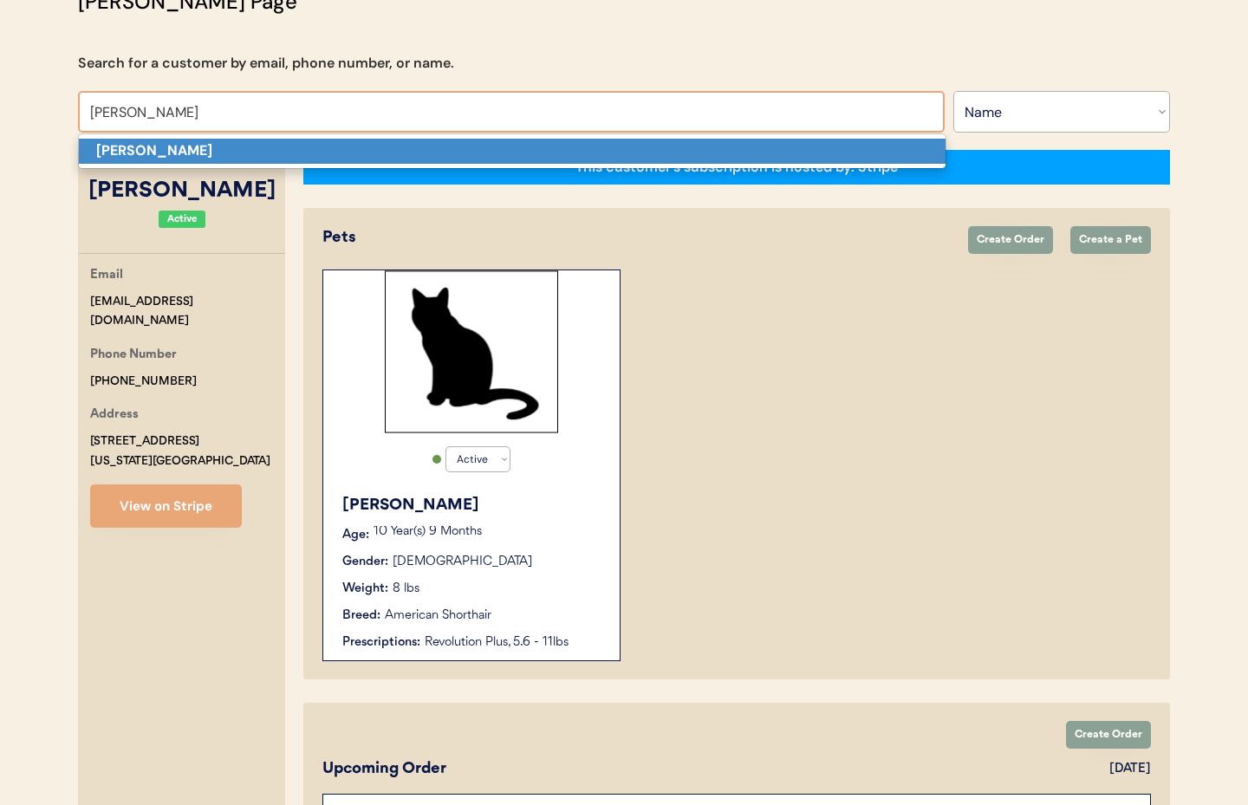
drag, startPoint x: 189, startPoint y: 153, endPoint x: 295, endPoint y: 187, distance: 111.0
click at [189, 153] on p "[PERSON_NAME]" at bounding box center [512, 151] width 867 height 25
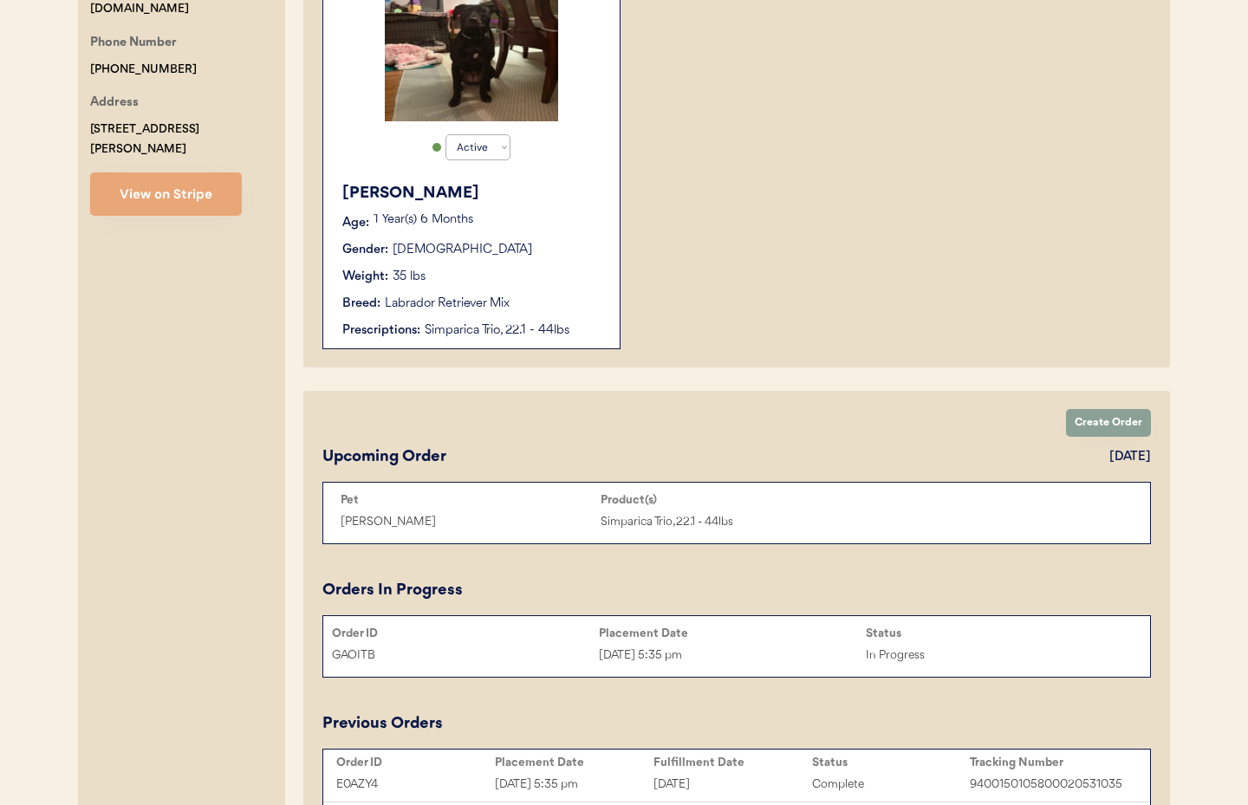
scroll to position [457, 0]
type input "[PERSON_NAME]"
click at [155, 180] on button "View on Stripe" at bounding box center [166, 193] width 152 height 43
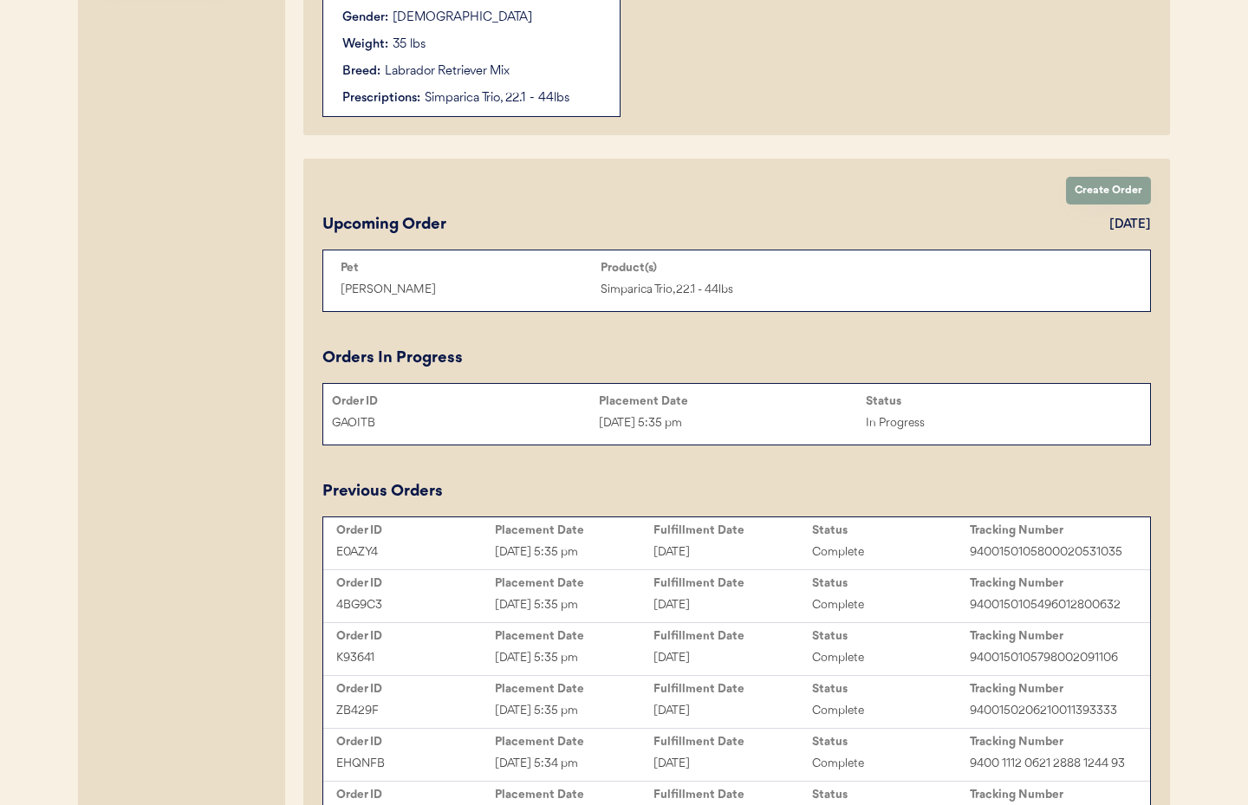
scroll to position [694, 0]
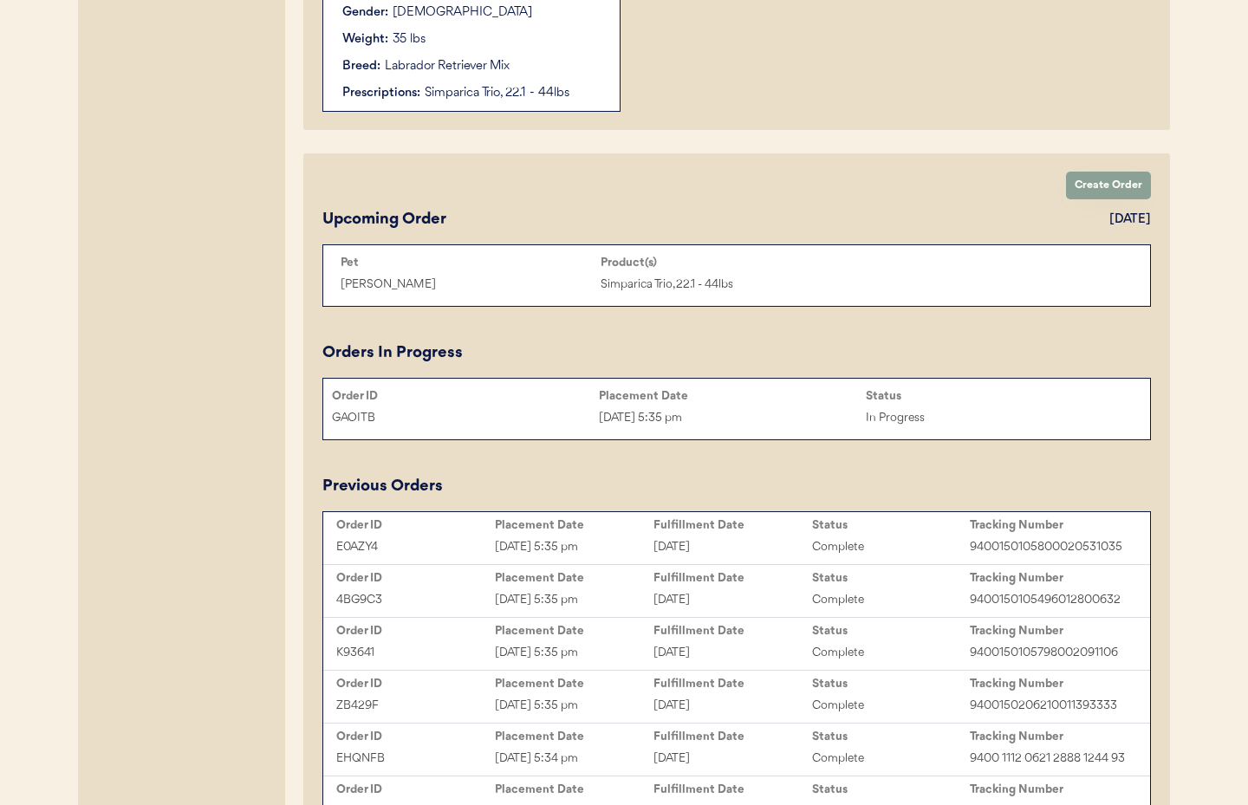
click at [766, 424] on div "[DATE] 5:35 pm" at bounding box center [732, 418] width 267 height 20
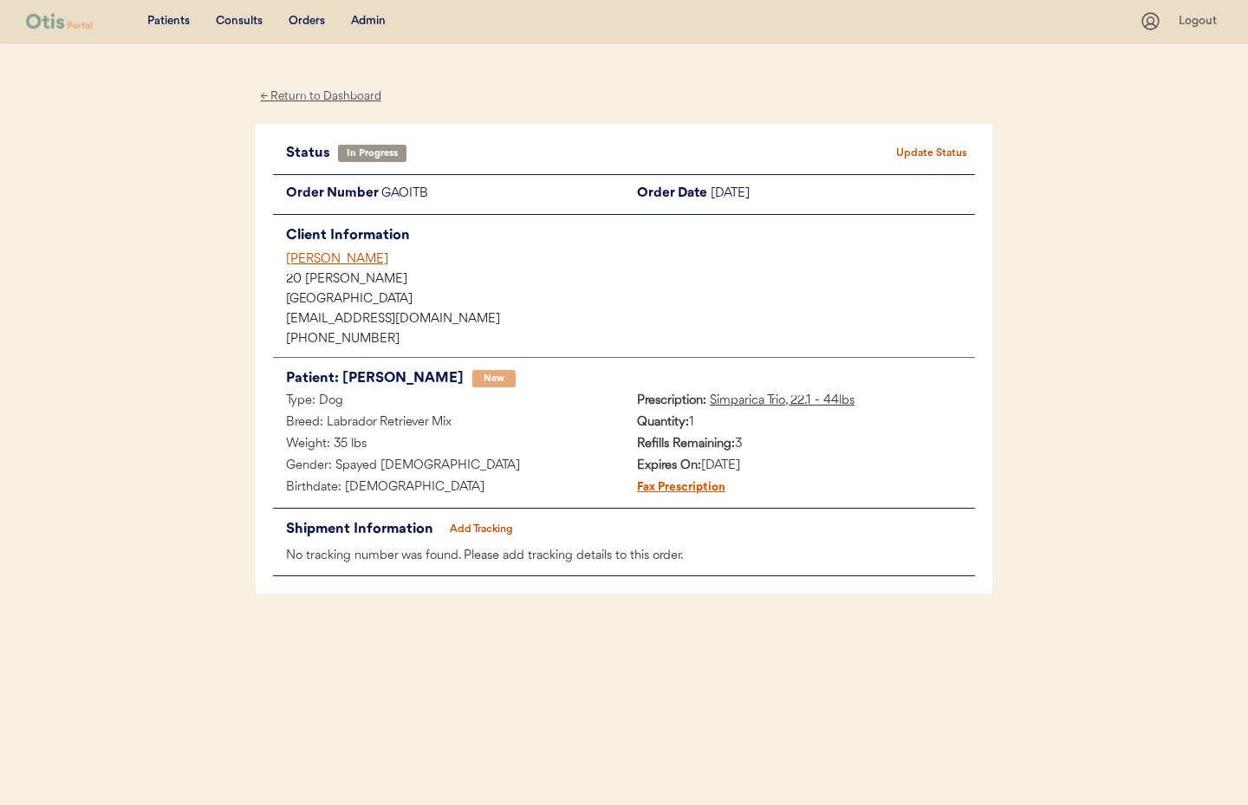
click at [320, 261] on div "Rishika Tiwari" at bounding box center [630, 260] width 689 height 18
drag, startPoint x: 320, startPoint y: 261, endPoint x: 336, endPoint y: 258, distance: 15.8
click at [320, 261] on div "Rishika Tiwari" at bounding box center [630, 260] width 689 height 18
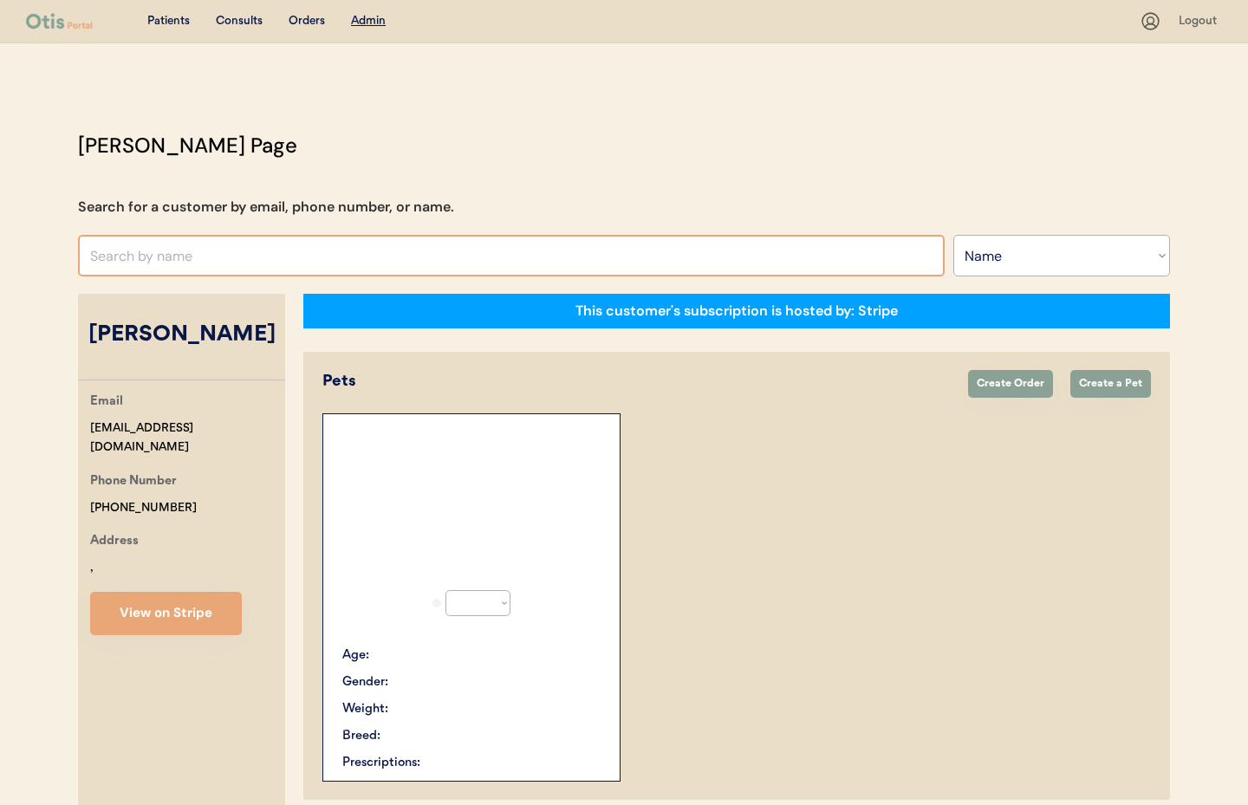
select select ""Name""
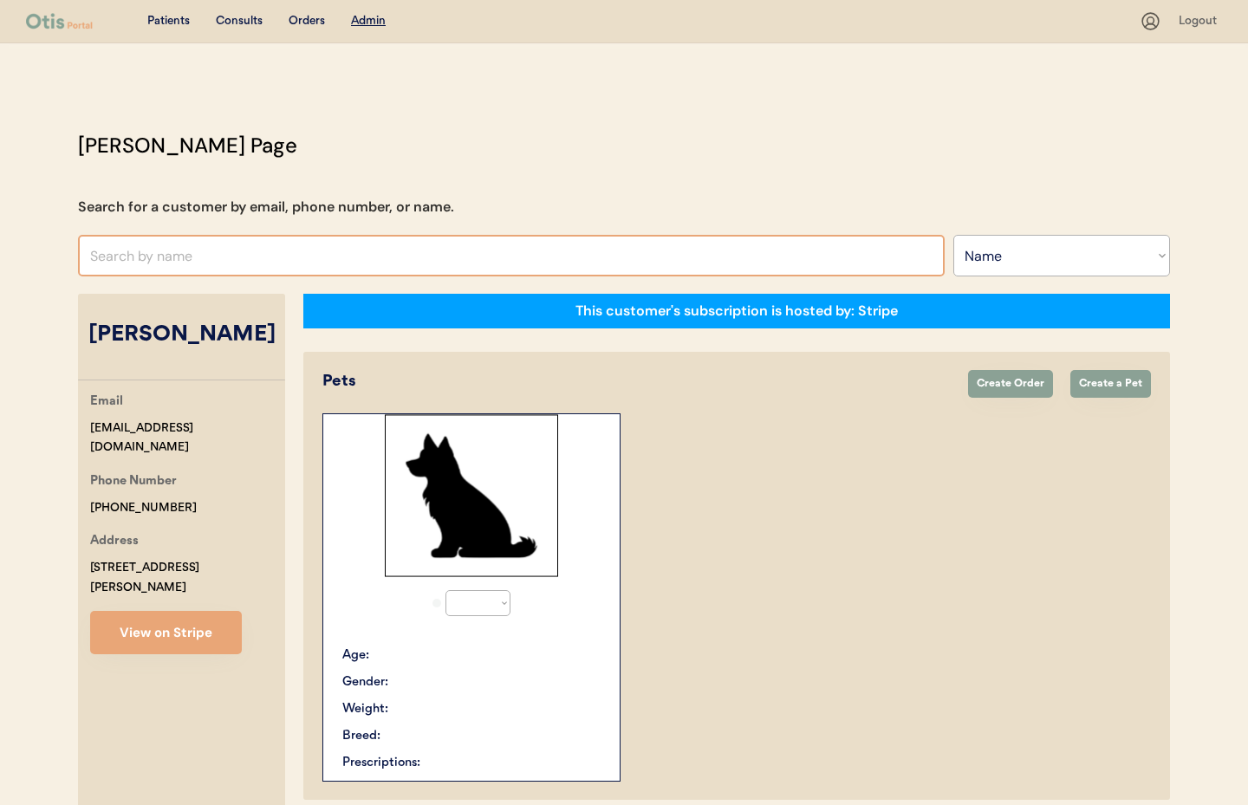
click at [258, 254] on input "text" at bounding box center [511, 256] width 867 height 42
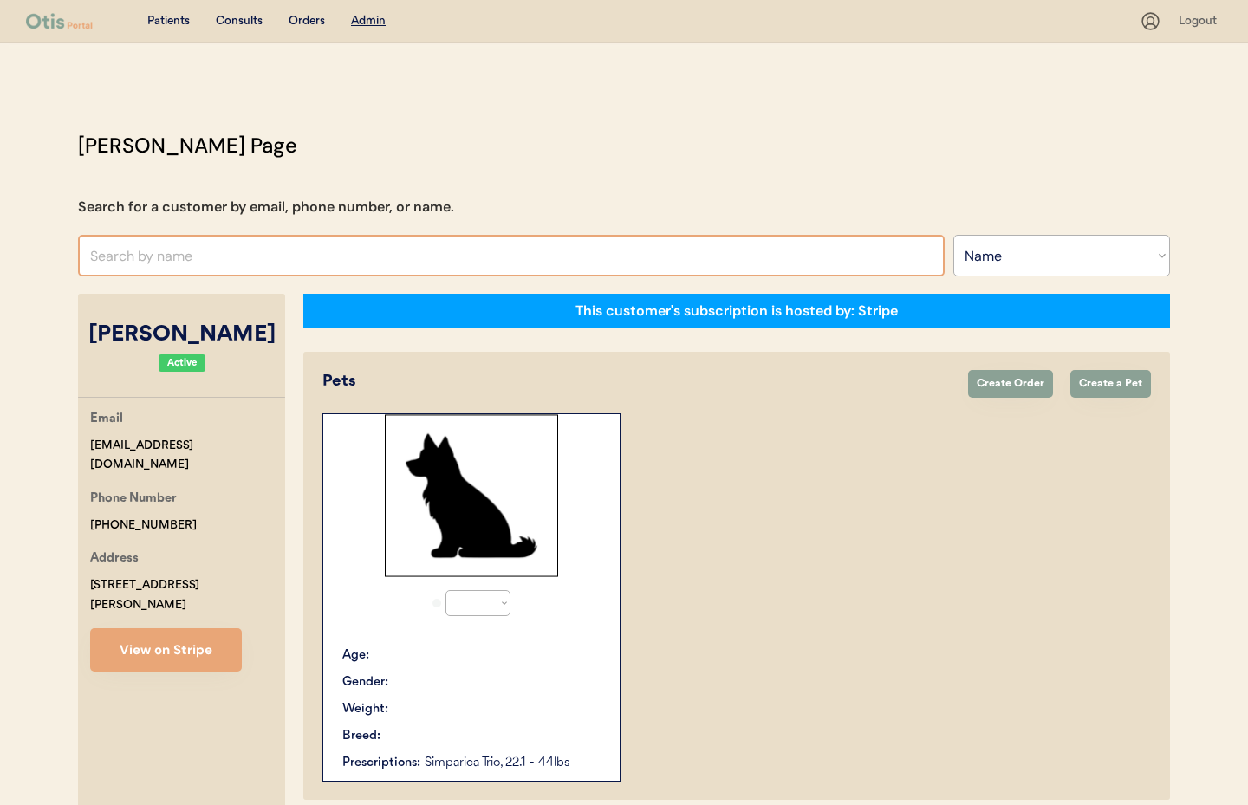
paste input "Brandon Watts"
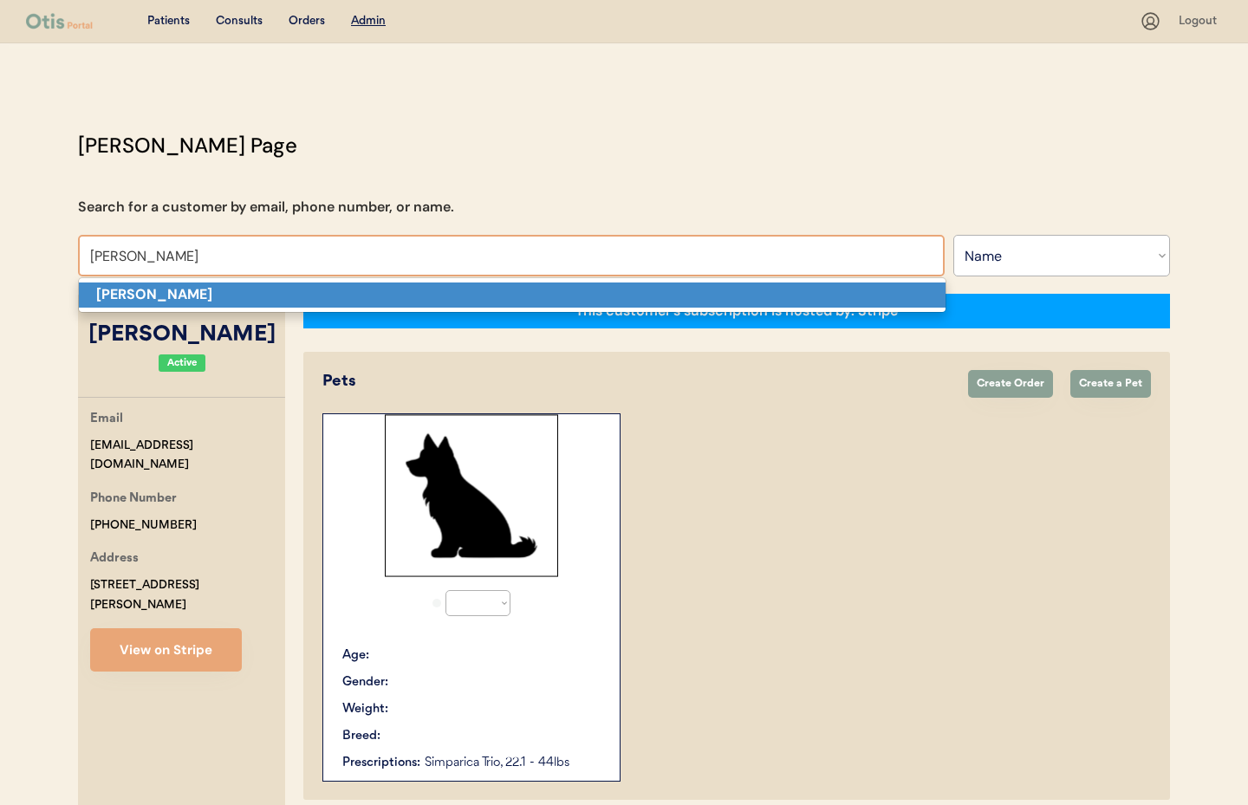
drag, startPoint x: 184, startPoint y: 291, endPoint x: 363, endPoint y: 377, distance: 198.9
click at [184, 291] on strong "Brandon watts" at bounding box center [154, 294] width 116 height 18
type input "Brandon watts"
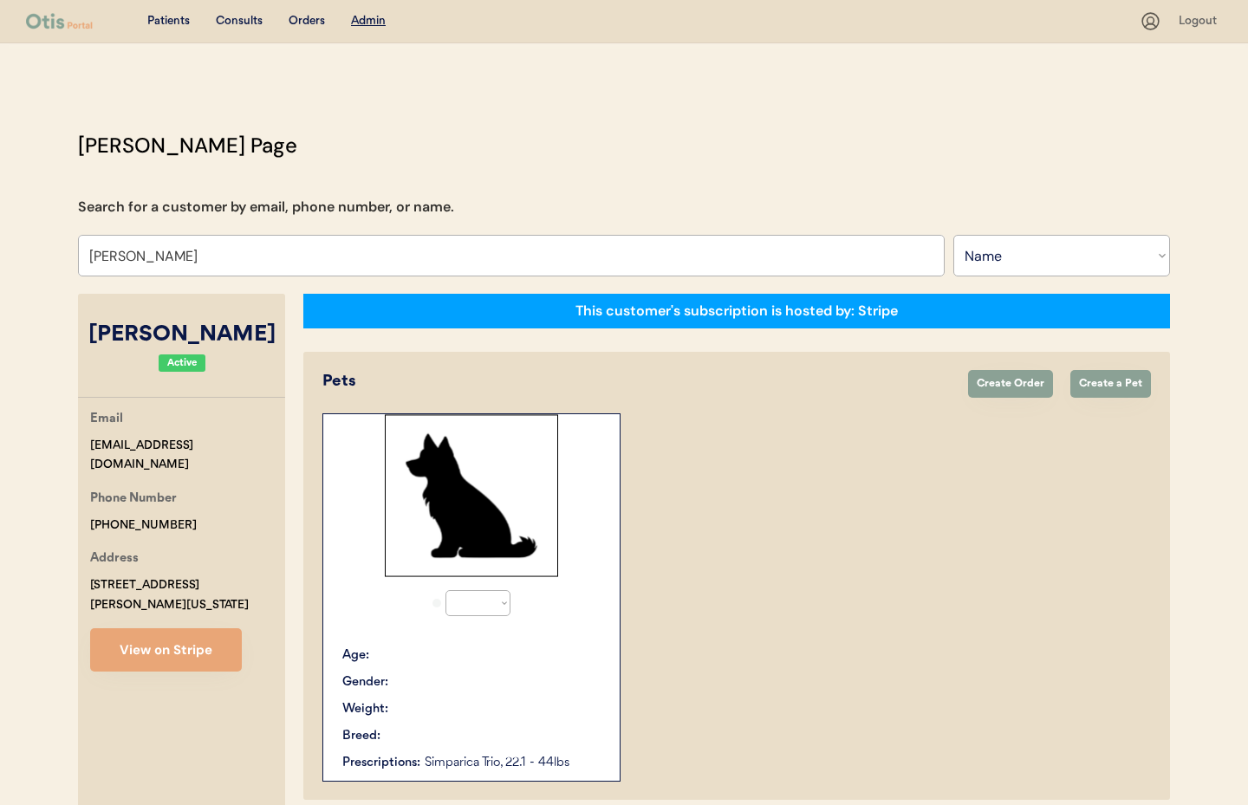
scroll to position [3, 0]
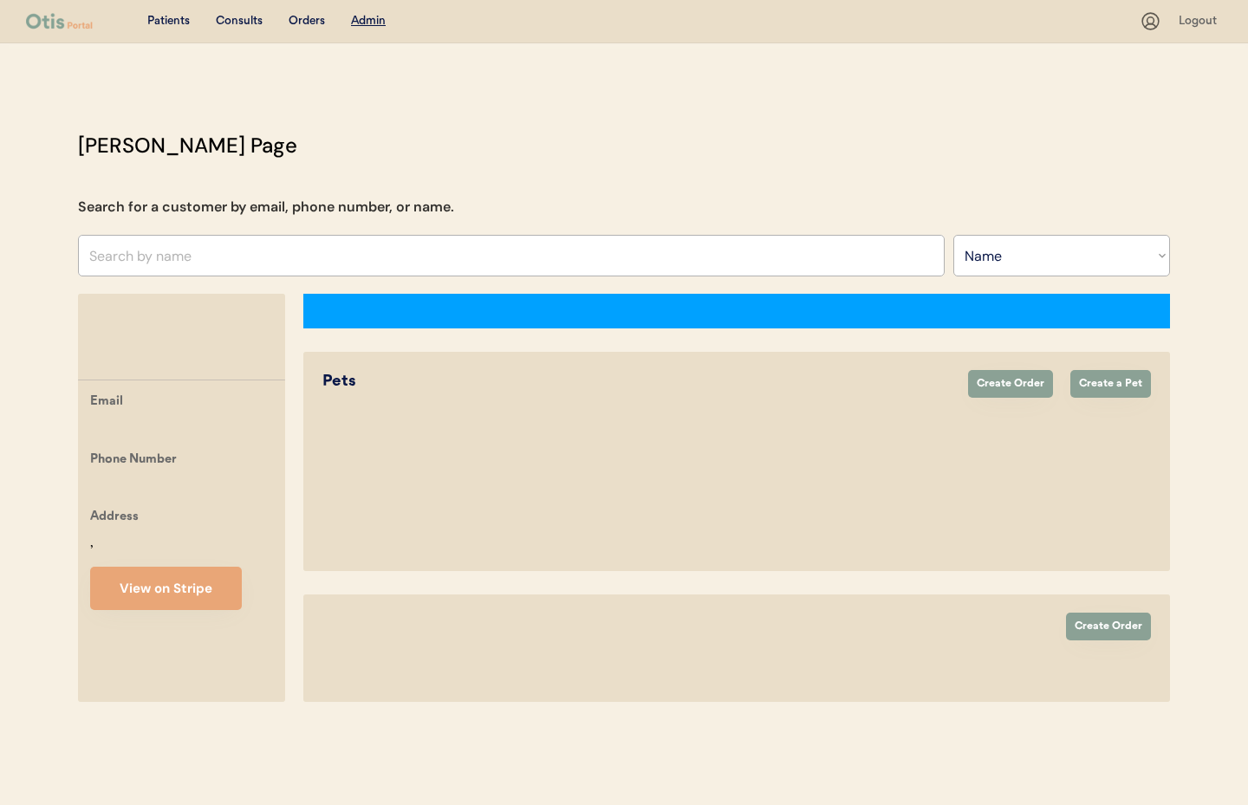
select select ""Name""
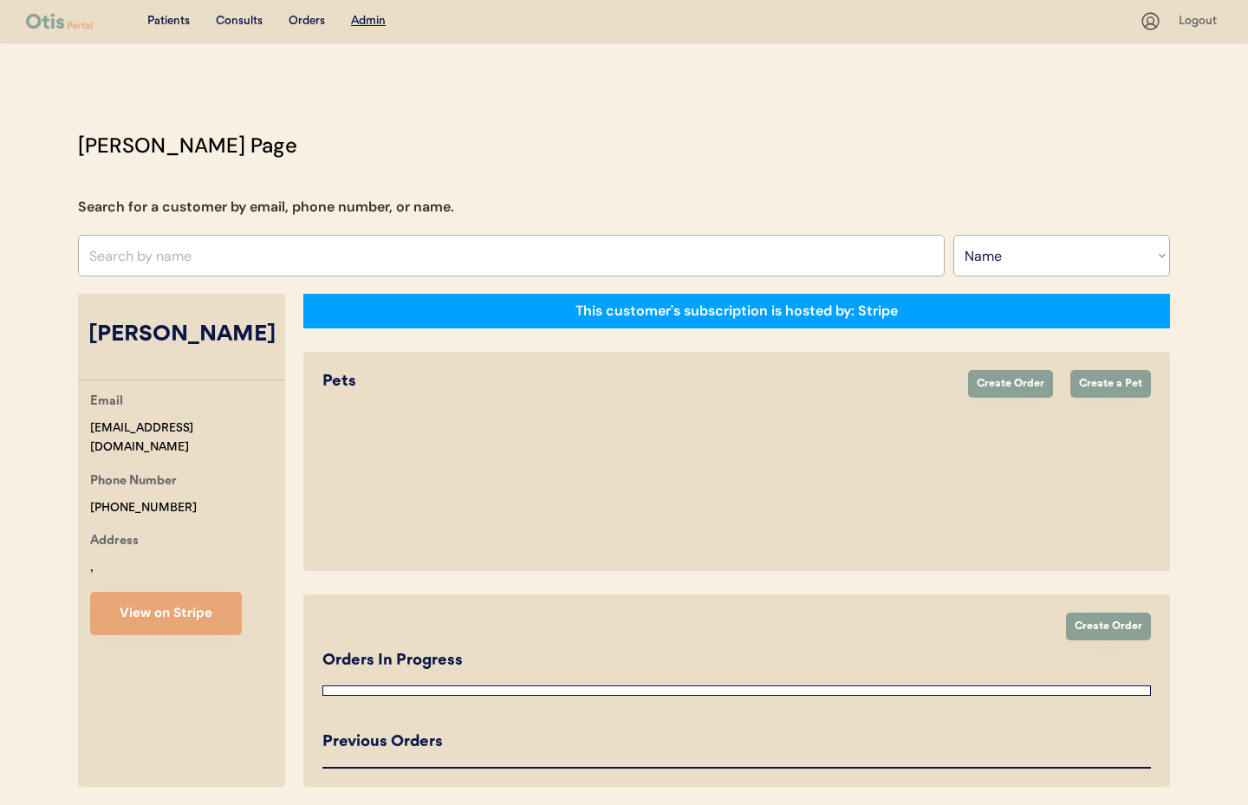
select select "true"
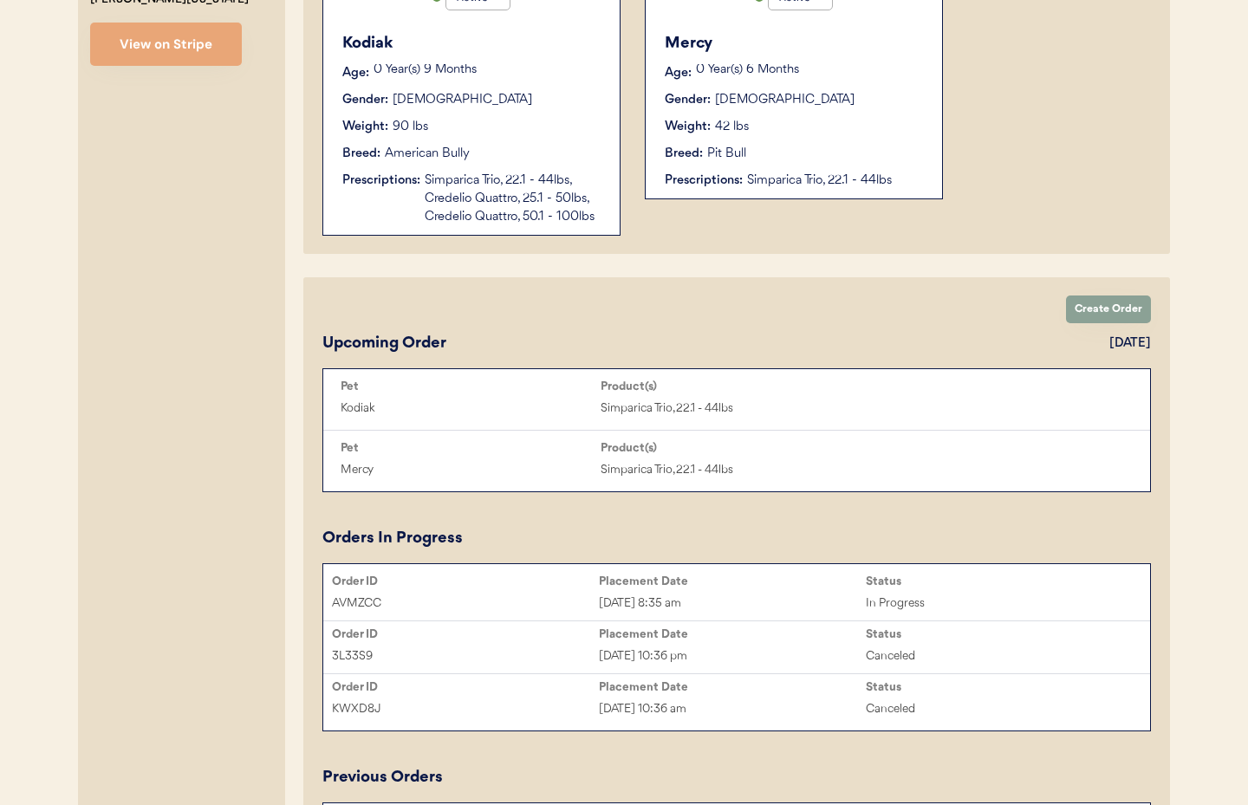
scroll to position [639, 0]
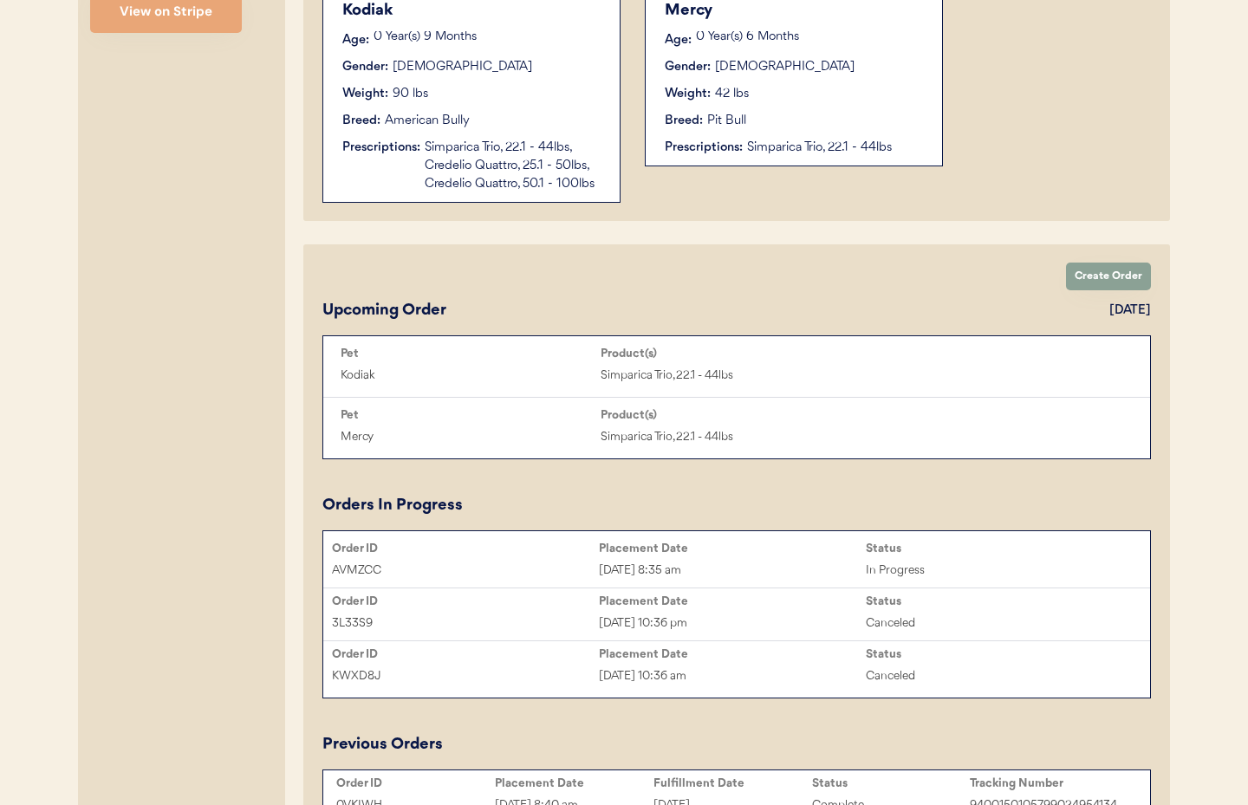
click at [772, 564] on div "[DATE] 8:35 am" at bounding box center [732, 571] width 267 height 20
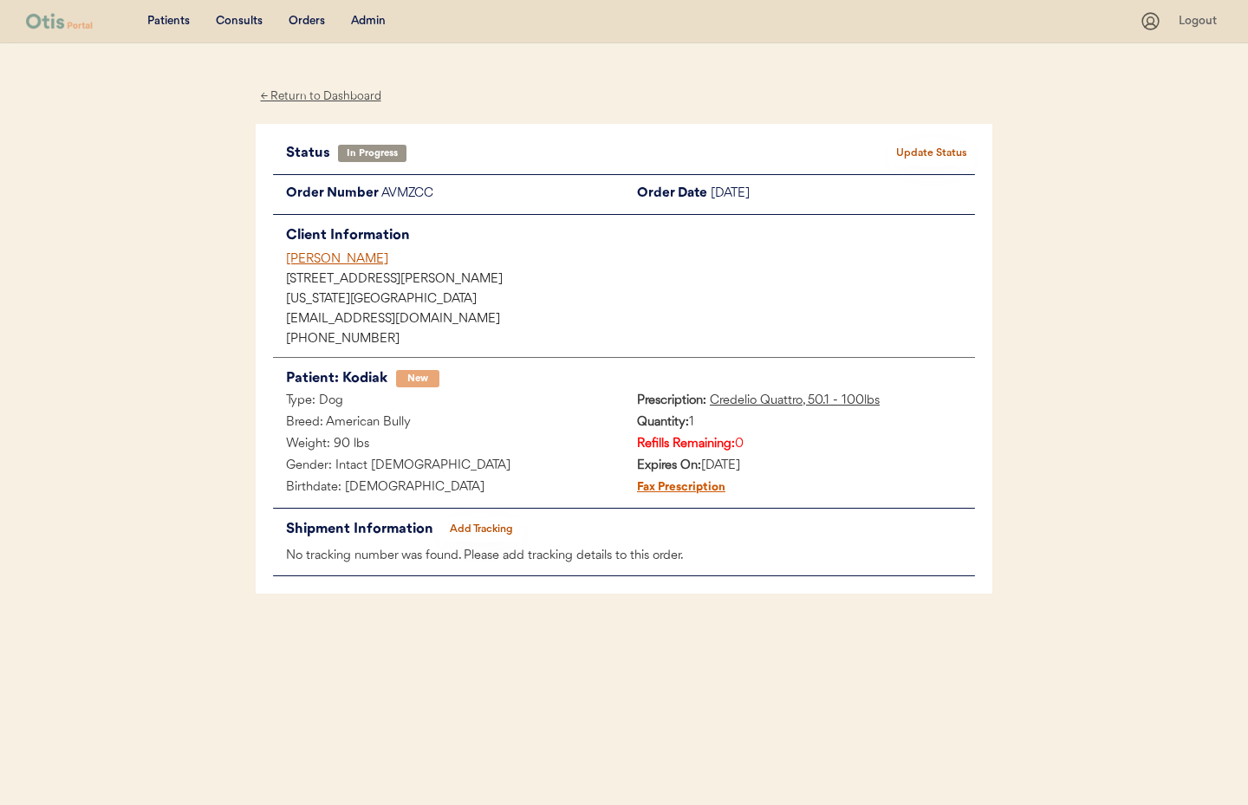
click at [304, 98] on div "← Return to Dashboard" at bounding box center [321, 97] width 130 height 20
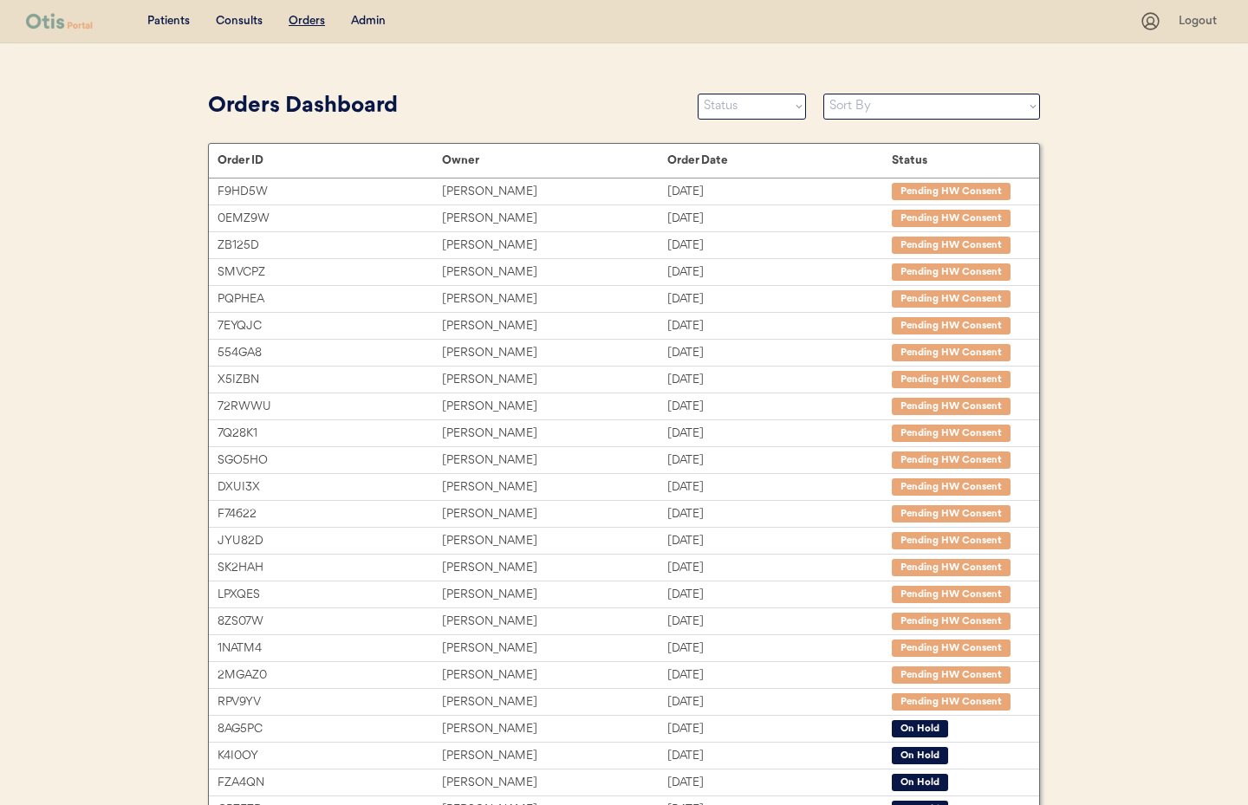
click at [364, 25] on div "Admin" at bounding box center [368, 21] width 35 height 17
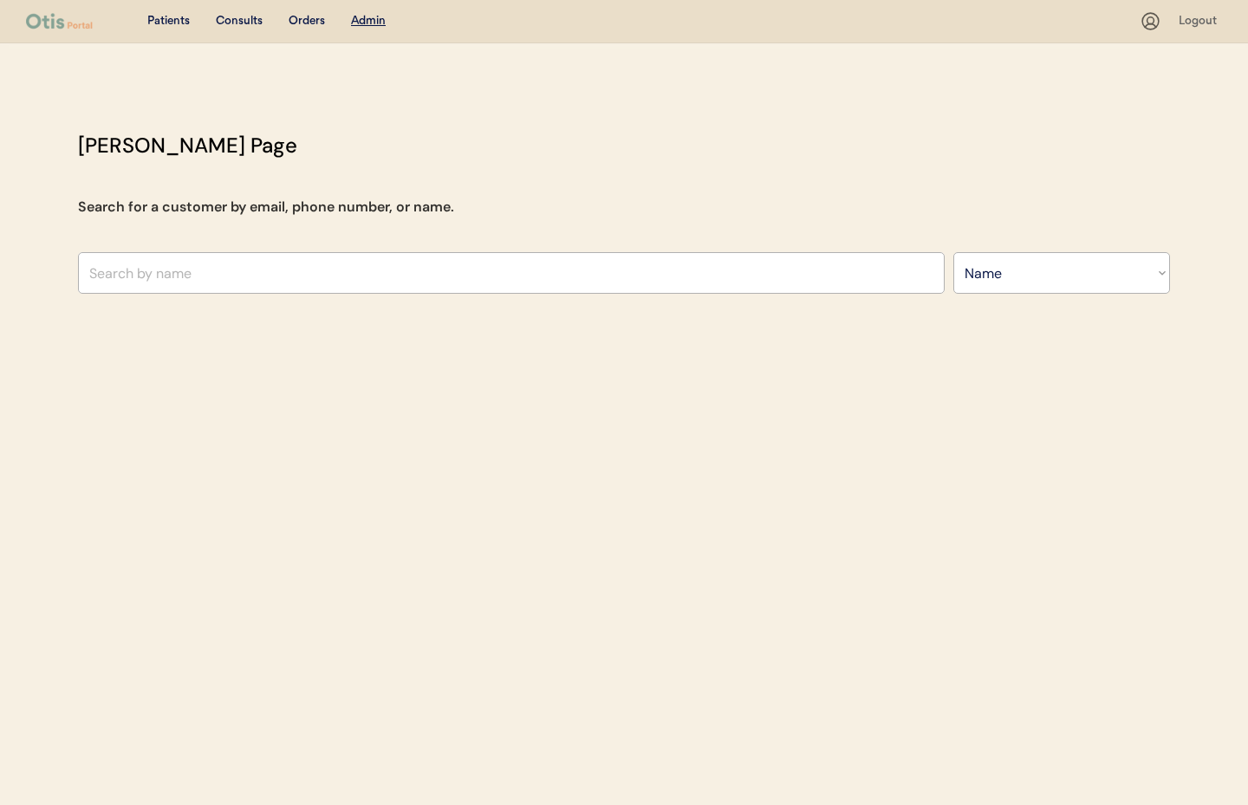
select select ""Name""
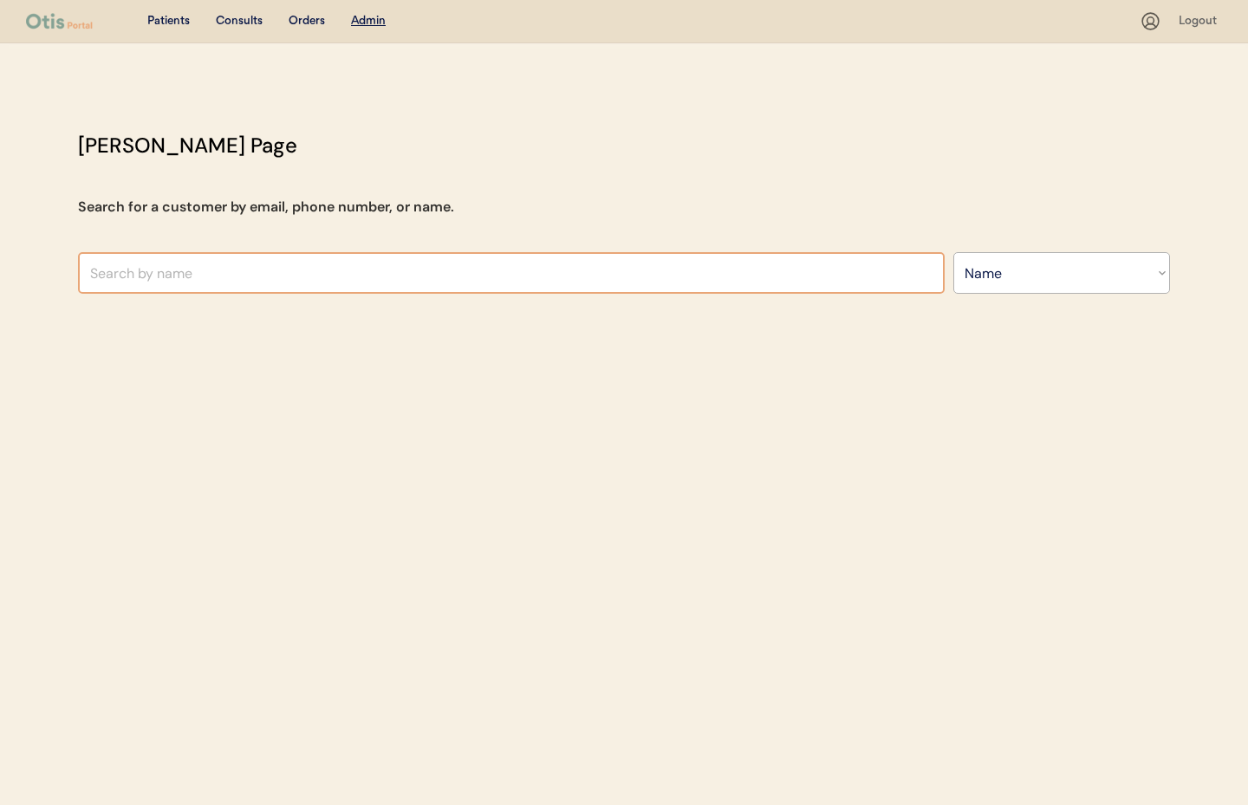
click at [198, 274] on input "text" at bounding box center [511, 273] width 867 height 42
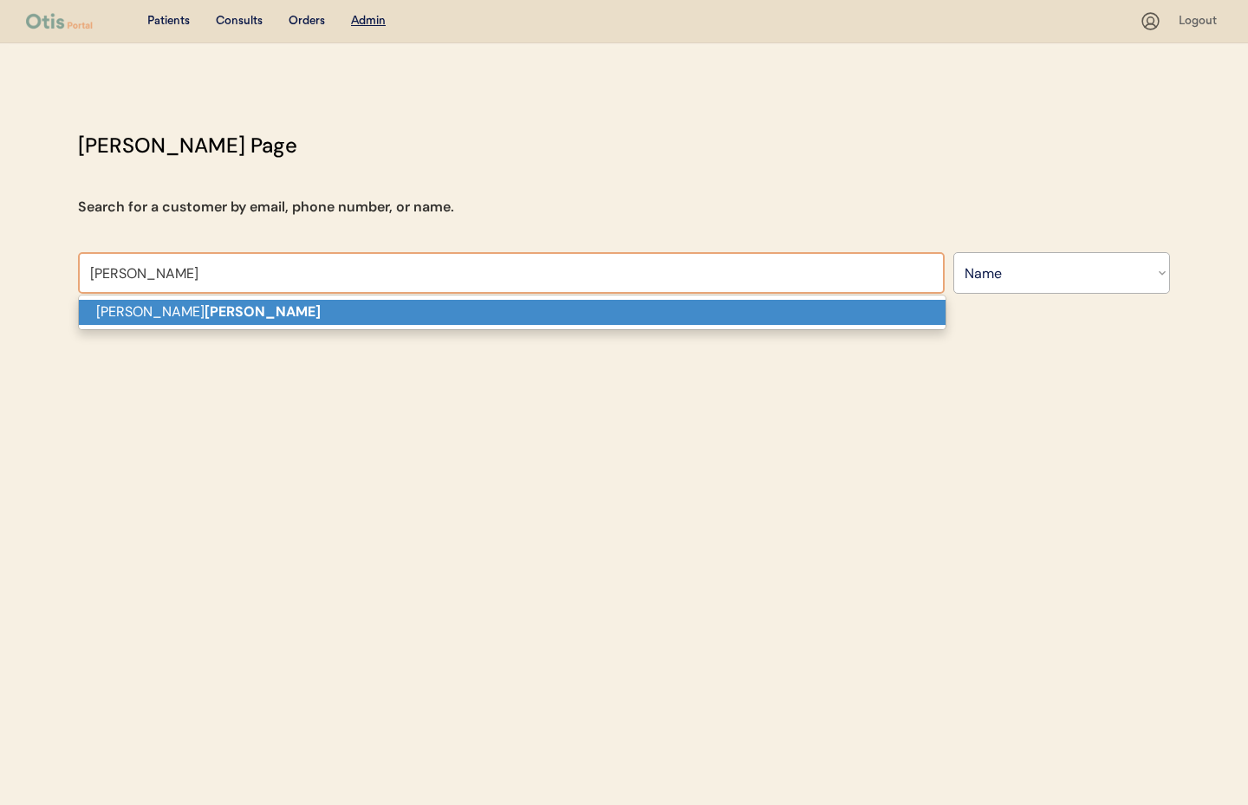
click at [205, 307] on strong "watts" at bounding box center [263, 312] width 116 height 18
type input "[PERSON_NAME]"
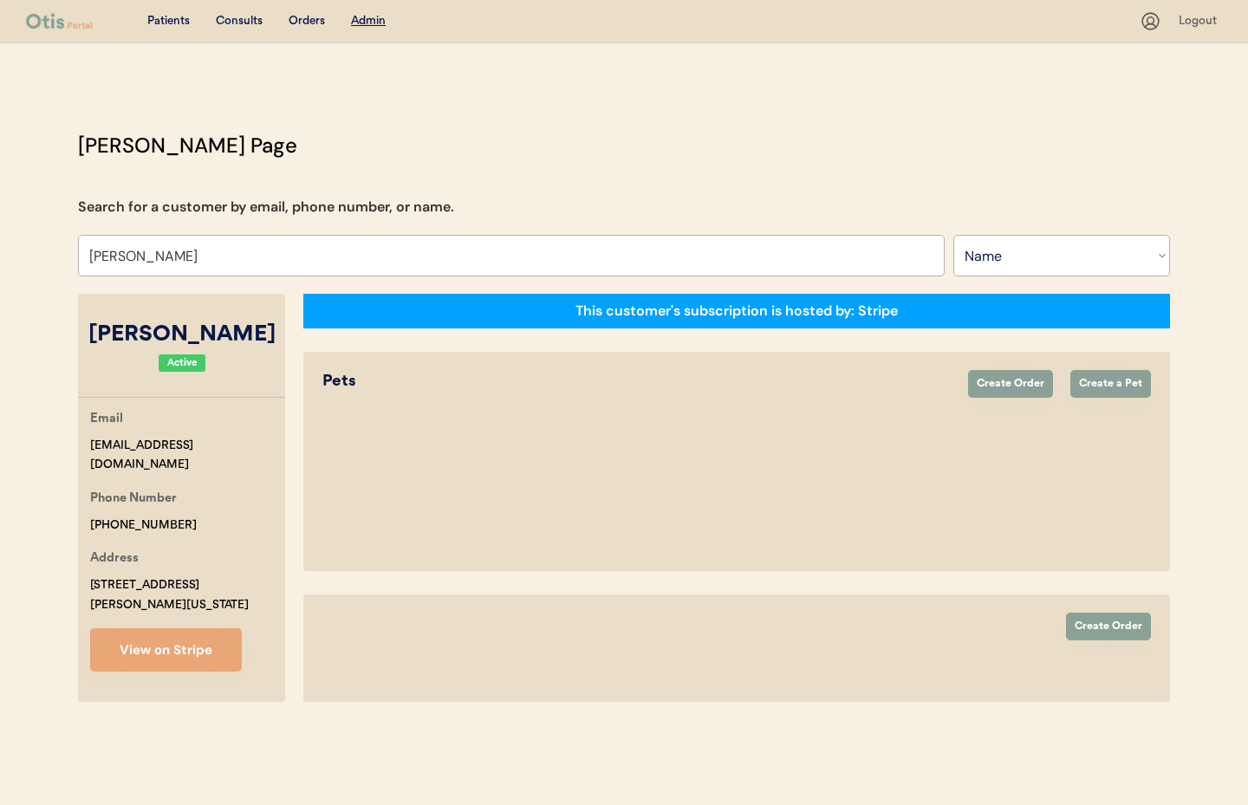
select select "true"
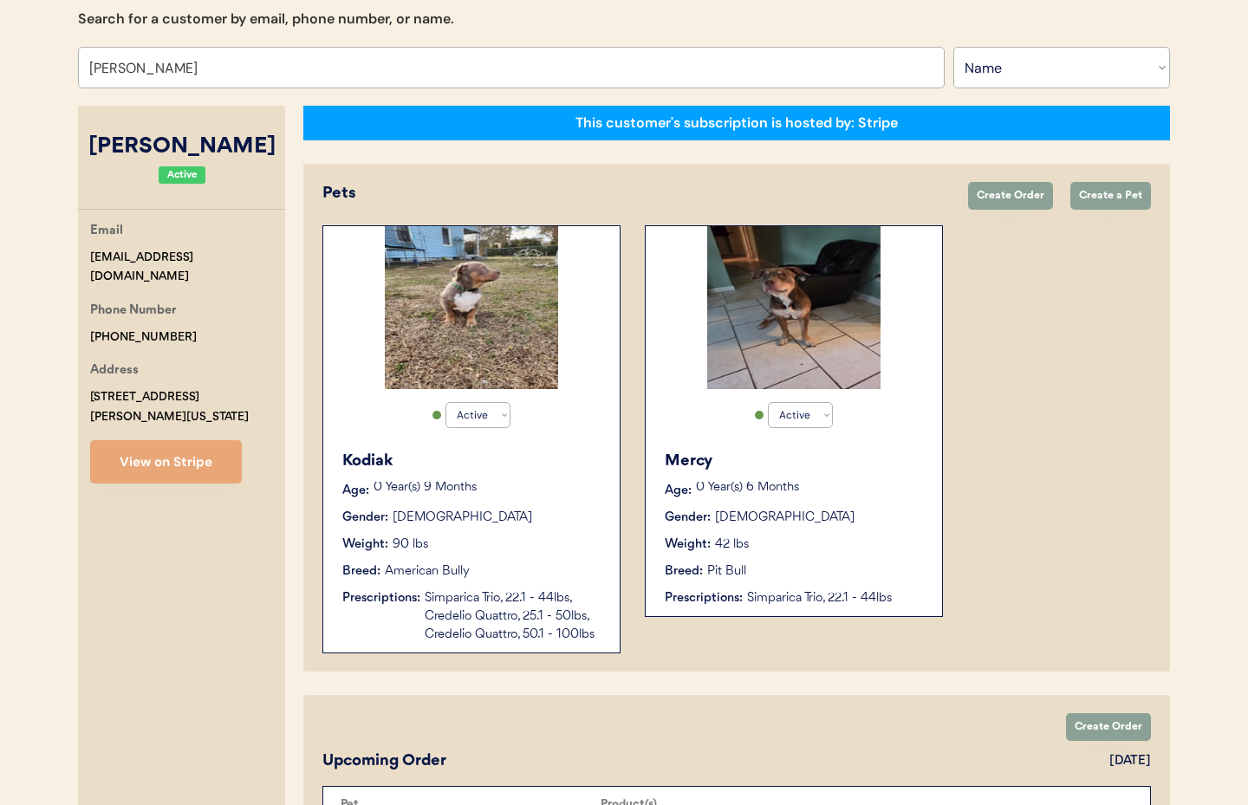
type input "Brandon watts"
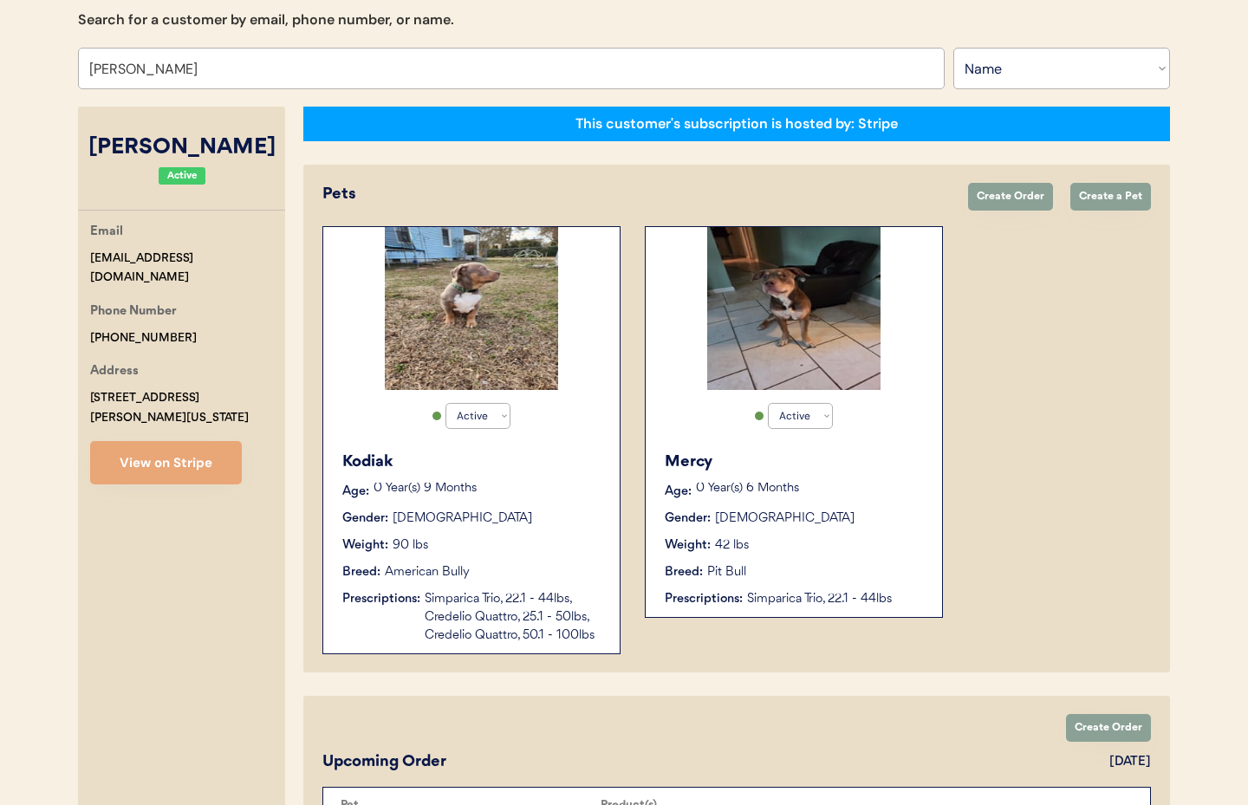
click at [883, 528] on div "Mercy Age: 0 Year(s) 6 Months Gender: Female Weight: 42 lbs Breed: Pit Bull Pre…" at bounding box center [794, 529] width 279 height 175
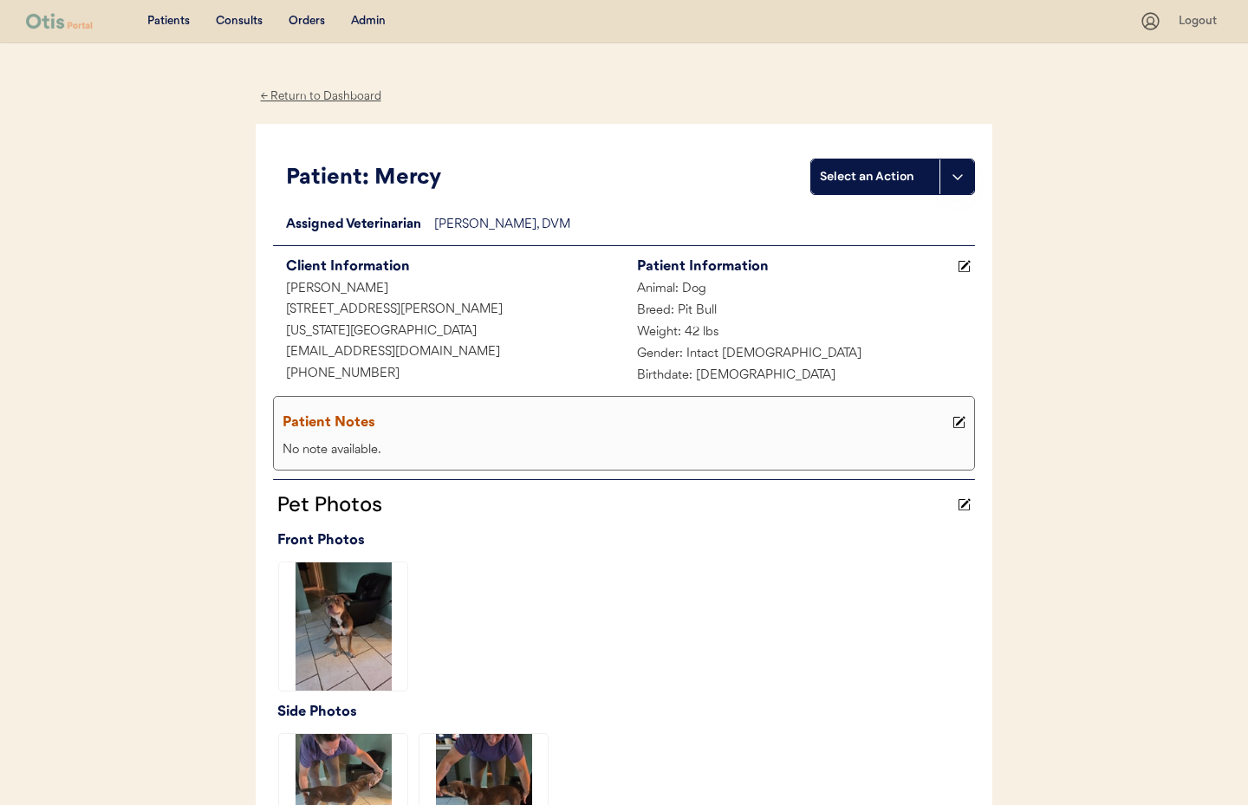
click at [305, 96] on div "← Return to Dashboard" at bounding box center [321, 97] width 130 height 20
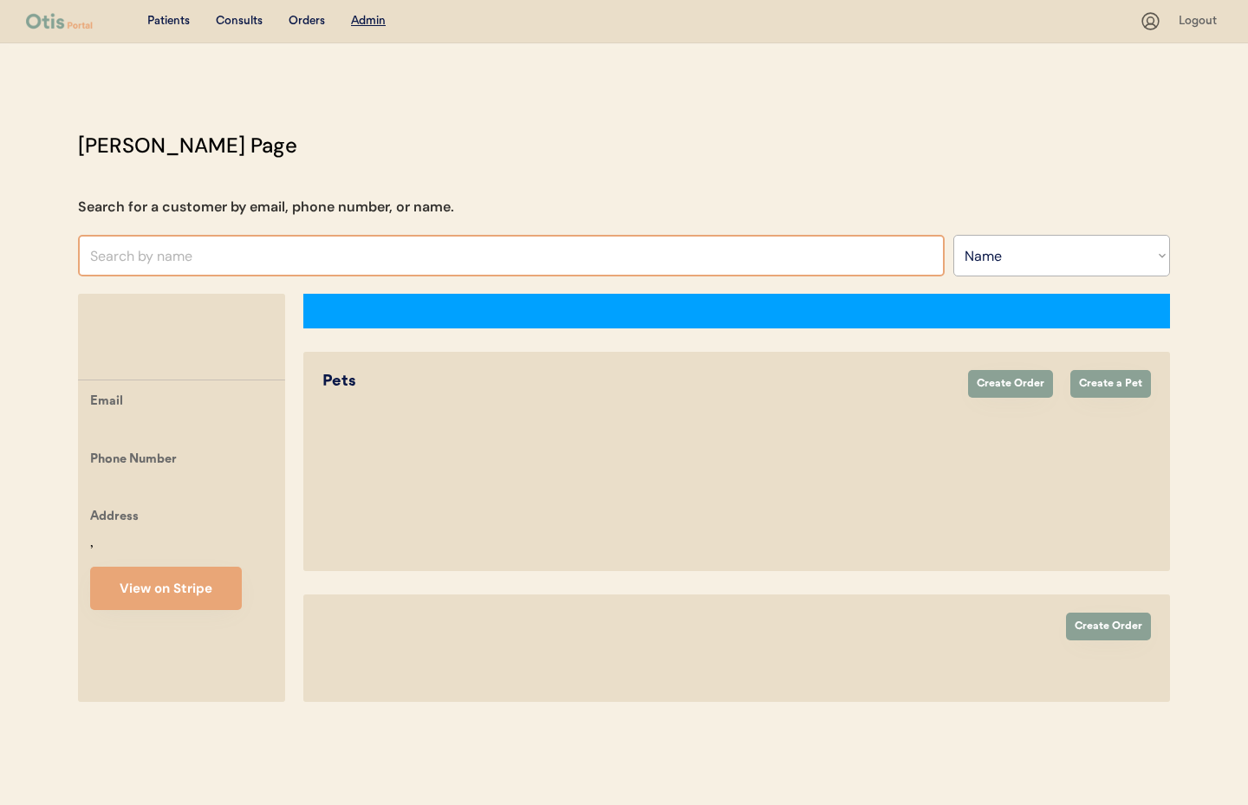
select select ""Name""
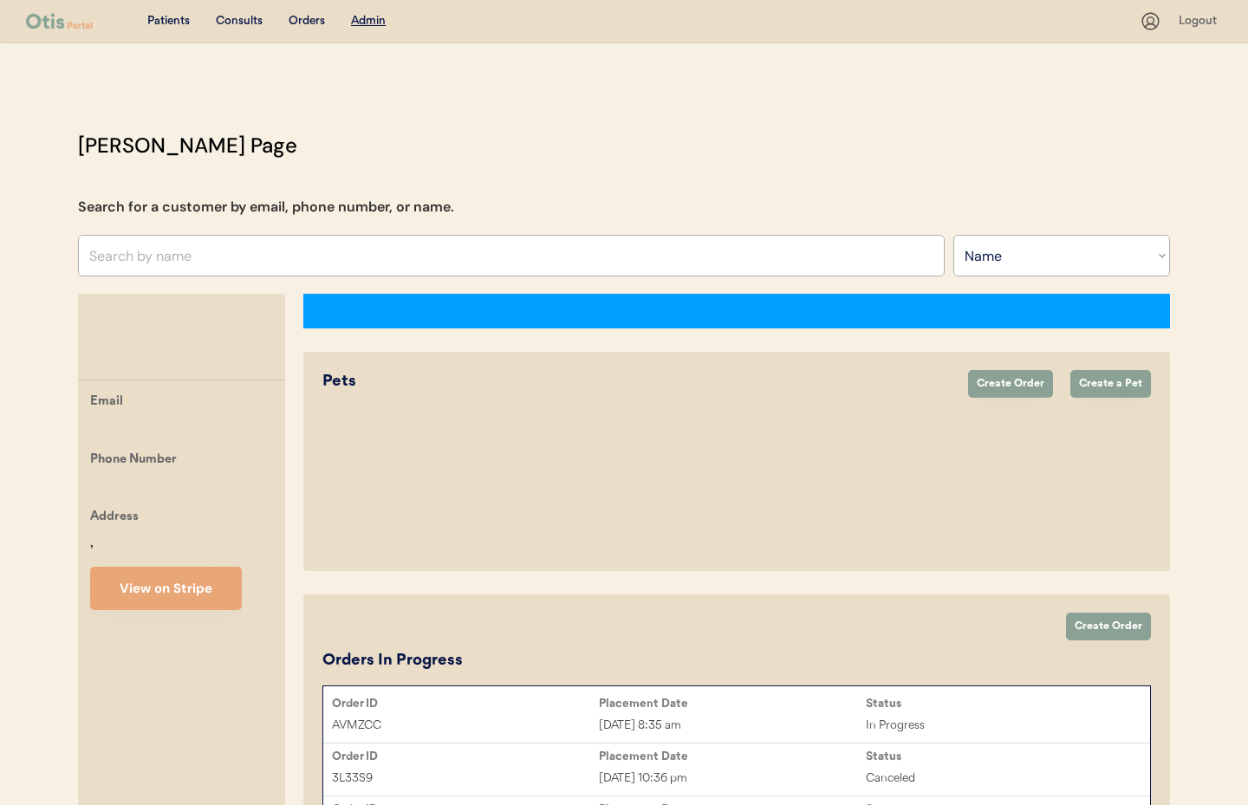
scroll to position [8, 0]
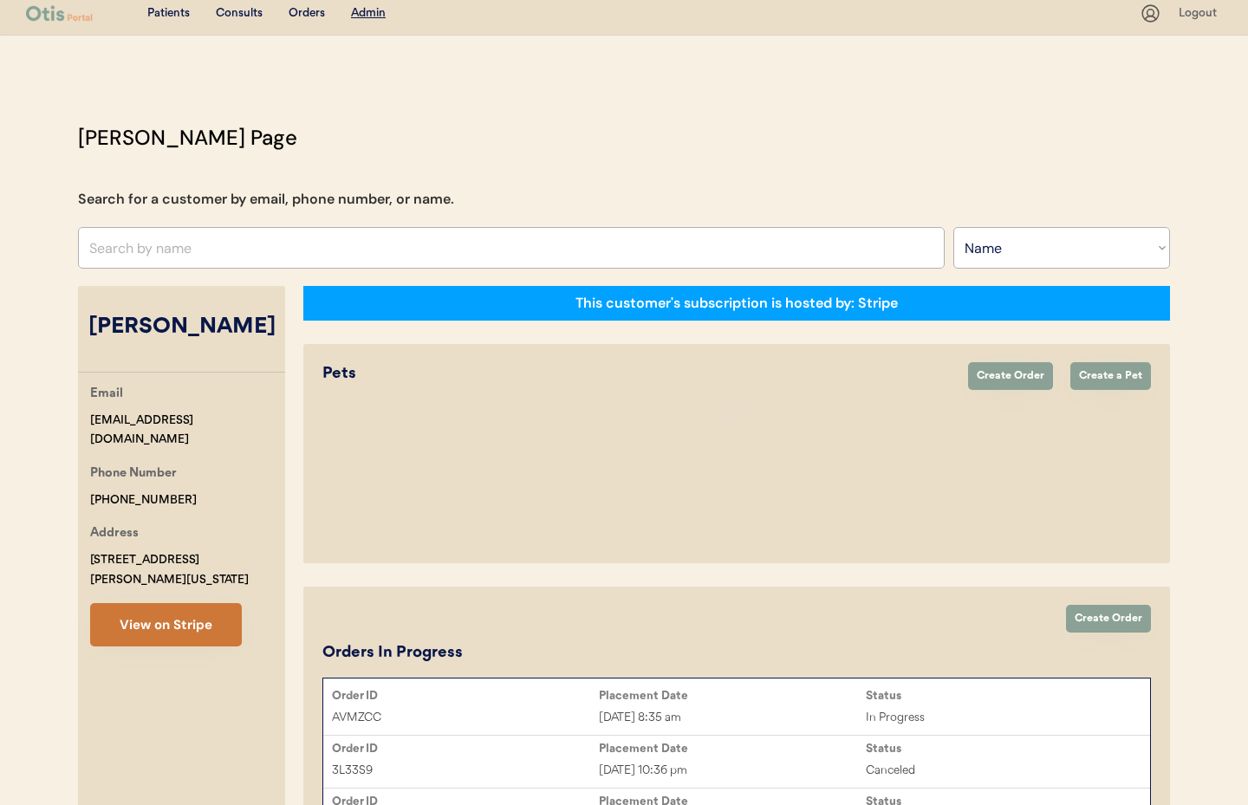
click at [176, 606] on button "View on Stripe" at bounding box center [166, 624] width 152 height 43
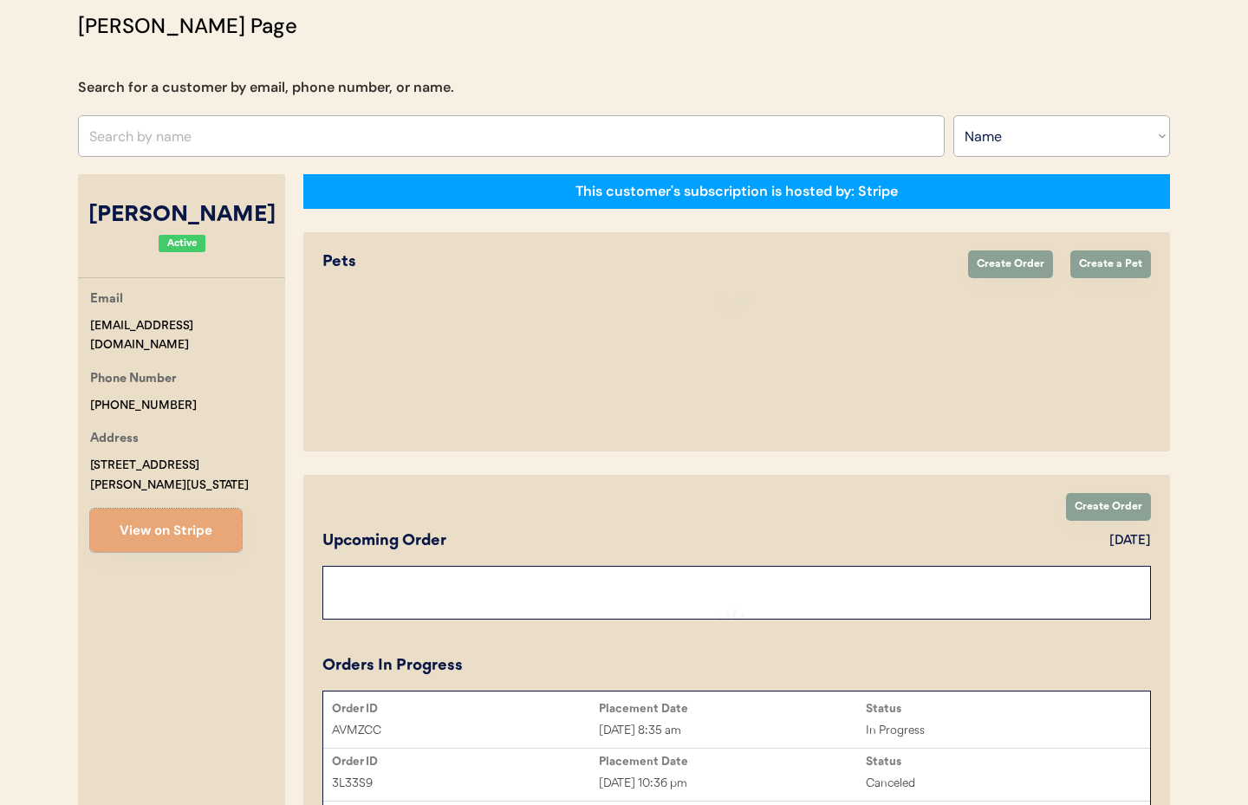
scroll to position [134, 0]
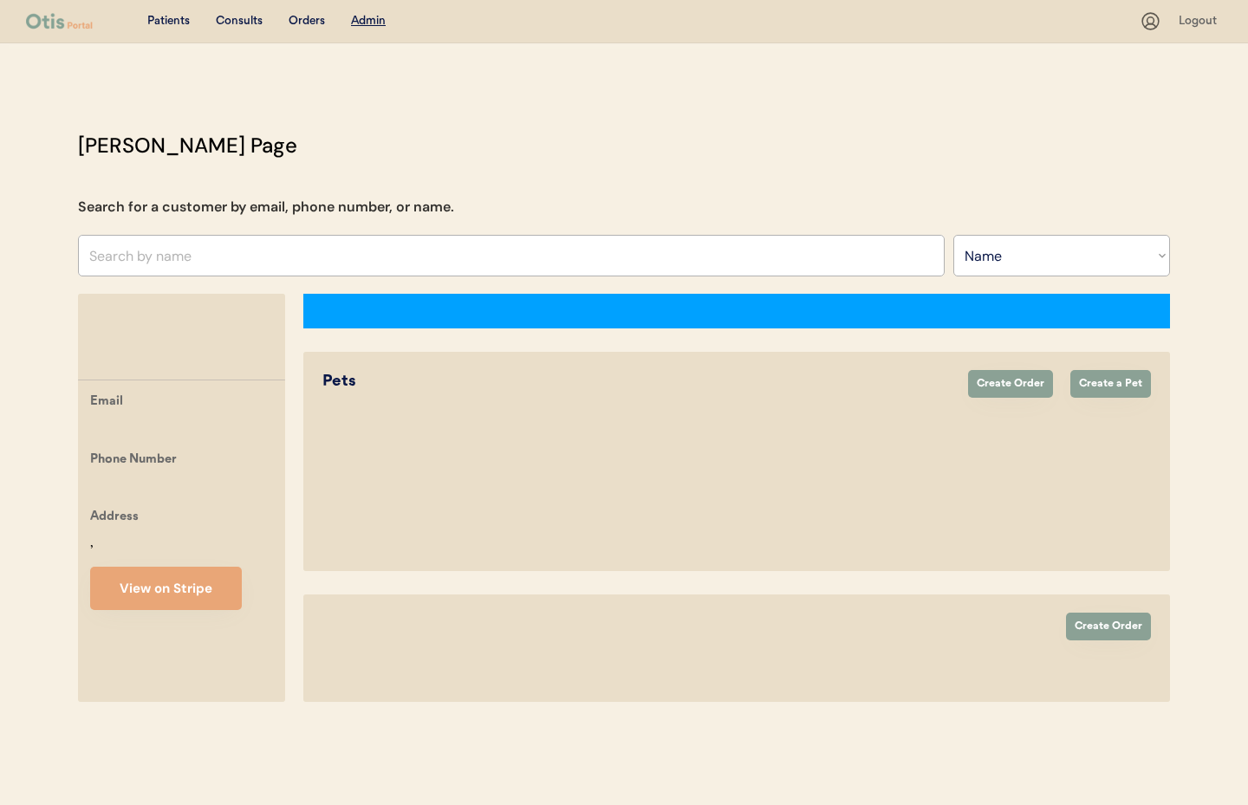
select select ""Name""
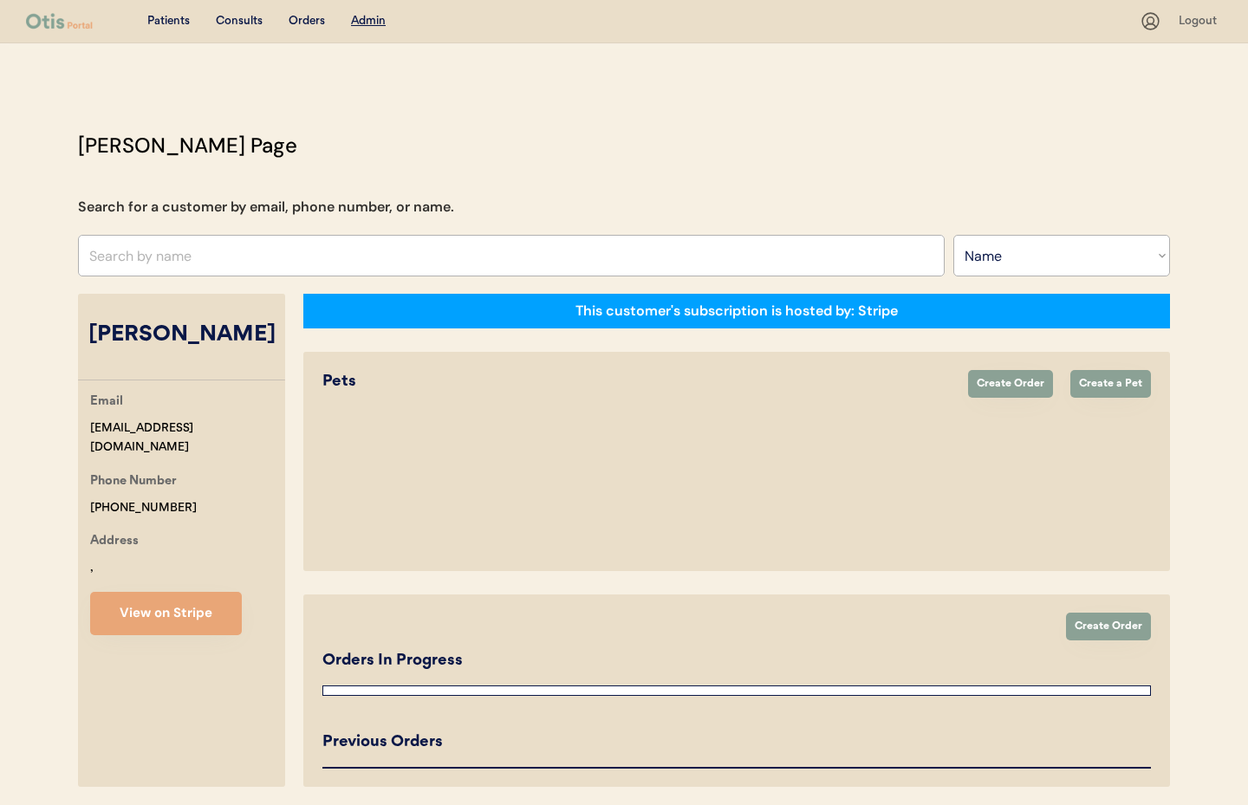
select select "true"
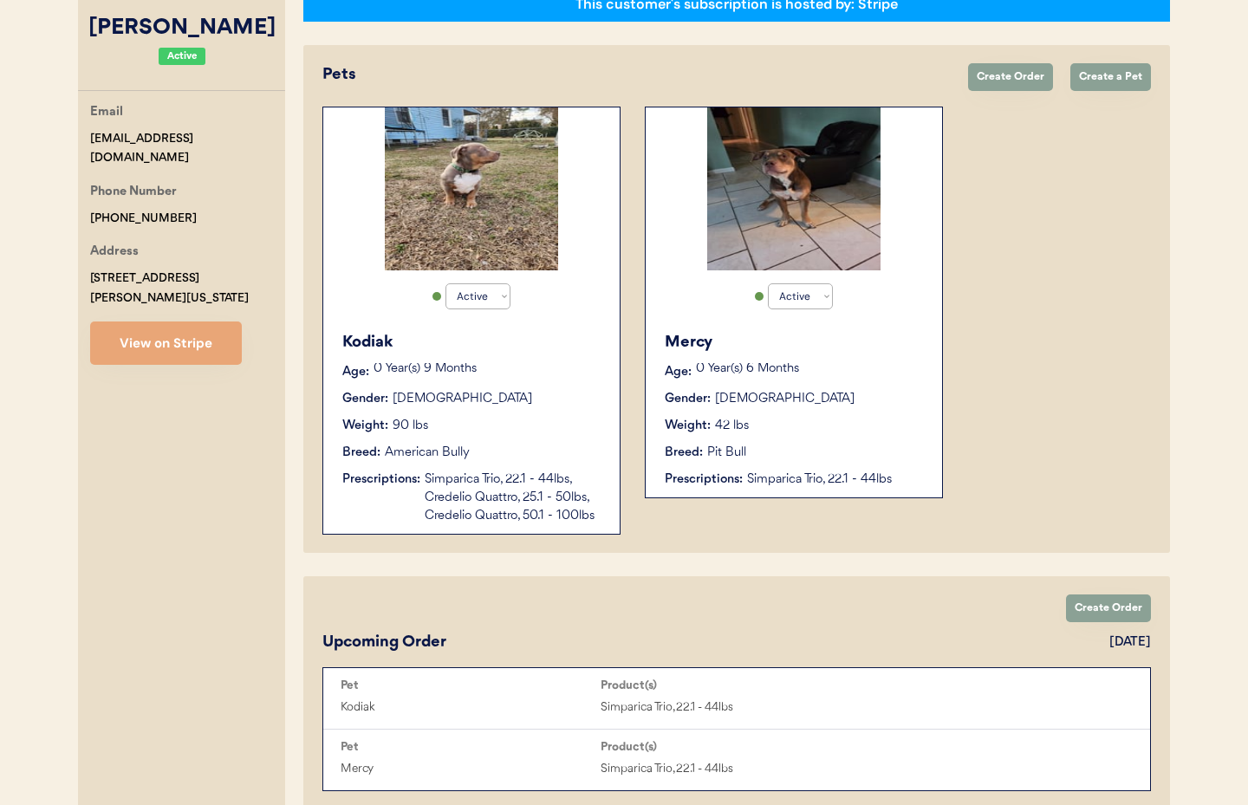
scroll to position [310, 0]
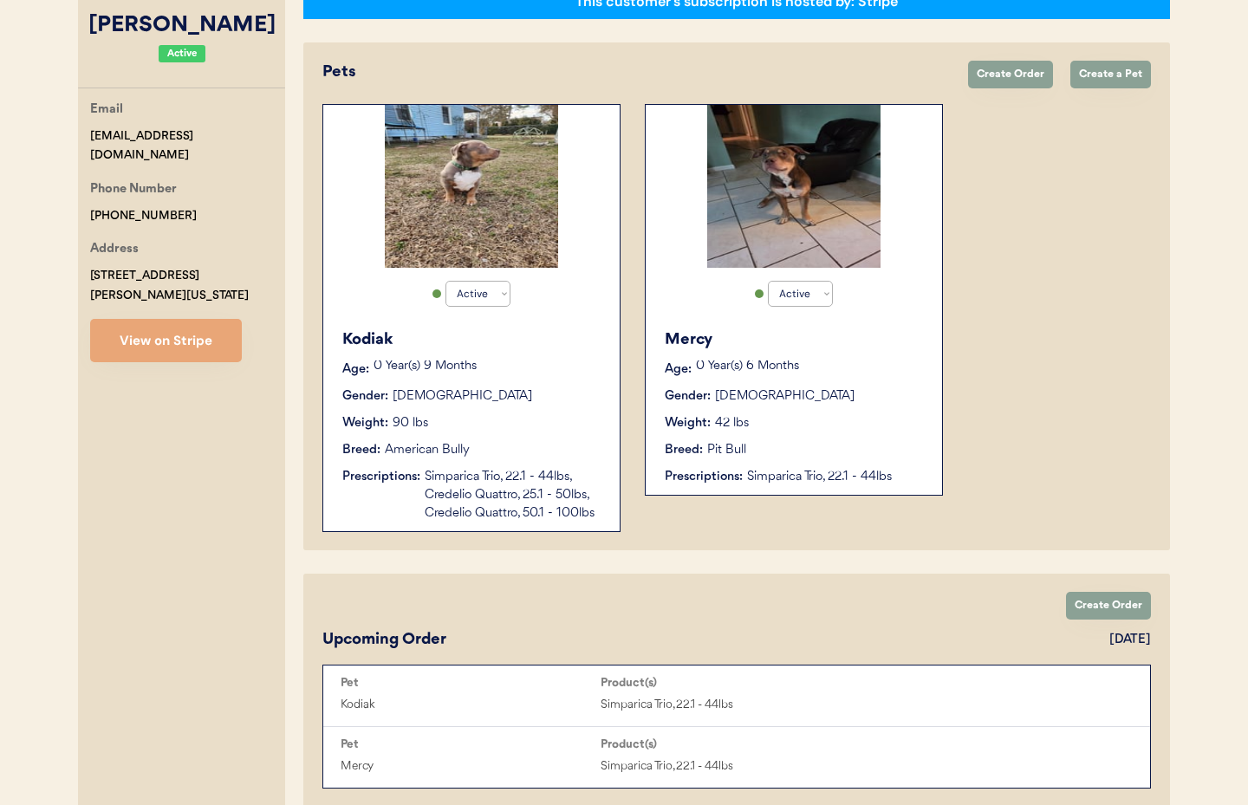
click at [872, 405] on div "Gender: Female" at bounding box center [795, 397] width 260 height 18
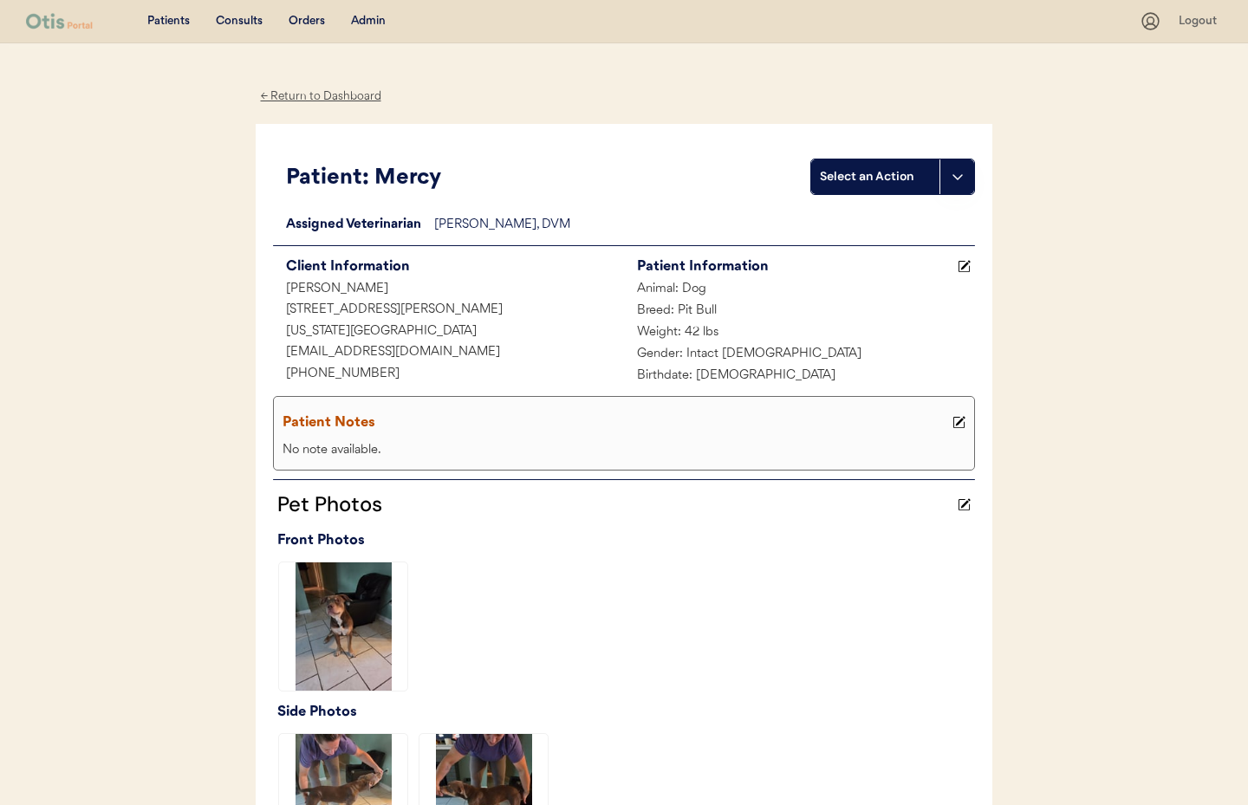
drag, startPoint x: 305, startPoint y: 94, endPoint x: 437, endPoint y: 101, distance: 131.9
click at [306, 94] on div "← Return to Dashboard" at bounding box center [321, 97] width 130 height 20
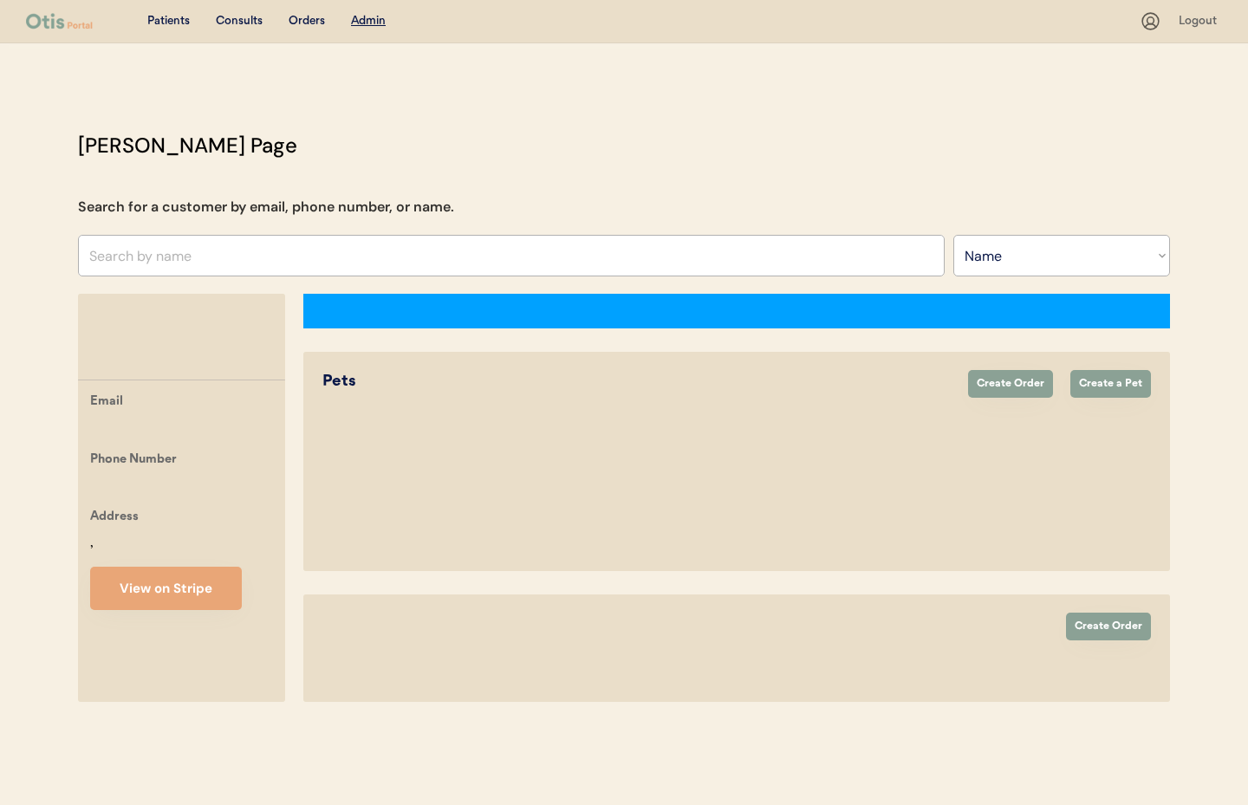
select select ""Name""
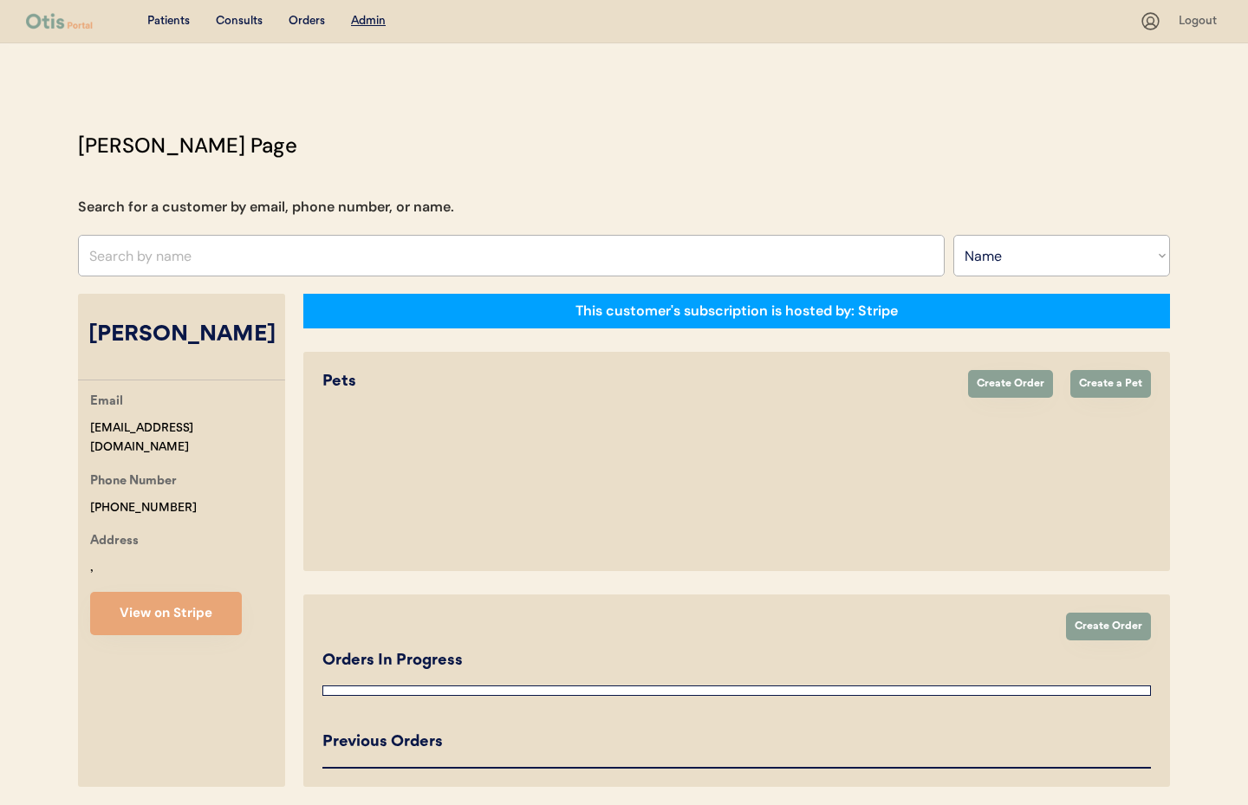
select select "true"
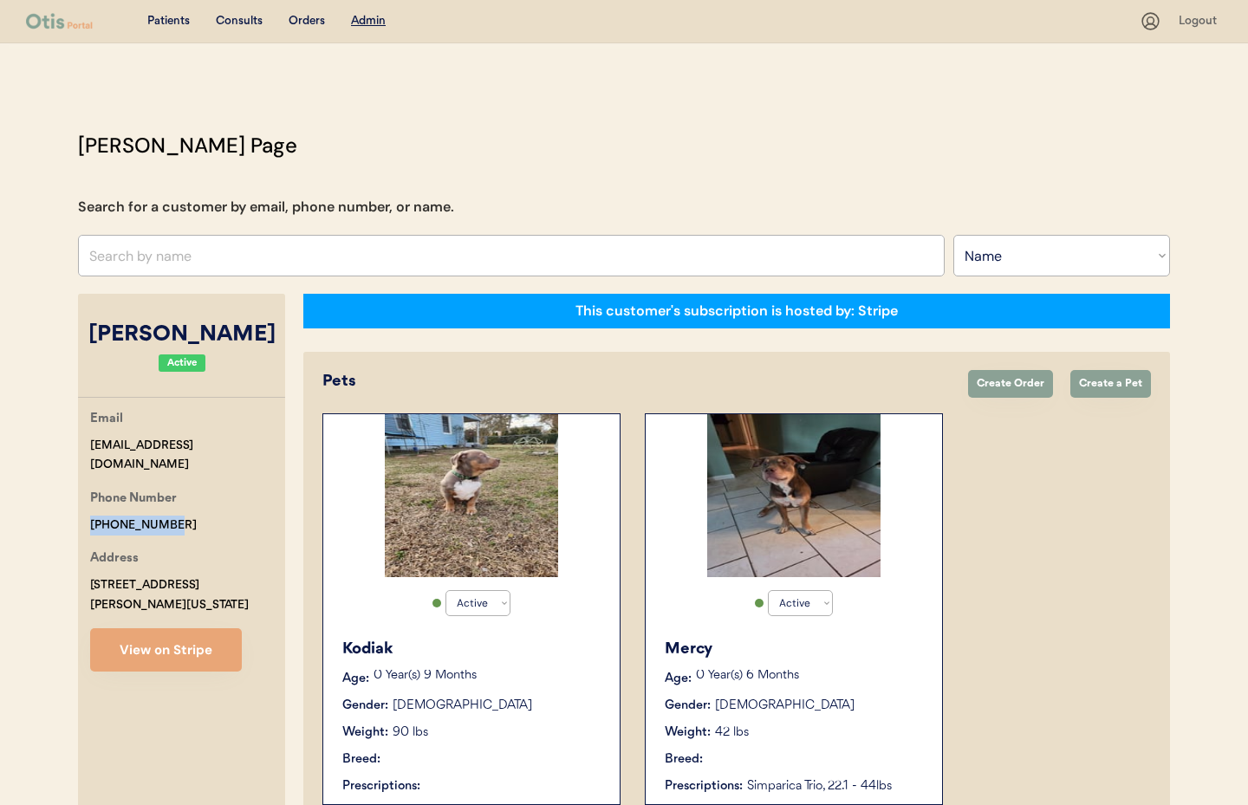
drag, startPoint x: 142, startPoint y: 505, endPoint x: 112, endPoint y: 507, distance: 30.4
click at [84, 506] on div "Email [EMAIL_ADDRESS][DOMAIN_NAME] Phone Number [PHONE_NUMBER] Address [STREET_…" at bounding box center [181, 540] width 207 height 263
copy div "+17578220701"
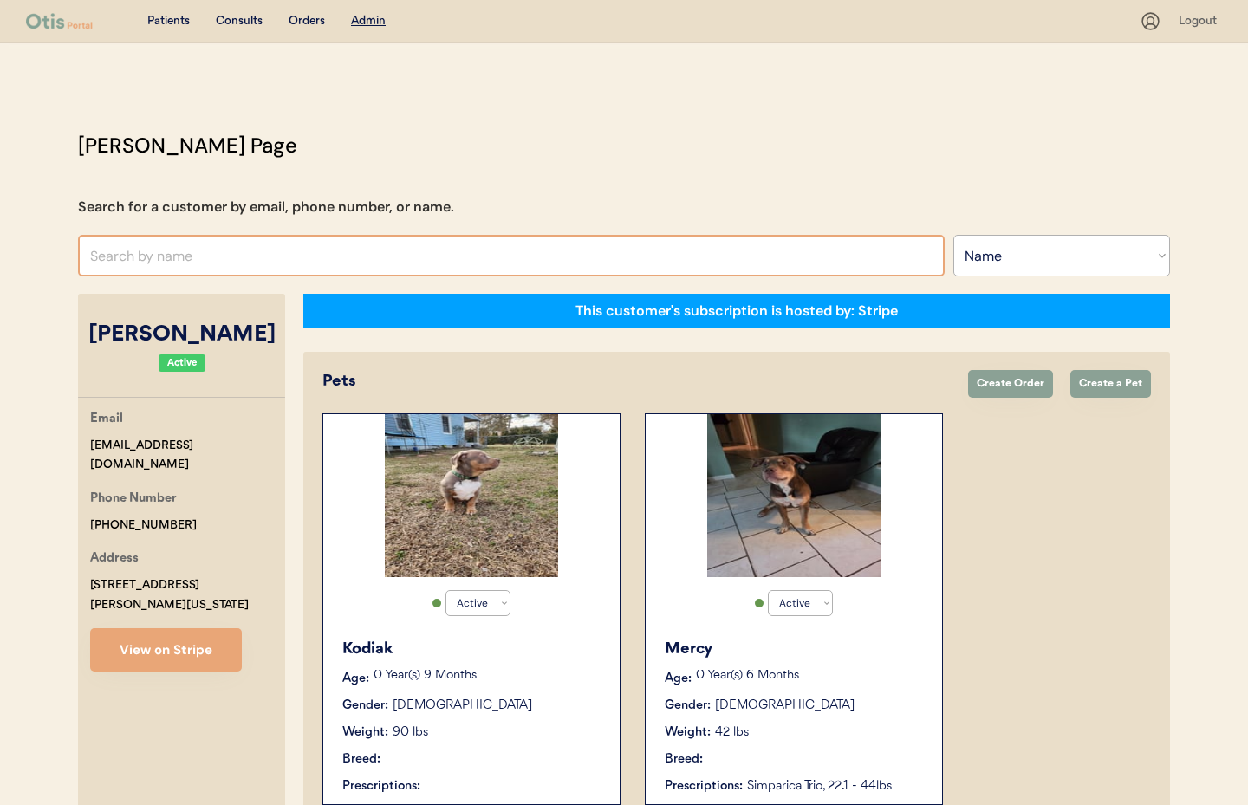
click at [303, 259] on input "text" at bounding box center [511, 256] width 867 height 42
paste input "[PERSON_NAME]"
type input "[PERSON_NAME]"
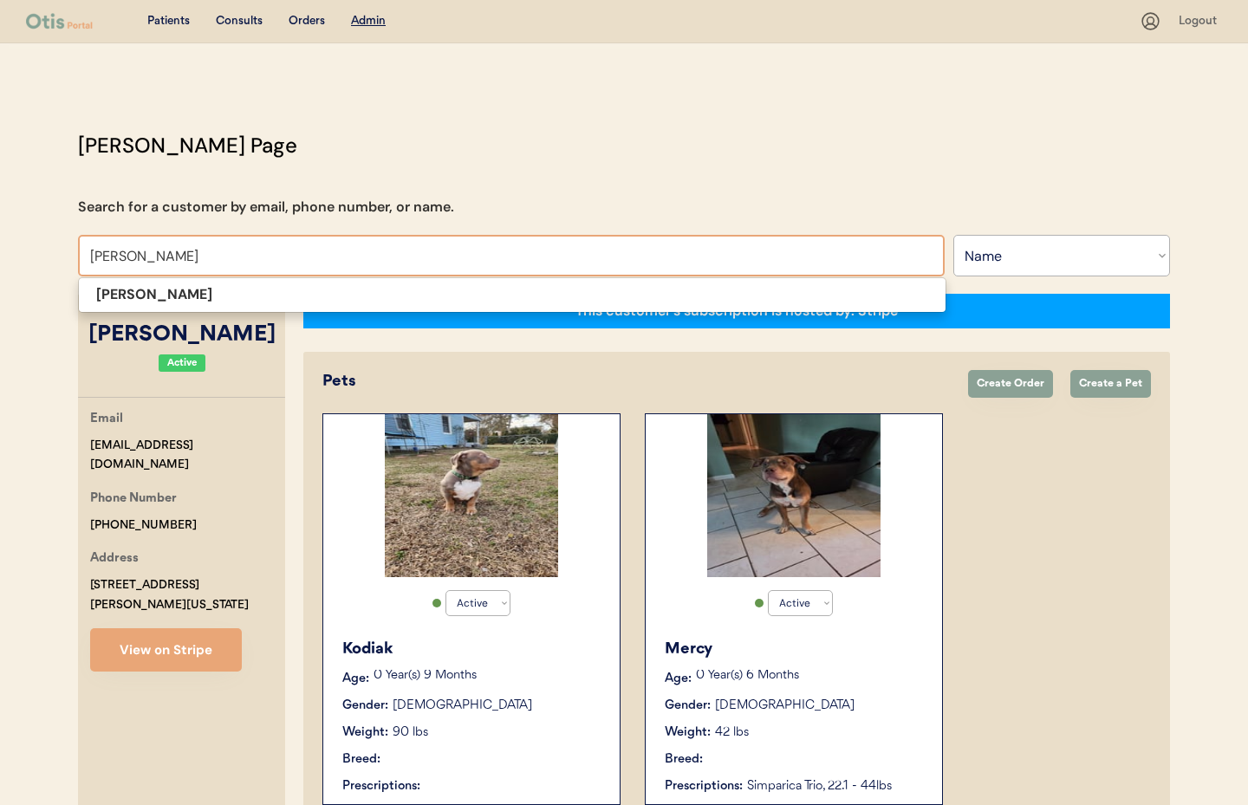
click at [200, 306] on p "[PERSON_NAME]" at bounding box center [512, 295] width 867 height 25
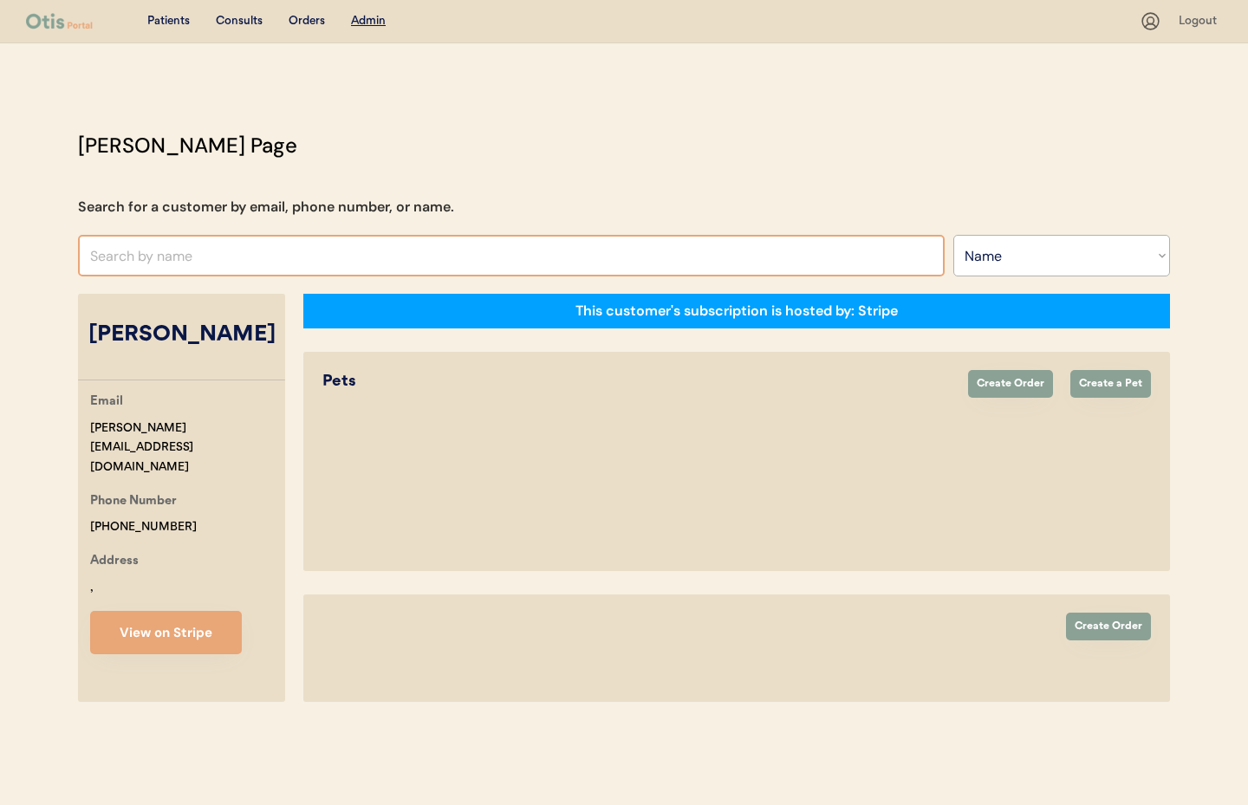
select select ""Name""
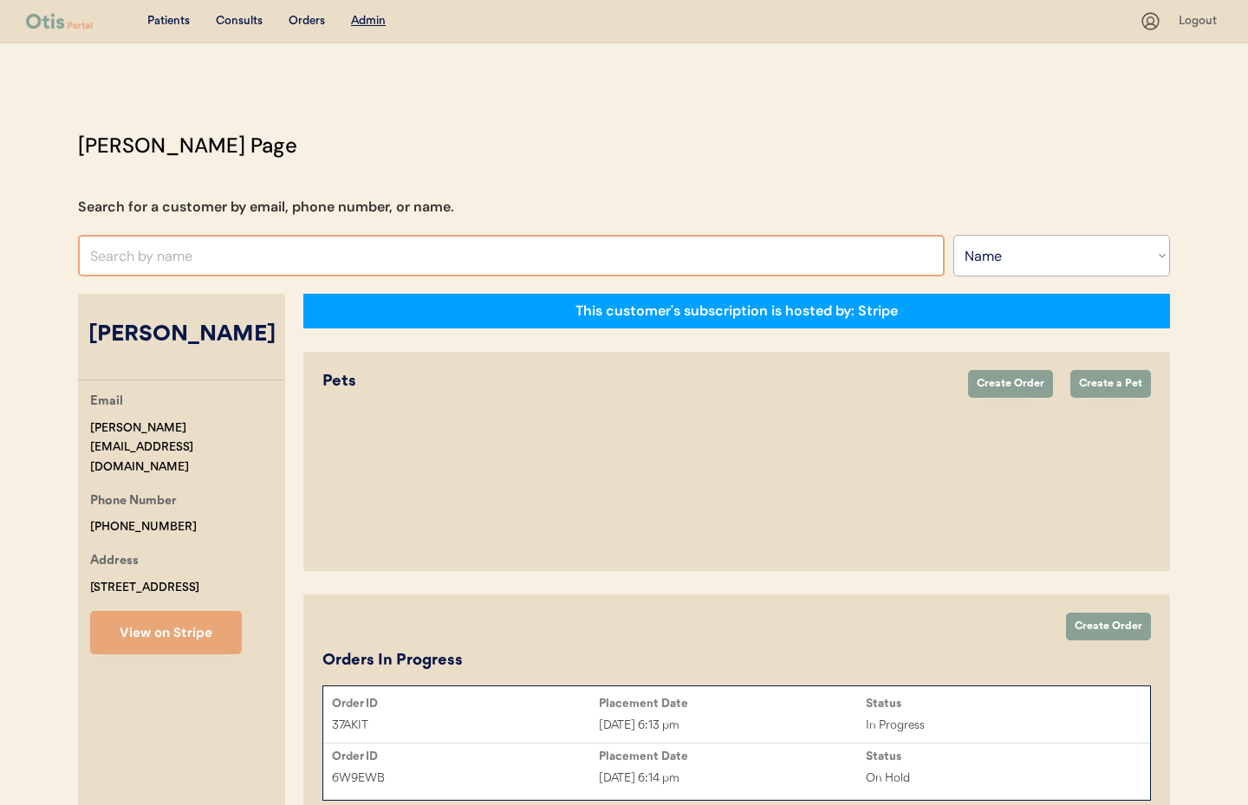
select select "true"
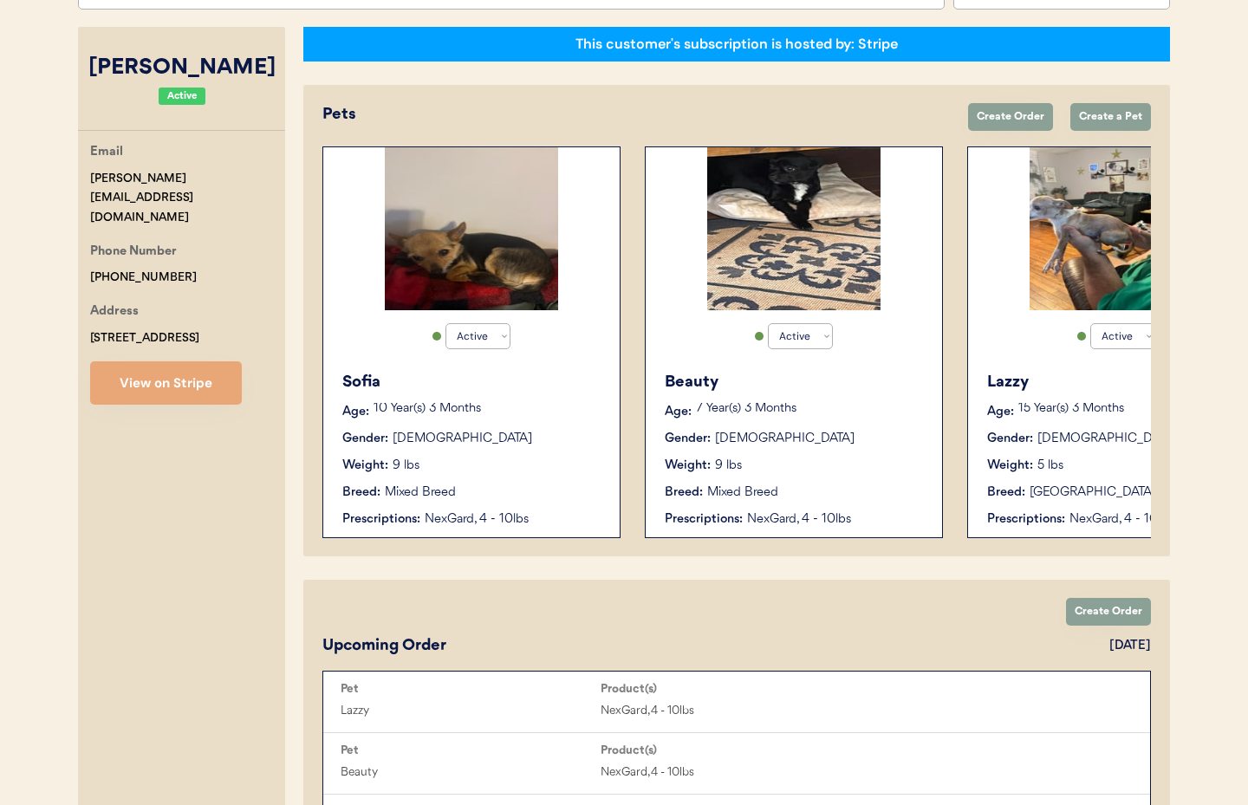
scroll to position [268, 0]
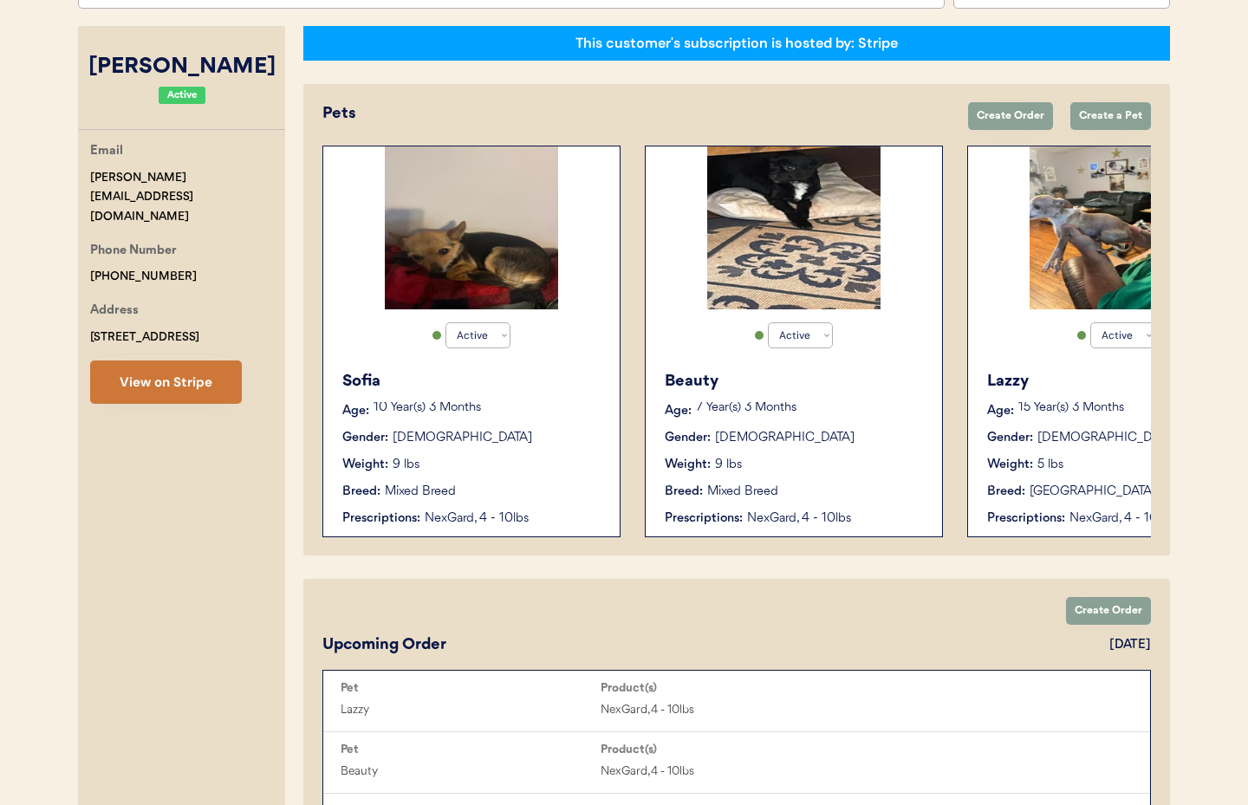
click at [136, 370] on button "View on Stripe" at bounding box center [166, 382] width 152 height 43
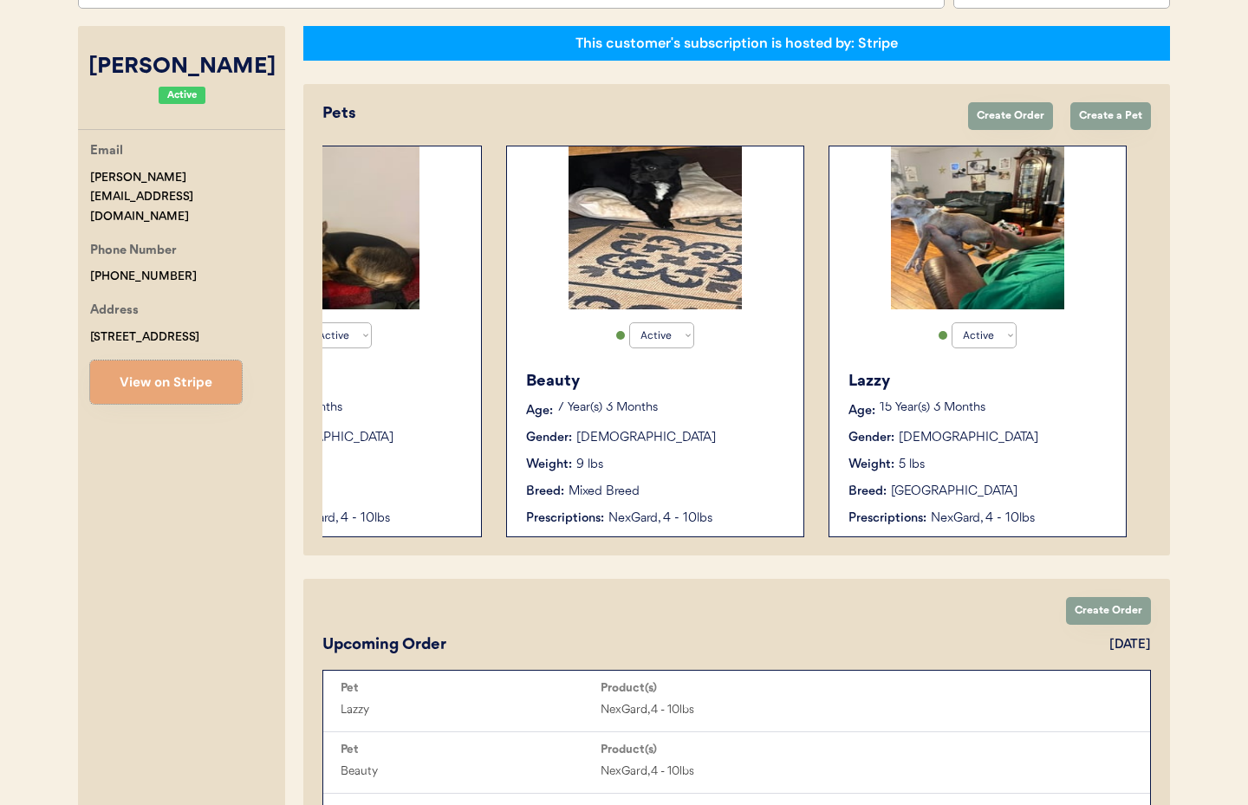
scroll to position [0, 0]
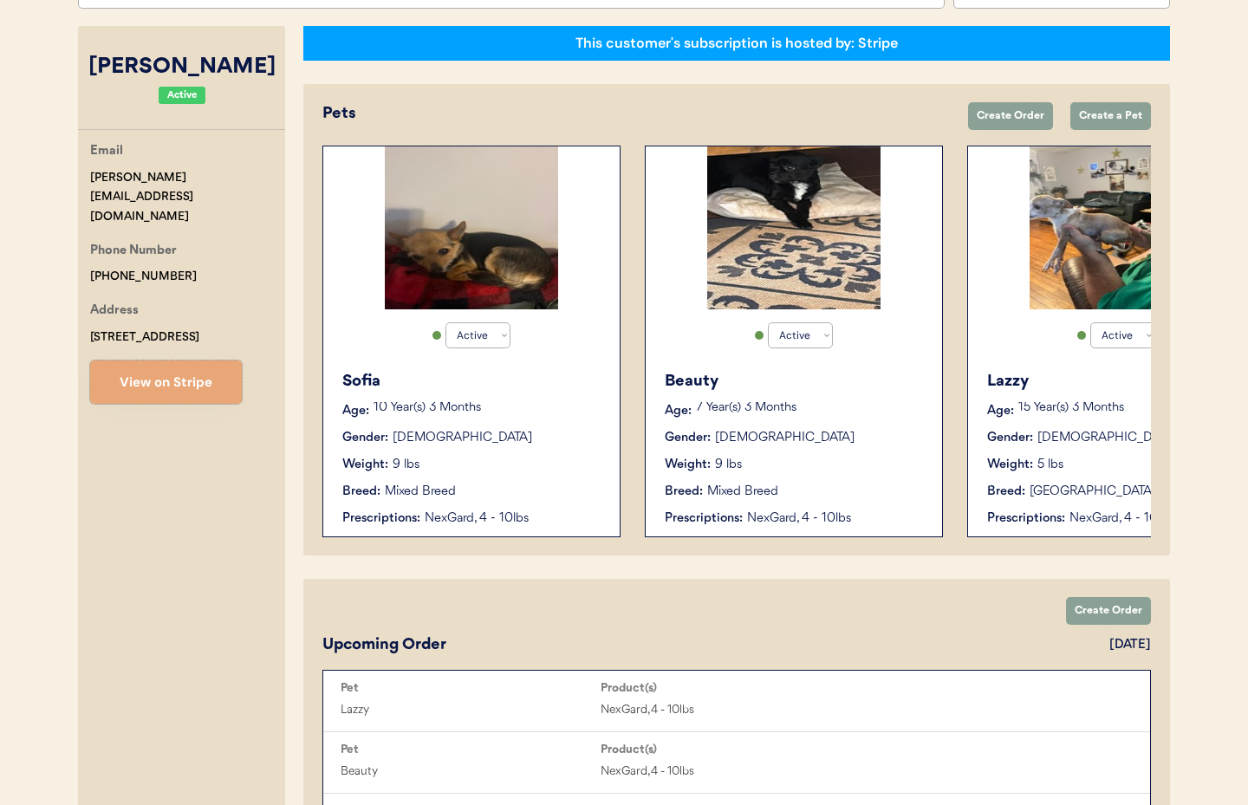
click at [565, 448] on div "[PERSON_NAME] Age: [DEMOGRAPHIC_DATA] Year(s) 3 Months Gender: [DEMOGRAPHIC_DAT…" at bounding box center [471, 449] width 279 height 175
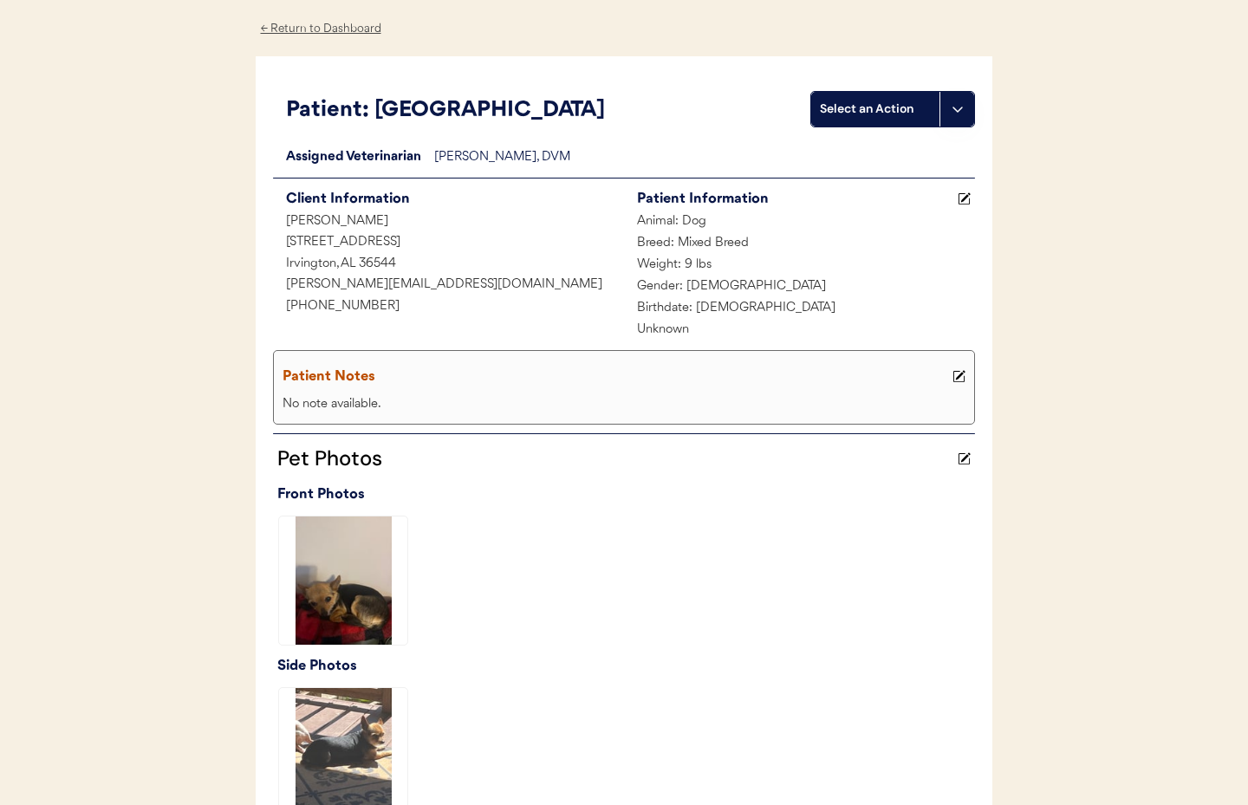
scroll to position [52, 0]
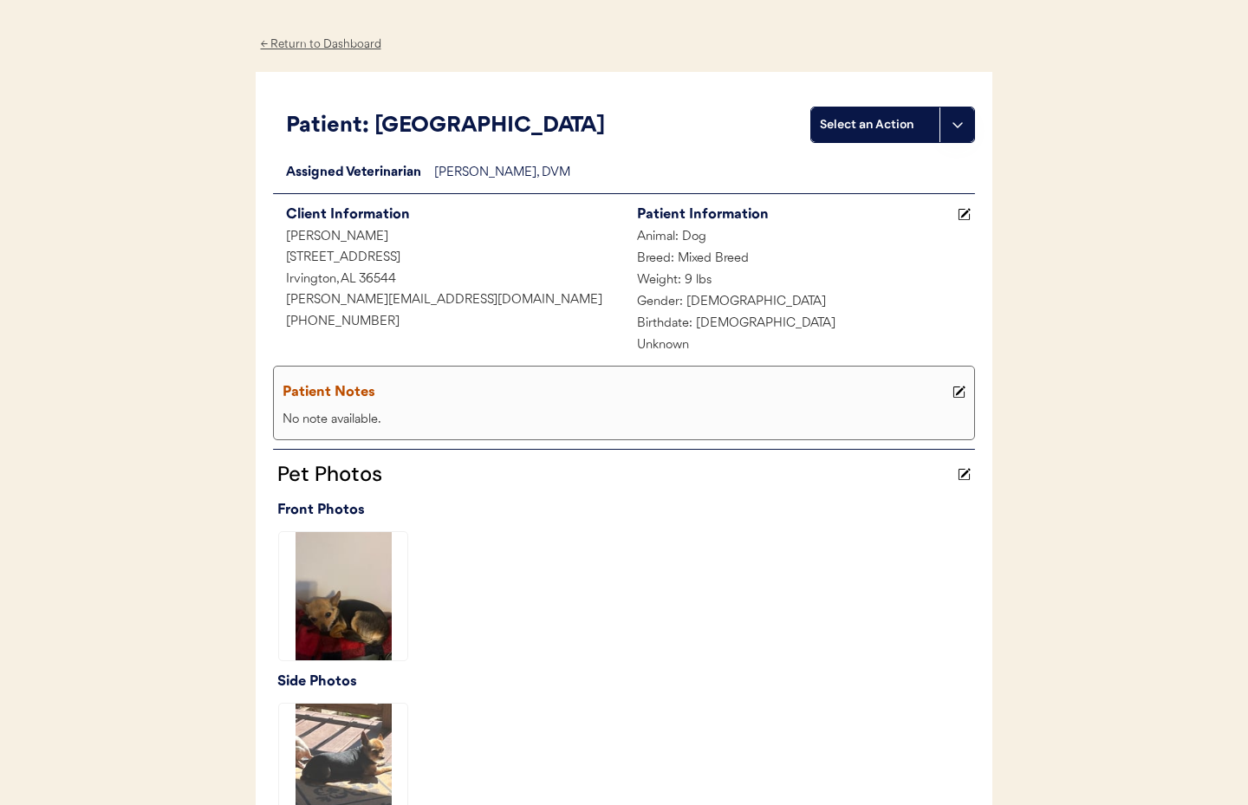
click at [304, 47] on div "← Return to Dashboard" at bounding box center [321, 45] width 130 height 20
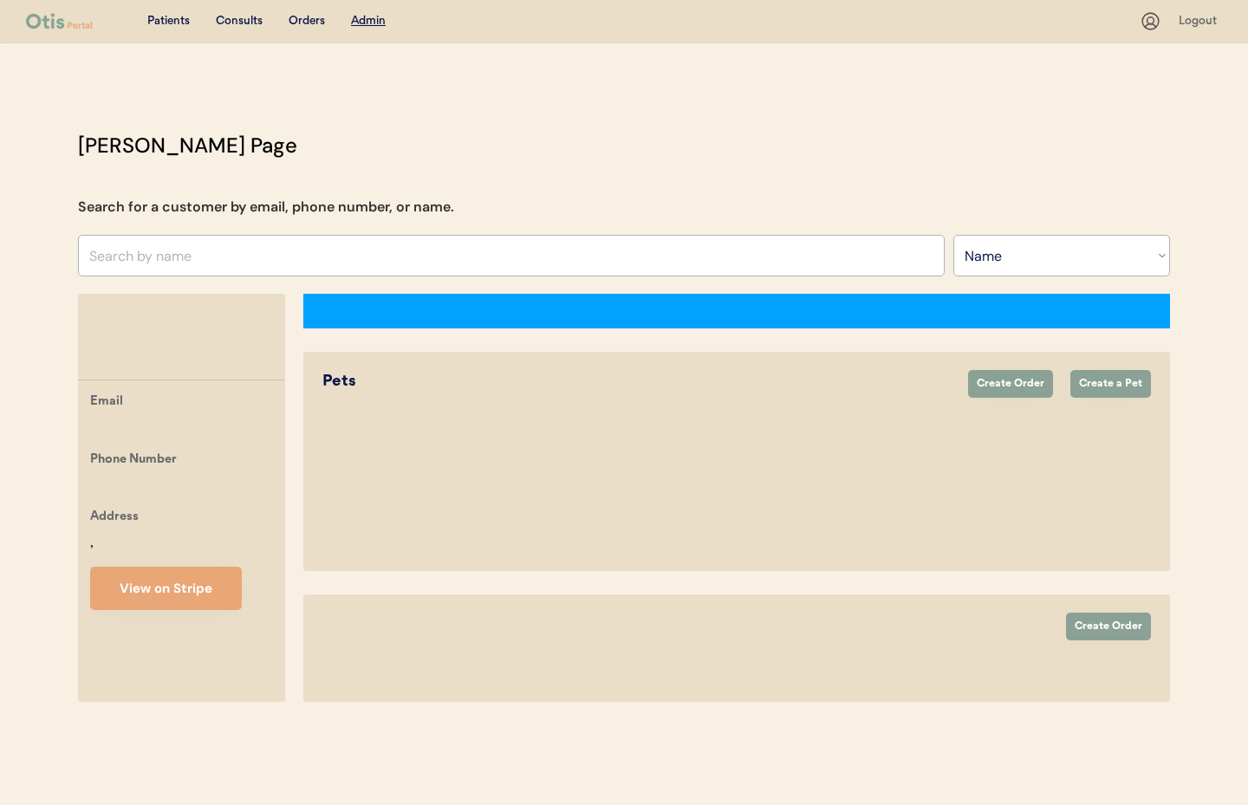
select select ""Name""
select select "true"
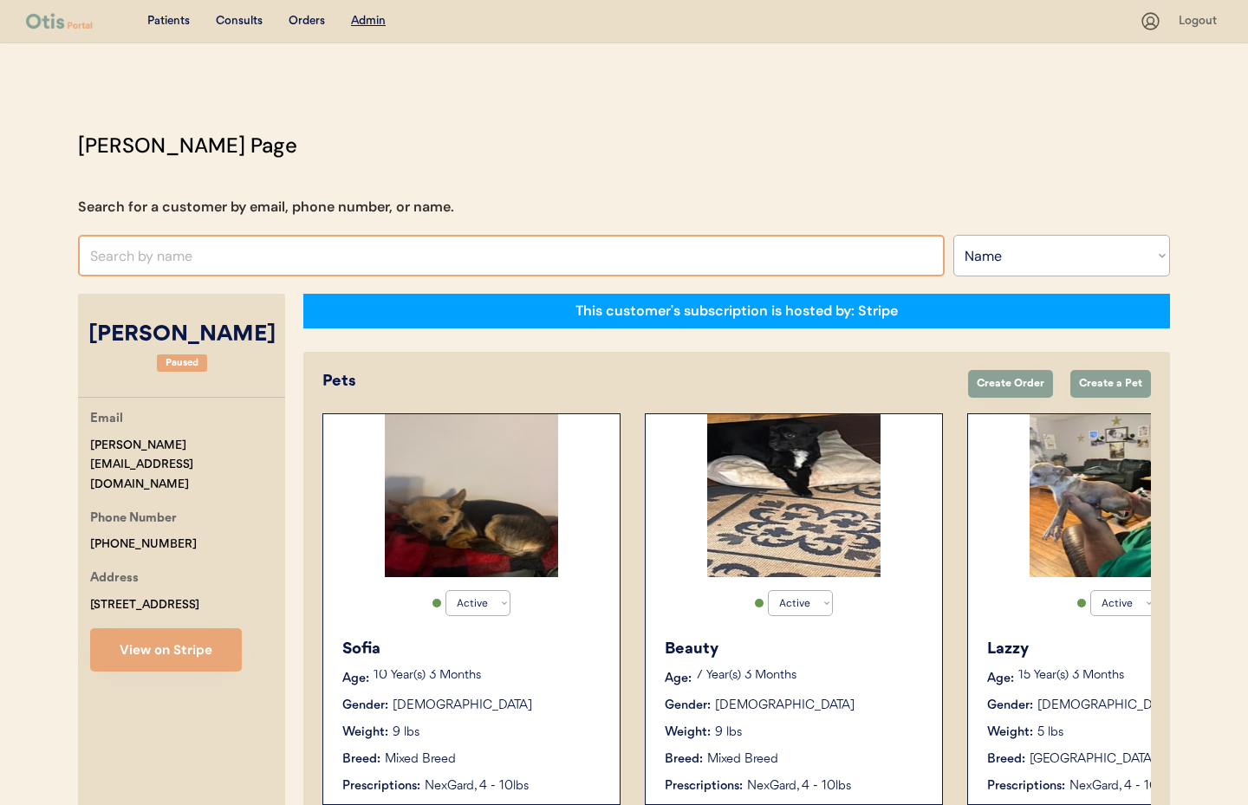
click at [139, 259] on input "text" at bounding box center [511, 256] width 867 height 42
drag, startPoint x: 228, startPoint y: 246, endPoint x: 187, endPoint y: 257, distance: 42.1
click at [223, 246] on input "text" at bounding box center [511, 256] width 867 height 42
paste input "[PHONE_NUMBER]"
click at [106, 256] on input "[PHONE_NUMBER]" at bounding box center [511, 256] width 867 height 42
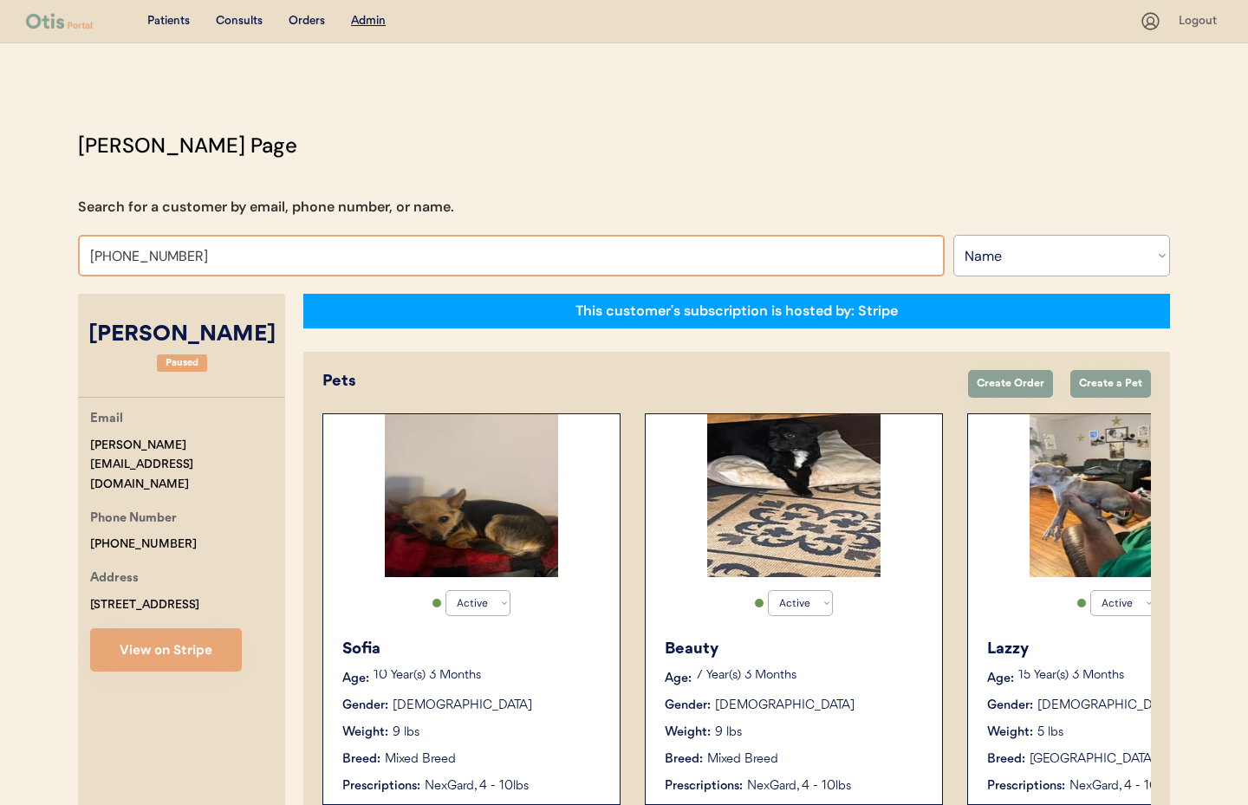
click at [125, 258] on input "+1571 342 8434" at bounding box center [511, 256] width 867 height 42
click at [151, 259] on input "+1571342 8434" at bounding box center [511, 256] width 867 height 42
drag, startPoint x: 192, startPoint y: 257, endPoint x: 225, endPoint y: 260, distance: 33.1
click at [192, 257] on input "+15713428434" at bounding box center [511, 256] width 867 height 42
click at [96, 260] on input "+15713428434" at bounding box center [511, 256] width 867 height 42
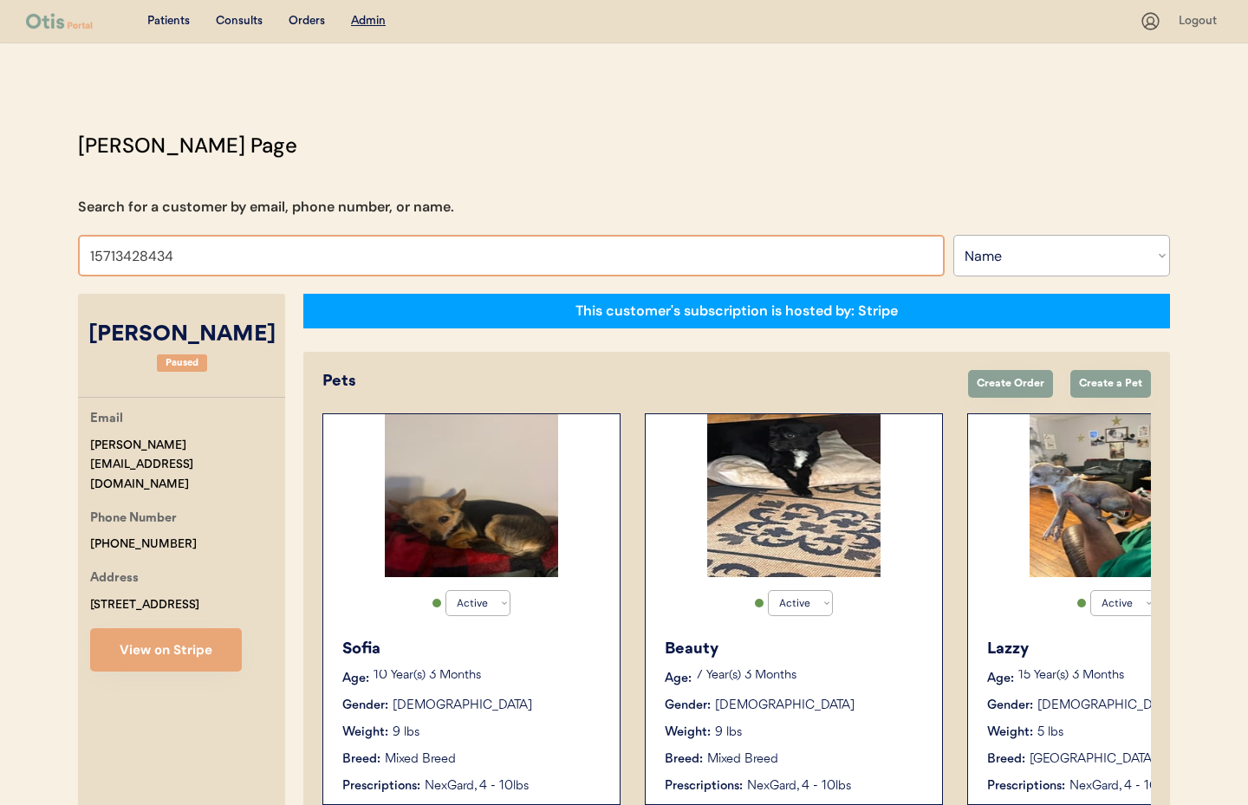
click at [184, 254] on input "15713428434" at bounding box center [511, 256] width 867 height 42
type input "1571342843"
click at [1031, 252] on select "Search By Name Email Phone Number" at bounding box center [1062, 256] width 217 height 42
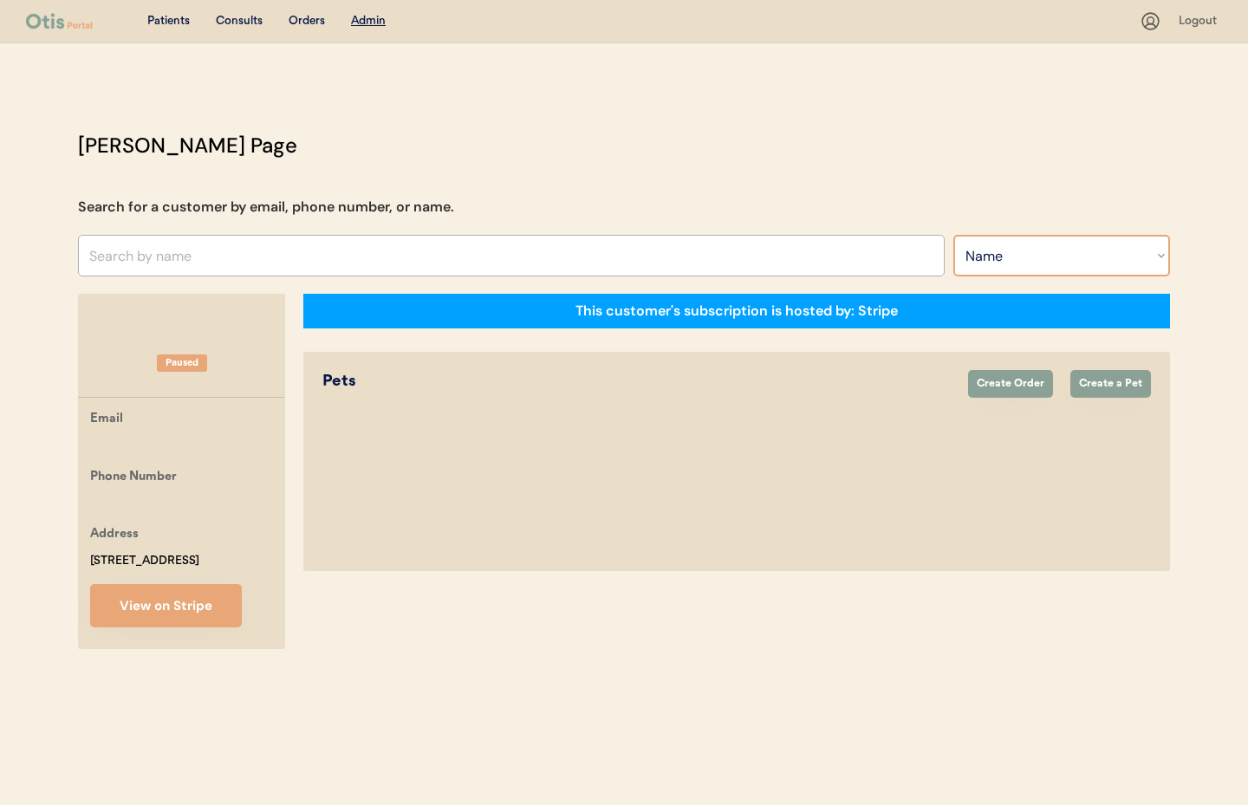
select select ""Phone Number""
click at [954, 235] on select "Search By Name Email Phone Number" at bounding box center [1062, 256] width 217 height 42
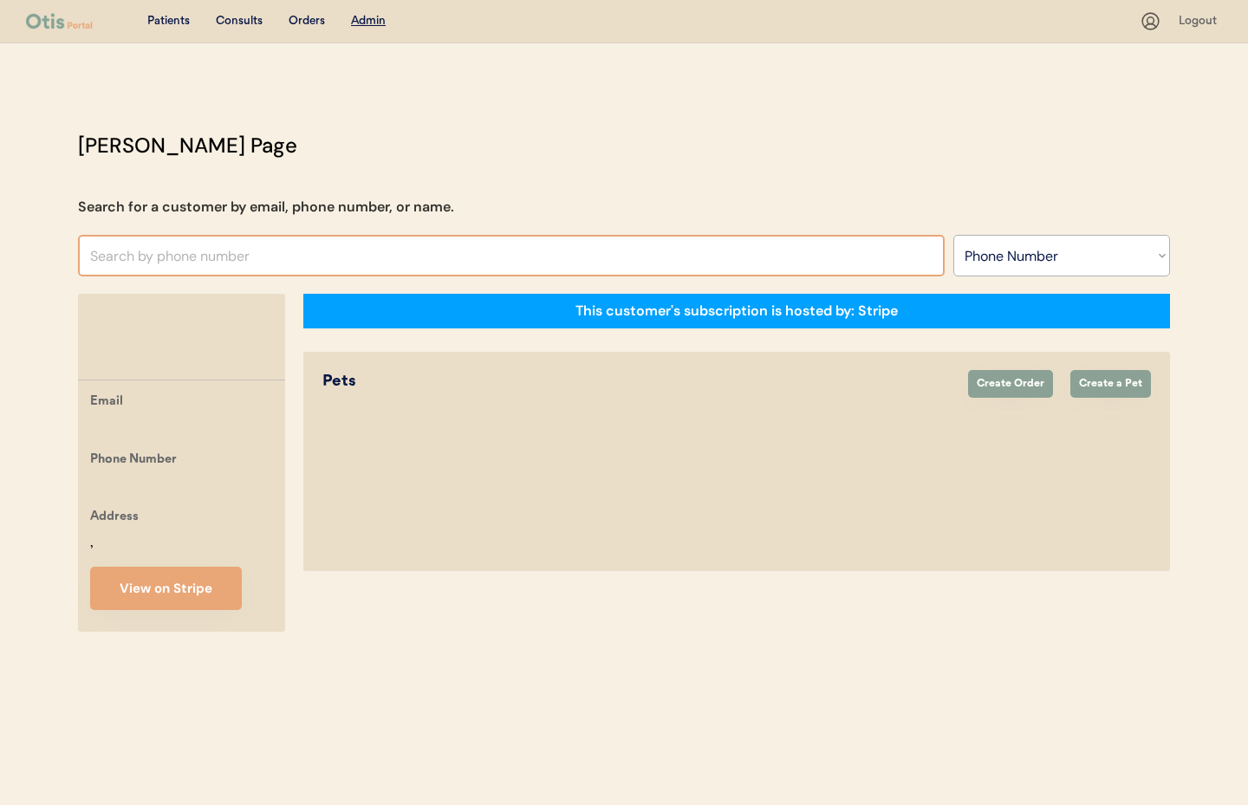
select select ""Phone Number""
click at [160, 257] on input "text" at bounding box center [511, 256] width 867 height 42
paste input "[PHONE_NUMBER]"
drag, startPoint x: 96, startPoint y: 254, endPoint x: 117, endPoint y: 301, distance: 51.2
click at [96, 254] on input "[PHONE_NUMBER]" at bounding box center [511, 256] width 867 height 42
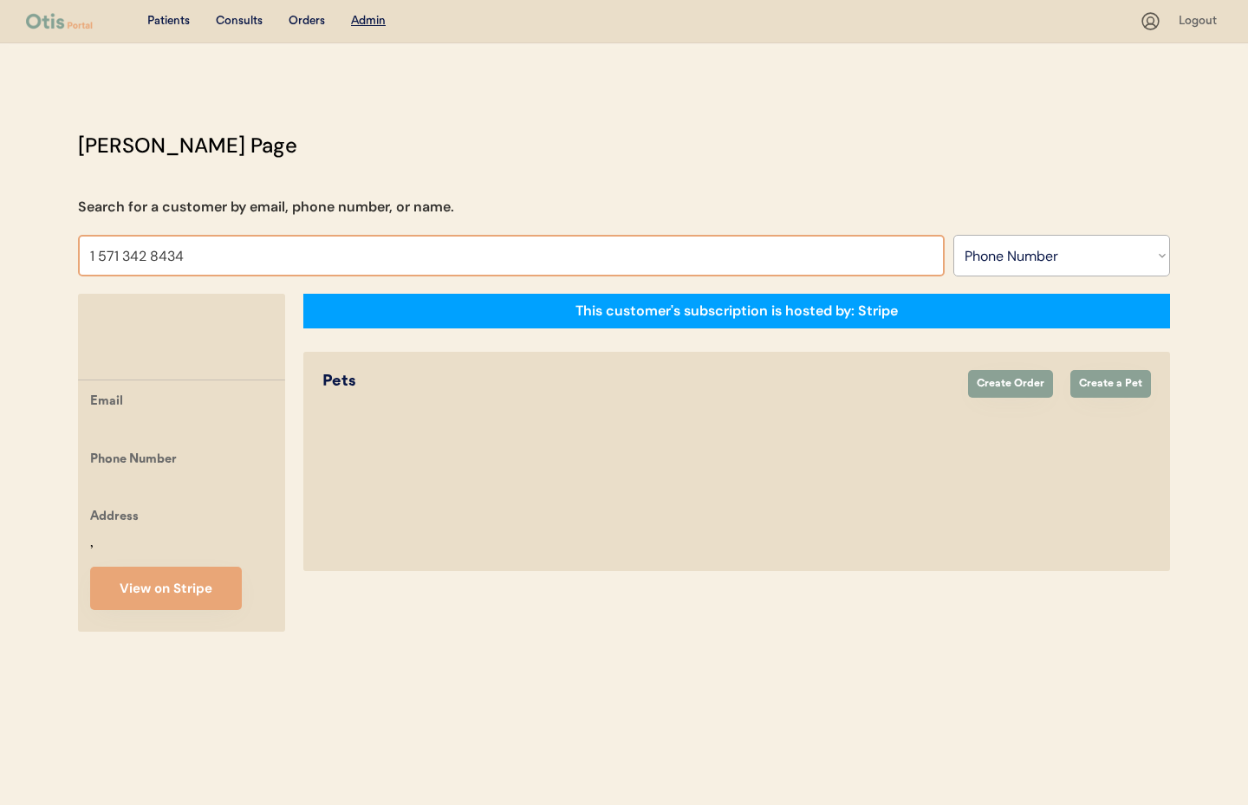
drag, startPoint x: 101, startPoint y: 258, endPoint x: 113, endPoint y: 295, distance: 38.4
click at [101, 261] on input "1 571 342 8434" at bounding box center [511, 256] width 867 height 42
drag, startPoint x: 121, startPoint y: 261, endPoint x: 136, endPoint y: 299, distance: 40.9
click at [121, 264] on input "1571 342 8434" at bounding box center [511, 256] width 867 height 42
drag, startPoint x: 145, startPoint y: 260, endPoint x: 151, endPoint y: 273, distance: 14.4
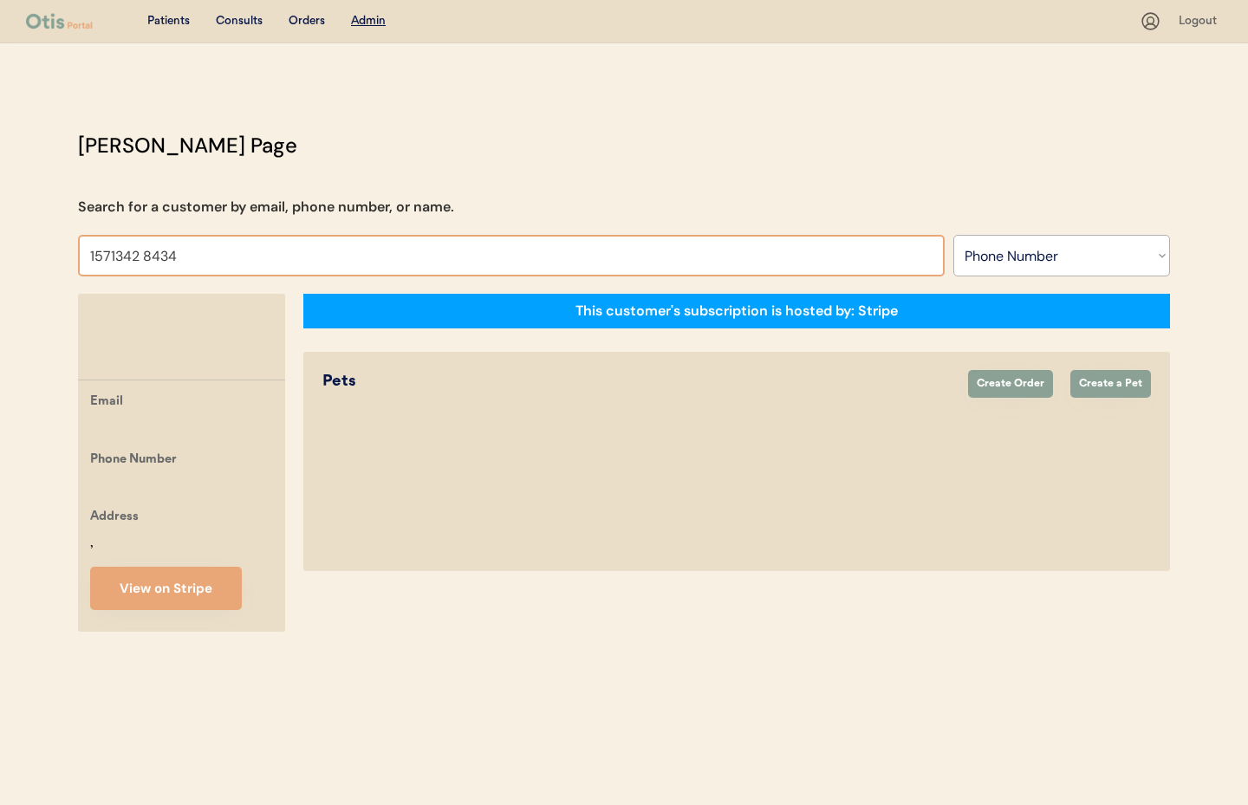
click at [145, 260] on input "1571342 8434" at bounding box center [511, 256] width 867 height 42
drag, startPoint x: 177, startPoint y: 257, endPoint x: 259, endPoint y: 280, distance: 85.6
click at [177, 257] on input "15713428434" at bounding box center [511, 256] width 867 height 42
type input "1"
type input "1571342"
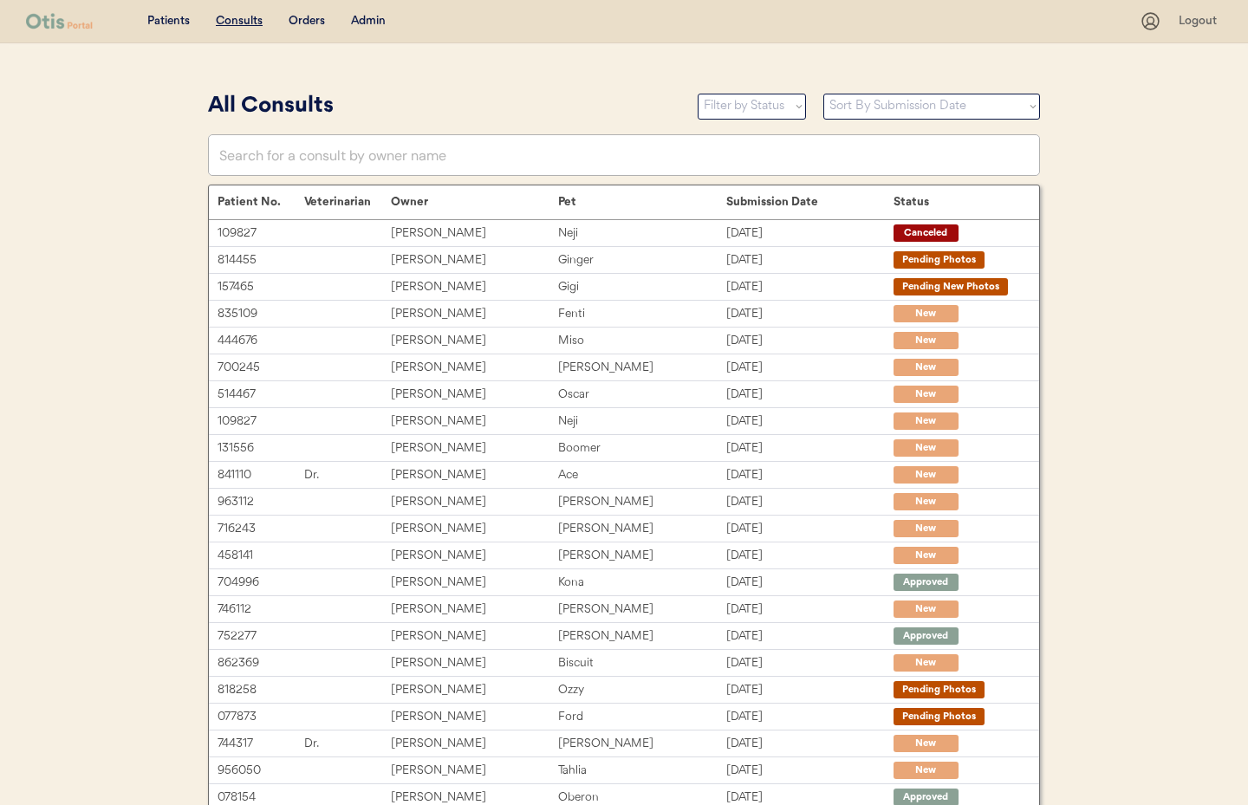
drag, startPoint x: 361, startPoint y: 16, endPoint x: 391, endPoint y: 64, distance: 56.5
click at [363, 19] on div "Admin" at bounding box center [368, 21] width 35 height 17
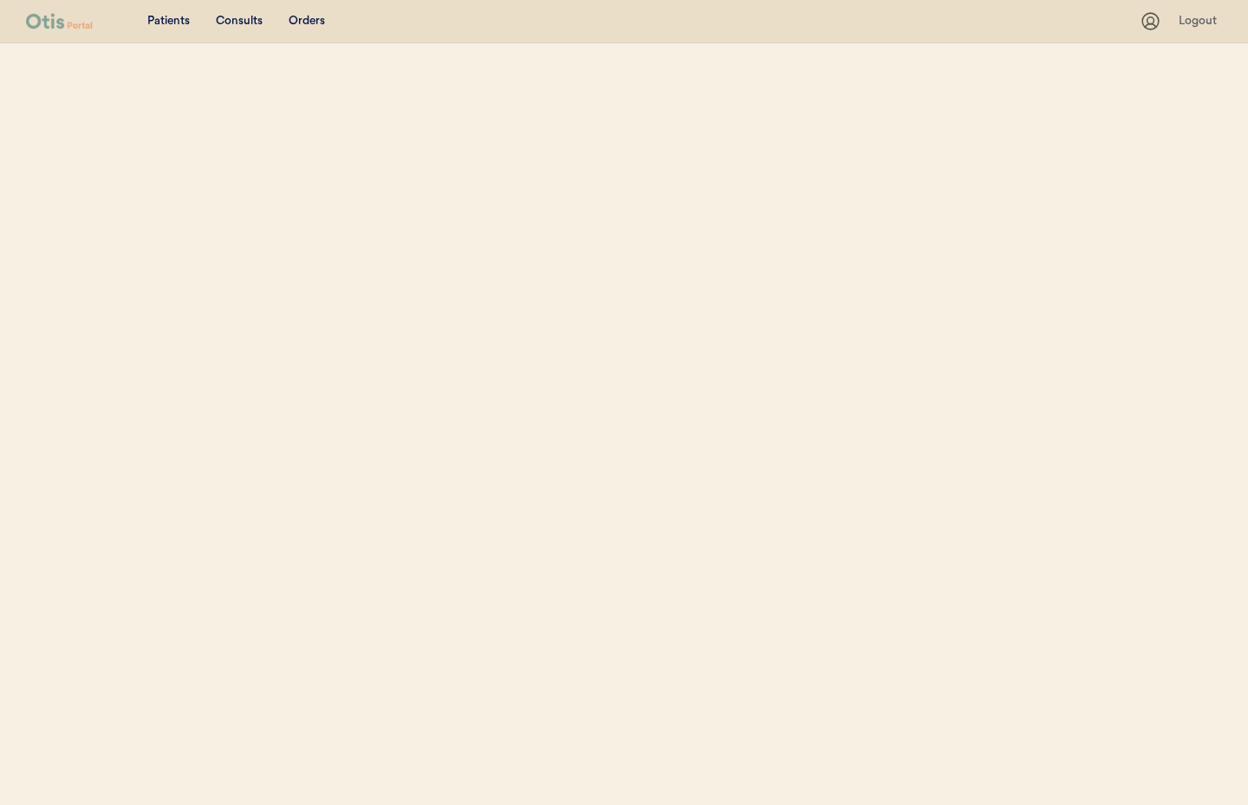
select select ""Phone Number""
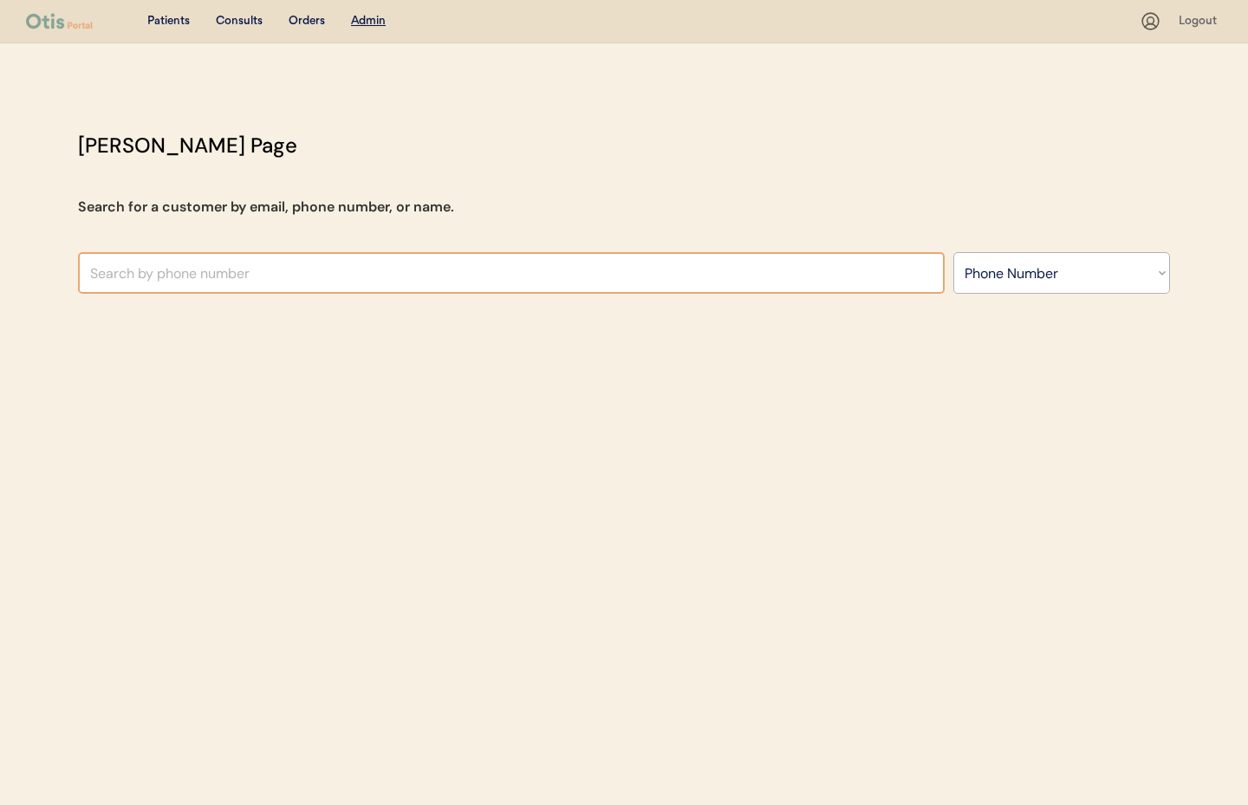
click at [189, 276] on input "text" at bounding box center [511, 273] width 867 height 42
type input "15713428434"
click at [1007, 276] on select "Search By Name Email Phone Number" at bounding box center [1062, 273] width 217 height 42
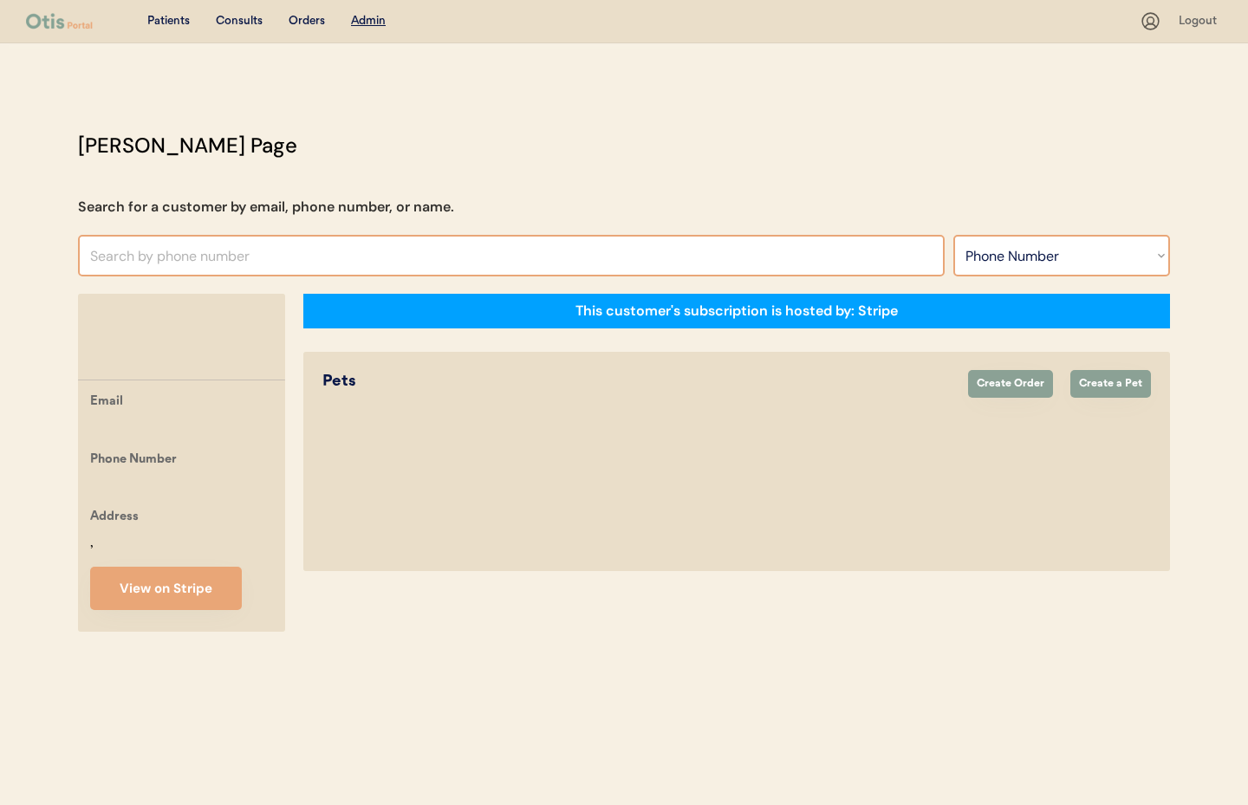
click at [229, 252] on input "text" at bounding box center [511, 256] width 867 height 42
type input "15713428434"
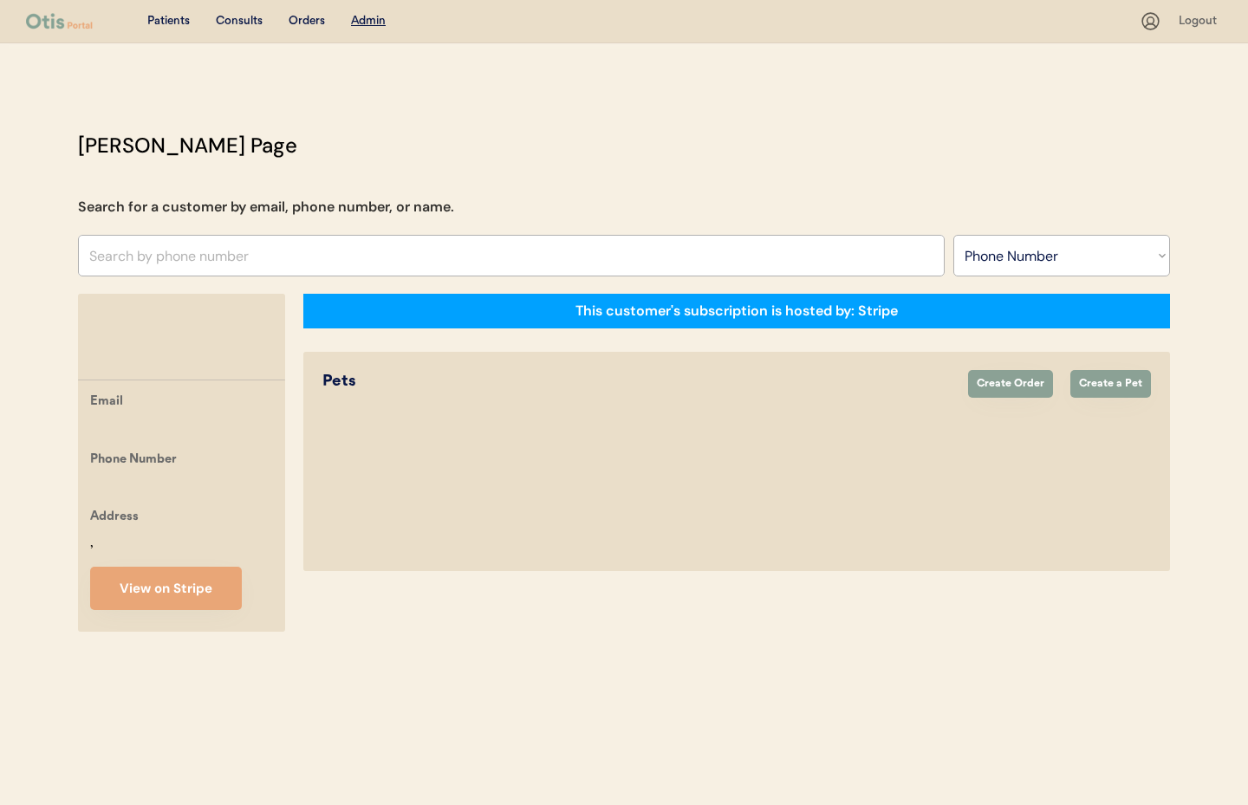
click at [656, 475] on div "Age: Gender: Weight: Breed: Prescriptions:" at bounding box center [737, 484] width 829 height 140
click at [261, 258] on input "text" at bounding box center [511, 256] width 867 height 42
select select ""Phone Number""
click at [174, 264] on input "text" at bounding box center [511, 256] width 867 height 42
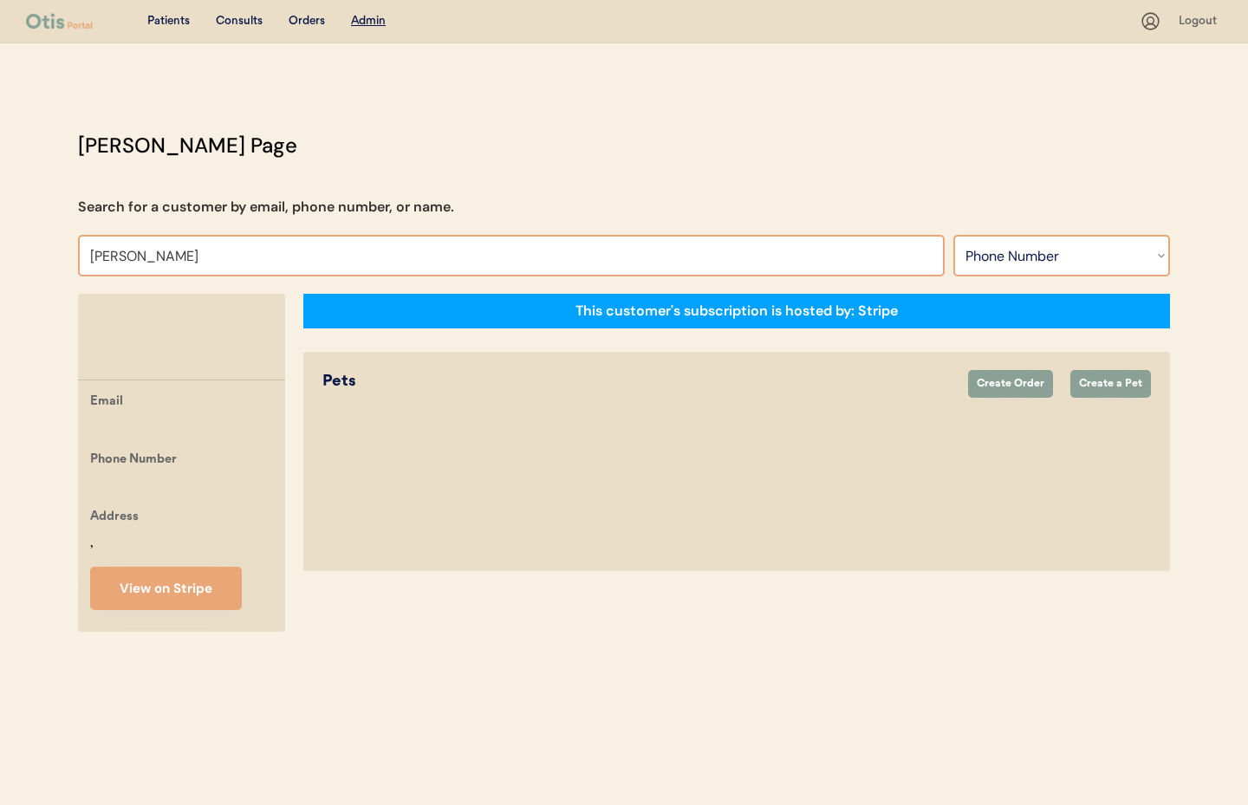
type input "[PERSON_NAME]"
click at [1049, 270] on select "Search By Name Email Phone Number" at bounding box center [1062, 256] width 217 height 42
select select ""Name""
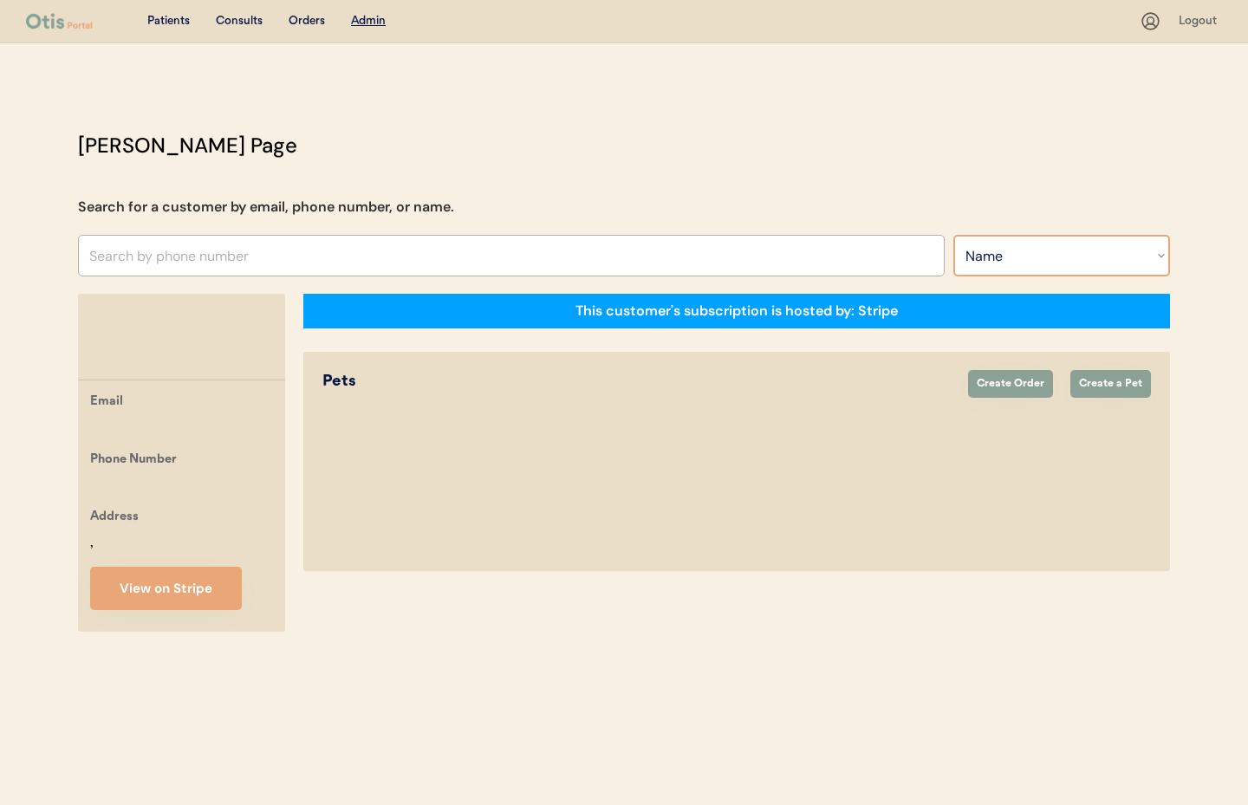
click at [954, 235] on select "Search By Name Email Phone Number" at bounding box center [1062, 256] width 217 height 42
select select ""Name""
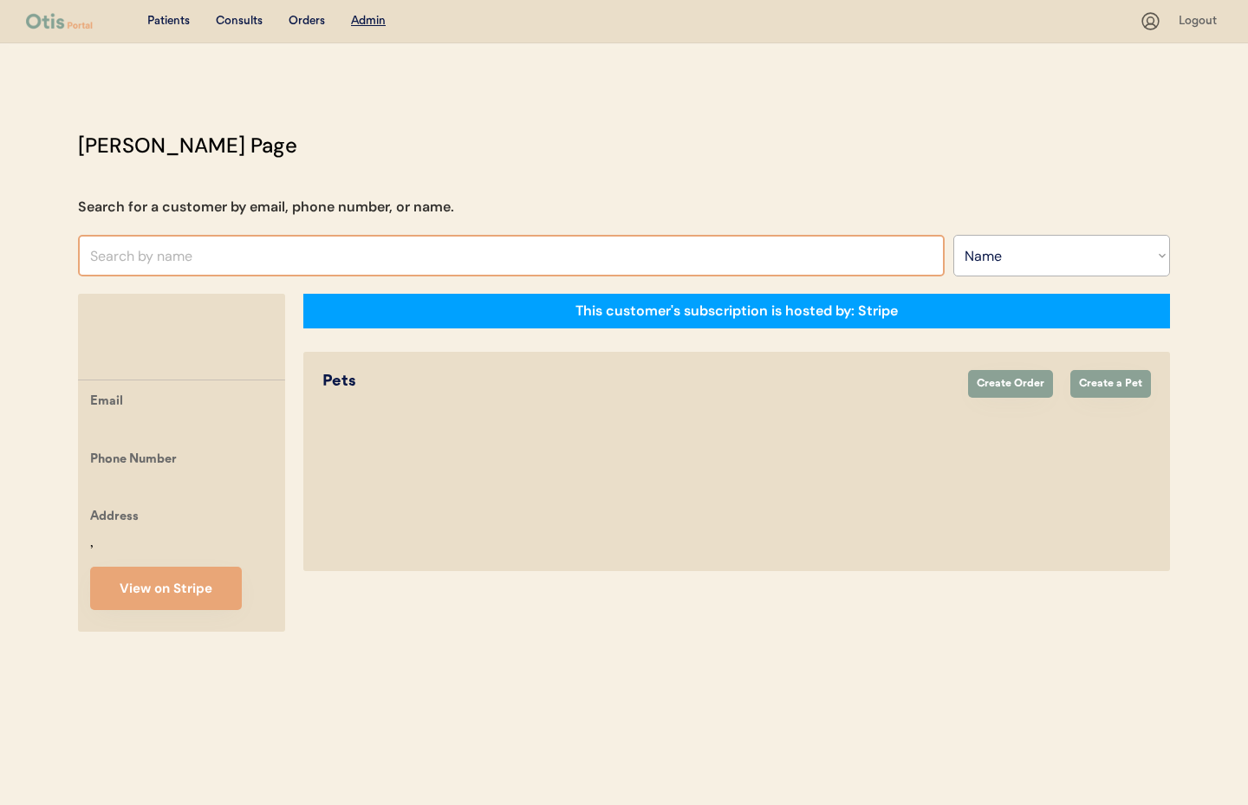
click at [180, 257] on input "text" at bounding box center [511, 256] width 867 height 42
type input "christie"
type input "christie Williams"
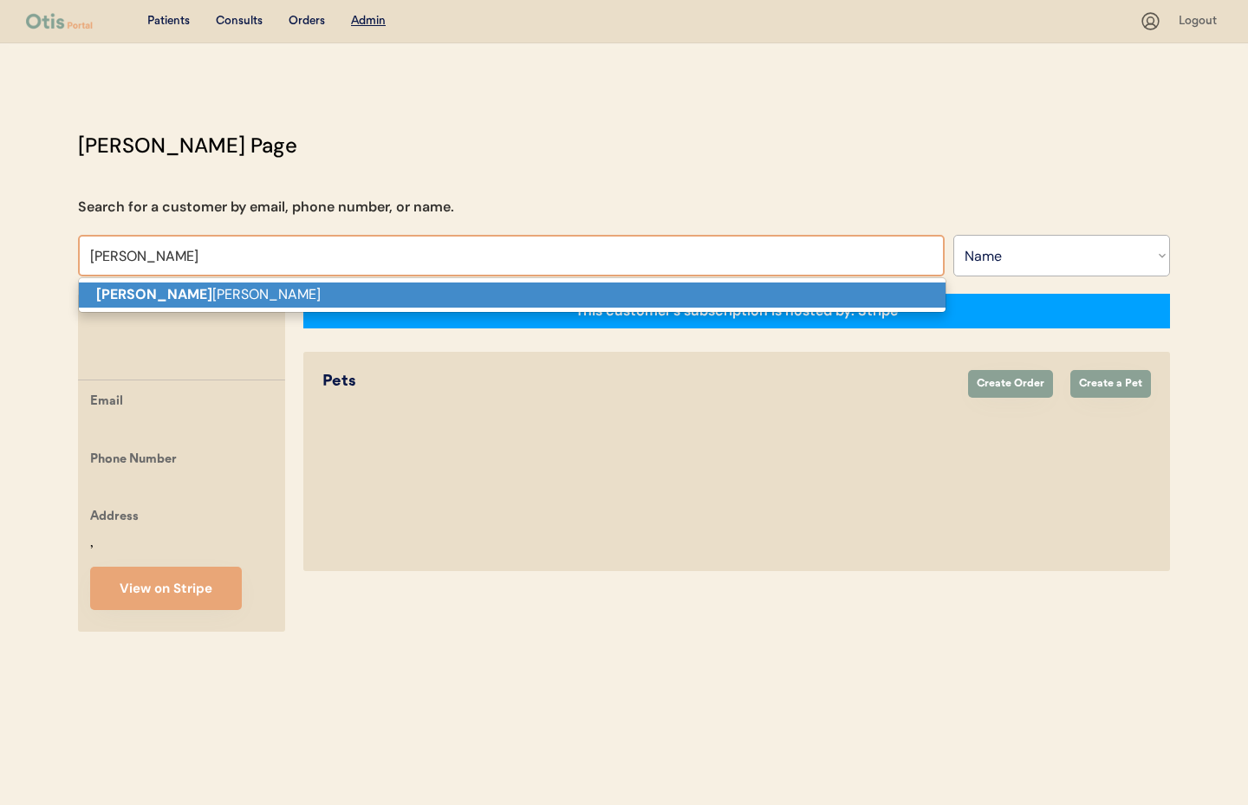
click at [254, 297] on p "Christie Williams" at bounding box center [512, 295] width 867 height 25
type input "Christie Williams"
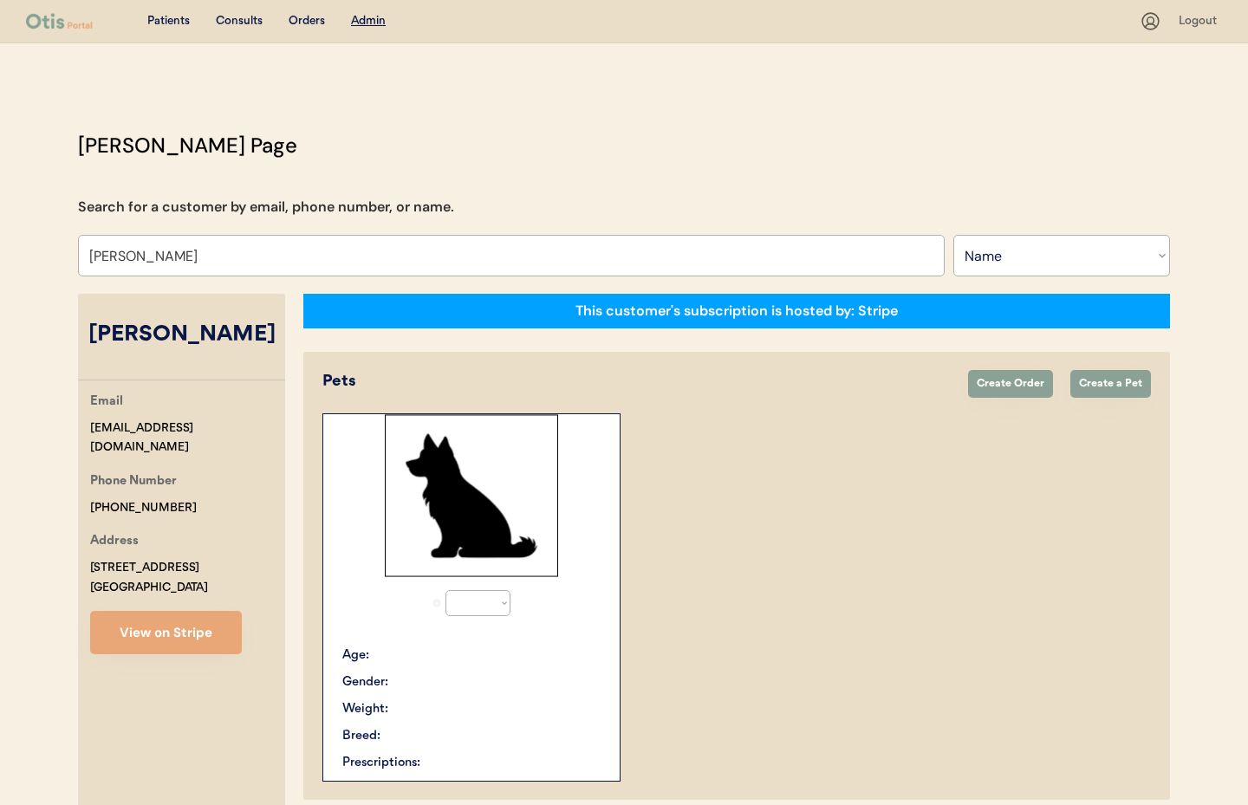
select select "true"
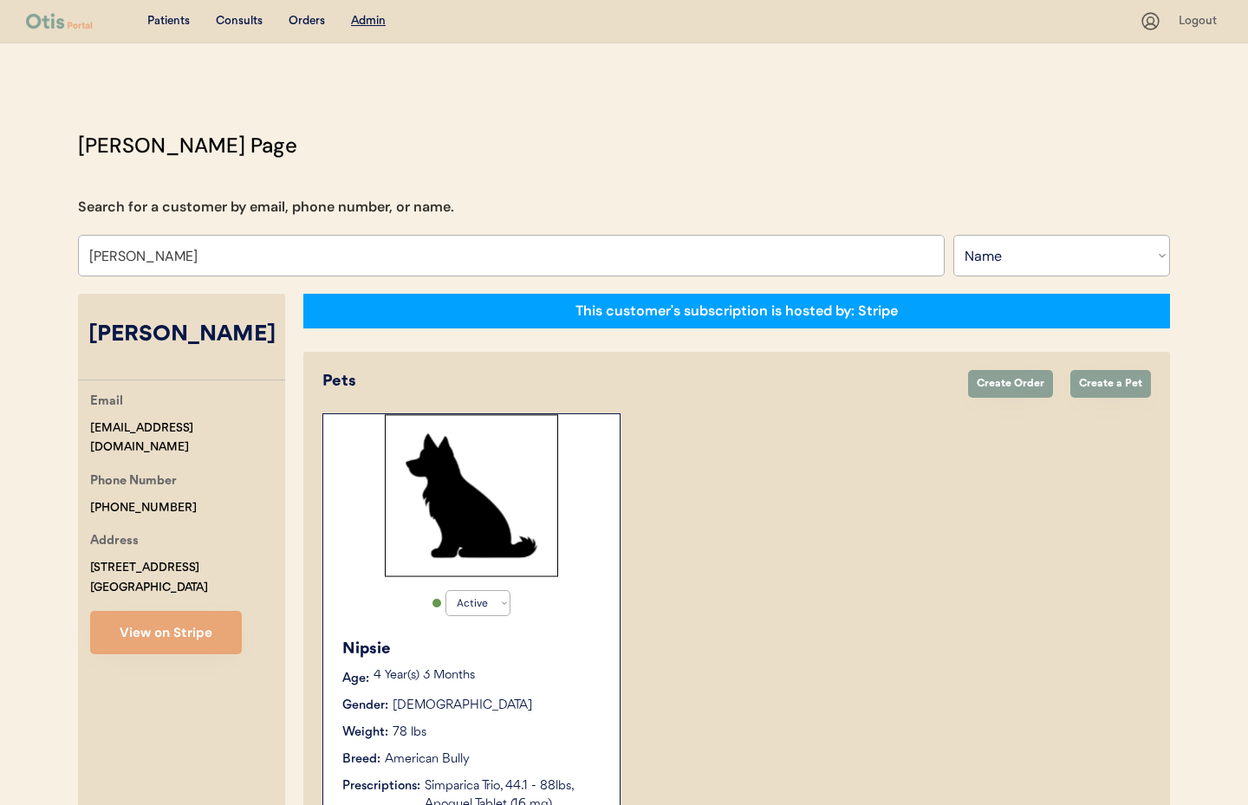
drag, startPoint x: 272, startPoint y: 335, endPoint x: 111, endPoint y: 331, distance: 161.3
click at [90, 336] on div "Christie Williams" at bounding box center [181, 335] width 207 height 33
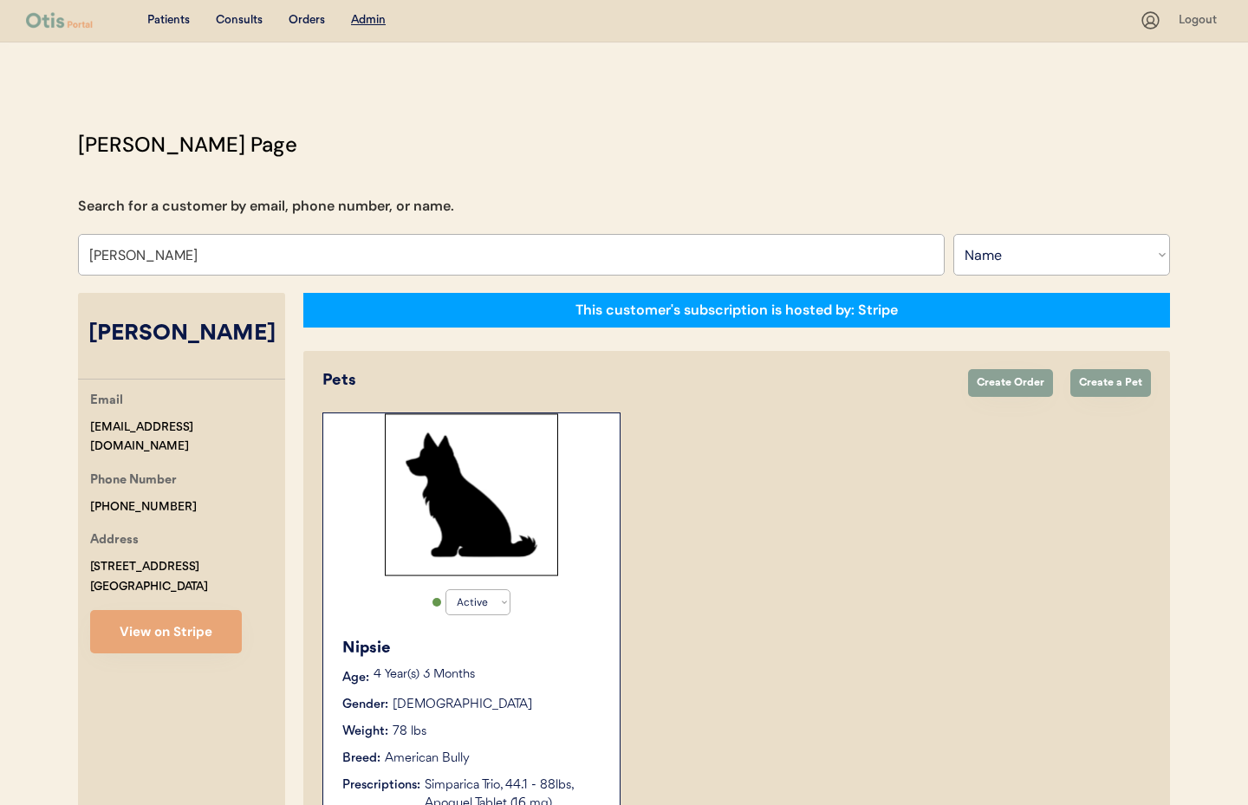
copy div "Christie Williams"
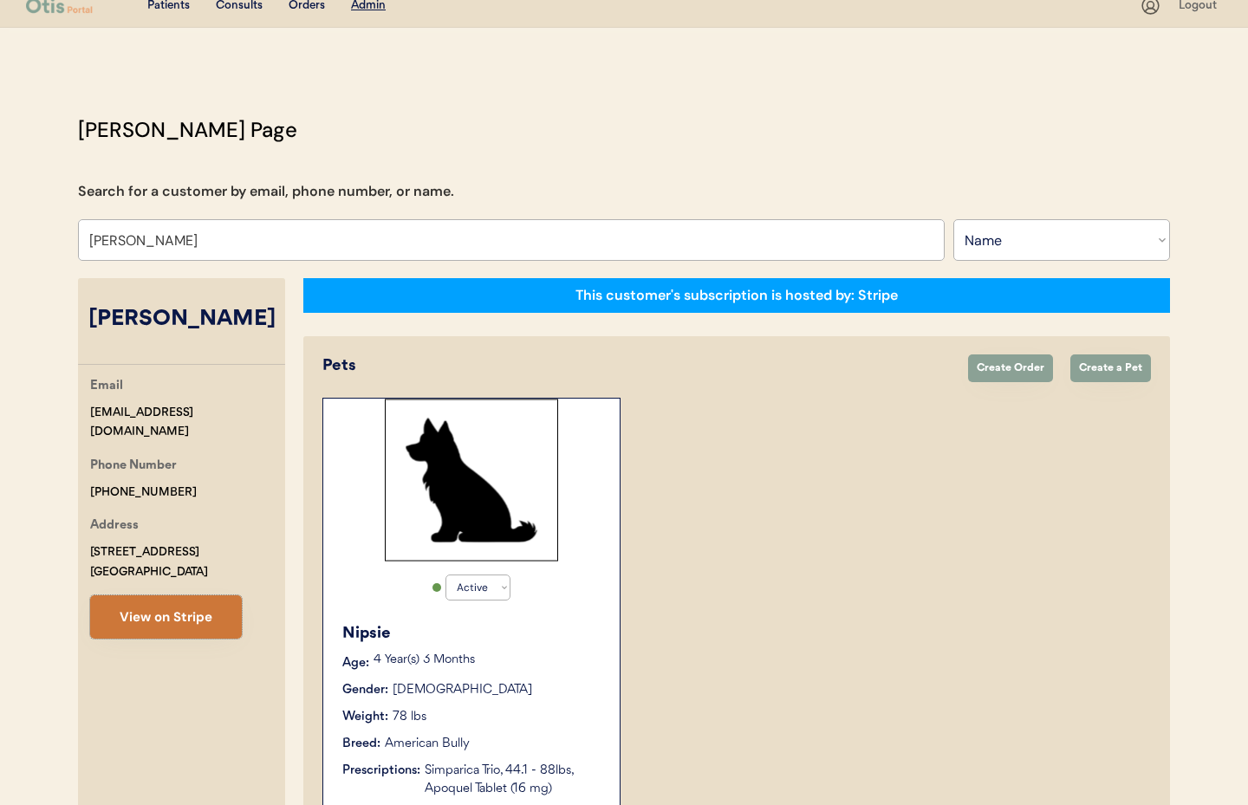
click at [152, 618] on button "View on Stripe" at bounding box center [166, 617] width 152 height 43
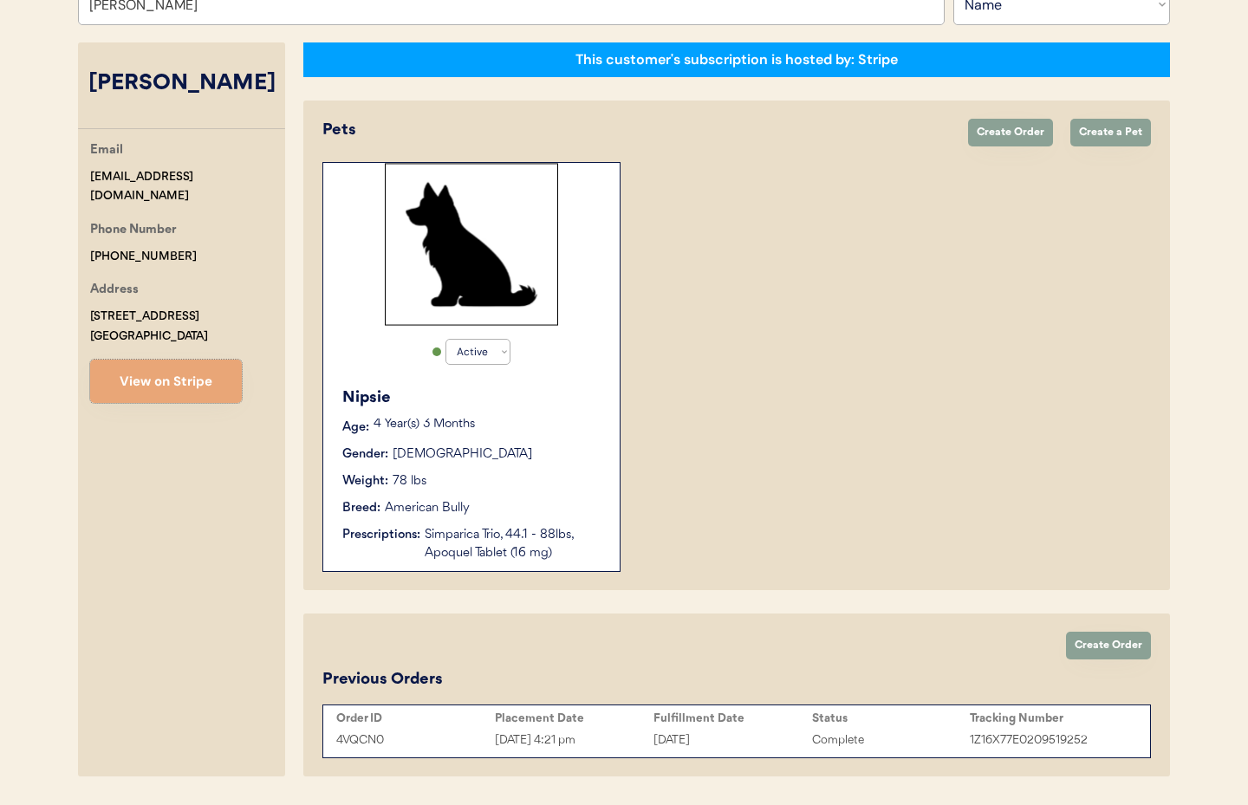
scroll to position [236, 0]
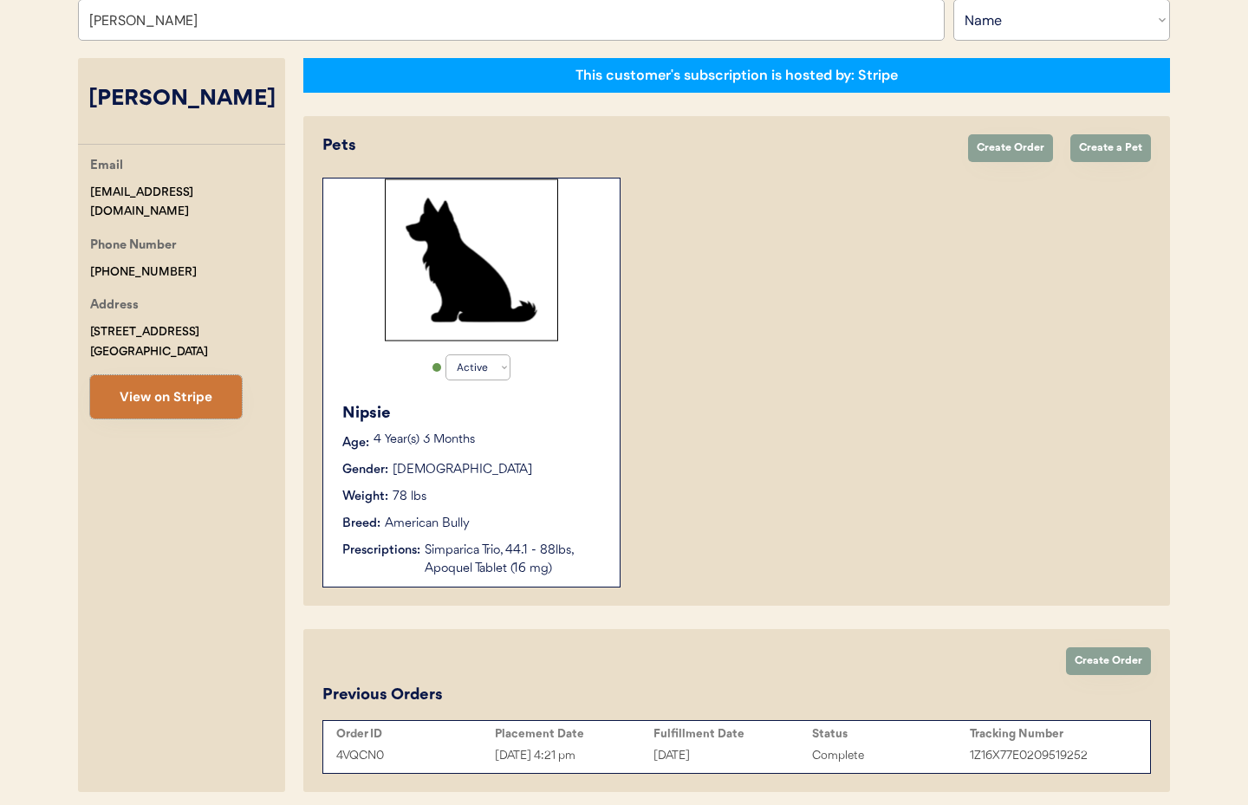
click at [218, 403] on button "View on Stripe" at bounding box center [166, 396] width 152 height 43
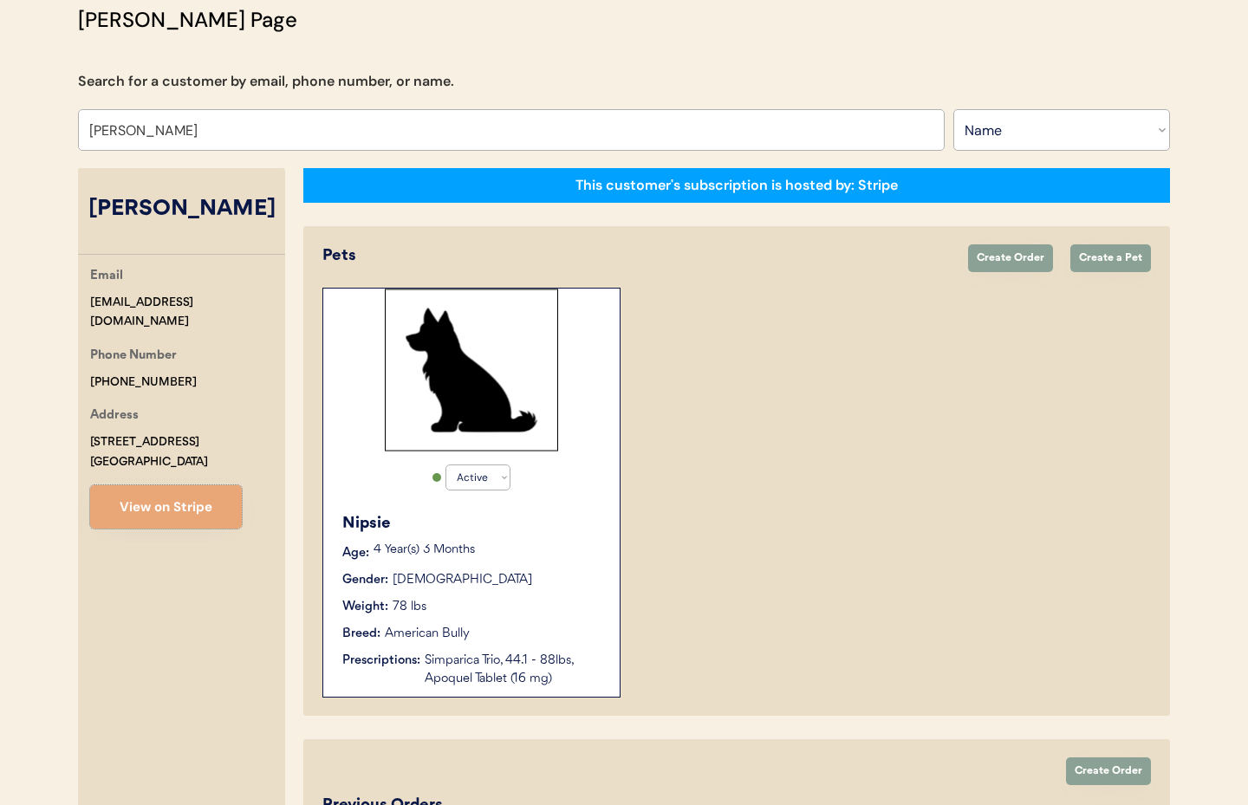
scroll to position [0, 0]
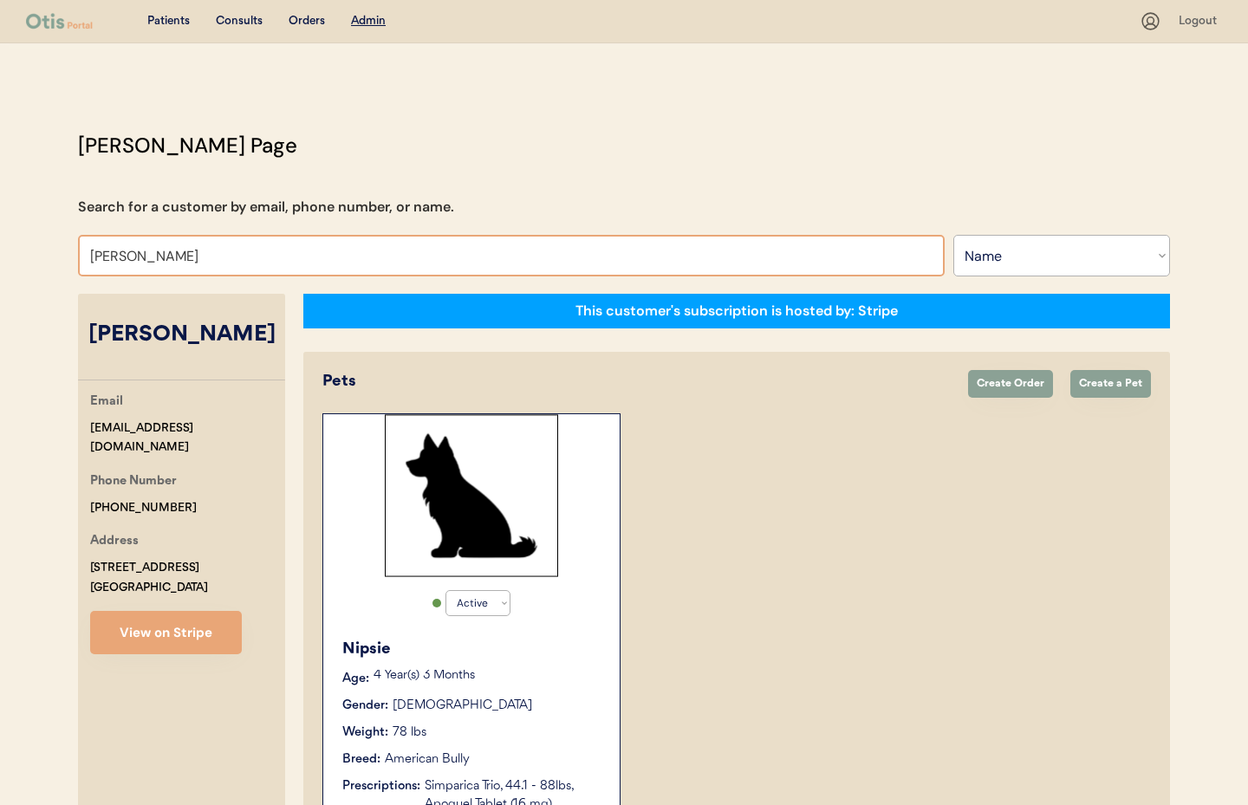
click at [219, 265] on input "Christie Williams" at bounding box center [511, 256] width 867 height 42
drag, startPoint x: 157, startPoint y: 262, endPoint x: 38, endPoint y: 236, distance: 121.6
click at [22, 253] on div "Patients Consults Orders Admin Logout Otis Admin Page Search for a customer by …" at bounding box center [624, 554] width 1248 height 1109
click at [195, 635] on button "View on Stripe" at bounding box center [166, 632] width 152 height 43
drag, startPoint x: 242, startPoint y: 239, endPoint x: 229, endPoint y: 250, distance: 16.7
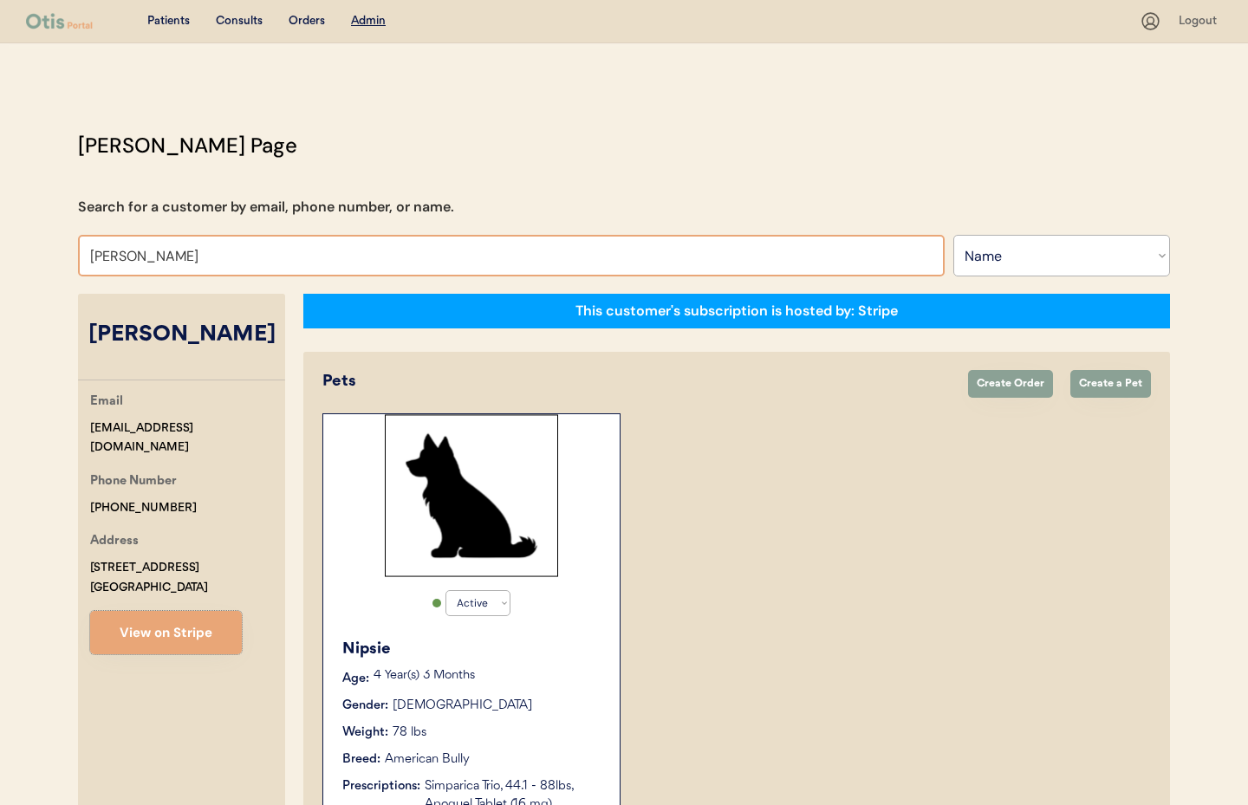
click at [242, 240] on input "Christie Williams" at bounding box center [511, 256] width 867 height 42
drag, startPoint x: 215, startPoint y: 253, endPoint x: 54, endPoint y: 256, distance: 161.3
click at [54, 256] on div "Patients Consults Orders Admin Logout Otis Admin Page Search for a customer by …" at bounding box center [624, 554] width 1248 height 1109
type input "A"
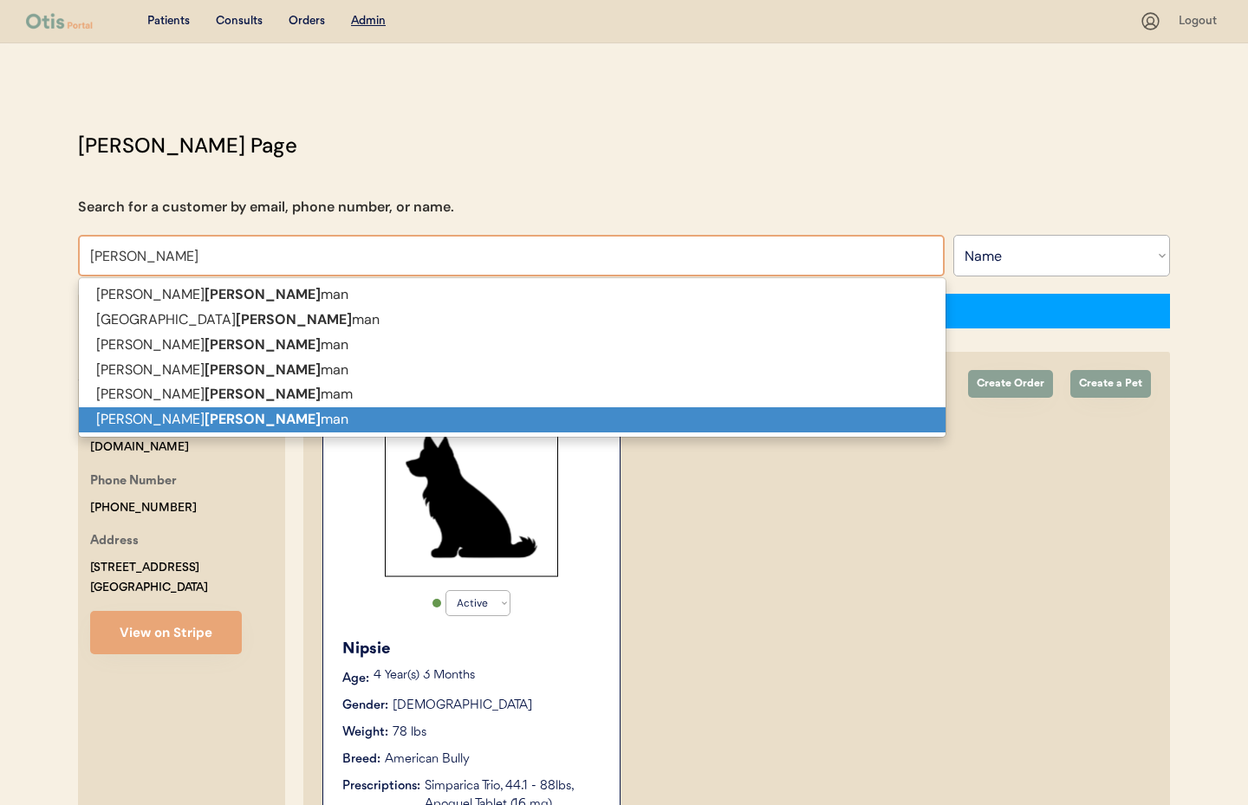
click at [388, 426] on p "Angela Hoff man" at bounding box center [512, 419] width 867 height 25
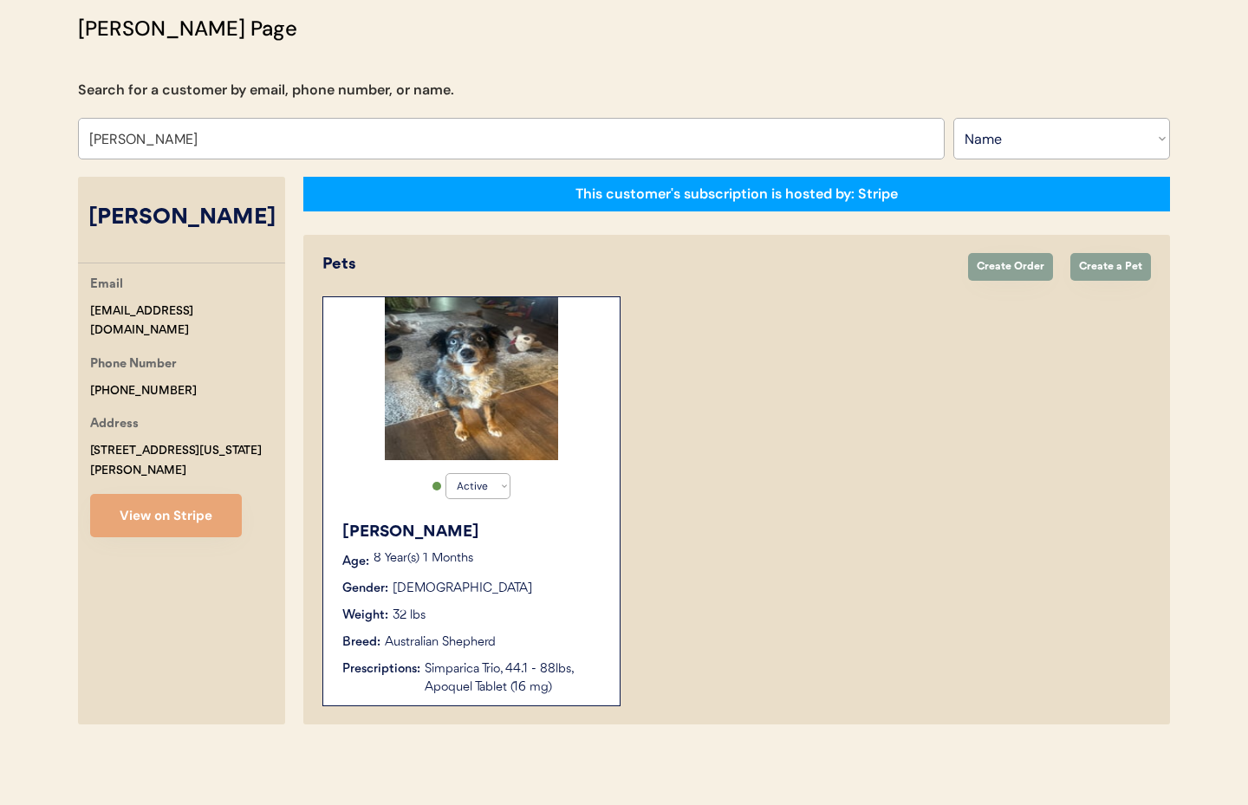
scroll to position [99, 0]
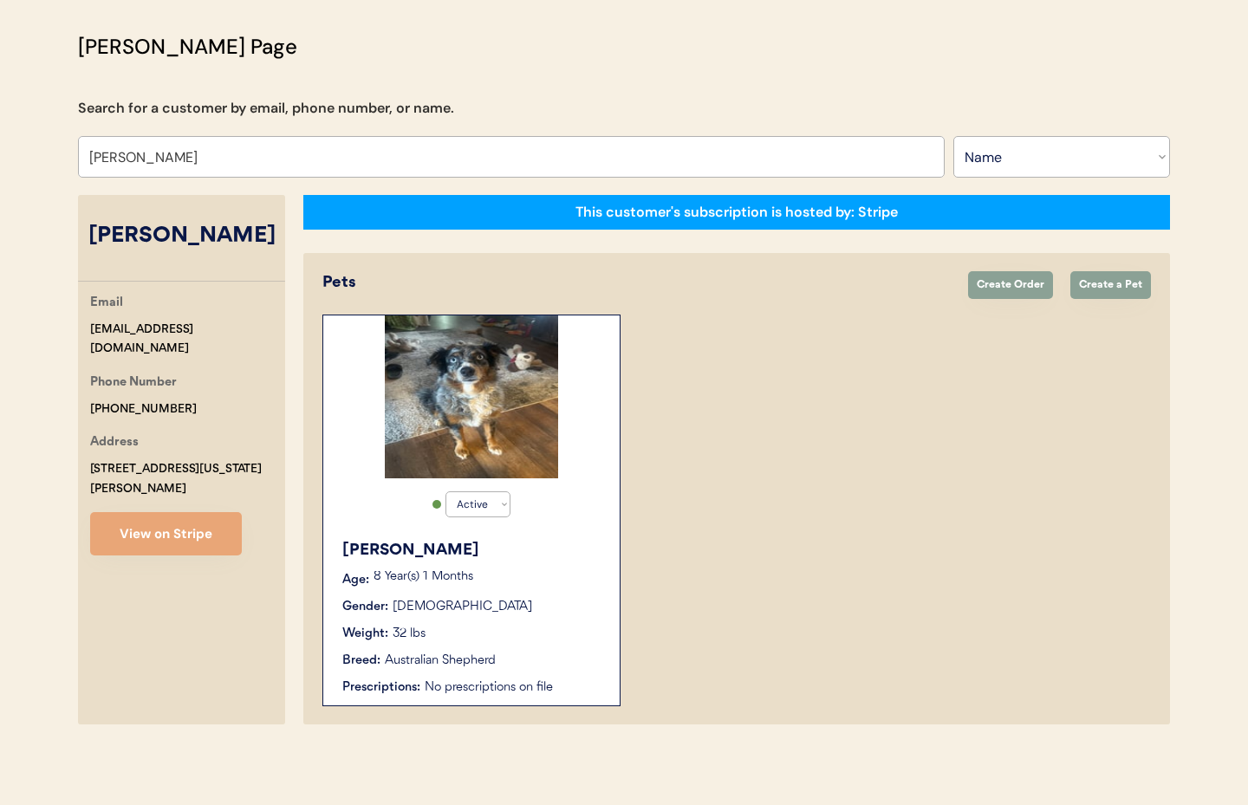
type input "Angela Hoffman"
click at [584, 506] on div "Active Active Inactive Rocco Age: 8 Year(s) 1 Months Gender: Male Weight: 32 lb…" at bounding box center [472, 511] width 298 height 392
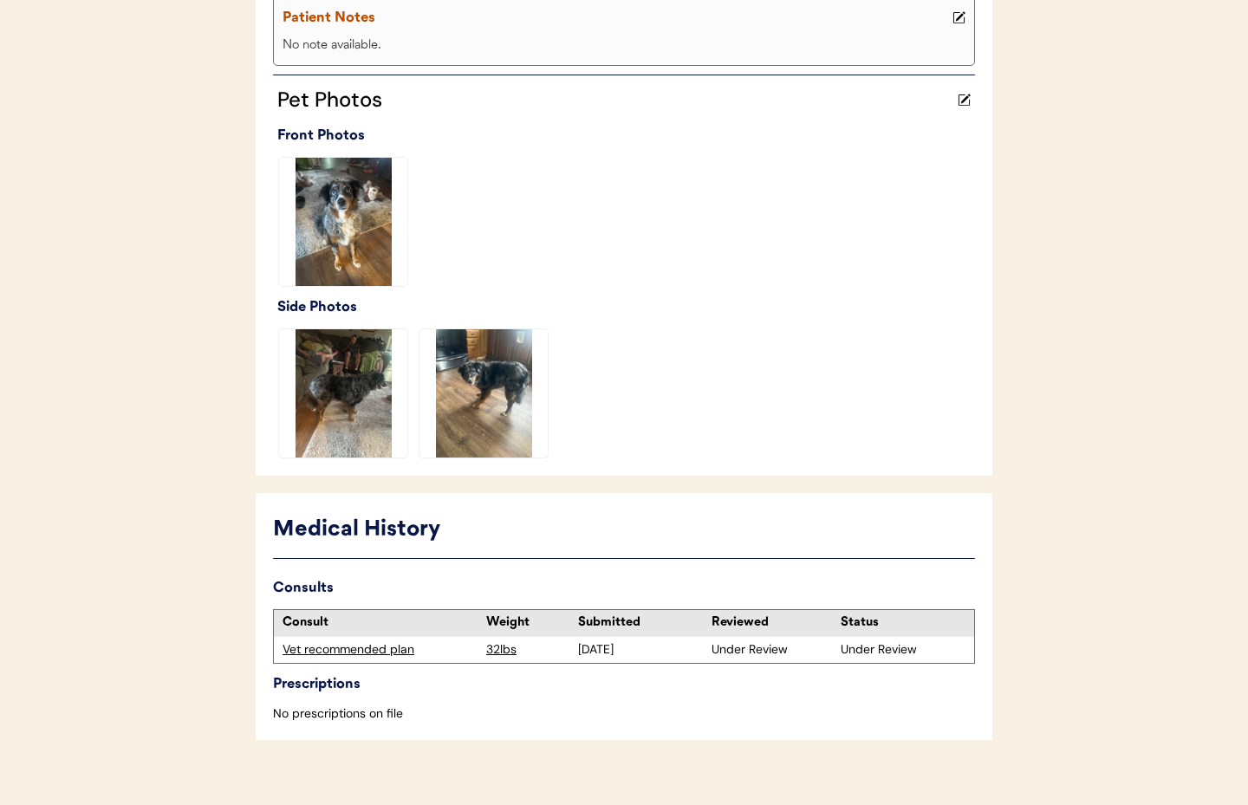
scroll to position [427, 0]
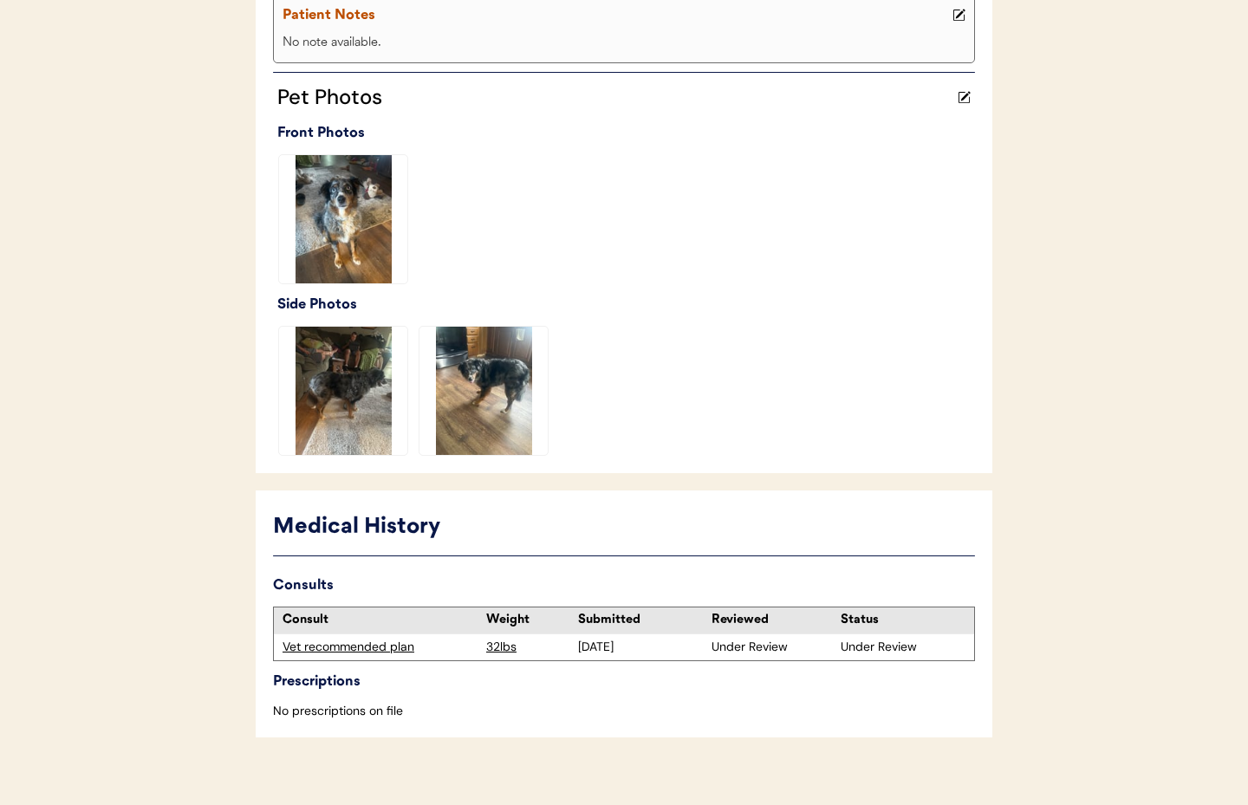
click at [368, 639] on div "Vet recommended plan" at bounding box center [380, 647] width 195 height 17
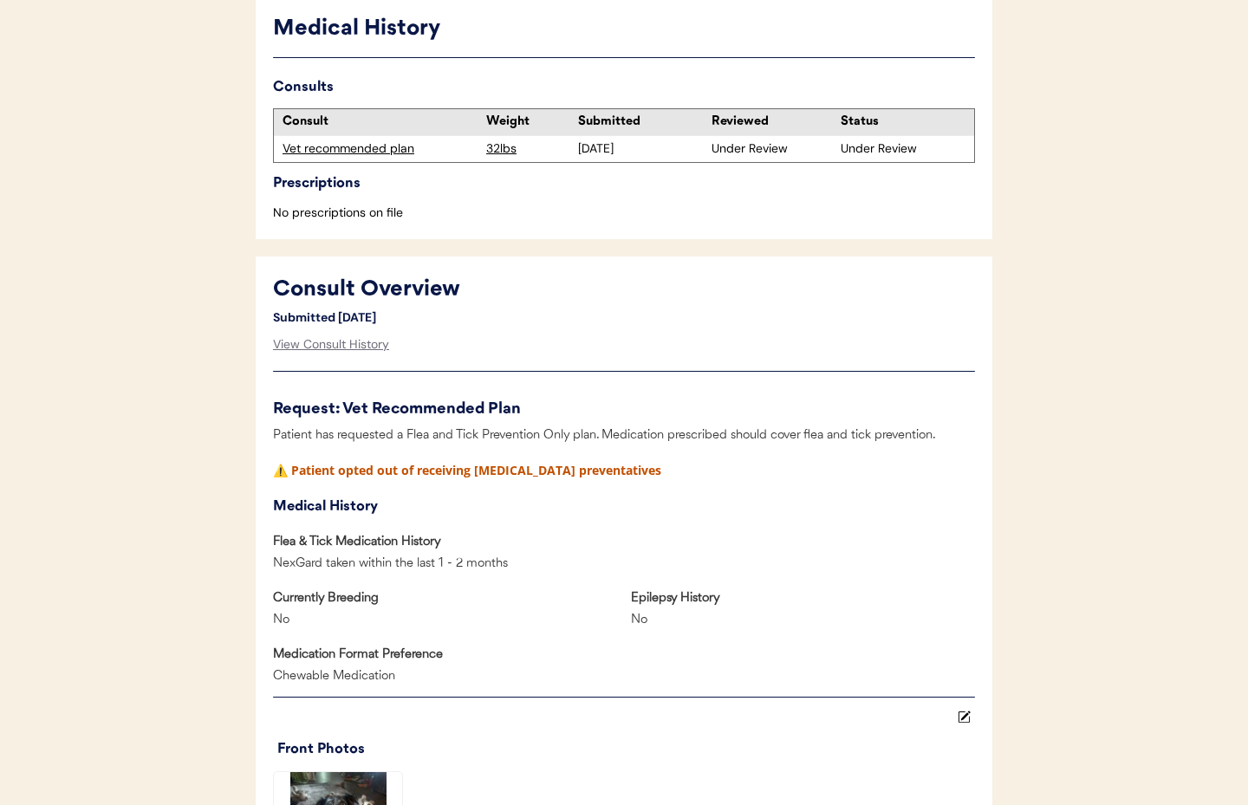
scroll to position [509, 0]
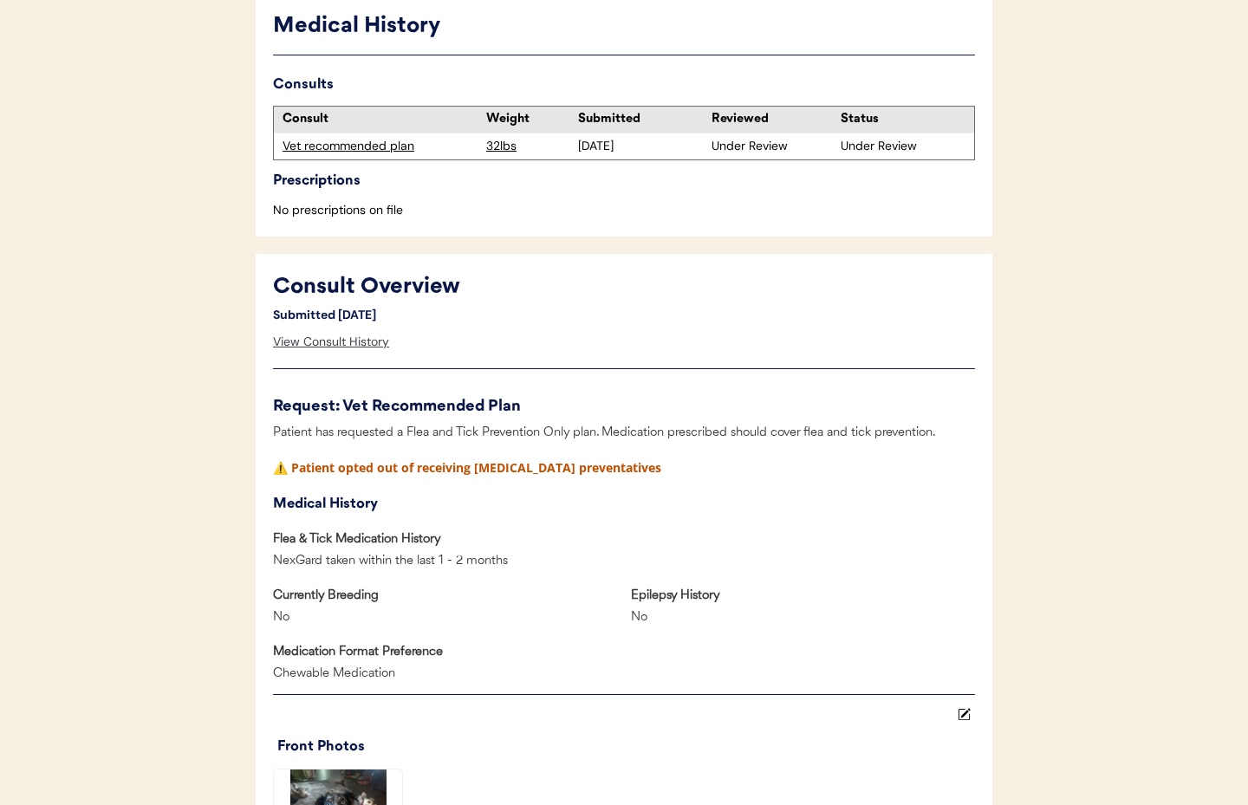
click at [329, 325] on div "View Consult History" at bounding box center [331, 342] width 116 height 35
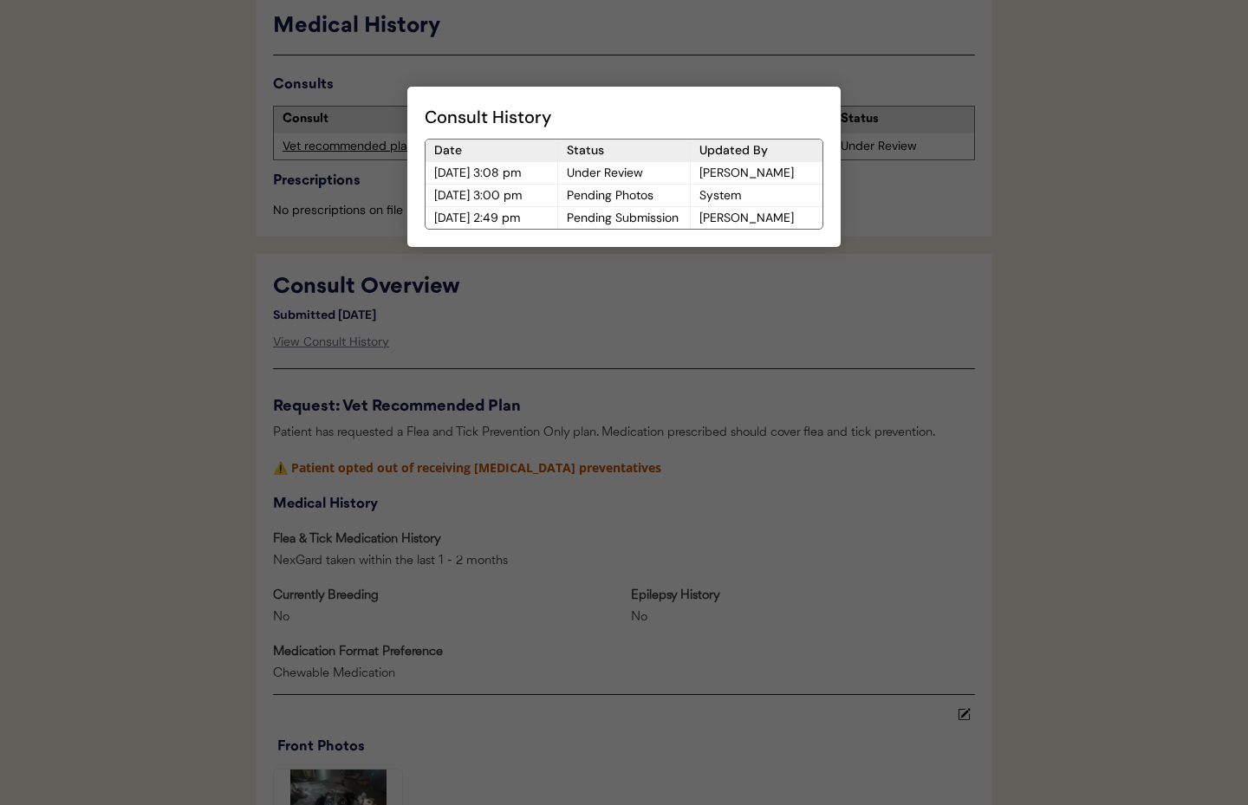
click at [540, 350] on div at bounding box center [624, 402] width 1248 height 805
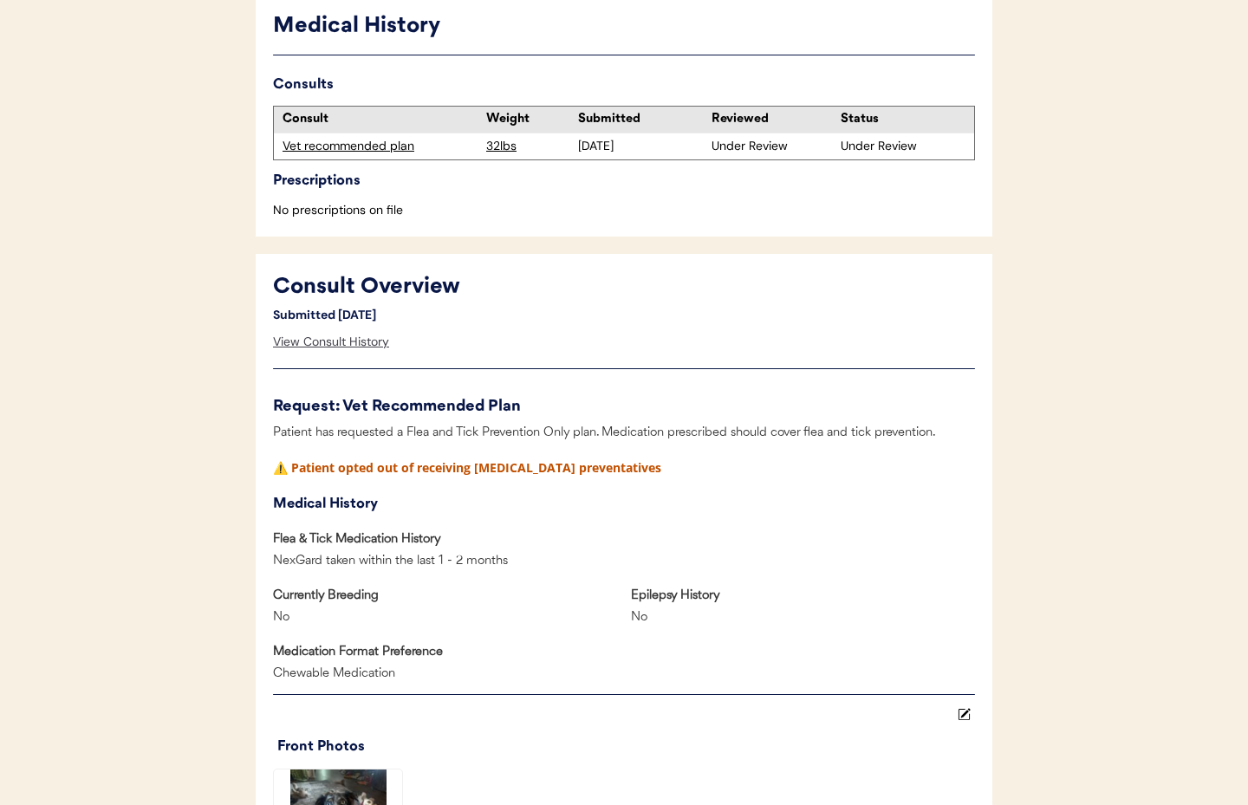
click at [351, 325] on div "View Consult History" at bounding box center [331, 342] width 116 height 35
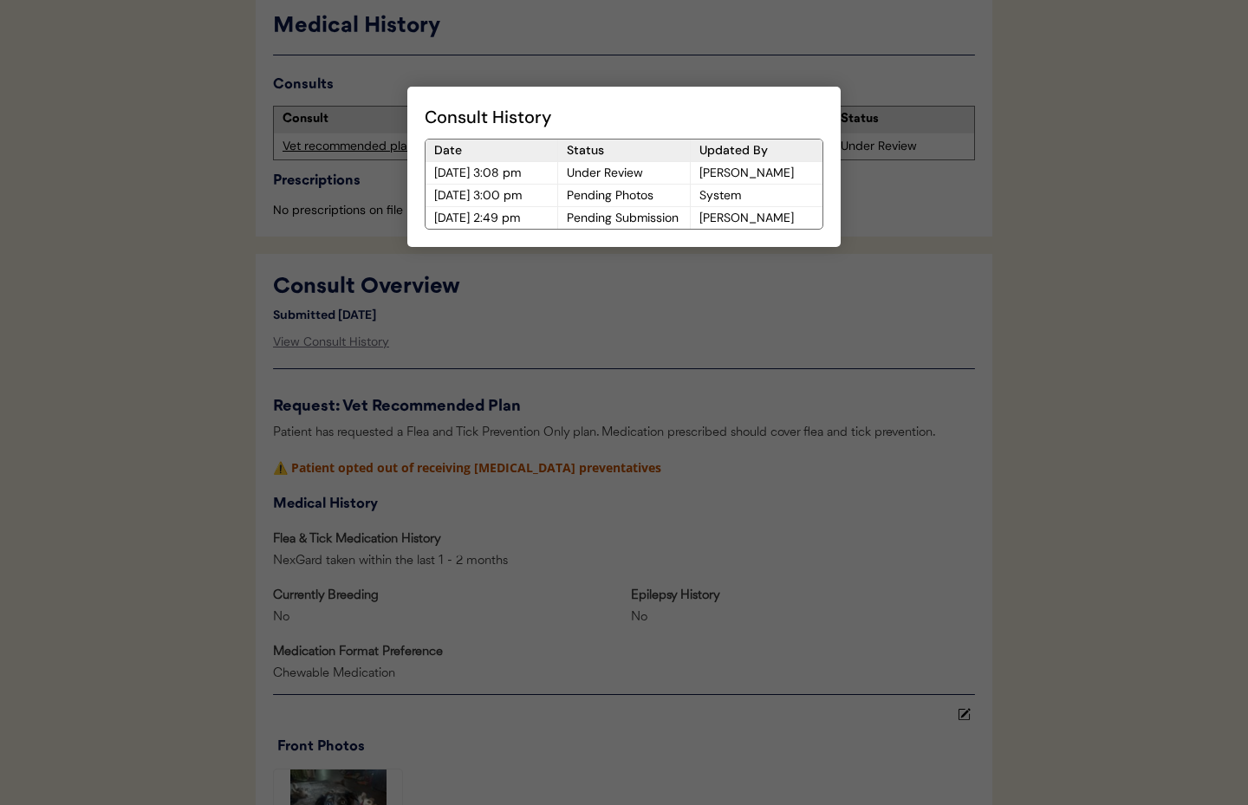
click at [618, 359] on div at bounding box center [624, 402] width 1248 height 805
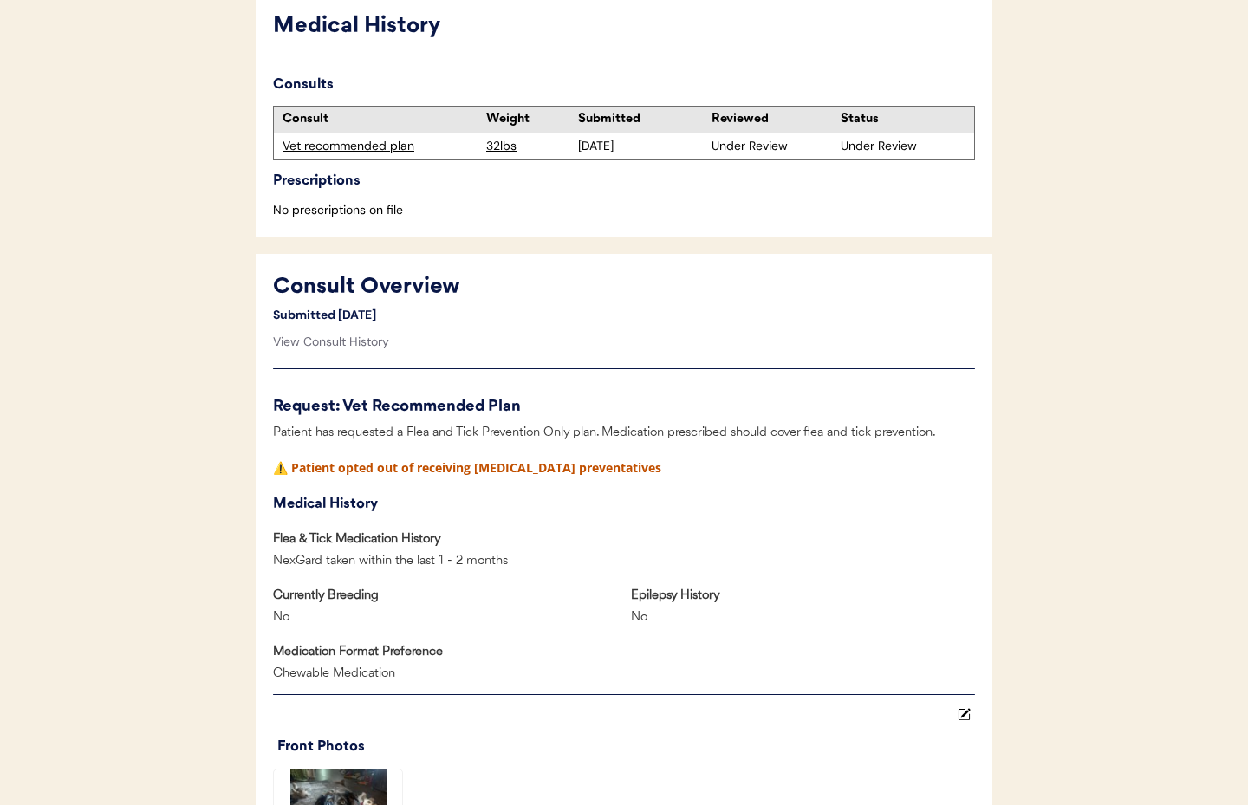
scroll to position [0, 0]
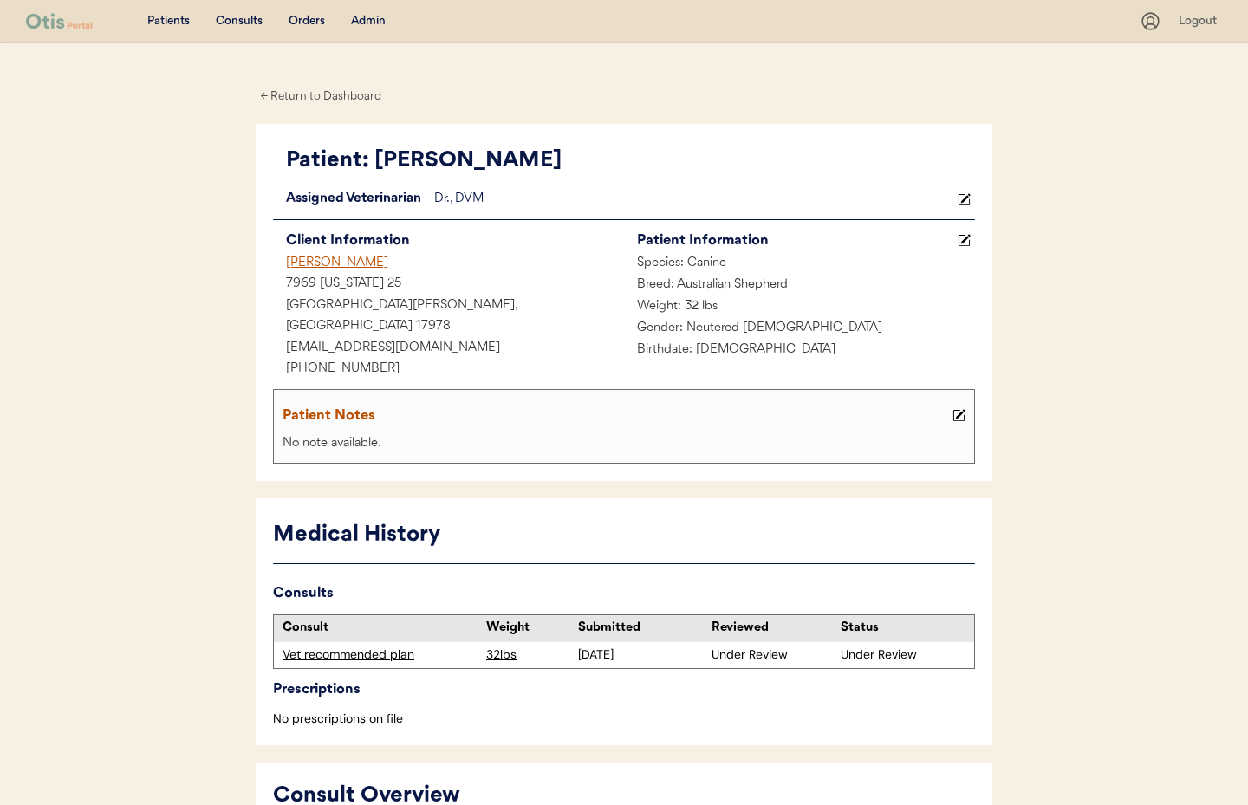
click at [303, 102] on div "← Return to Dashboard" at bounding box center [321, 97] width 130 height 20
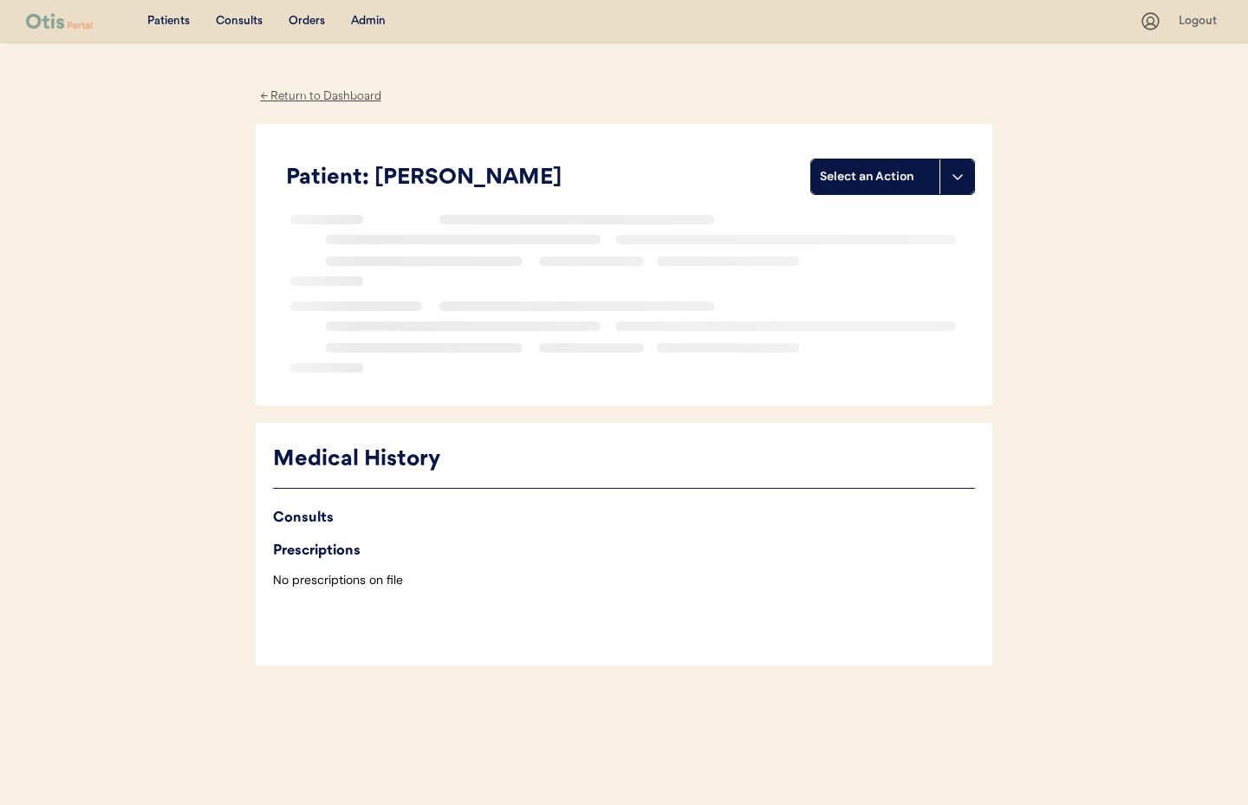
drag, startPoint x: 366, startPoint y: 20, endPoint x: 390, endPoint y: 101, distance: 84.2
click at [366, 20] on div "Admin" at bounding box center [368, 21] width 35 height 17
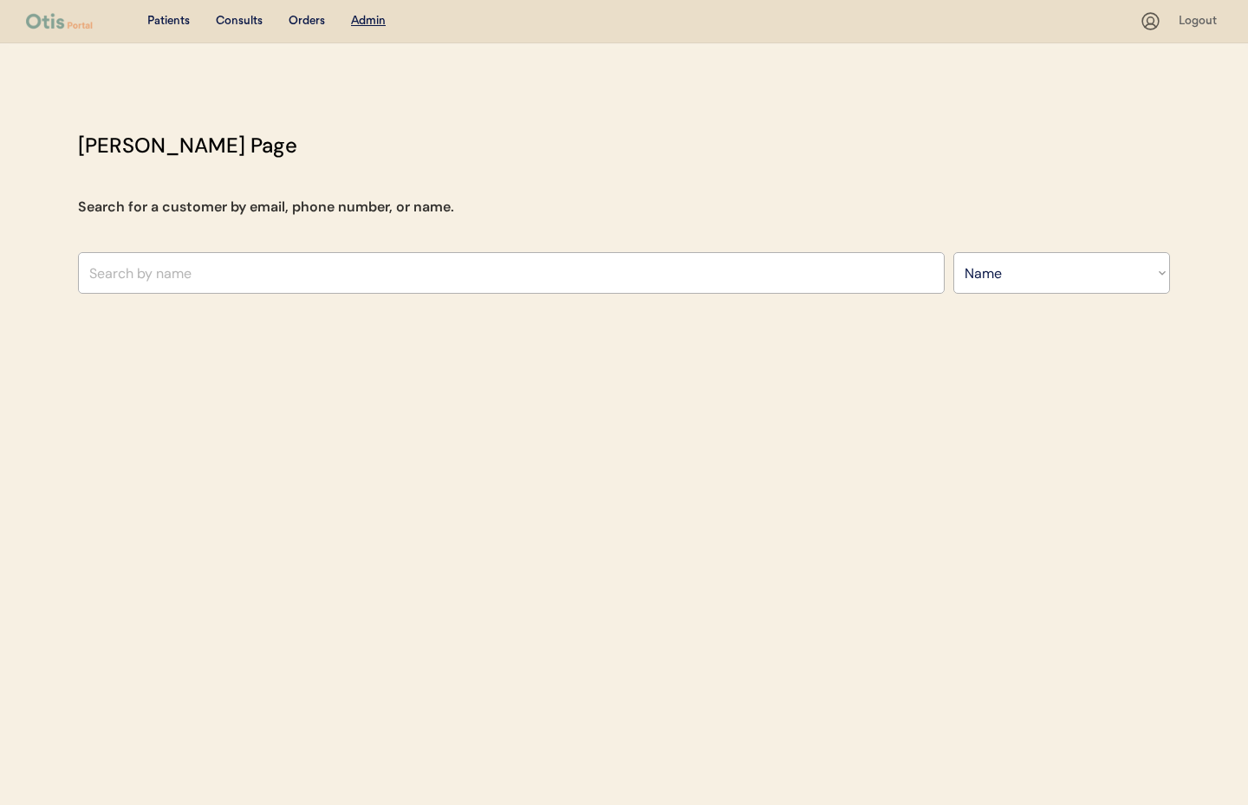
select select ""Name""
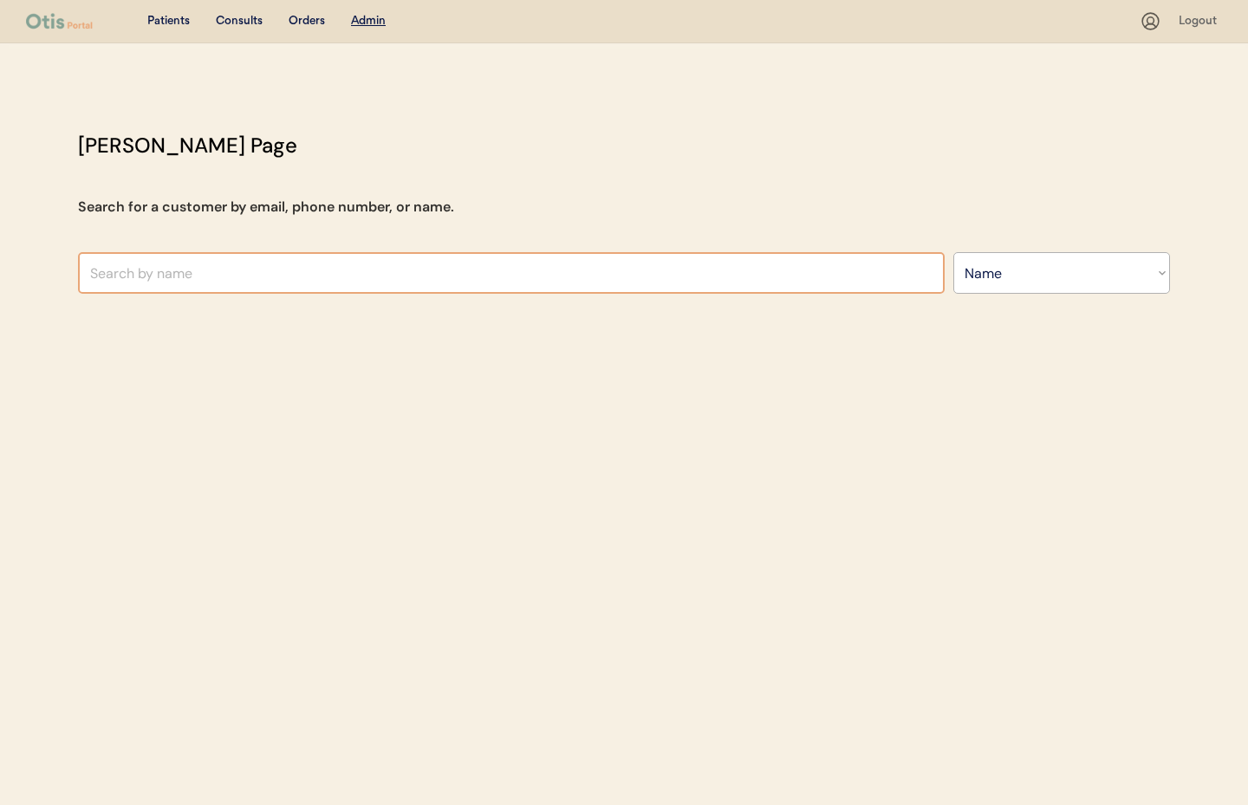
click at [230, 263] on input "text" at bounding box center [511, 273] width 867 height 42
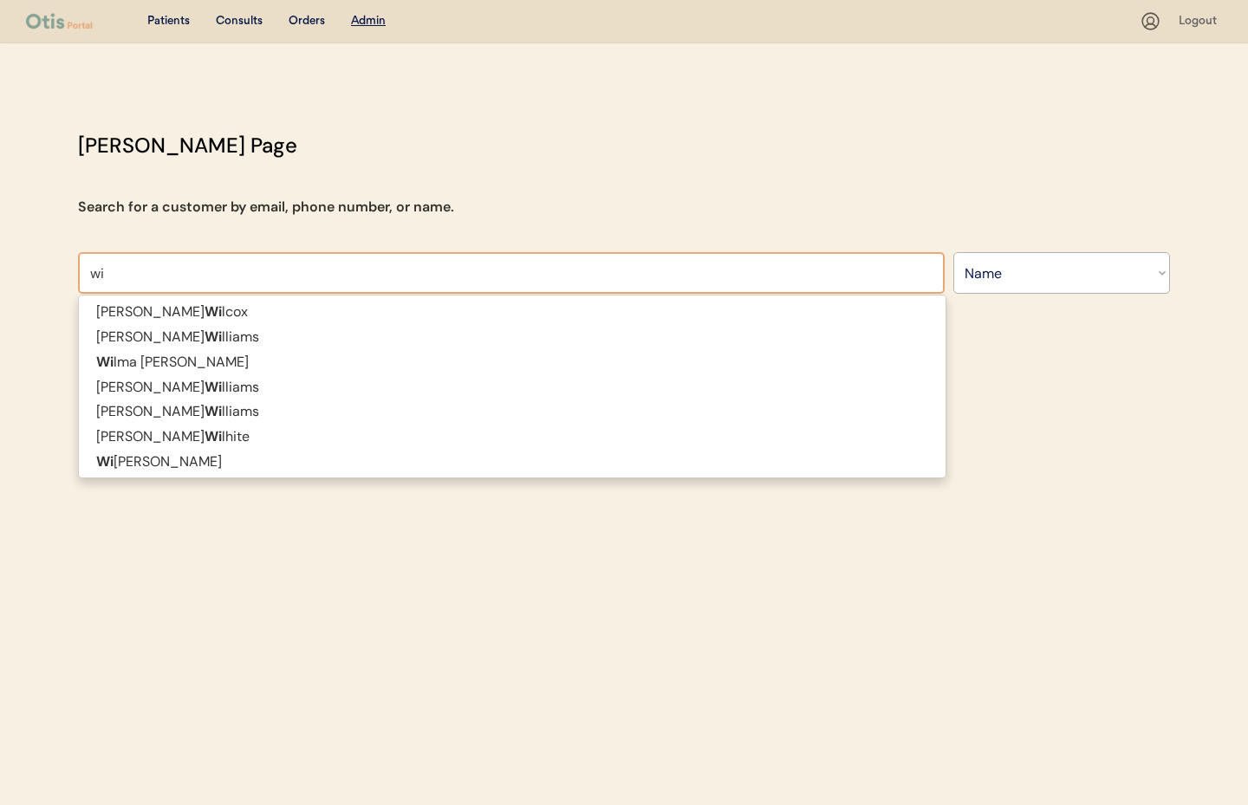
type input "w"
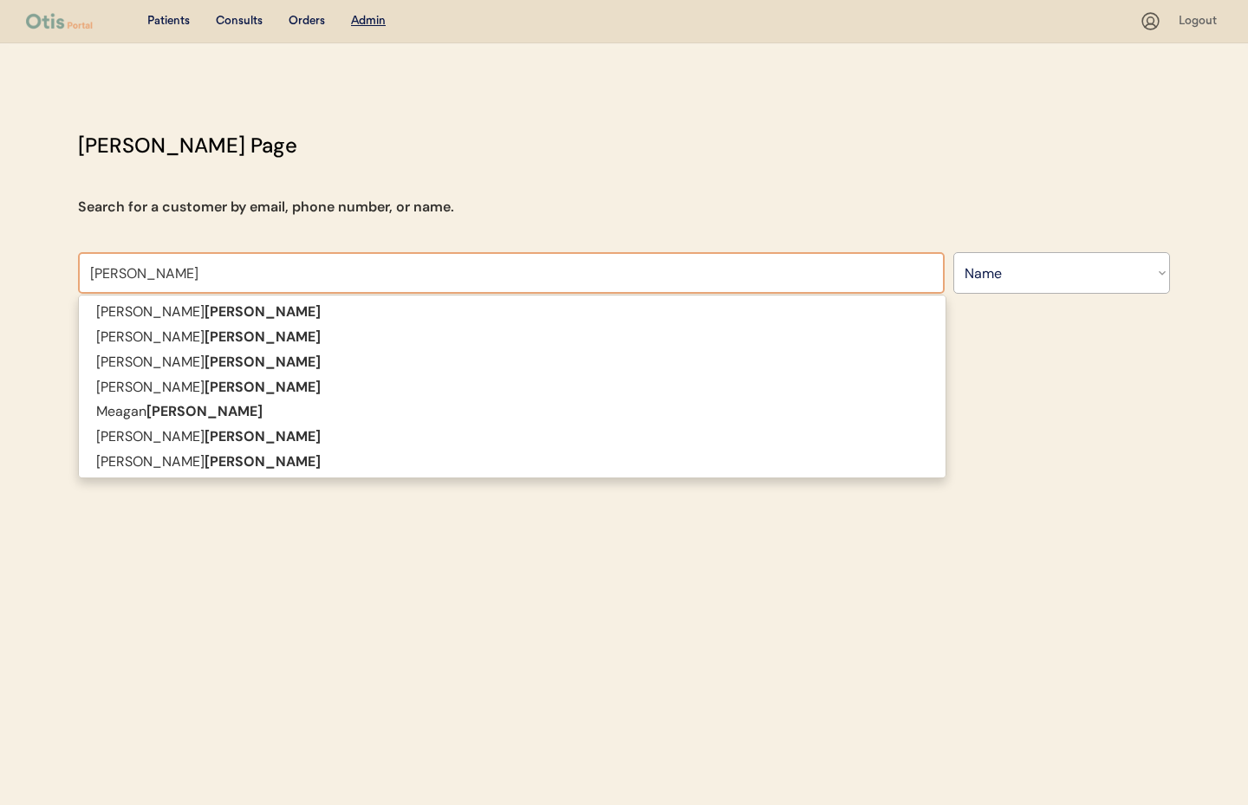
drag, startPoint x: 104, startPoint y: 274, endPoint x: 54, endPoint y: 275, distance: 50.3
click at [54, 275] on div "Patients Consults Orders Admin Logout Otis Admin Page Search for a customer by …" at bounding box center [624, 402] width 1248 height 805
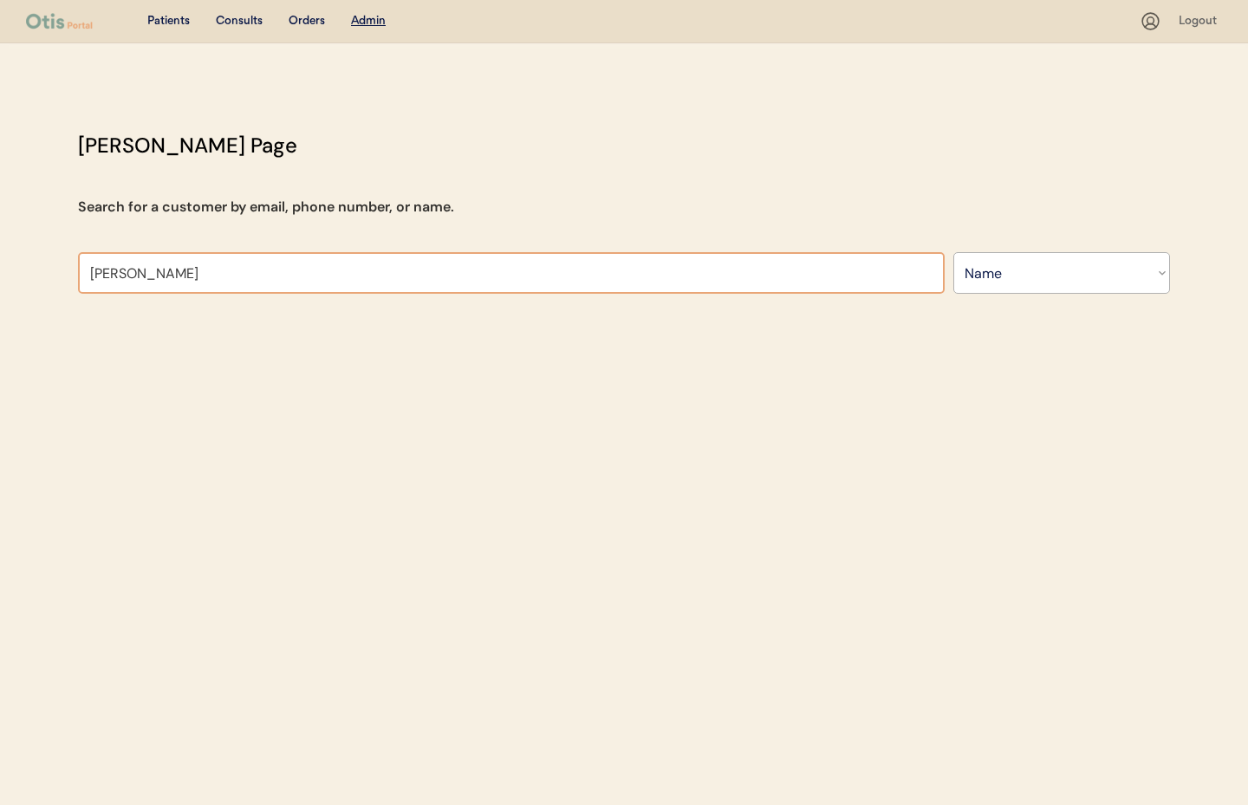
type input "christie"
type input "christie Williams"
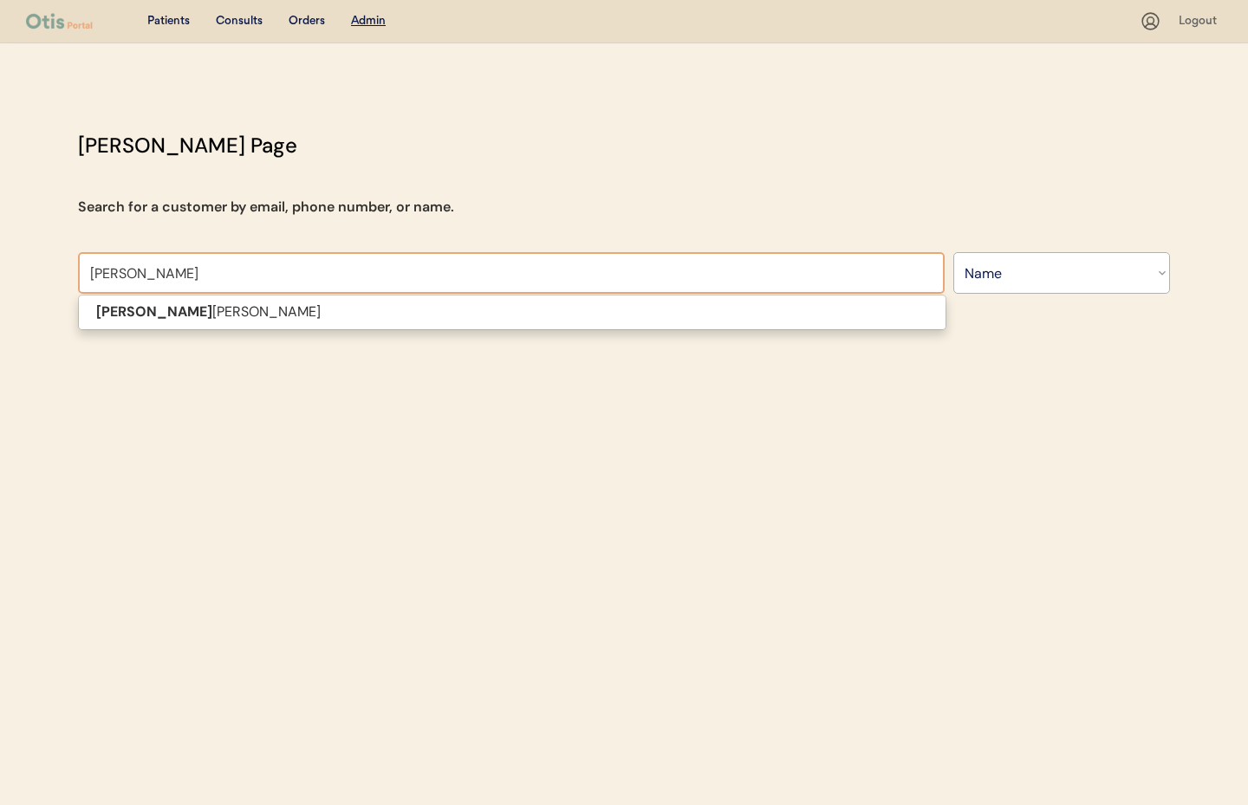
type input "christie will"
type input "christie williams"
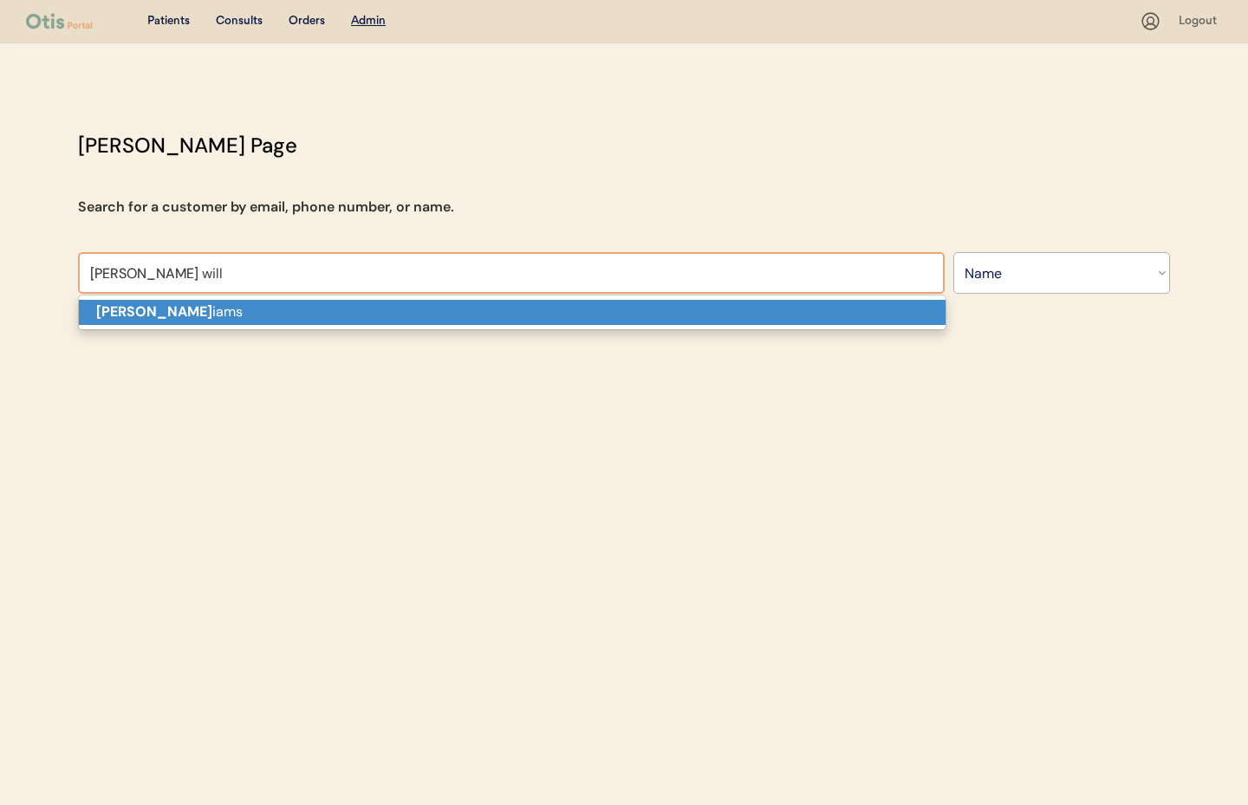
click at [114, 313] on strong "Christie Will" at bounding box center [154, 312] width 116 height 18
type input "Christie Williams"
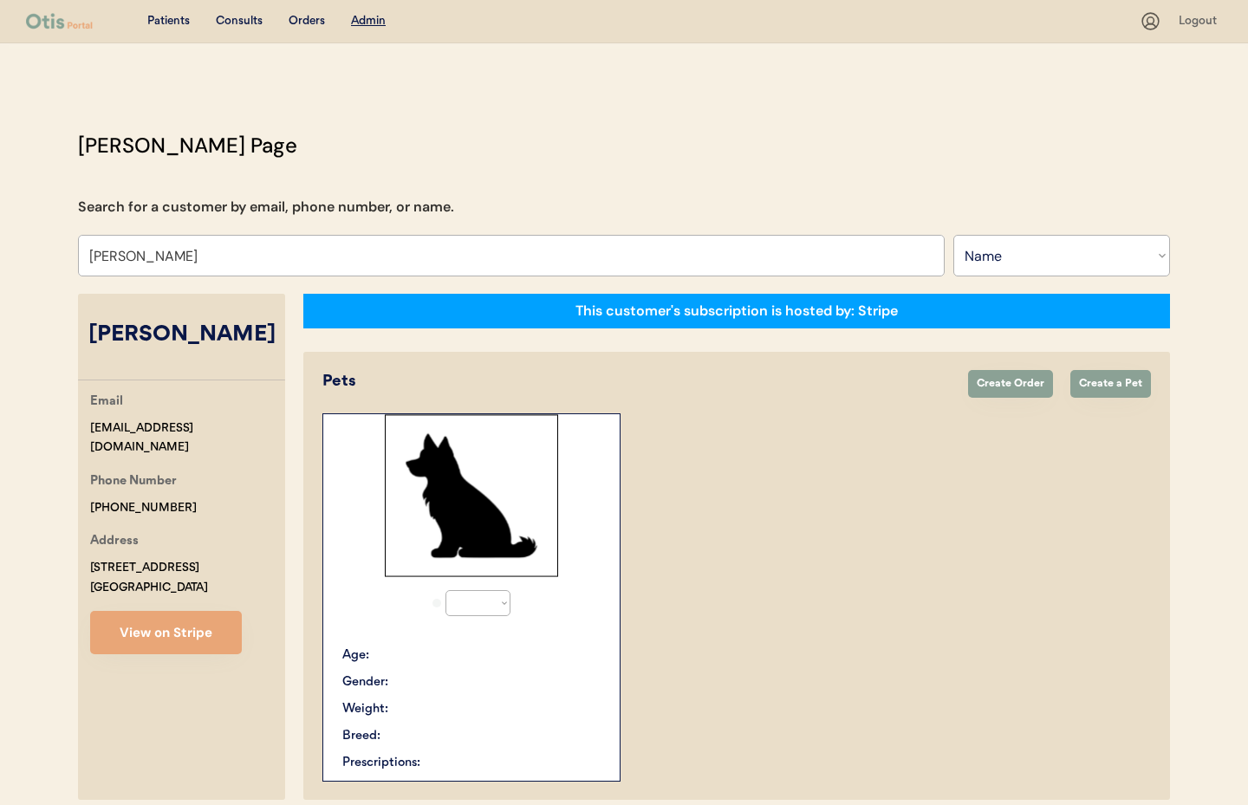
select select "true"
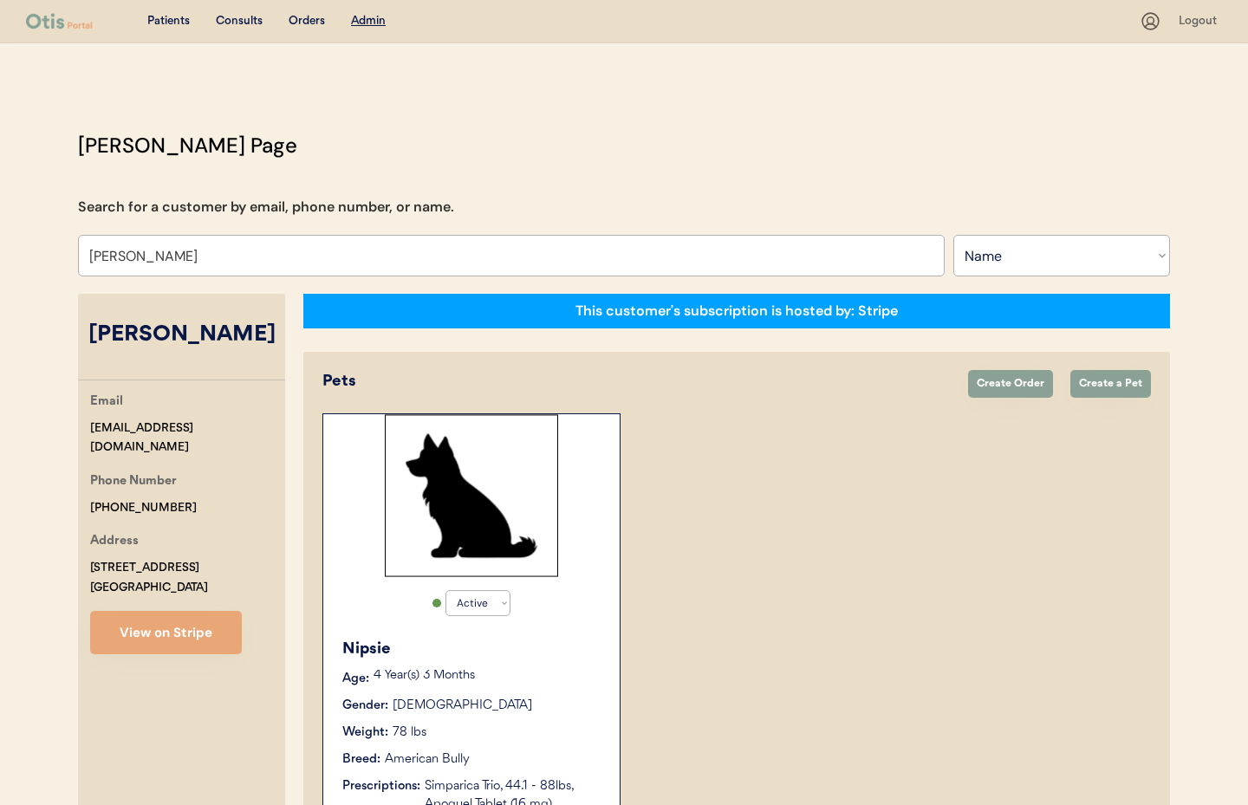
scroll to position [117, 0]
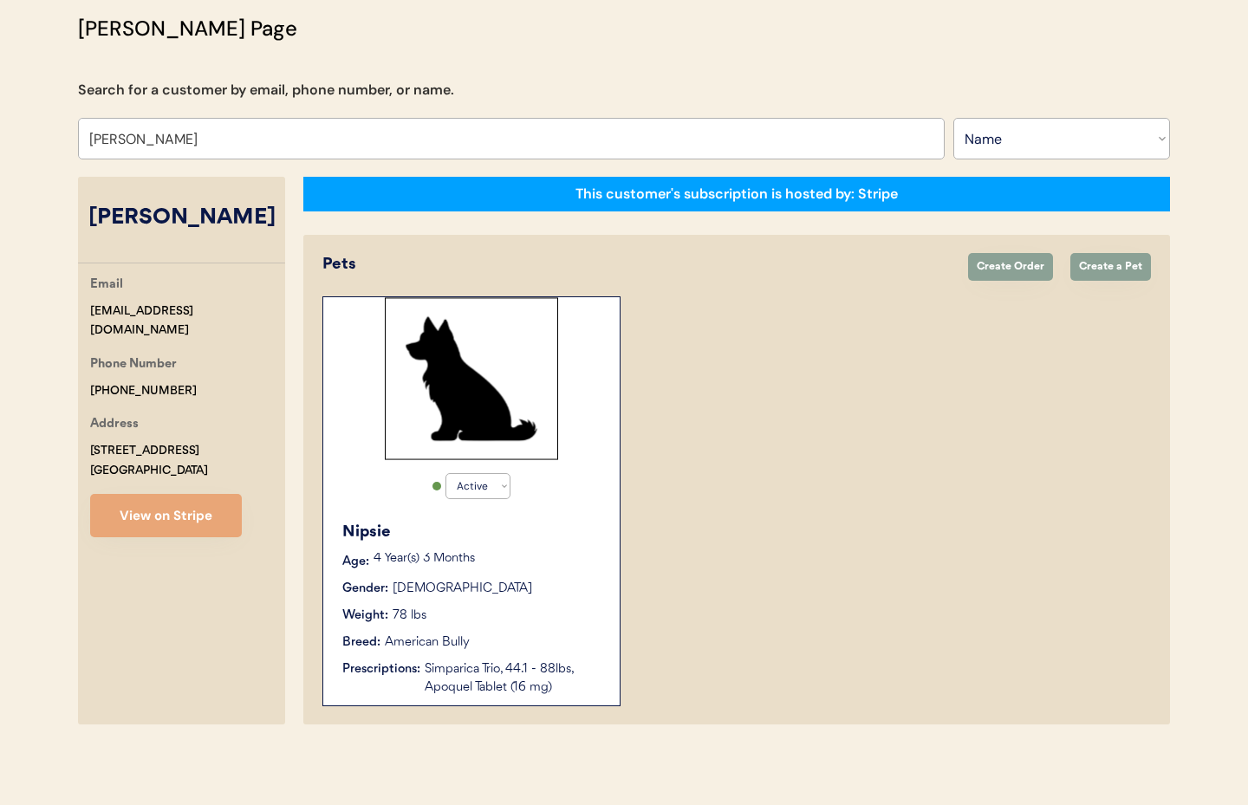
type input "Christie Williams"
click at [557, 651] on div "Breed: American Bully" at bounding box center [472, 643] width 260 height 18
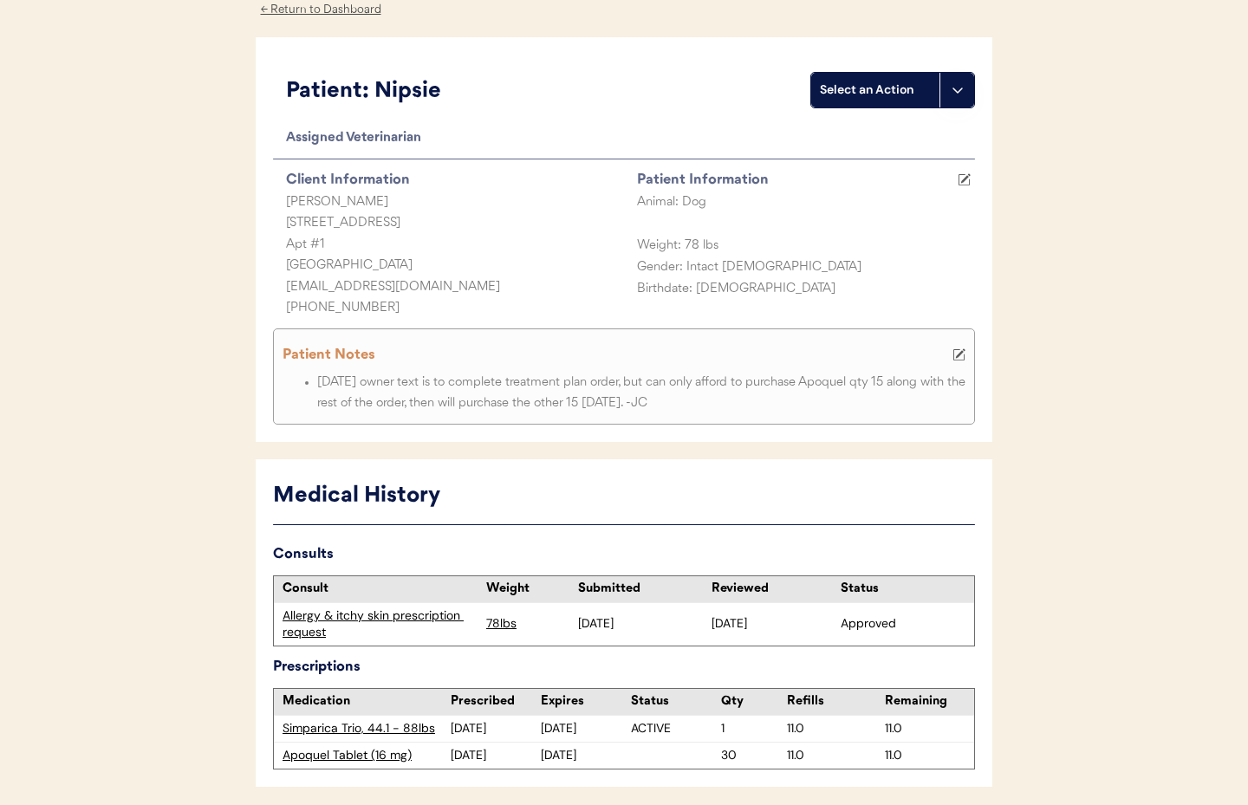
scroll to position [93, 0]
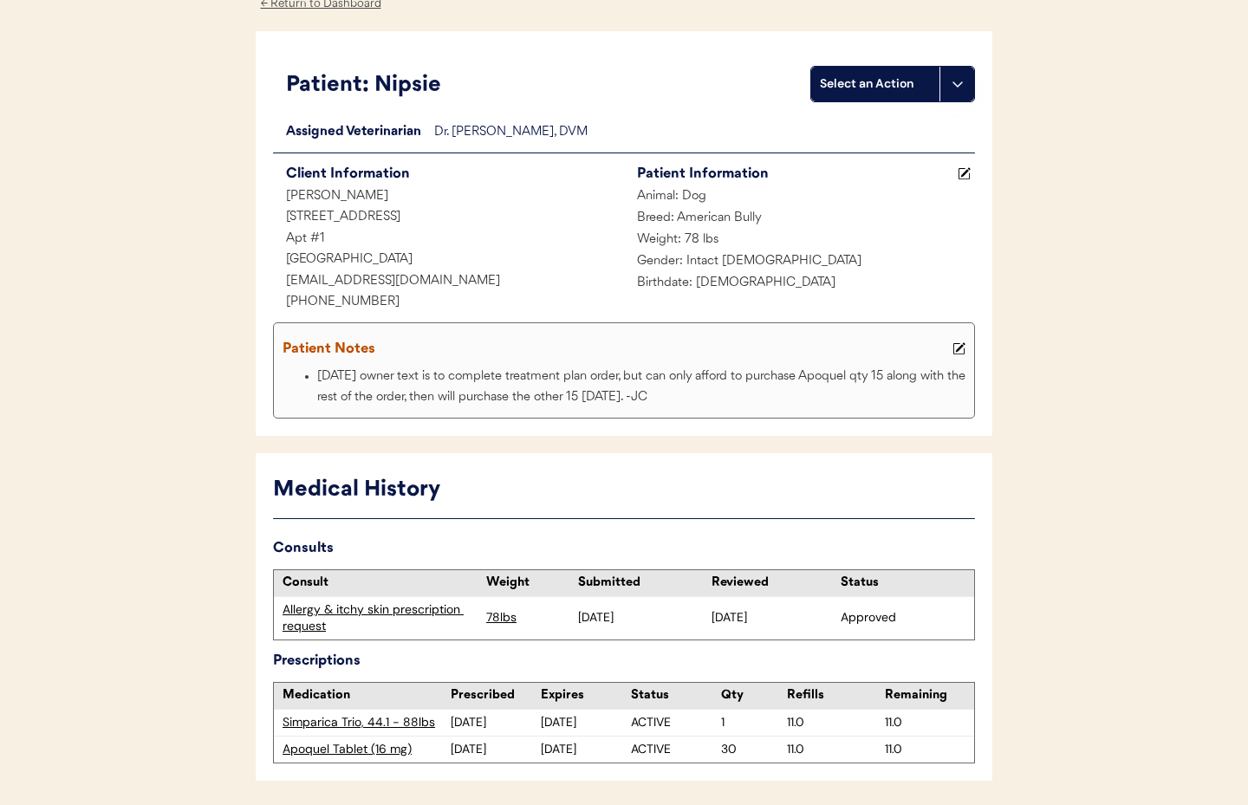
click at [349, 753] on div "Apoquel Tablet (16 mg)" at bounding box center [367, 749] width 168 height 17
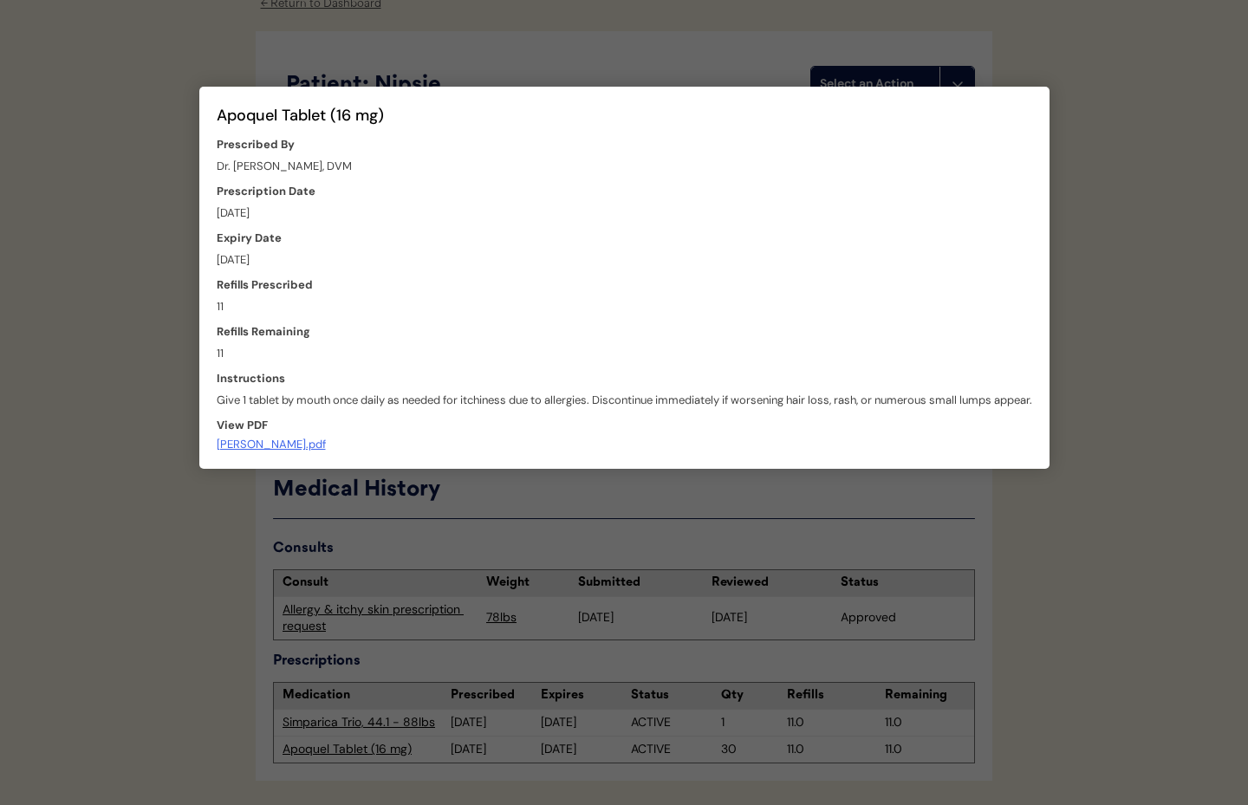
click at [549, 531] on div at bounding box center [624, 402] width 1248 height 805
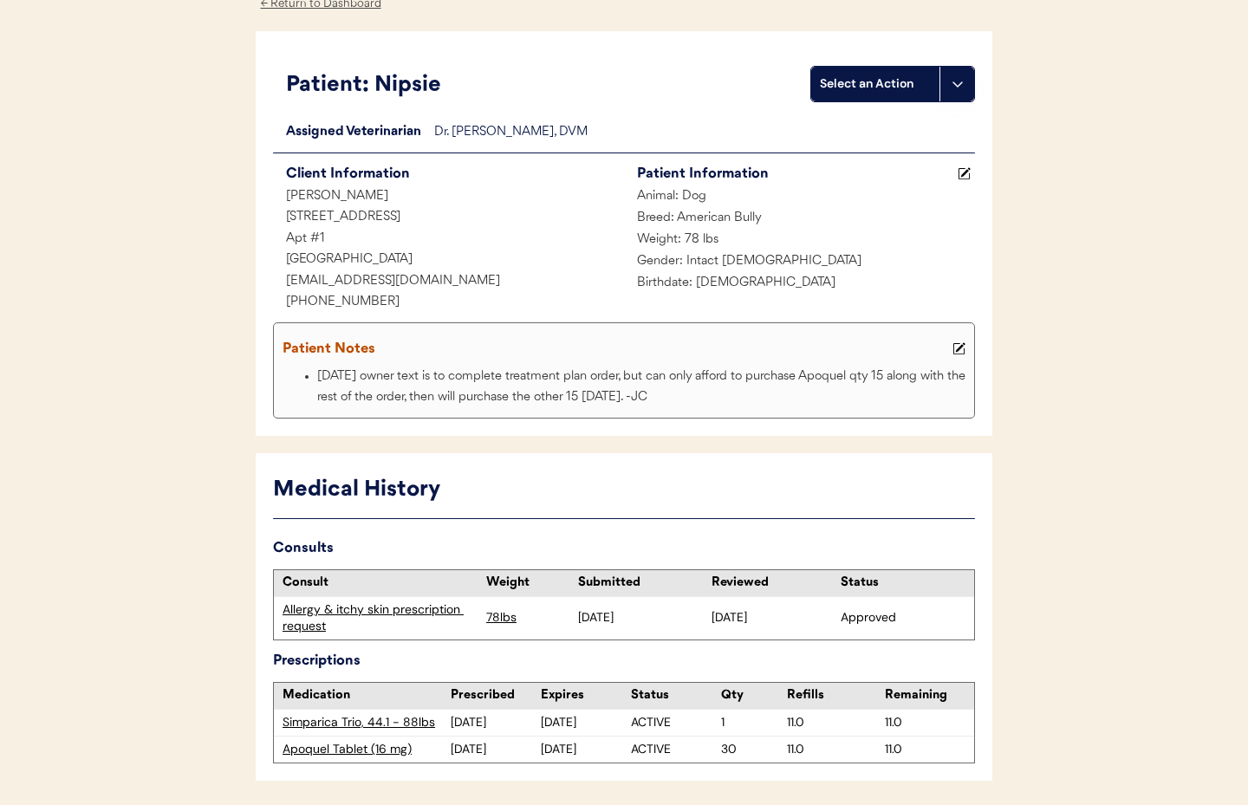
scroll to position [0, 0]
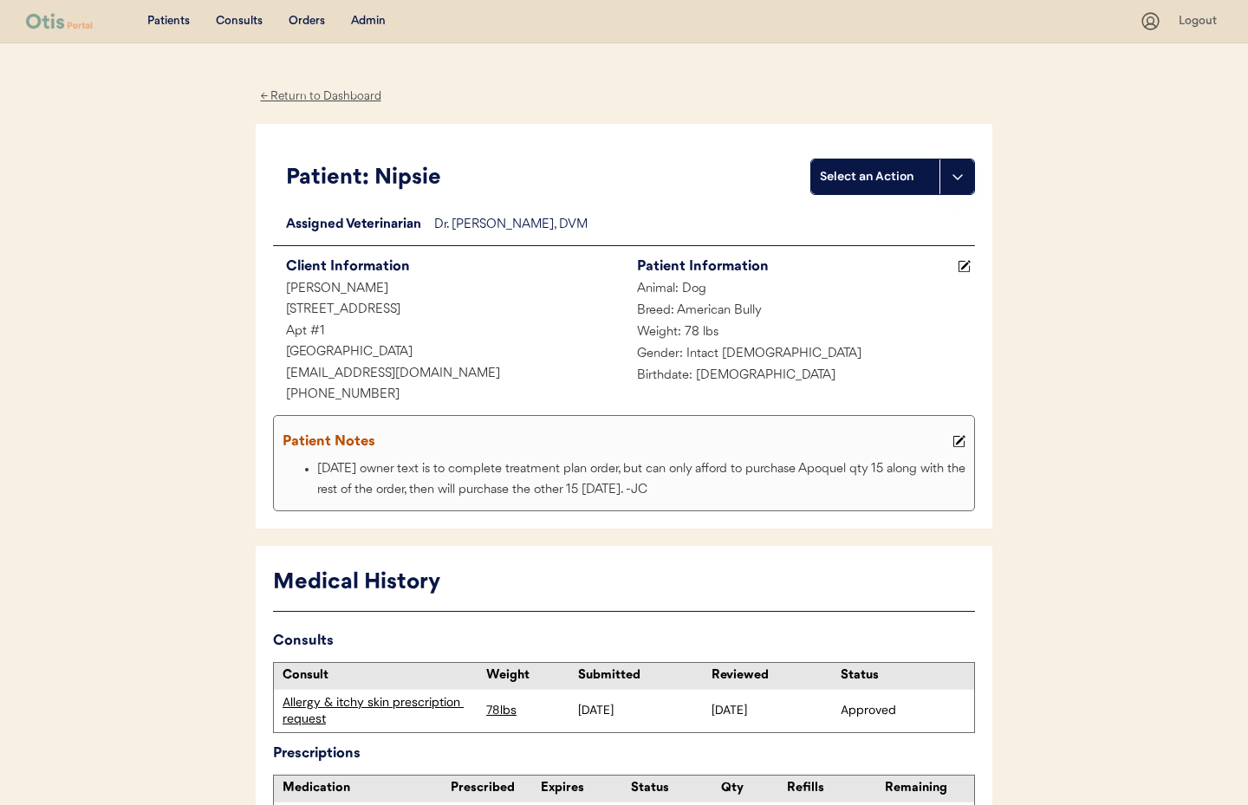
click at [328, 97] on div "← Return to Dashboard" at bounding box center [321, 97] width 130 height 20
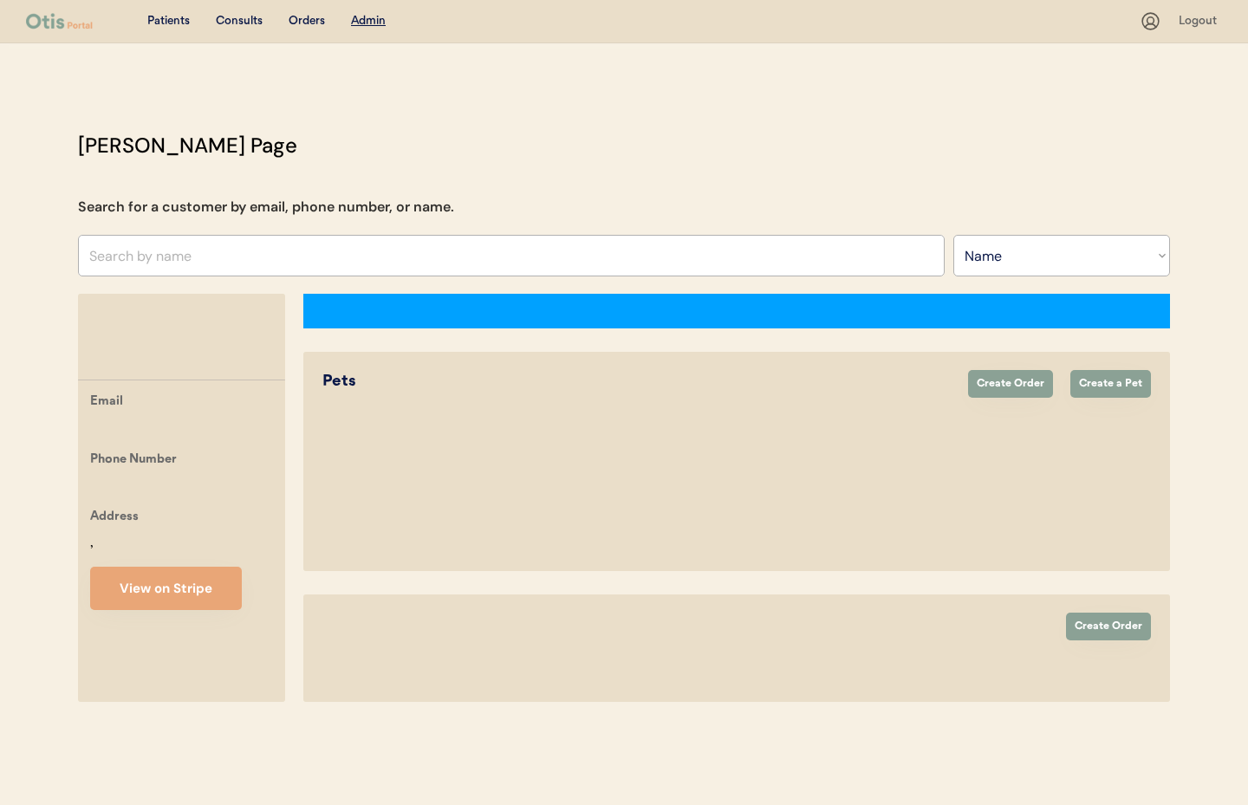
select select ""Name""
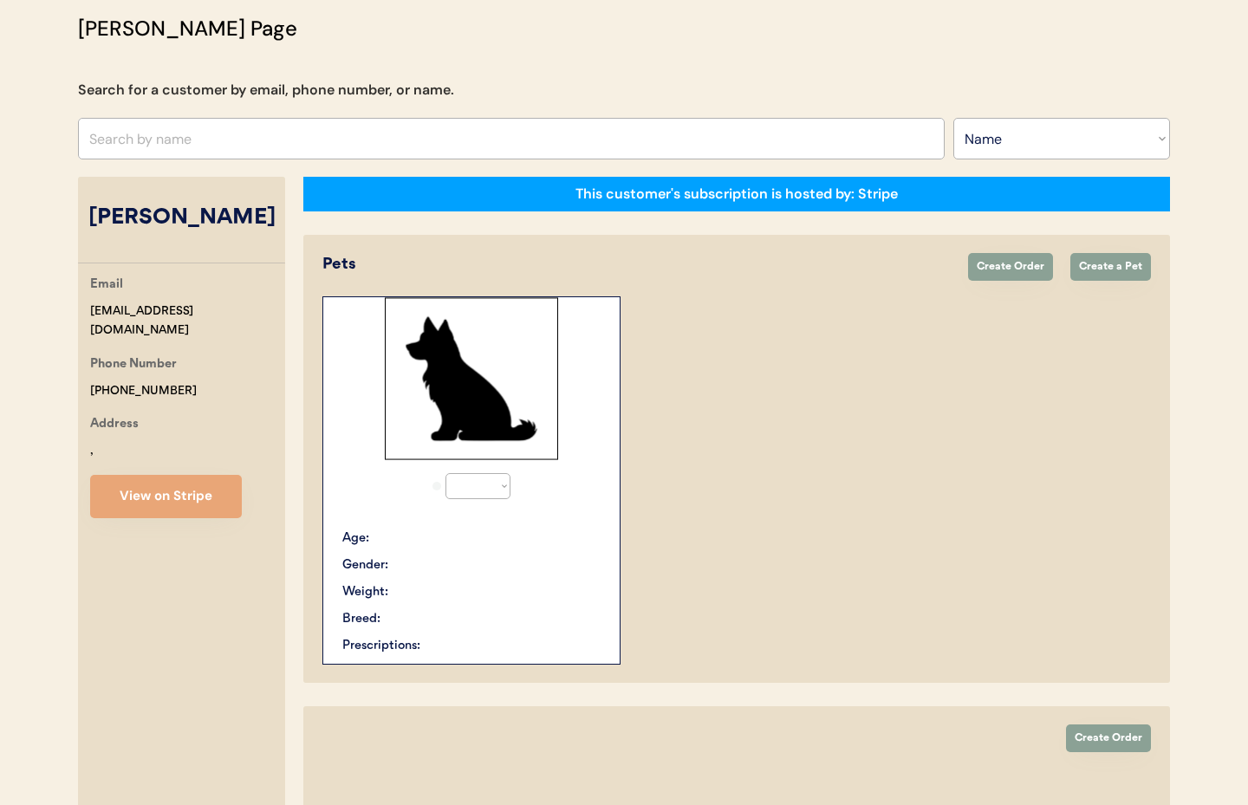
select select "true"
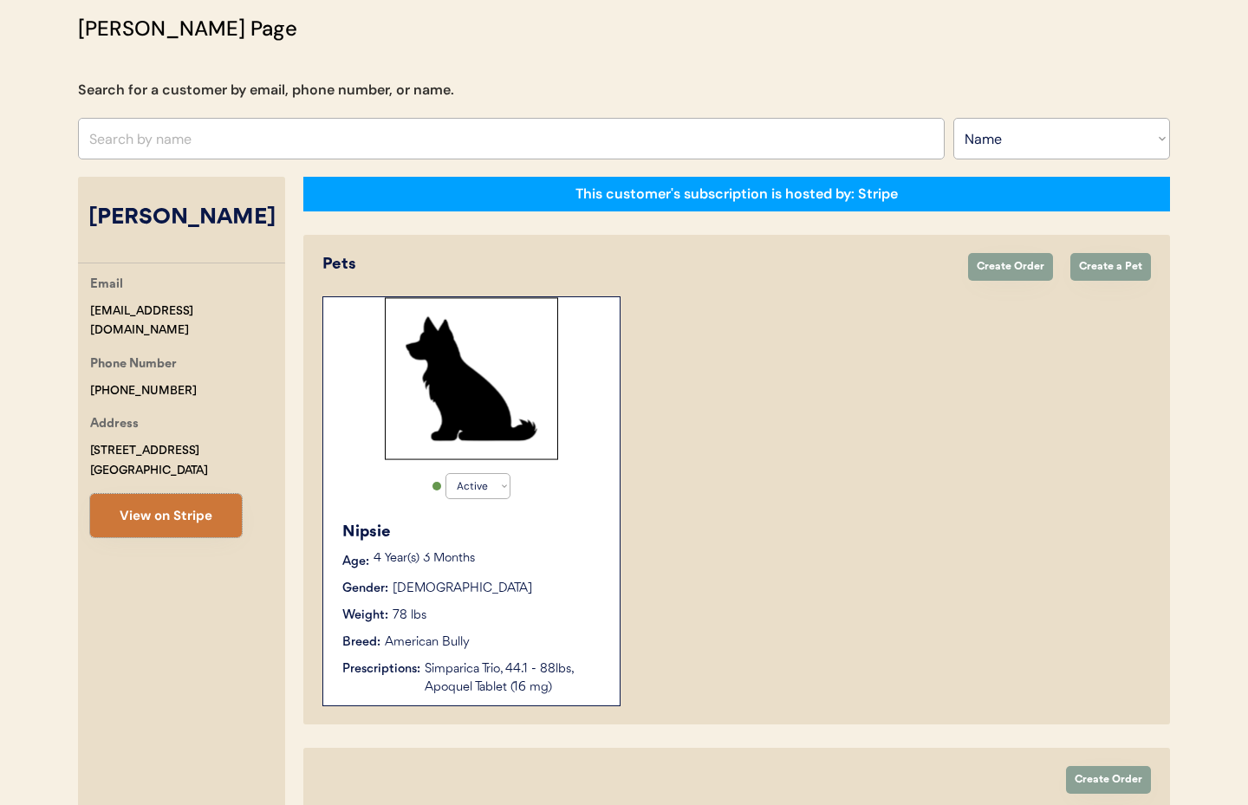
click at [168, 520] on button "View on Stripe" at bounding box center [166, 515] width 152 height 43
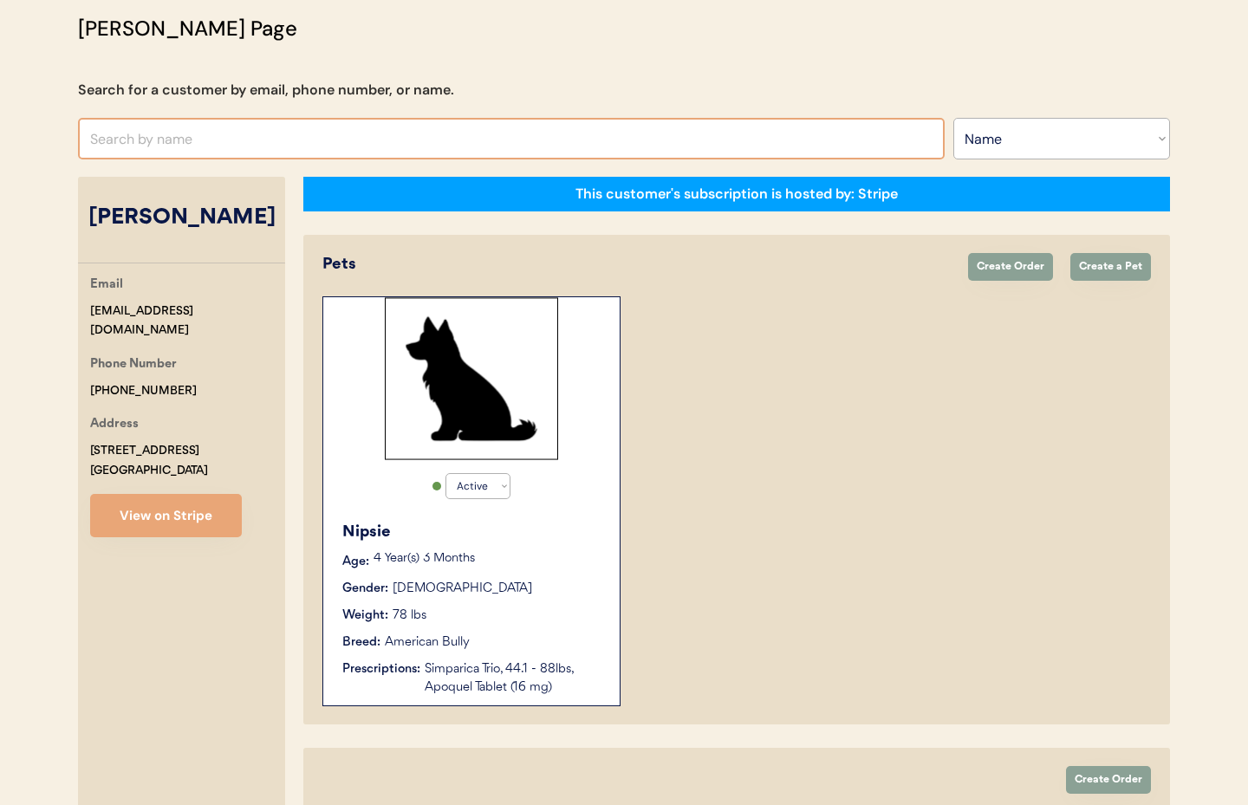
click at [176, 134] on input "text" at bounding box center [511, 139] width 867 height 42
type input "Jonathan"
type input "[PERSON_NAME]"
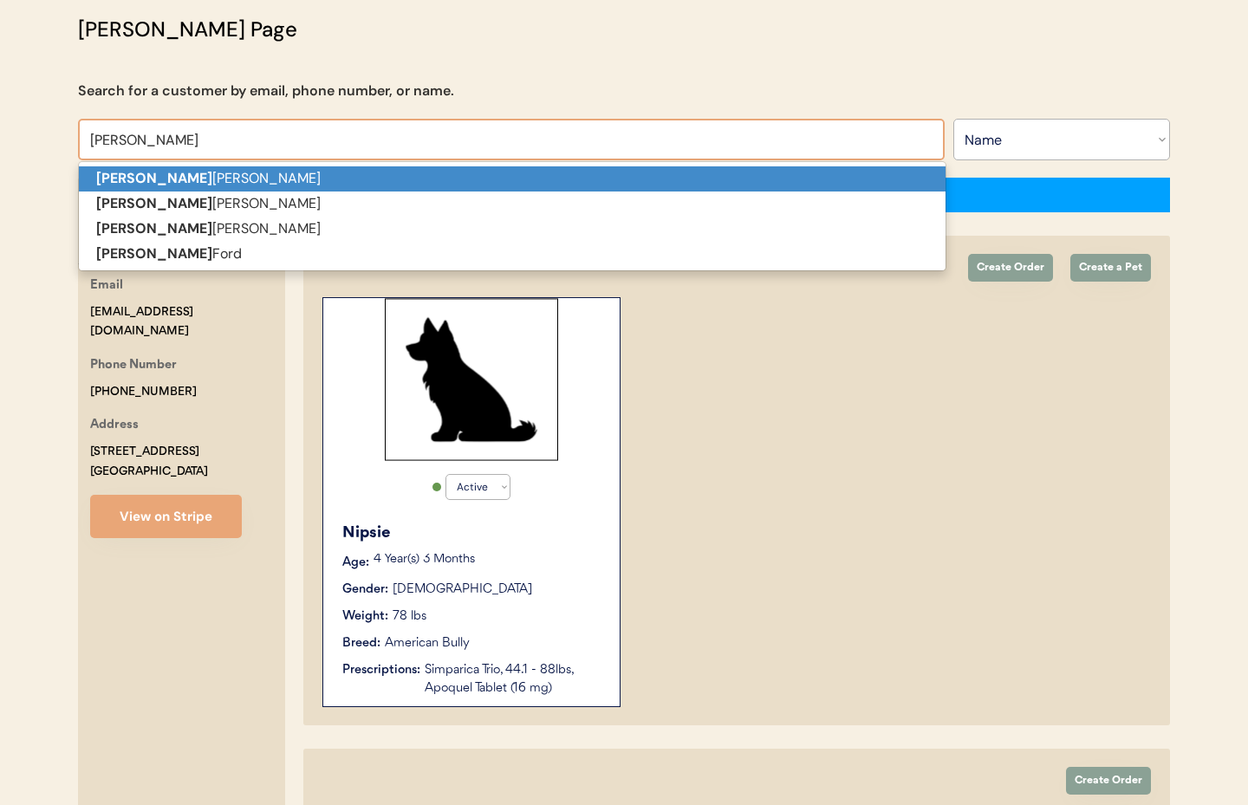
click at [165, 171] on p "Jonathan Mora" at bounding box center [512, 178] width 867 height 25
type input "[PERSON_NAME]"
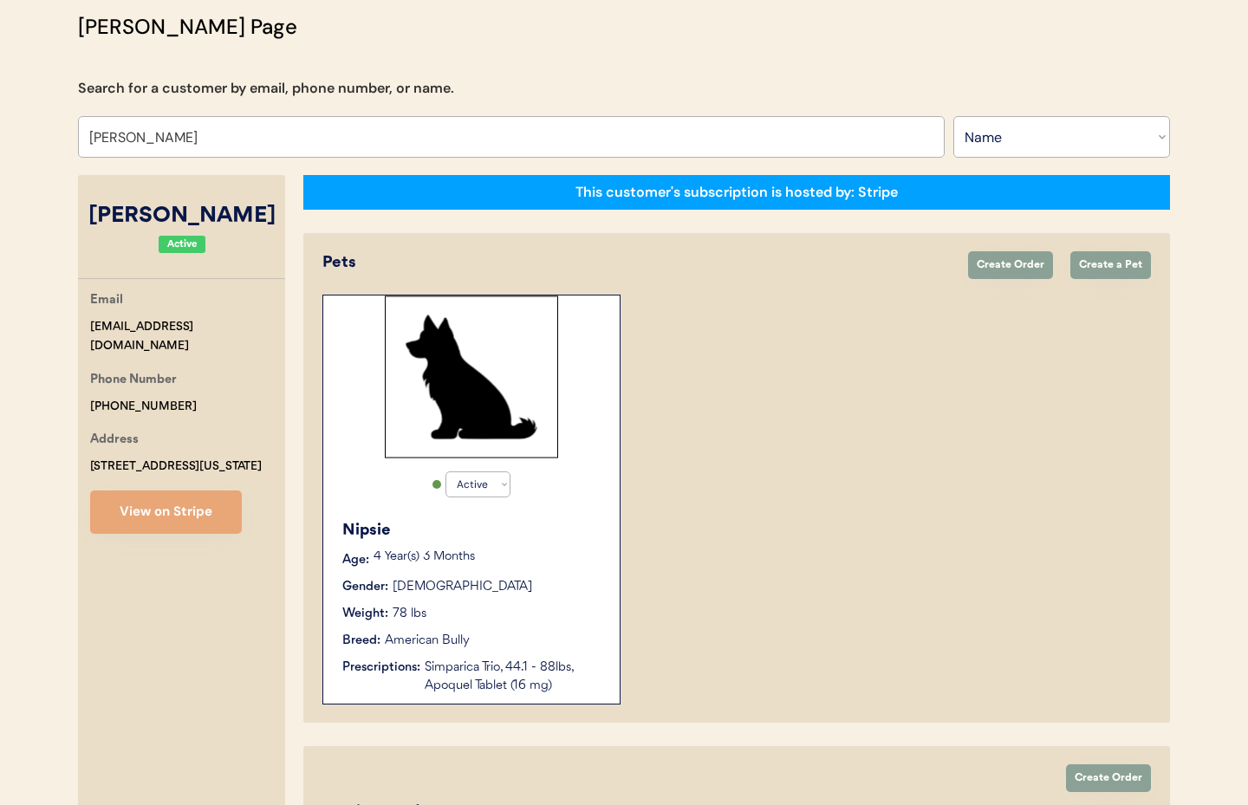
select select "true"
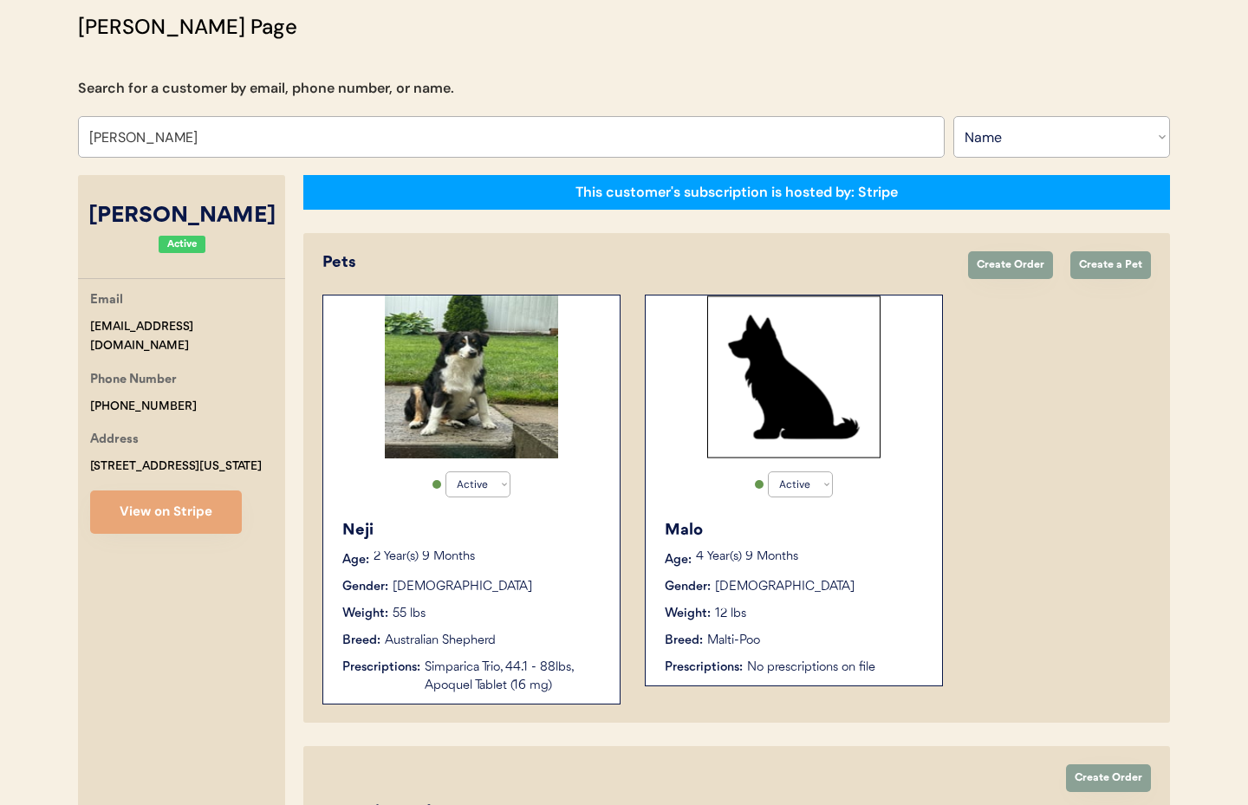
type input "[PERSON_NAME]"
click at [540, 550] on div "Neji Age: 2 Year(s) 9 Months Gender: Male Weight: 55 lbs Breed: Australian Shep…" at bounding box center [471, 607] width 279 height 193
